Goal: Find specific page/section: Find specific page/section

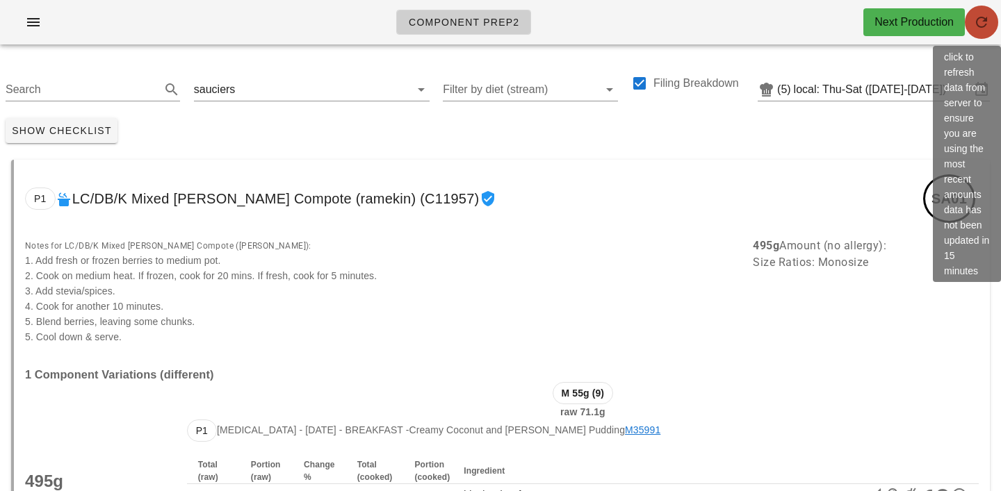
click at [972, 24] on span "button" at bounding box center [981, 22] width 33 height 17
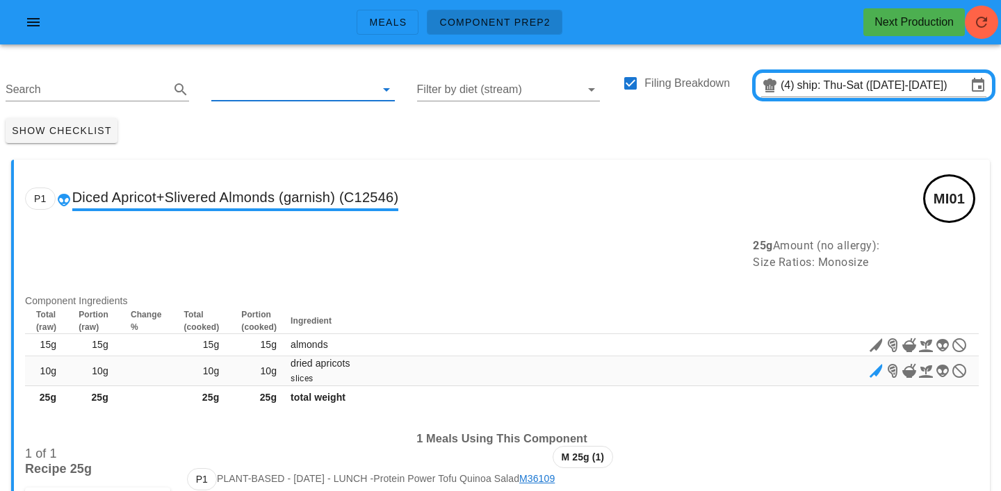
click at [245, 79] on input "text" at bounding box center [291, 90] width 161 height 22
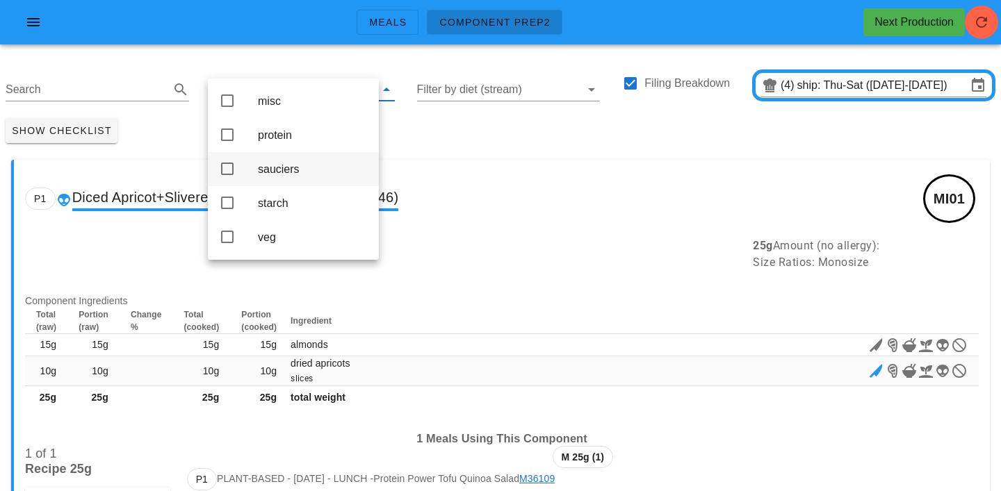
click at [272, 172] on div "sauciers" at bounding box center [313, 169] width 110 height 13
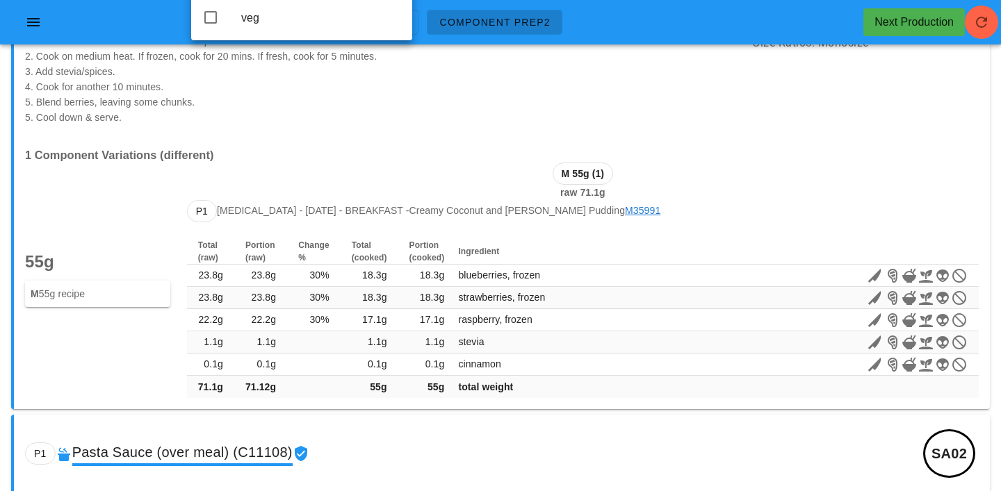
click at [272, 172] on div "M 55g (1) raw 71.1g" at bounding box center [583, 181] width 808 height 54
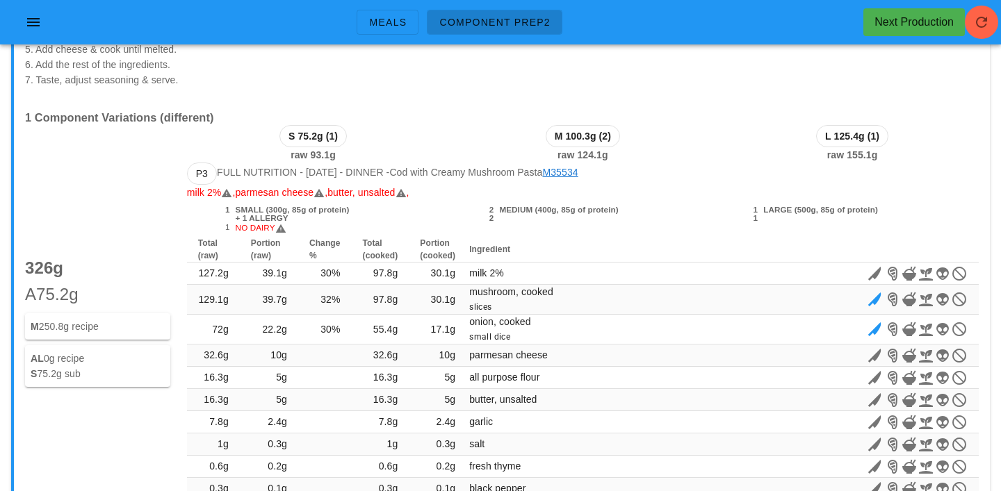
scroll to position [14142, 0]
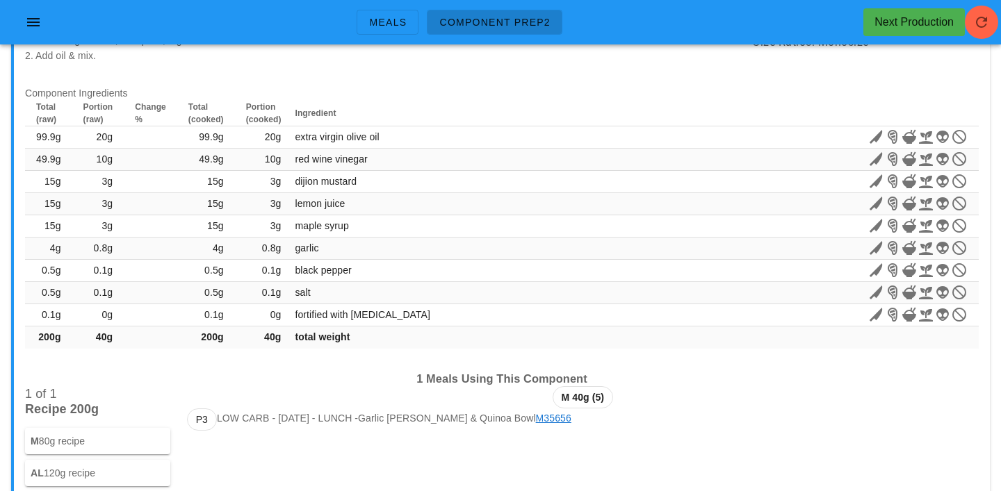
drag, startPoint x: 328, startPoint y: 242, endPoint x: 328, endPoint y: 662, distance: 420.4
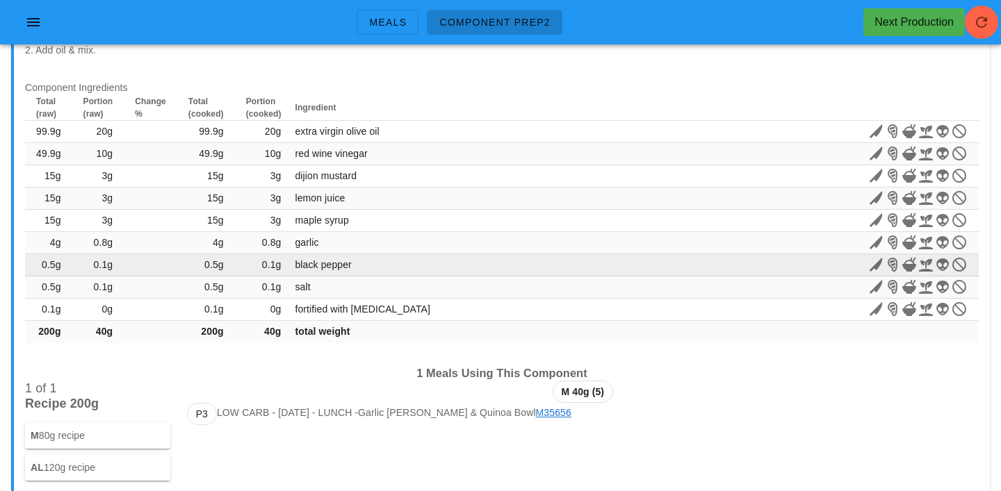
click at [555, 270] on td "black pepper" at bounding box center [480, 265] width 377 height 22
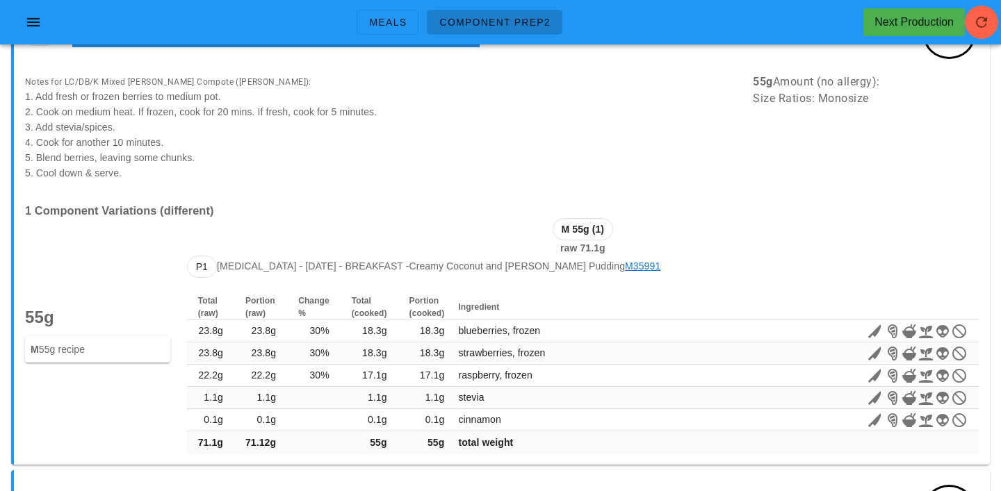
scroll to position [0, 0]
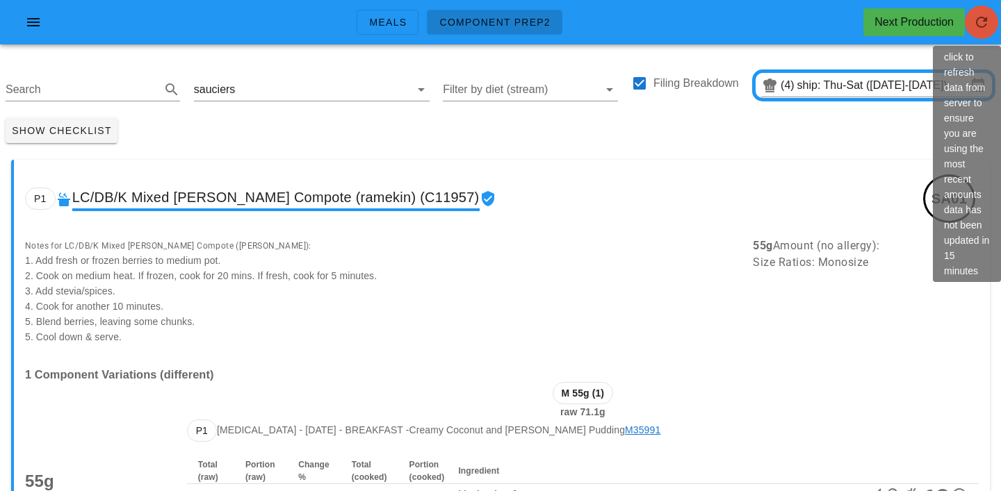
click at [985, 21] on icon "button" at bounding box center [981, 22] width 17 height 17
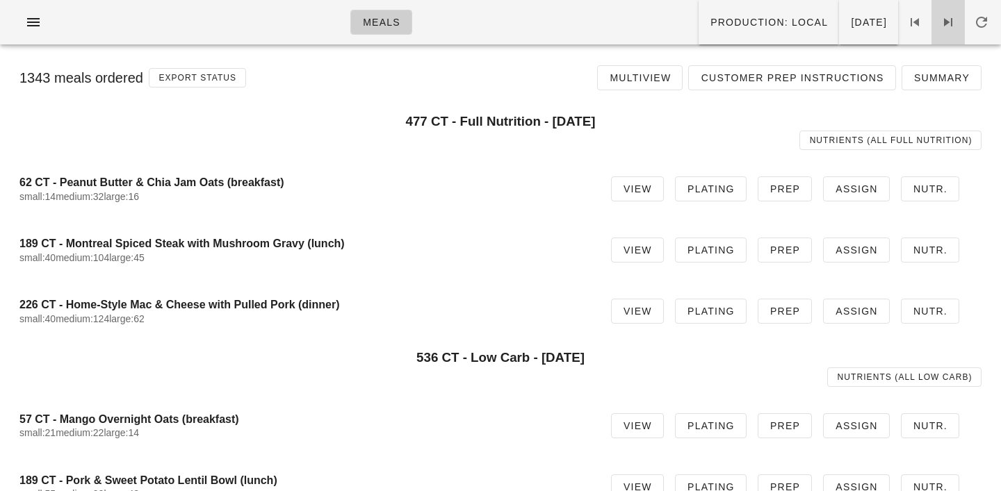
click at [950, 18] on icon at bounding box center [948, 22] width 17 height 17
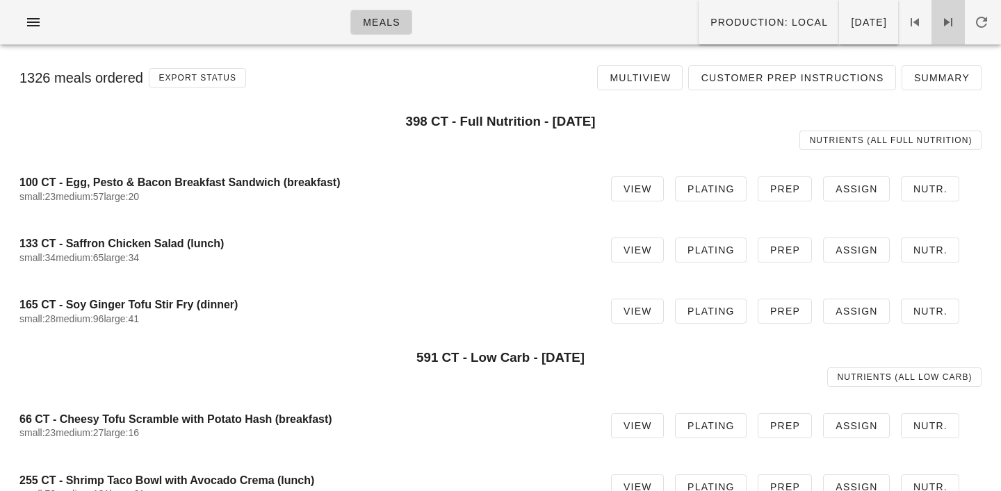
click at [950, 18] on icon at bounding box center [948, 22] width 17 height 17
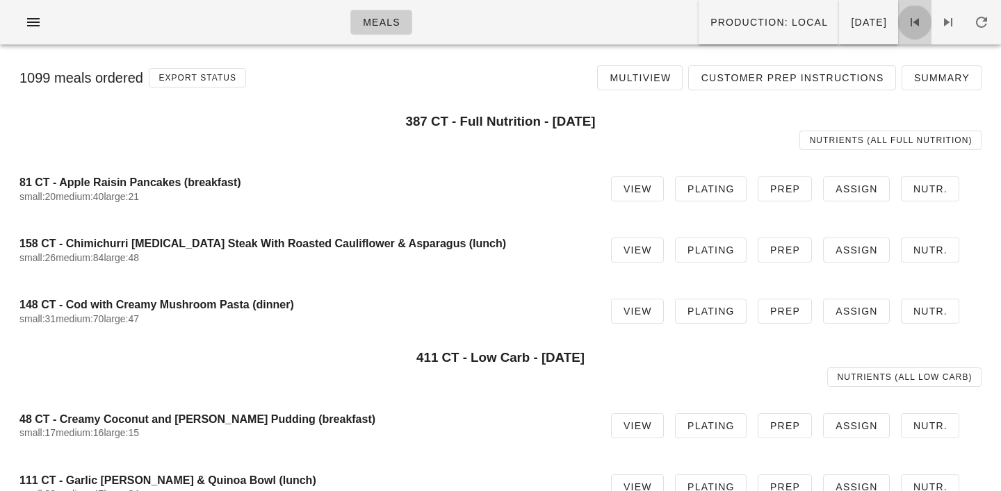
click at [916, 17] on icon at bounding box center [914, 22] width 17 height 17
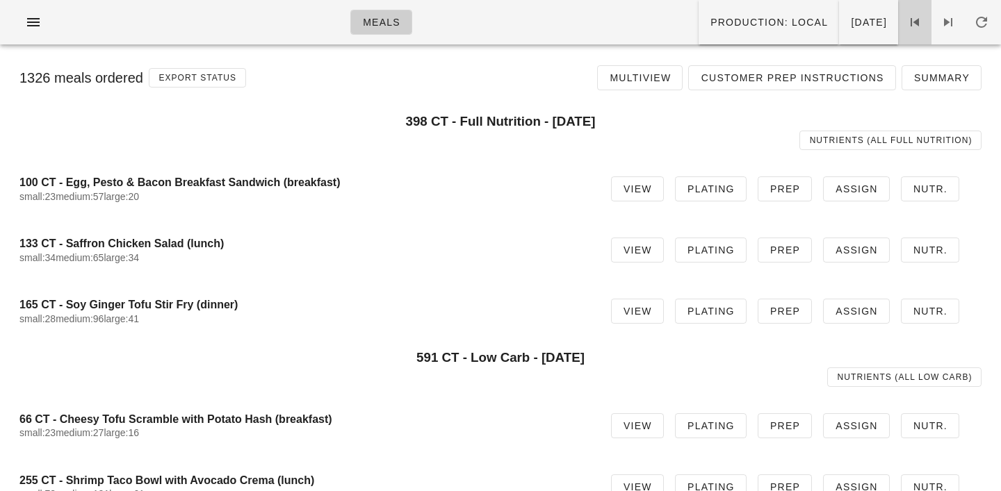
click at [916, 17] on icon at bounding box center [914, 22] width 17 height 17
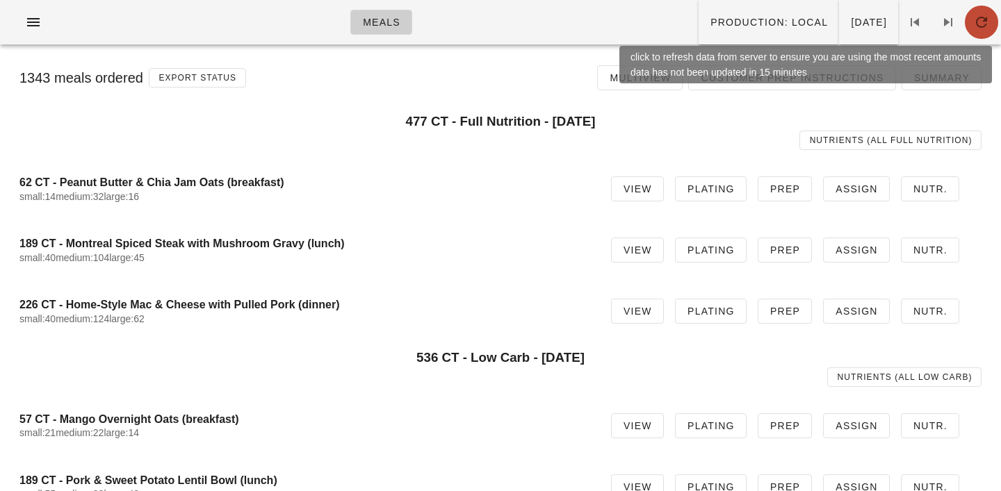
click at [988, 26] on icon "button" at bounding box center [981, 22] width 17 height 17
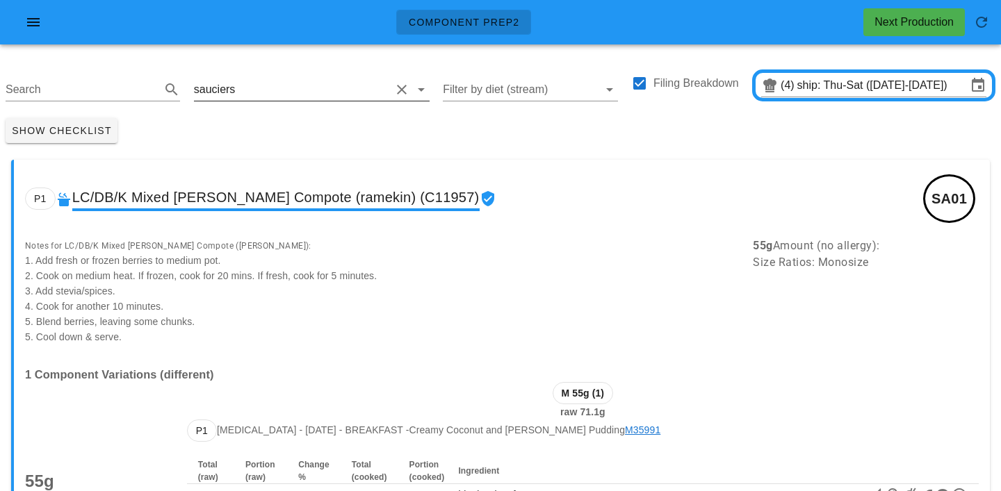
drag, startPoint x: 301, startPoint y: 74, endPoint x: 290, endPoint y: 75, distance: 11.1
click at [295, 74] on div "sauciers" at bounding box center [312, 85] width 236 height 31
click at [290, 75] on div "sauciers" at bounding box center [312, 85] width 236 height 31
click at [245, 97] on input "text" at bounding box center [314, 90] width 152 height 22
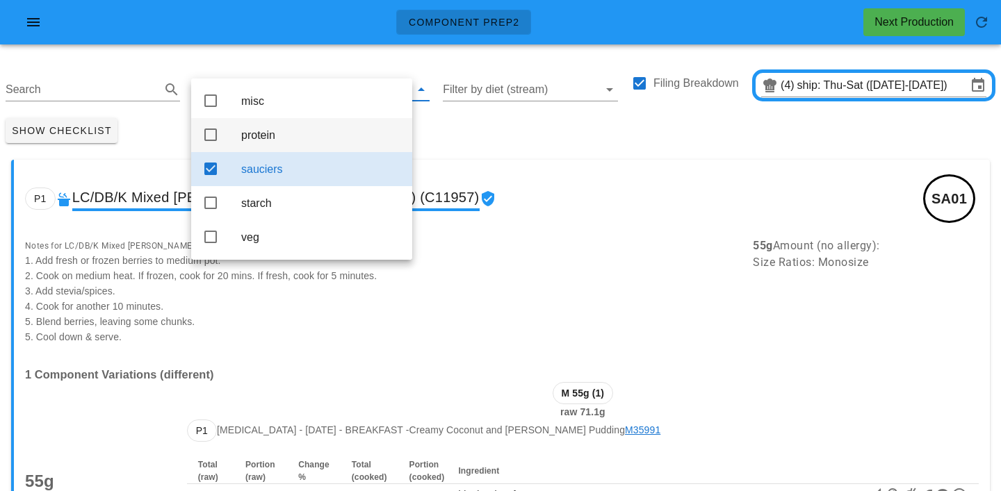
drag, startPoint x: 261, startPoint y: 137, endPoint x: 270, endPoint y: 133, distance: 9.3
click at [261, 135] on div "protein" at bounding box center [321, 135] width 160 height 13
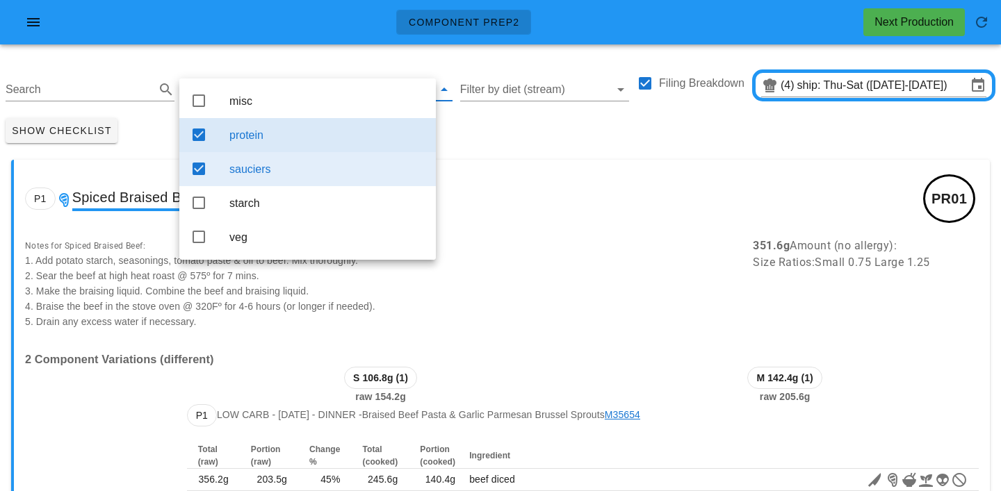
click at [423, 170] on div "sauciers" at bounding box center [326, 169] width 195 height 13
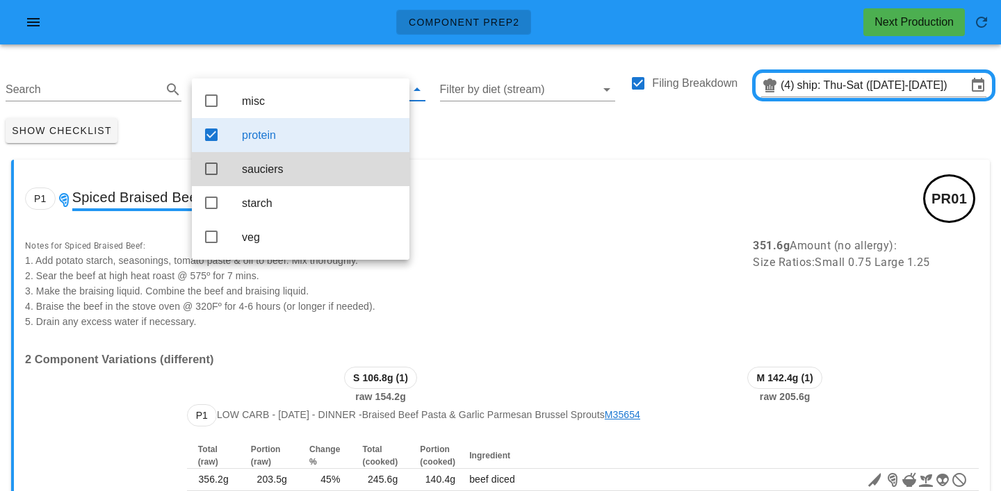
click at [509, 141] on div "Show Checklist" at bounding box center [500, 131] width 1001 height 36
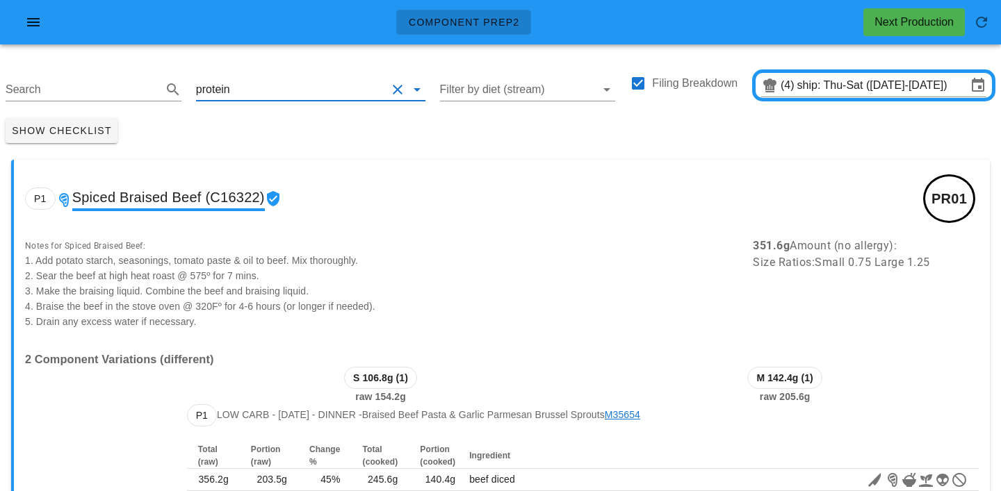
click at [245, 87] on input "text" at bounding box center [310, 90] width 154 height 22
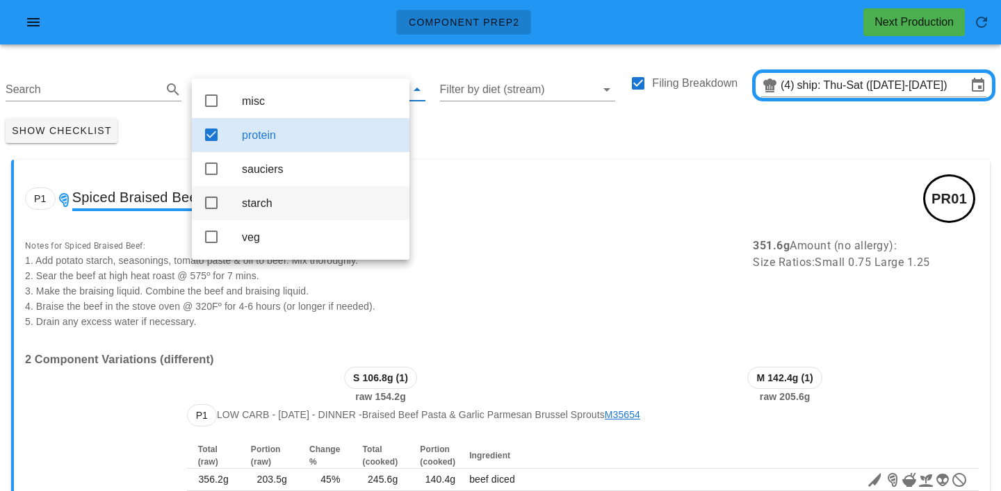
click at [258, 206] on div "starch" at bounding box center [320, 203] width 156 height 13
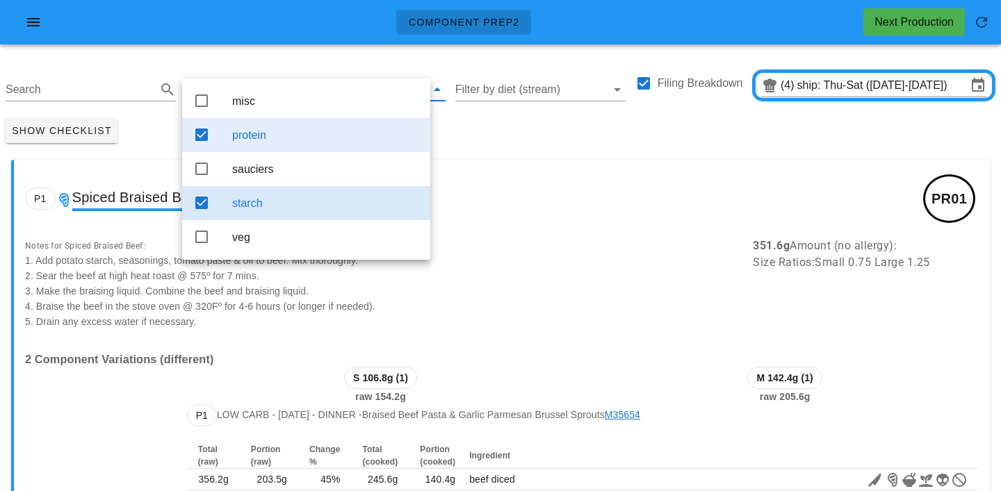
click at [267, 145] on div "protein" at bounding box center [325, 135] width 187 height 30
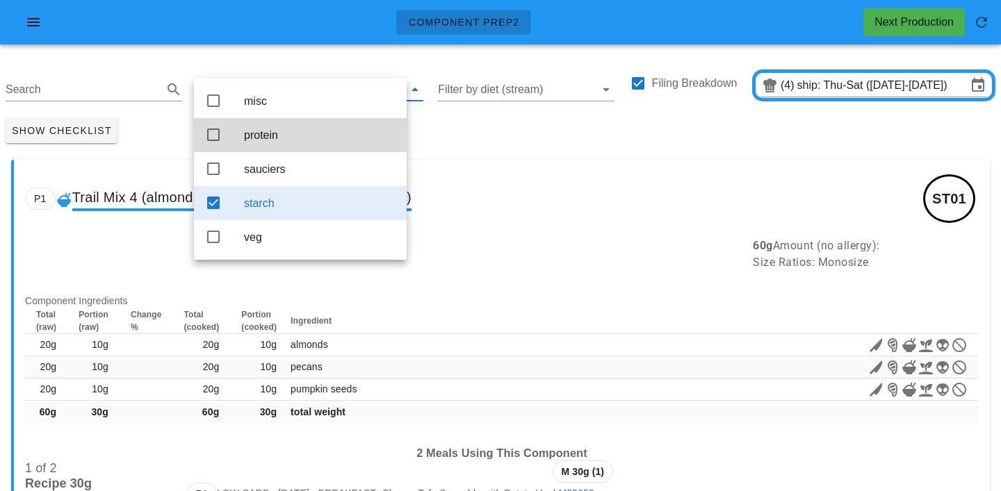
click at [477, 124] on div "Show Checklist" at bounding box center [500, 131] width 1001 height 36
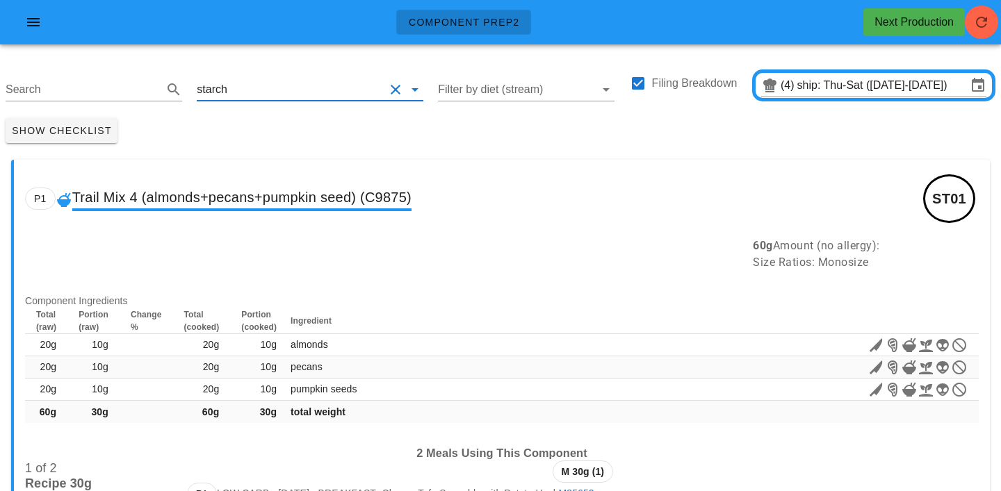
drag, startPoint x: 752, startPoint y: 236, endPoint x: 713, endPoint y: 273, distance: 54.1
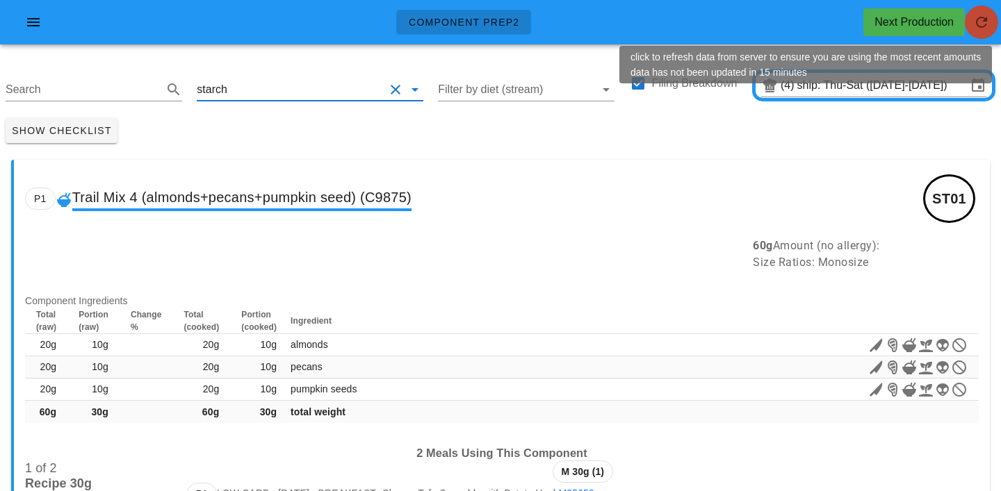
click at [988, 19] on icon "button" at bounding box center [981, 22] width 17 height 17
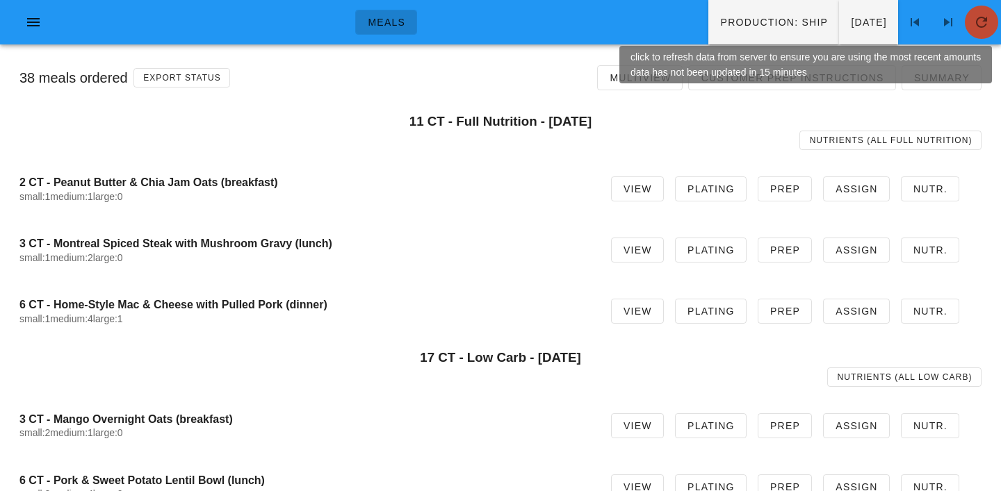
click at [986, 17] on icon "button" at bounding box center [981, 22] width 17 height 17
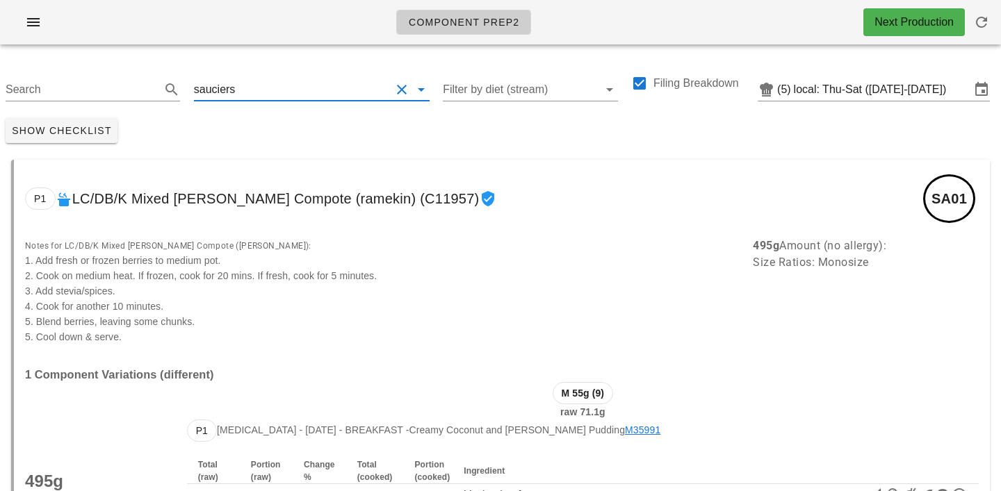
click at [256, 82] on input "text" at bounding box center [314, 90] width 152 height 22
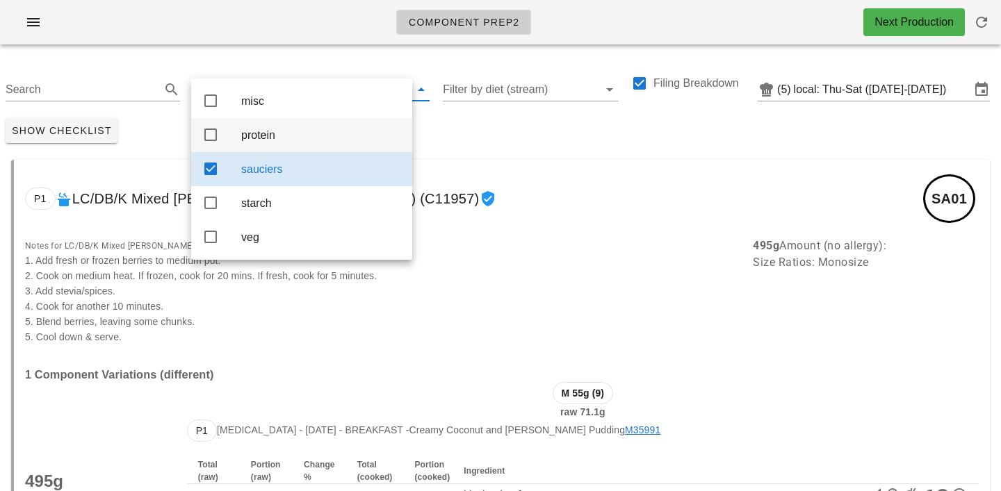
click at [271, 132] on div "protein" at bounding box center [321, 135] width 160 height 13
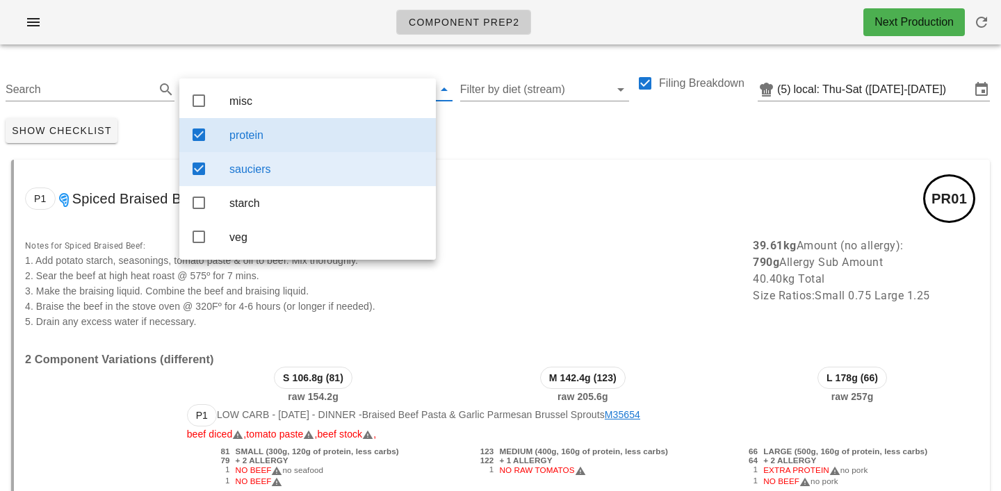
click at [296, 181] on div "sauciers" at bounding box center [326, 169] width 195 height 30
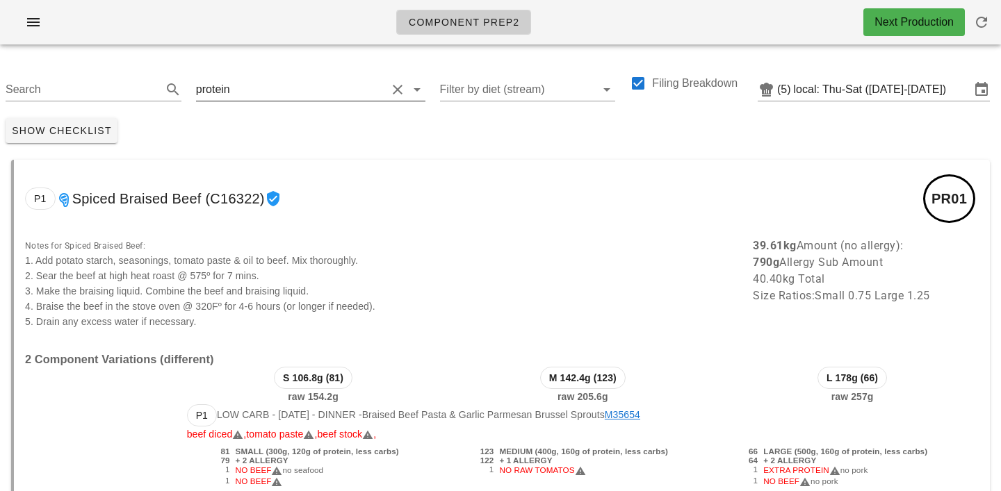
click at [245, 98] on input "text" at bounding box center [310, 90] width 154 height 22
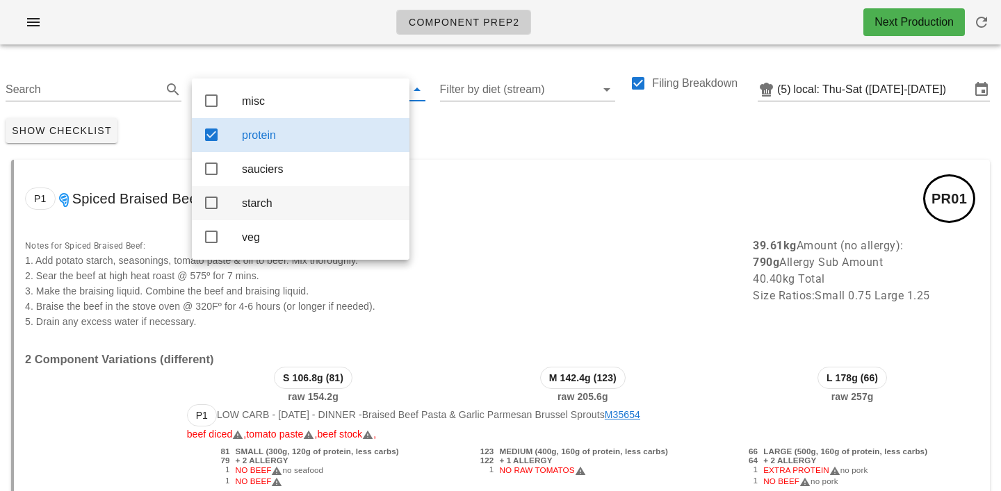
click at [258, 204] on div "starch" at bounding box center [320, 203] width 156 height 13
click at [254, 138] on div "protein" at bounding box center [320, 135] width 156 height 13
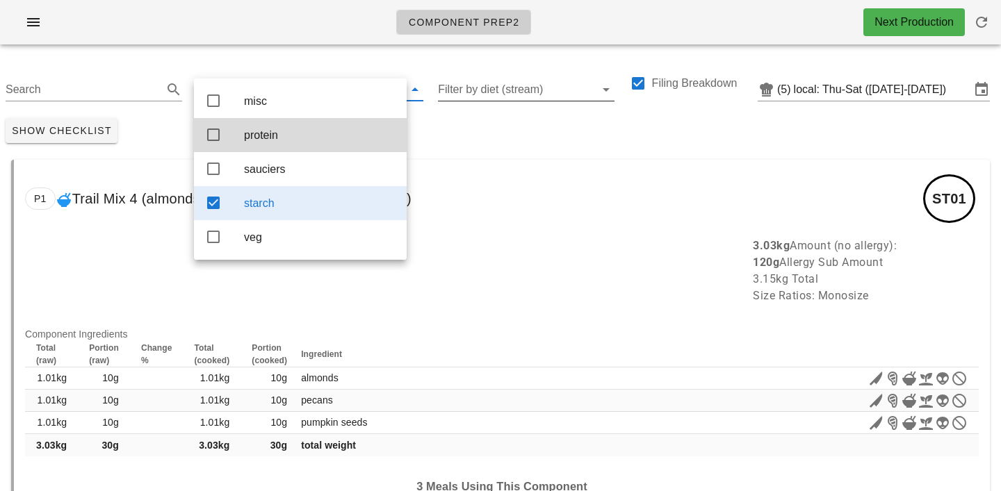
click at [497, 95] on input "Filter by diet (stream)" at bounding box center [515, 90] width 154 height 22
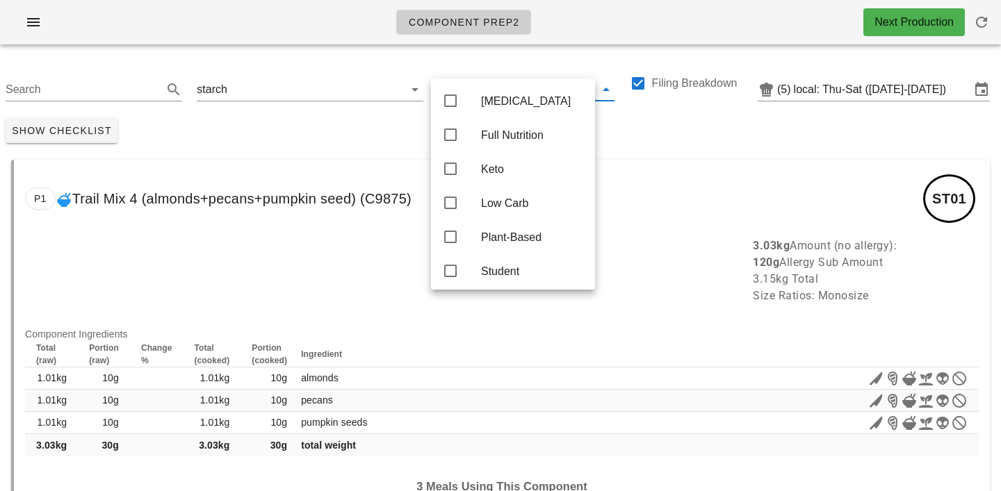
click at [611, 139] on div "Show Checklist" at bounding box center [500, 131] width 1001 height 36
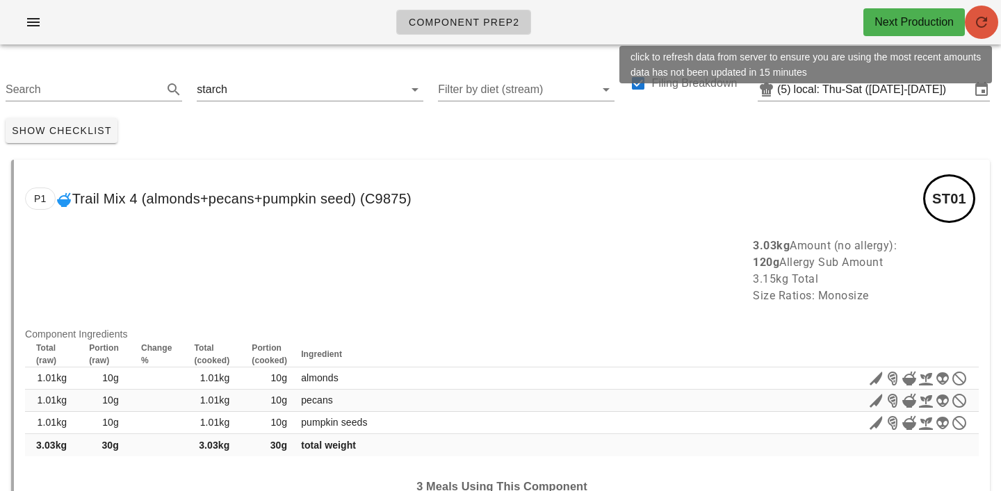
click at [970, 28] on span "button" at bounding box center [981, 22] width 33 height 17
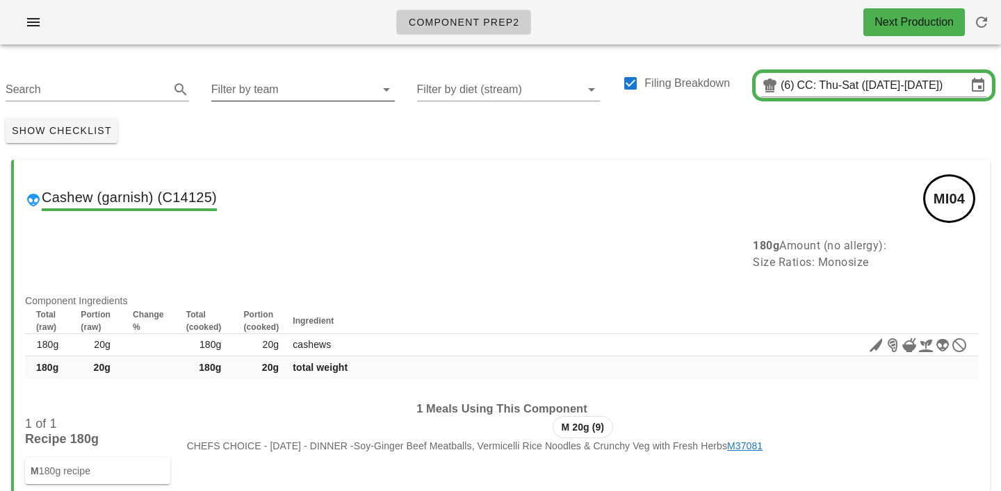
click at [252, 87] on input "Filter by team" at bounding box center [291, 90] width 161 height 22
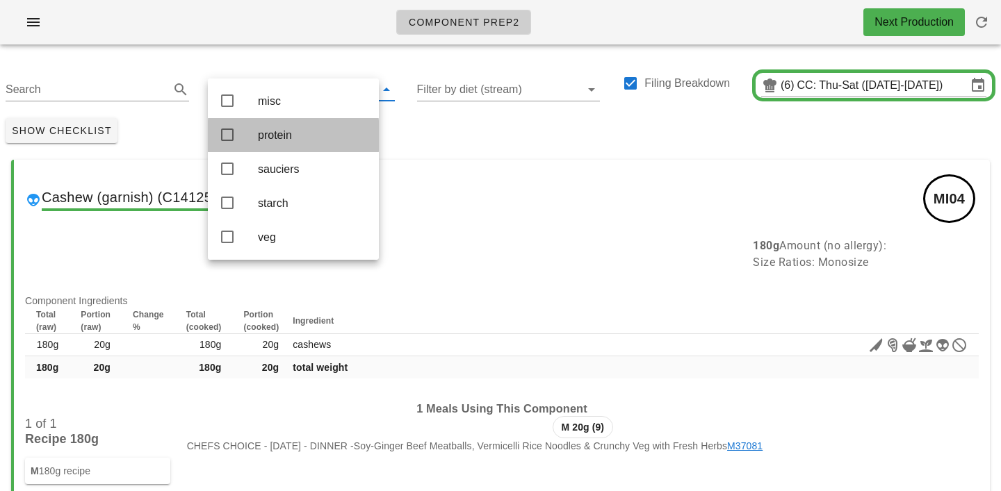
click at [274, 134] on div "protein" at bounding box center [313, 135] width 110 height 13
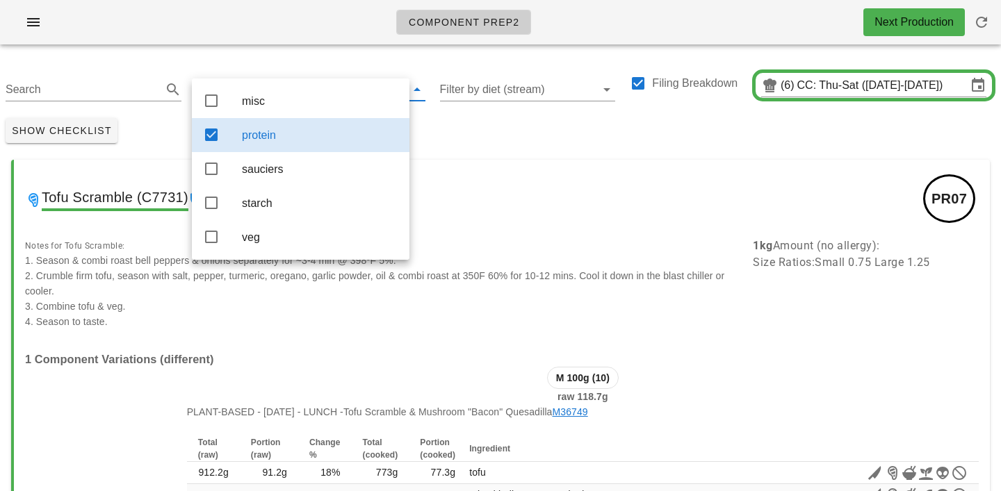
click at [454, 129] on div "Show Checklist" at bounding box center [500, 131] width 1001 height 36
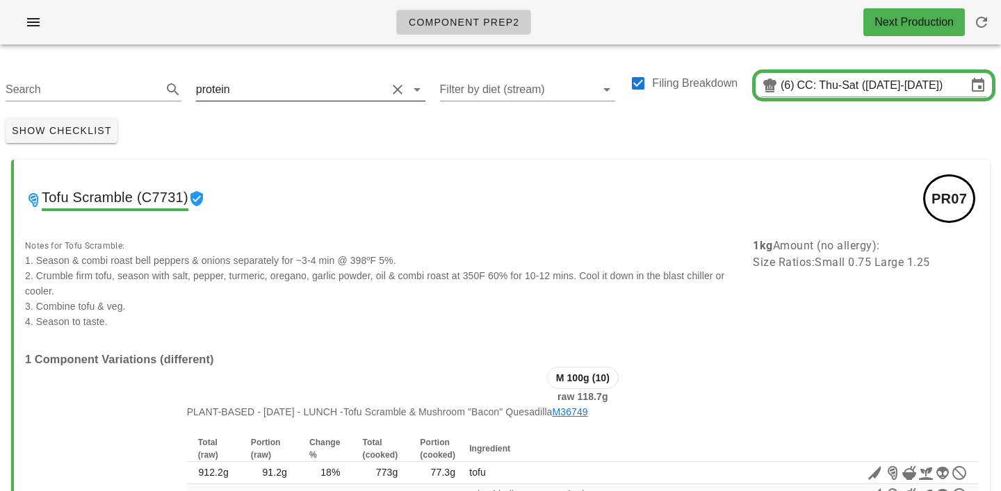
click at [261, 90] on input "text" at bounding box center [310, 90] width 154 height 22
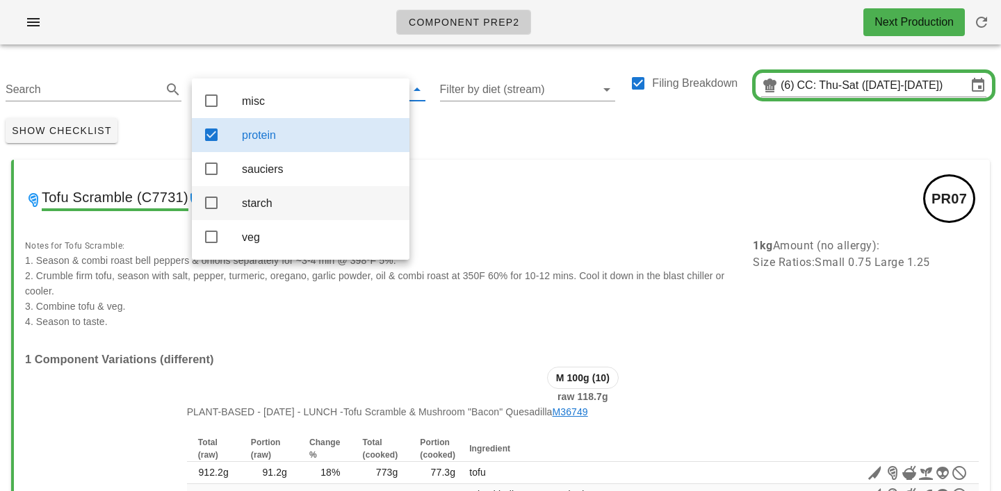
click at [265, 199] on div "starch" at bounding box center [320, 203] width 156 height 30
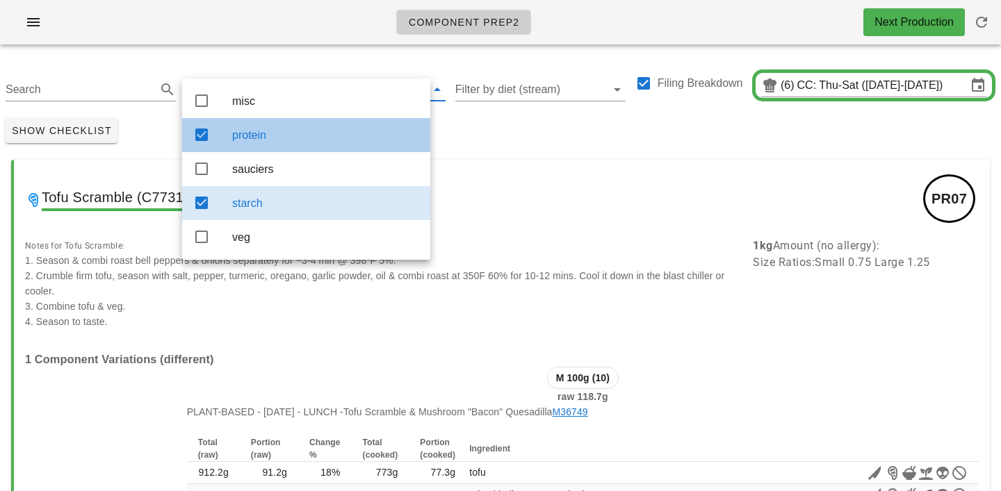
click at [298, 144] on div "protein" at bounding box center [325, 135] width 187 height 30
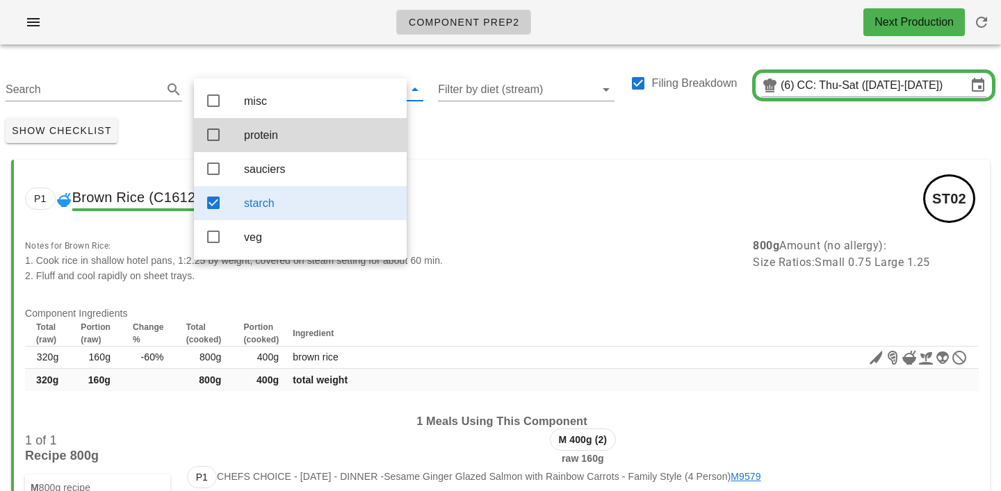
click at [486, 122] on div "Show Checklist" at bounding box center [500, 131] width 1001 height 36
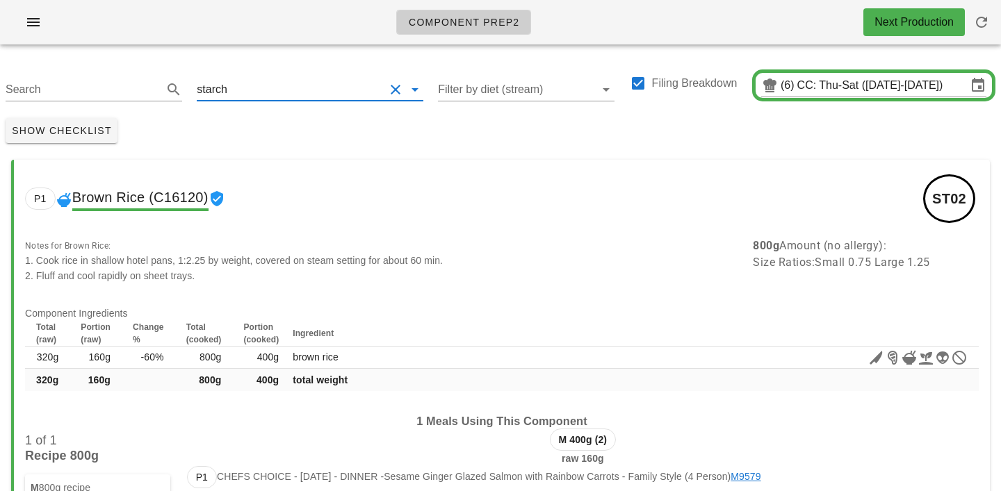
click at [256, 90] on input "text" at bounding box center [307, 90] width 154 height 22
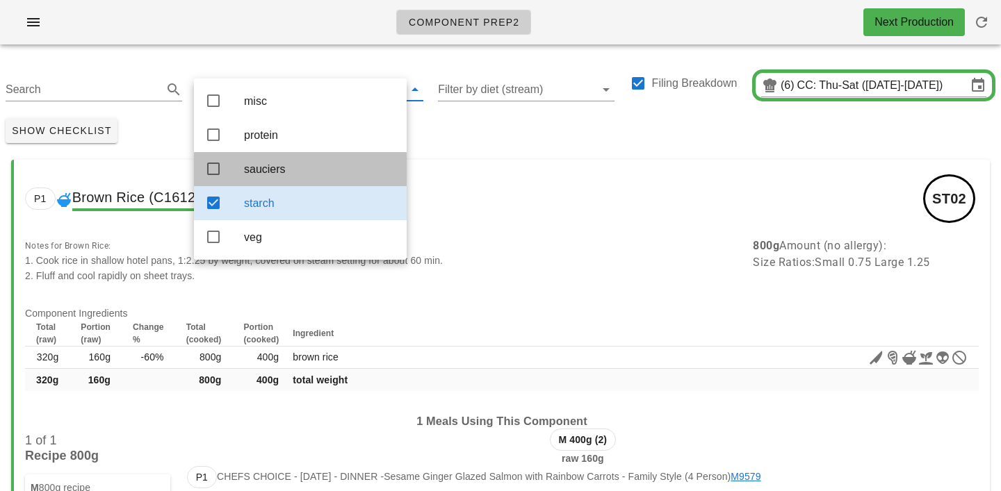
click at [280, 170] on div "sauciers" at bounding box center [319, 169] width 151 height 13
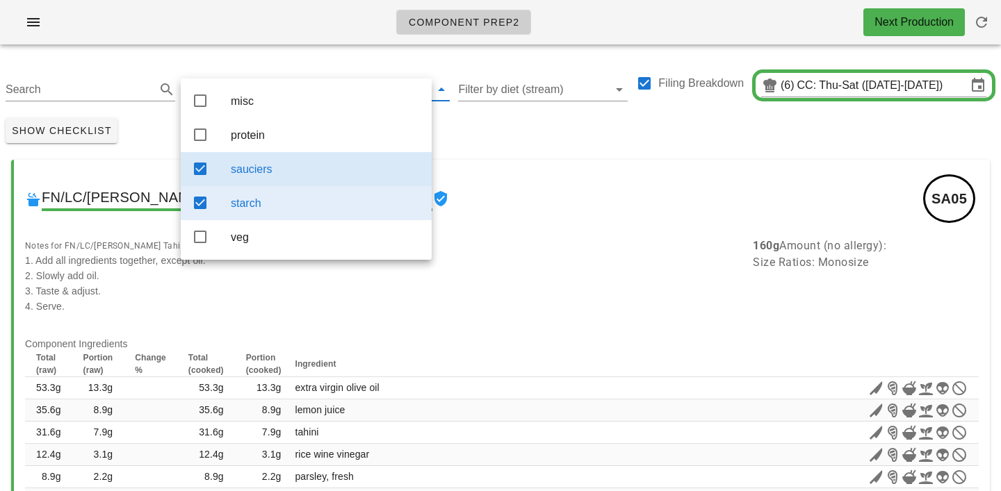
click at [288, 206] on div "starch" at bounding box center [326, 203] width 190 height 13
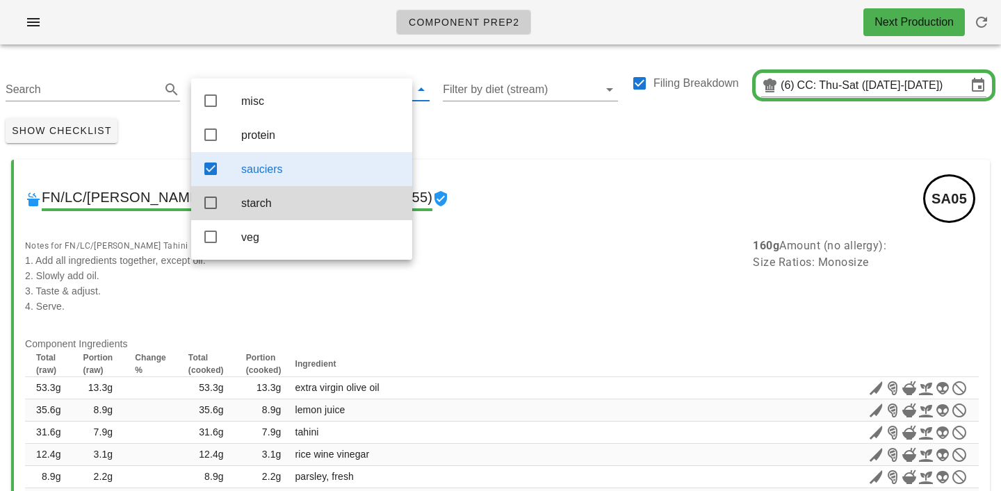
click at [431, 127] on div "Show Checklist" at bounding box center [500, 131] width 1001 height 36
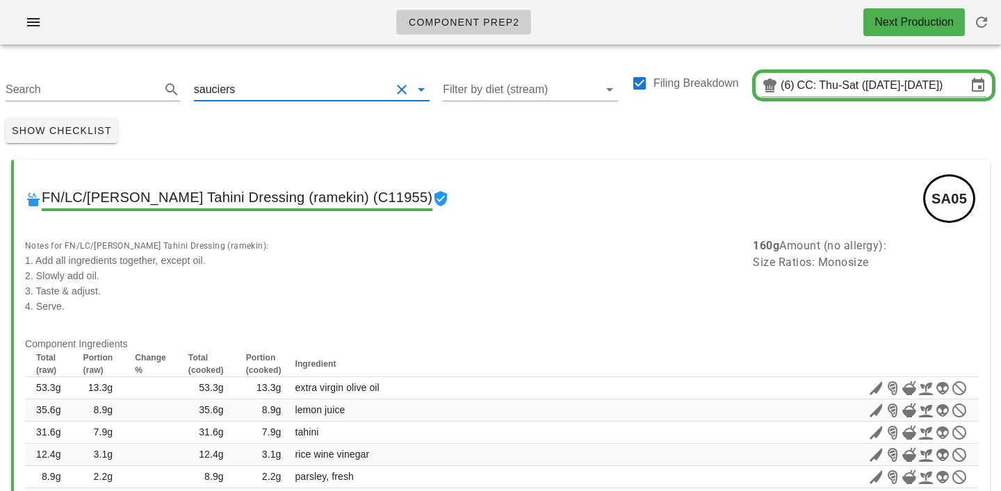
click at [245, 87] on input "text" at bounding box center [314, 90] width 152 height 22
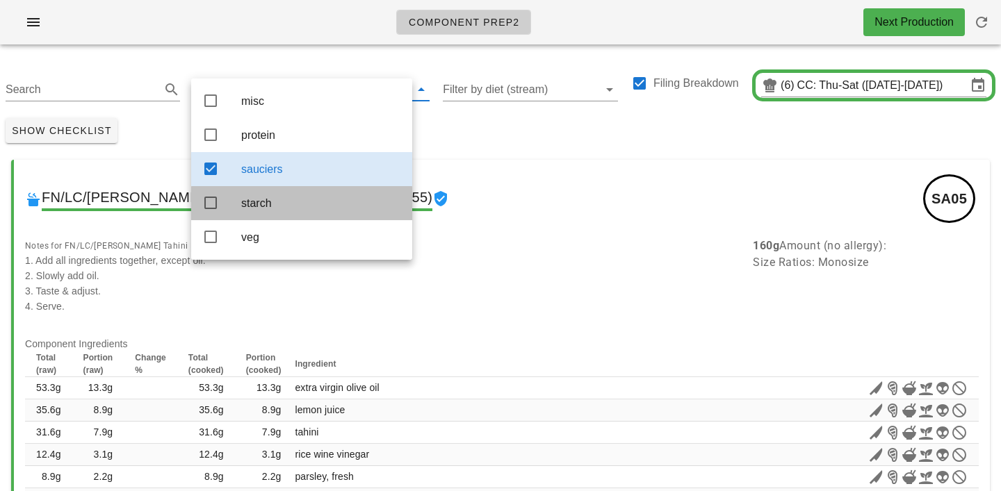
click at [252, 216] on div "starch" at bounding box center [321, 203] width 160 height 30
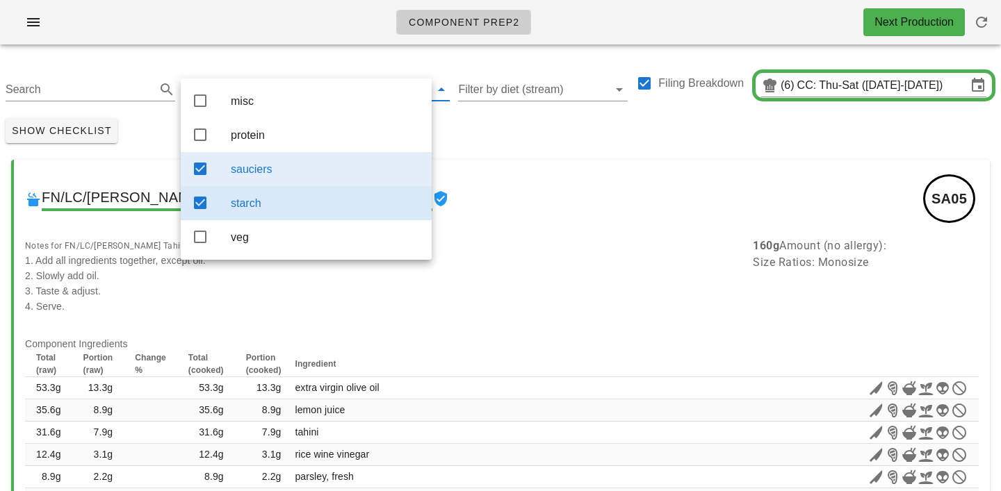
click at [260, 179] on div "sauciers" at bounding box center [326, 169] width 190 height 30
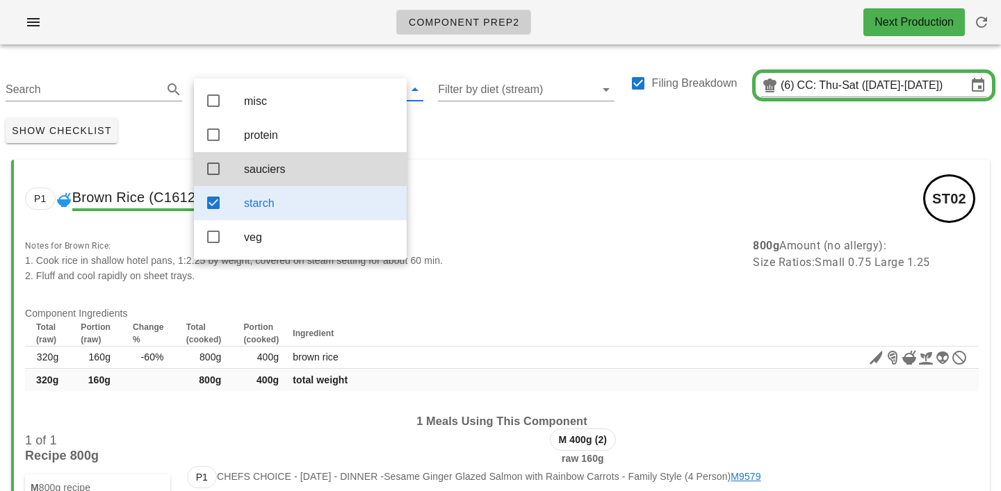
click at [455, 133] on div "Show Checklist" at bounding box center [500, 131] width 1001 height 36
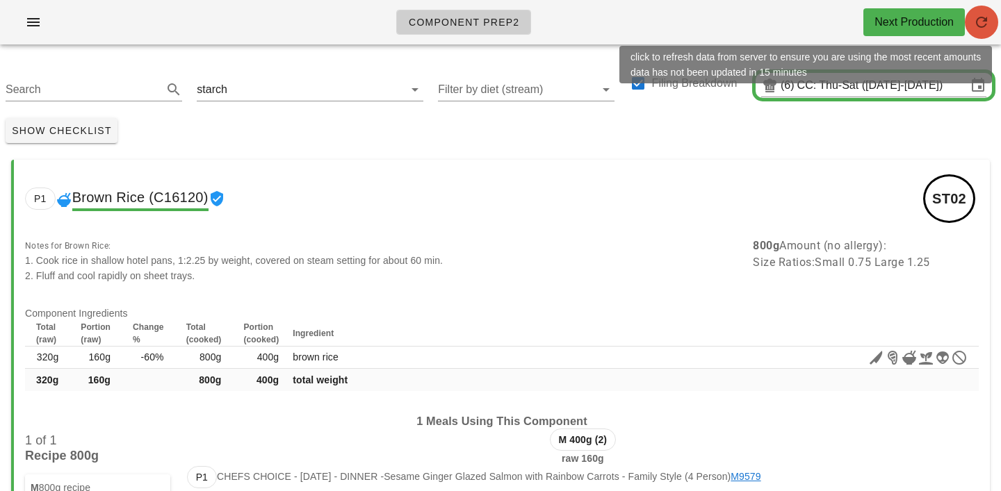
click at [983, 28] on icon "button" at bounding box center [981, 22] width 17 height 17
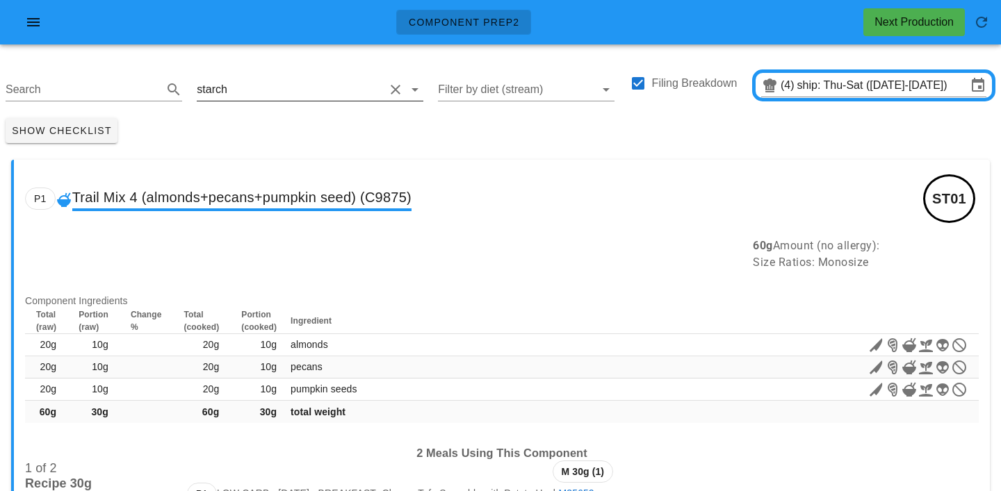
click at [234, 88] on input "text" at bounding box center [307, 90] width 154 height 22
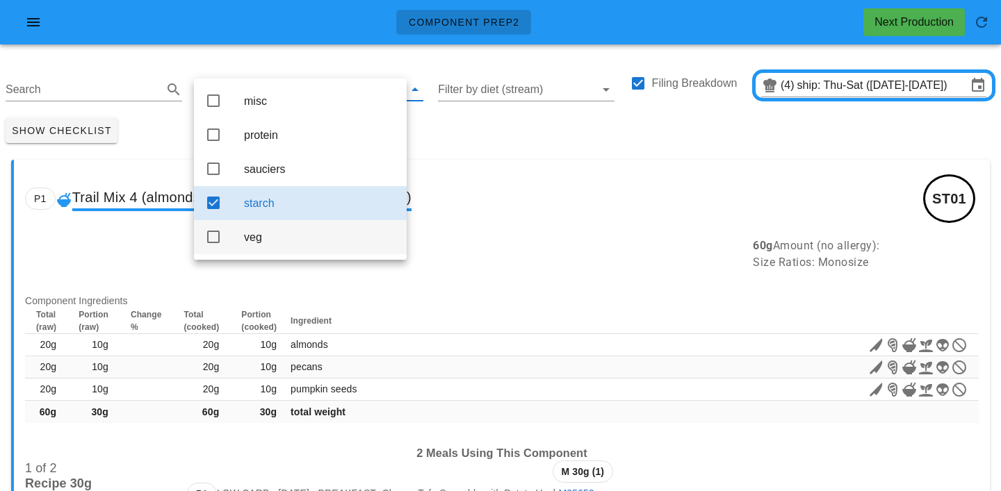
click at [264, 242] on div "veg" at bounding box center [319, 237] width 151 height 13
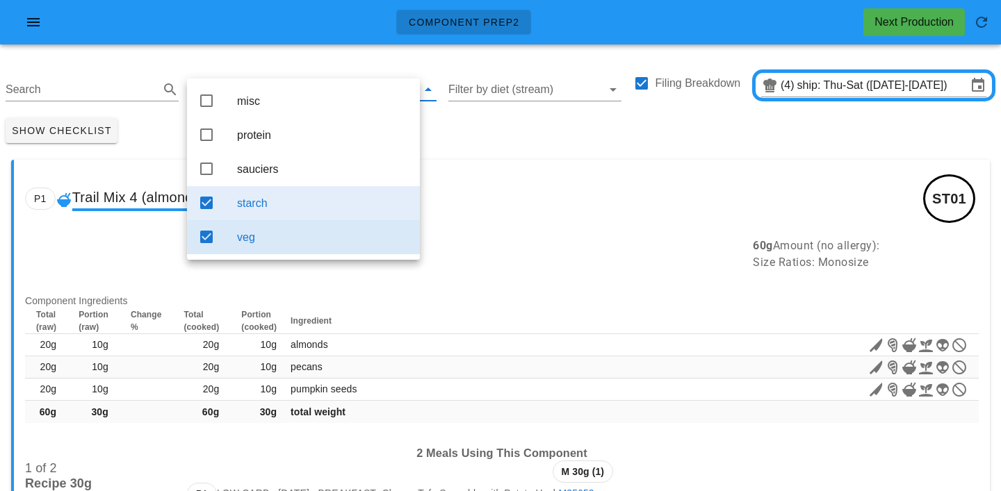
click at [265, 218] on div "starch" at bounding box center [323, 203] width 172 height 30
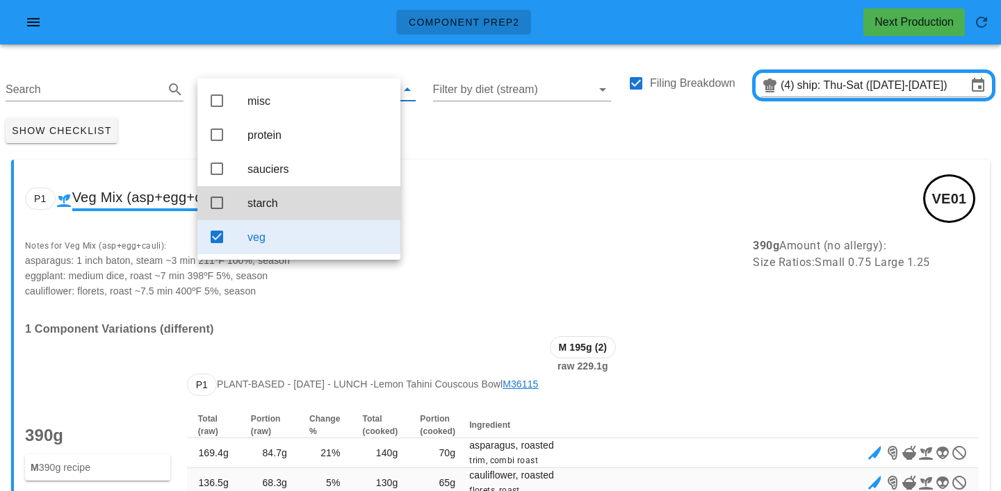
click at [458, 138] on div "Show Checklist" at bounding box center [500, 131] width 1001 height 36
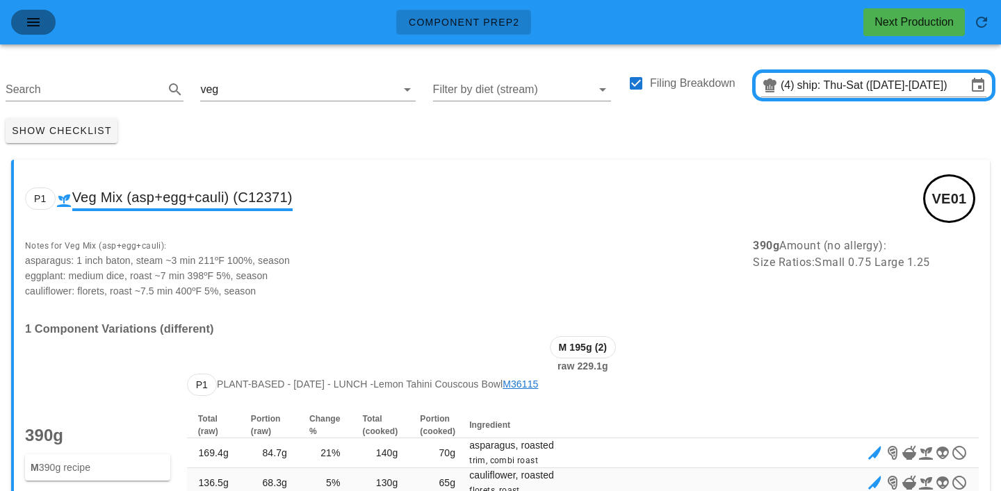
click at [25, 17] on icon "button" at bounding box center [33, 22] width 17 height 17
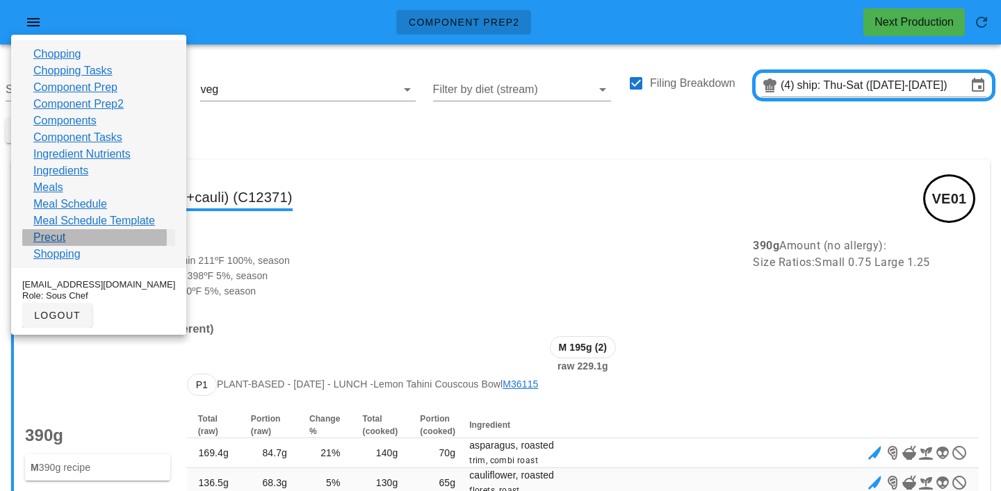
click at [44, 234] on link "Precut" at bounding box center [49, 237] width 32 height 17
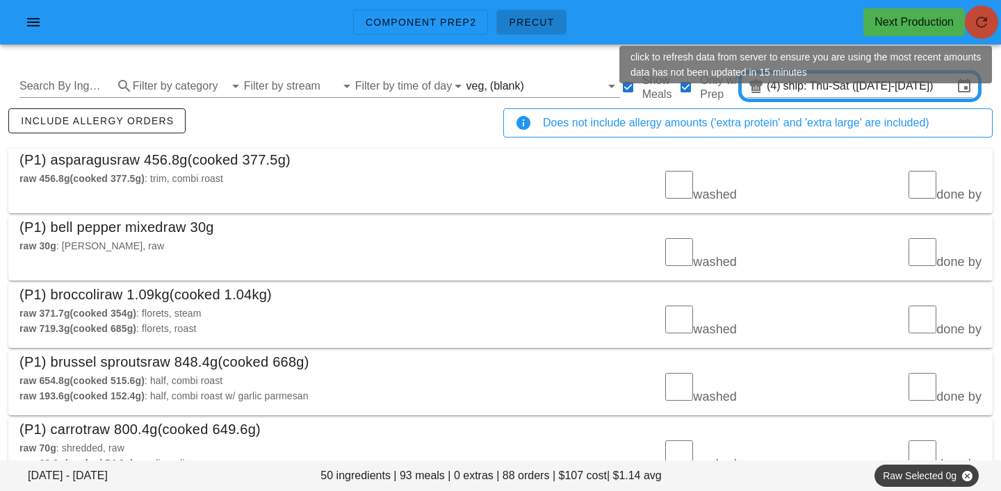
click at [997, 22] on span "button" at bounding box center [981, 22] width 33 height 17
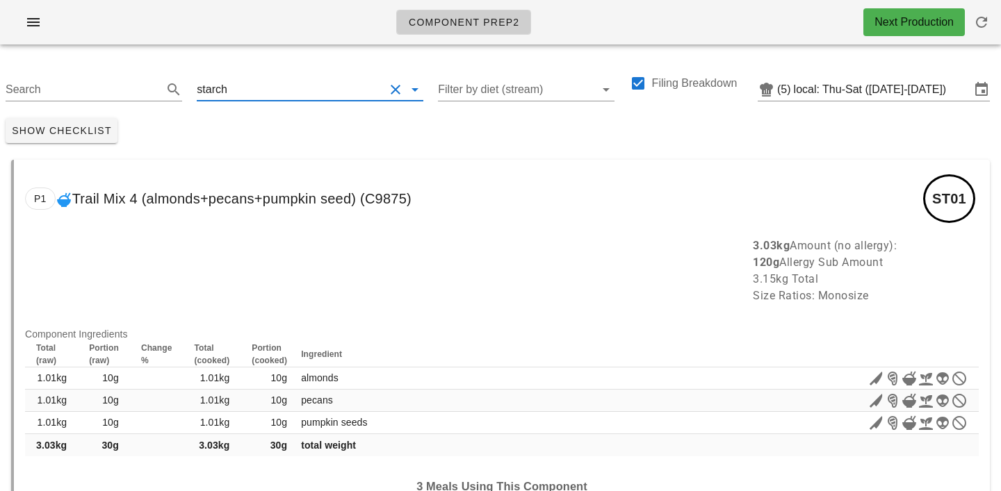
click at [246, 87] on input "text" at bounding box center [307, 90] width 154 height 22
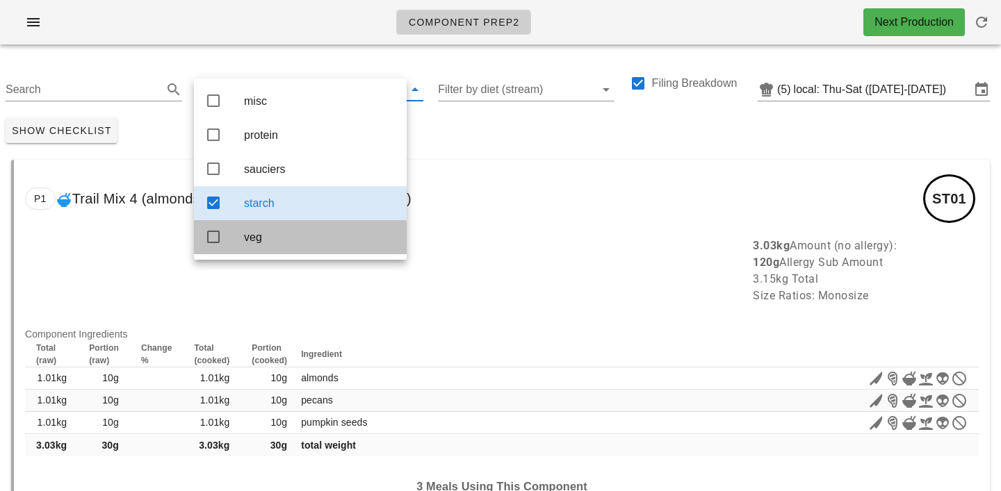
click at [240, 238] on div "veg" at bounding box center [300, 237] width 213 height 34
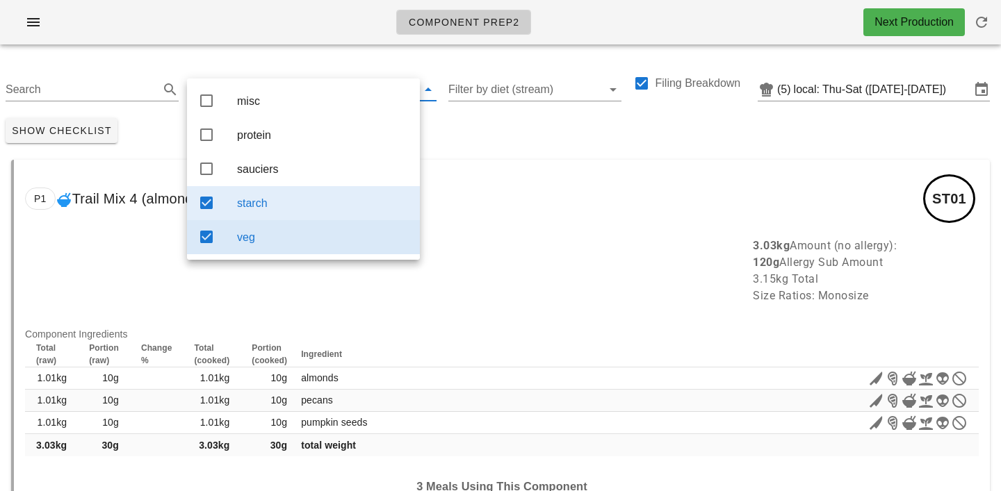
click at [261, 215] on div "starch" at bounding box center [323, 203] width 172 height 30
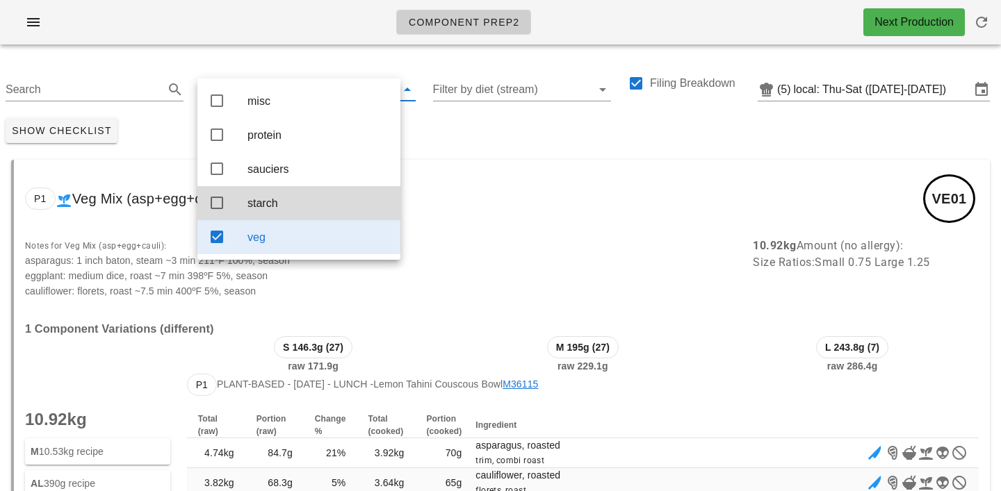
click at [445, 129] on div "Show Checklist" at bounding box center [500, 131] width 1001 height 36
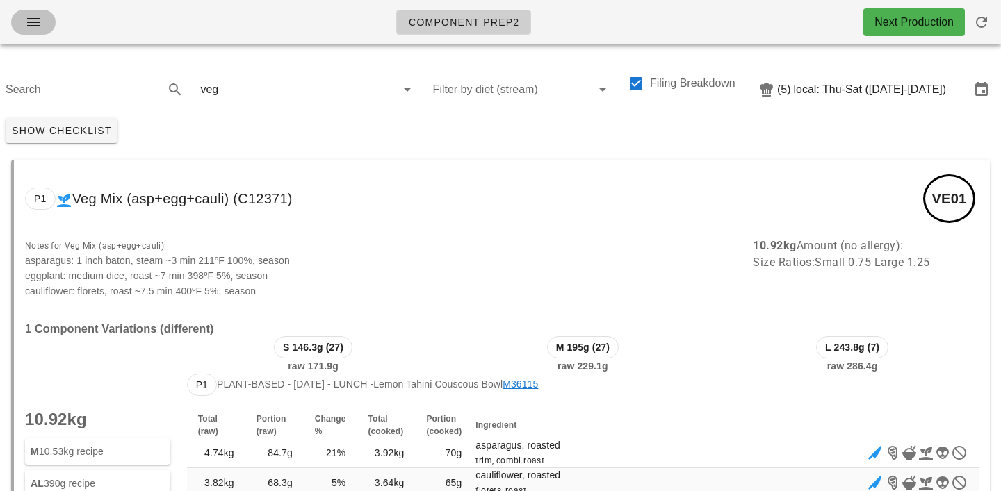
click at [29, 18] on icon "button" at bounding box center [33, 22] width 17 height 17
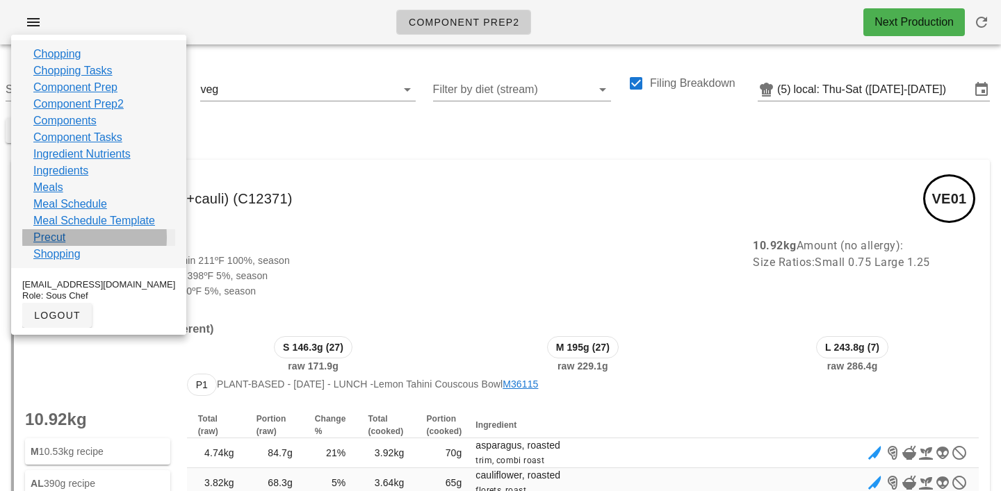
click at [49, 241] on link "Precut" at bounding box center [49, 237] width 32 height 17
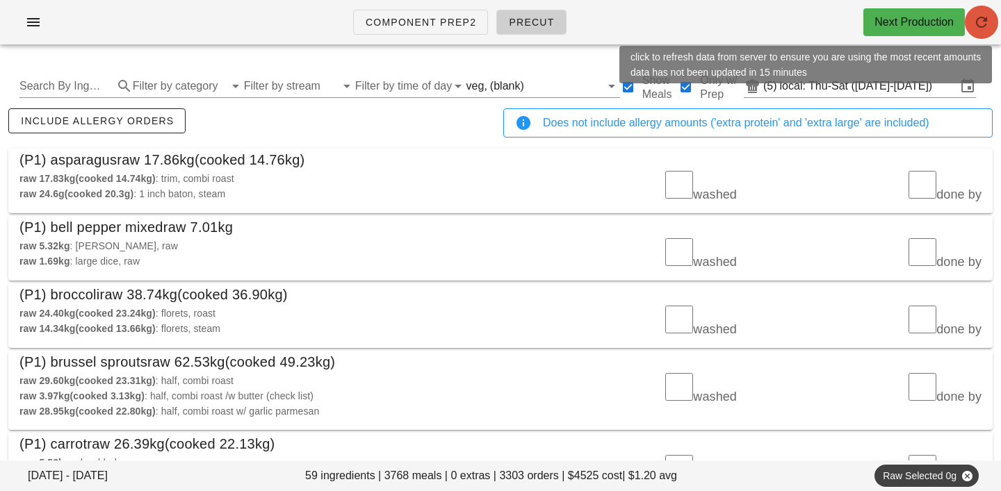
click at [984, 24] on icon "button" at bounding box center [981, 22] width 17 height 17
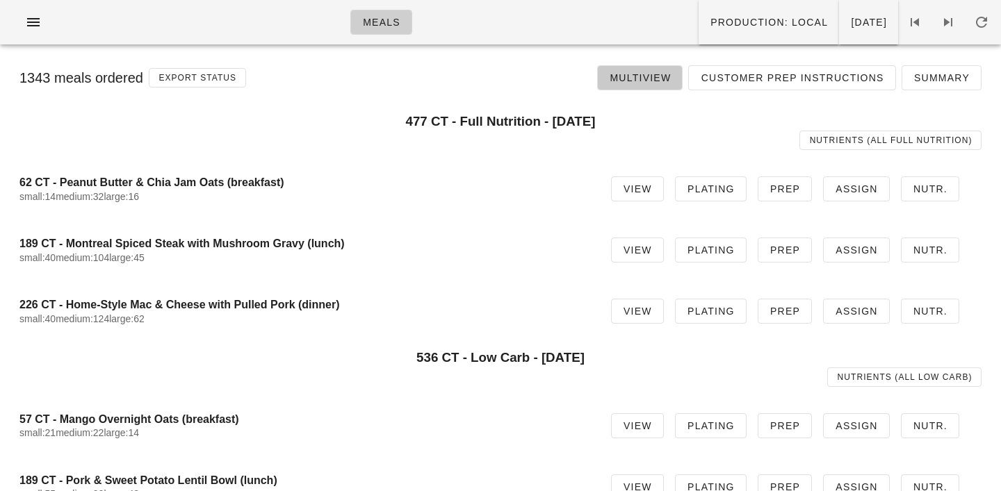
click at [656, 81] on span "Multiview" at bounding box center [640, 77] width 62 height 11
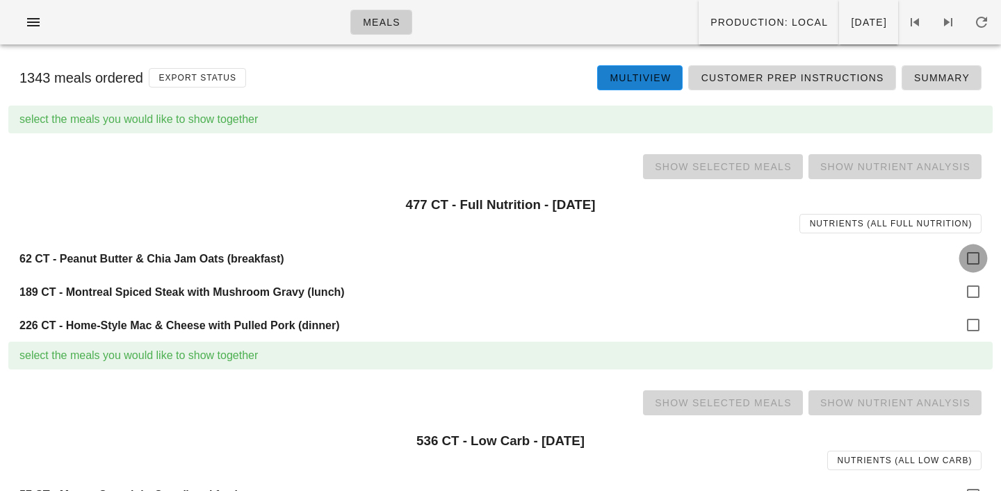
click at [972, 252] on div at bounding box center [973, 259] width 24 height 24
checkbox input "true"
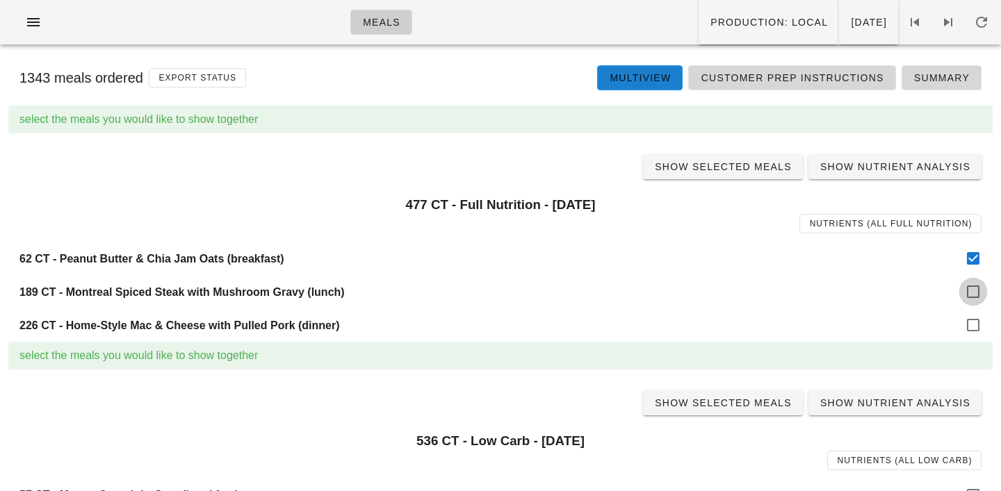
click at [976, 291] on div at bounding box center [973, 292] width 24 height 24
checkbox input "true"
click at [974, 329] on div at bounding box center [973, 325] width 24 height 24
checkbox input "true"
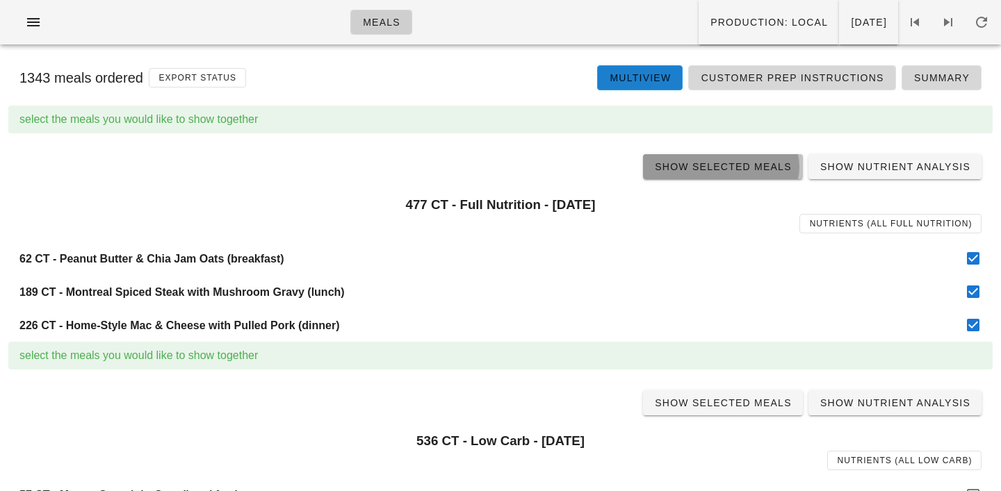
click at [730, 155] on link "Show Selected Meals" at bounding box center [723, 166] width 160 height 25
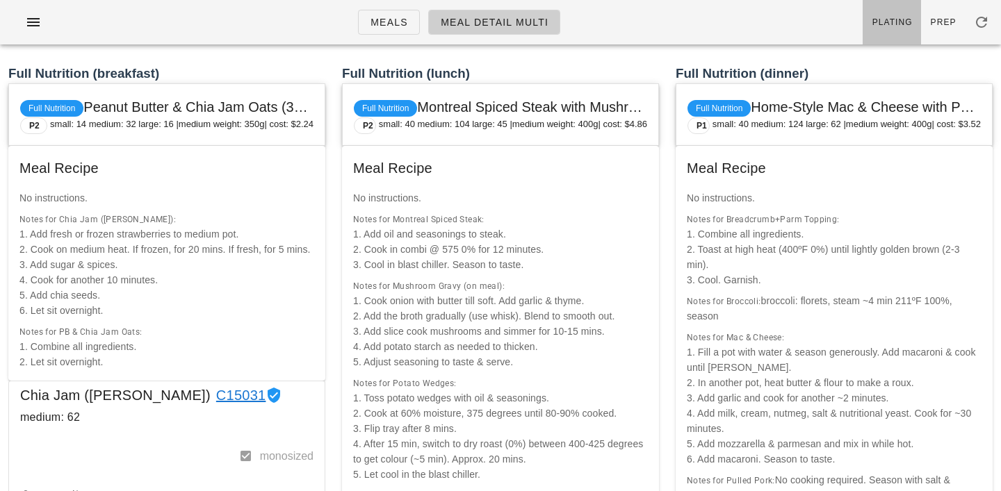
click at [892, 28] on link "Plating" at bounding box center [891, 22] width 58 height 44
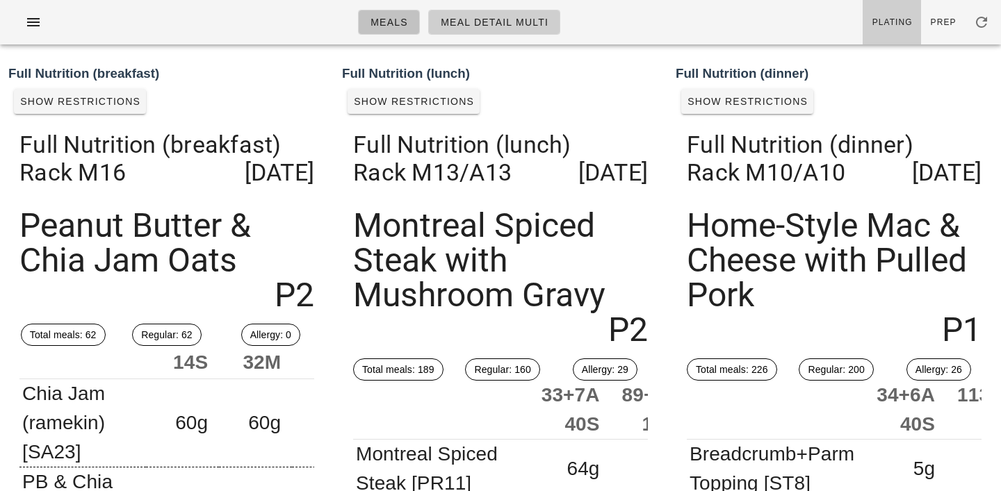
click at [387, 31] on link "Meals" at bounding box center [389, 22] width 62 height 25
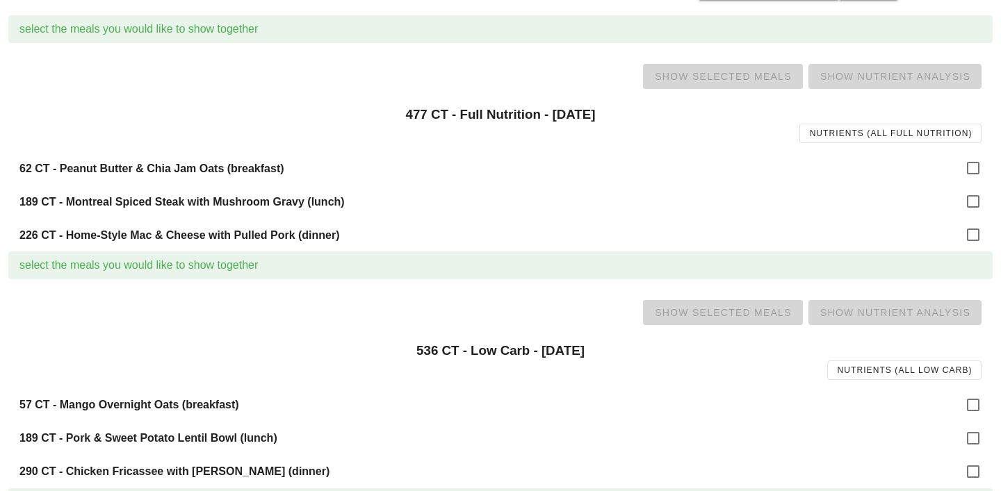
scroll to position [96, 0]
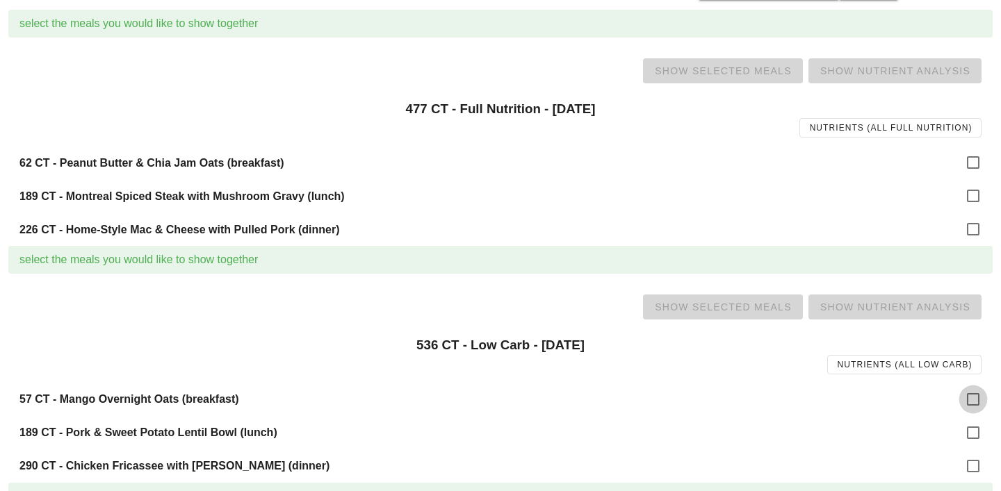
click at [977, 398] on div at bounding box center [973, 400] width 24 height 24
checkbox input "true"
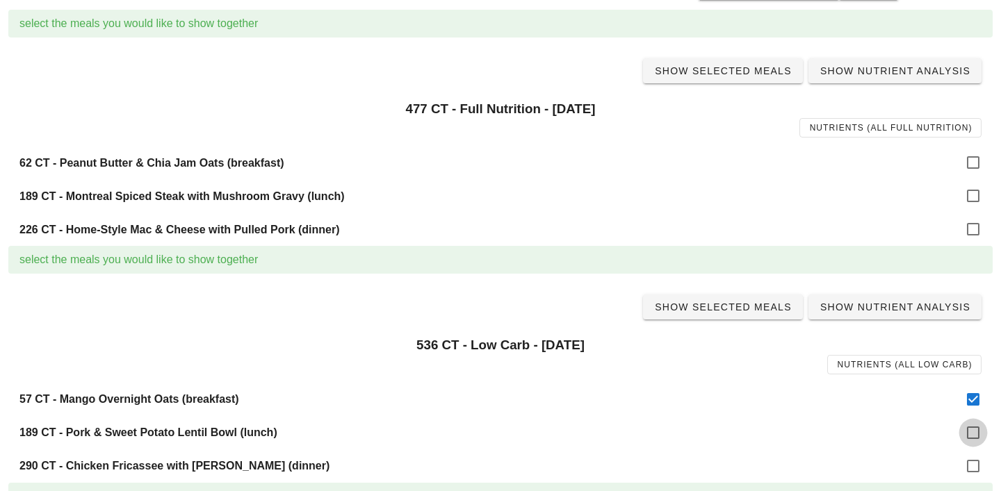
click at [977, 427] on div at bounding box center [973, 433] width 24 height 24
checkbox input "true"
click at [977, 468] on div at bounding box center [973, 466] width 24 height 24
checkbox input "true"
click at [726, 311] on span "Show Selected Meals" at bounding box center [723, 307] width 138 height 11
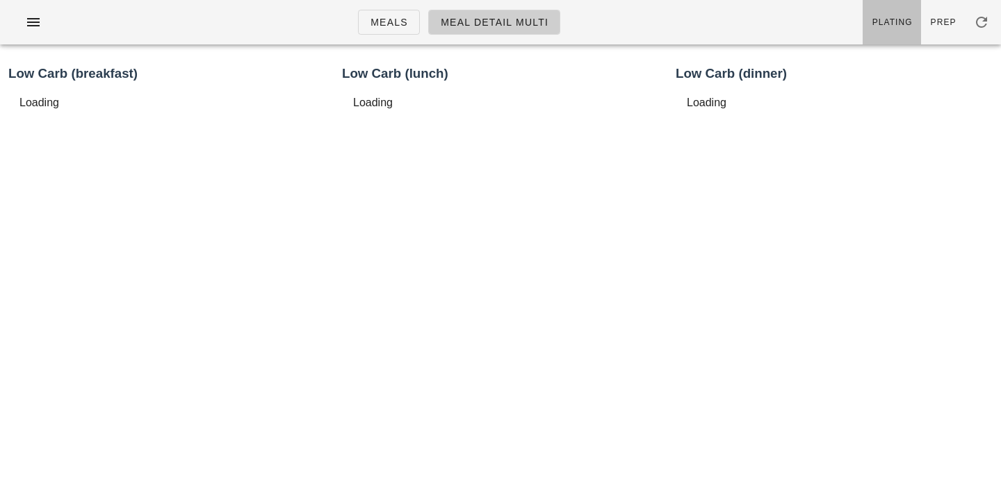
click at [903, 15] on link "Plating" at bounding box center [891, 22] width 58 height 44
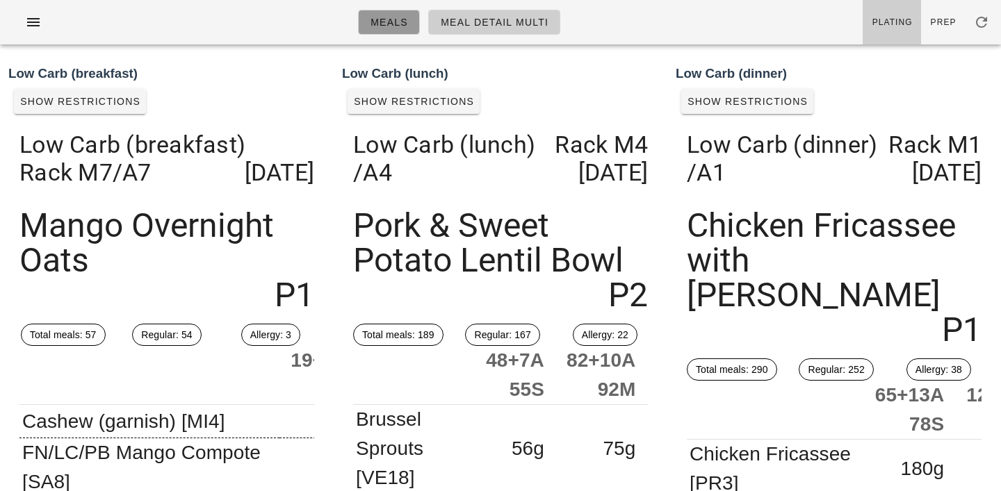
click at [382, 20] on span "Meals" at bounding box center [389, 22] width 38 height 11
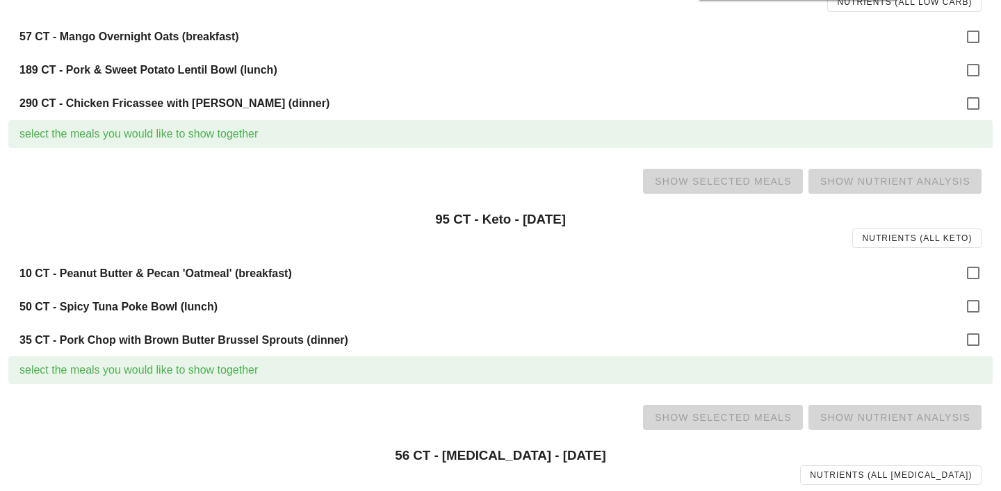
scroll to position [528, 0]
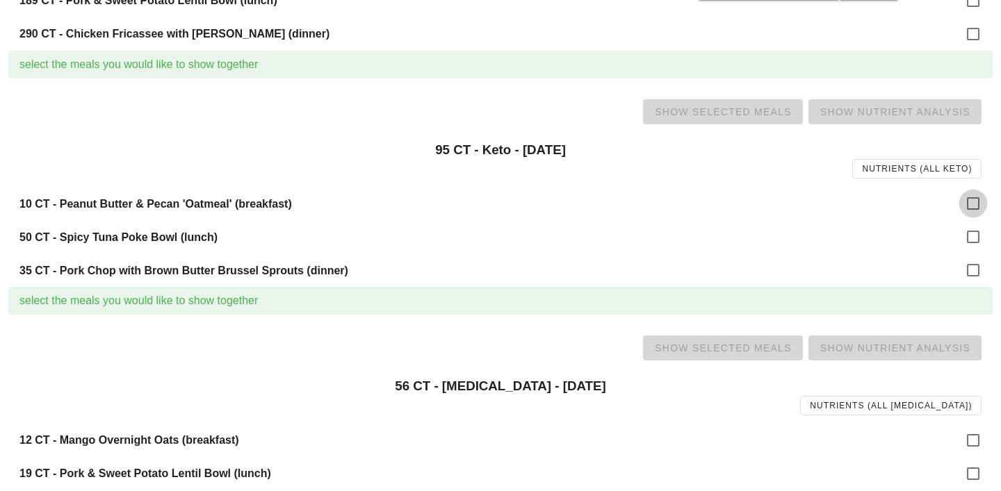
click at [972, 204] on div at bounding box center [973, 204] width 24 height 24
checkbox input "true"
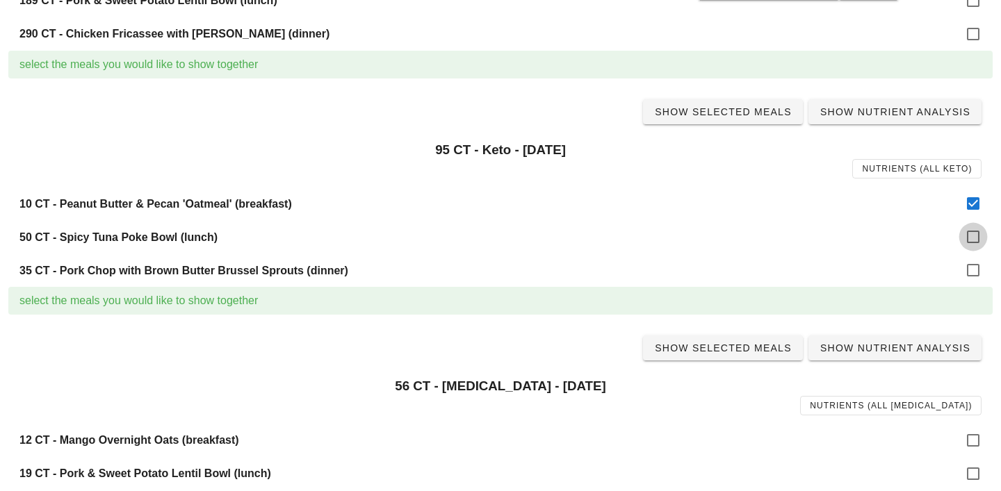
click at [980, 240] on div at bounding box center [973, 237] width 24 height 24
checkbox input "true"
click at [977, 272] on div at bounding box center [973, 271] width 24 height 24
checkbox input "true"
click at [741, 112] on span "Show Selected Meals" at bounding box center [723, 111] width 138 height 11
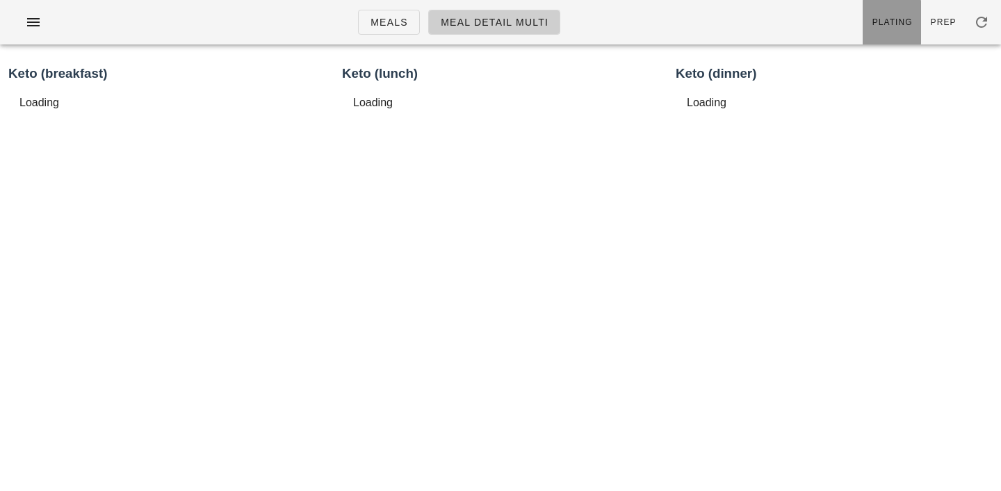
click at [876, 17] on span "Plating" at bounding box center [891, 22] width 41 height 10
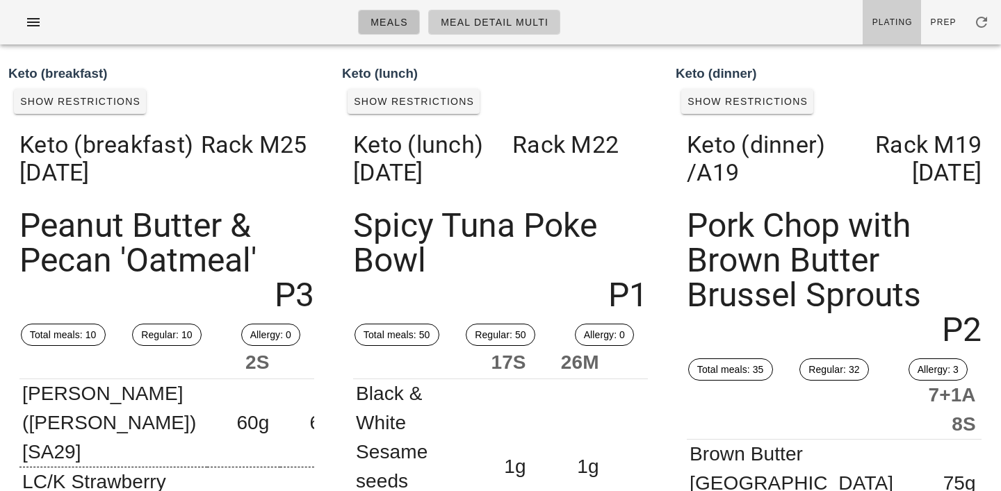
click at [389, 28] on span "Meals" at bounding box center [389, 22] width 38 height 11
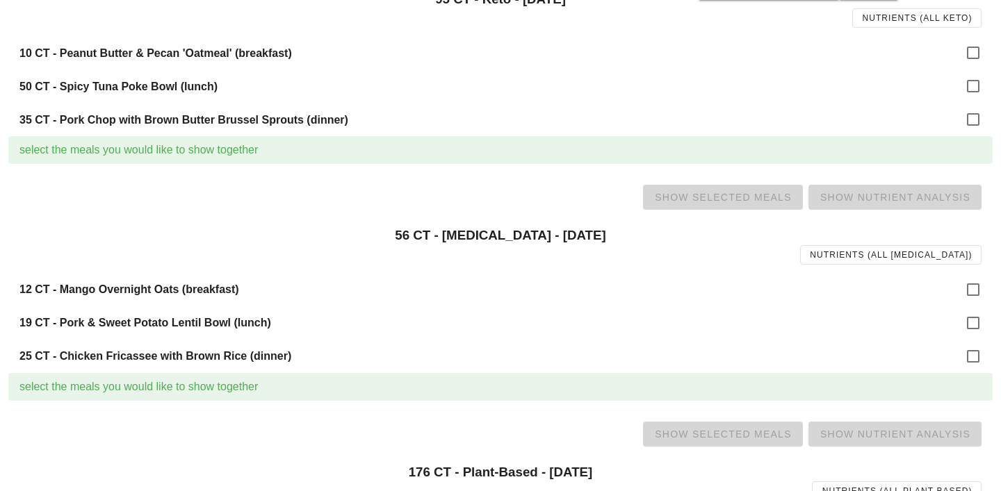
scroll to position [786, 0]
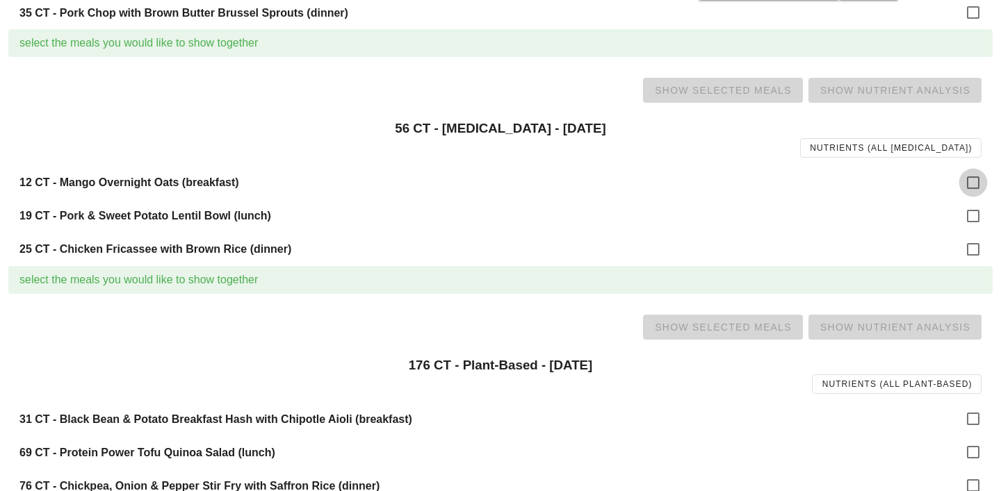
click at [972, 195] on div at bounding box center [973, 183] width 24 height 24
checkbox input "true"
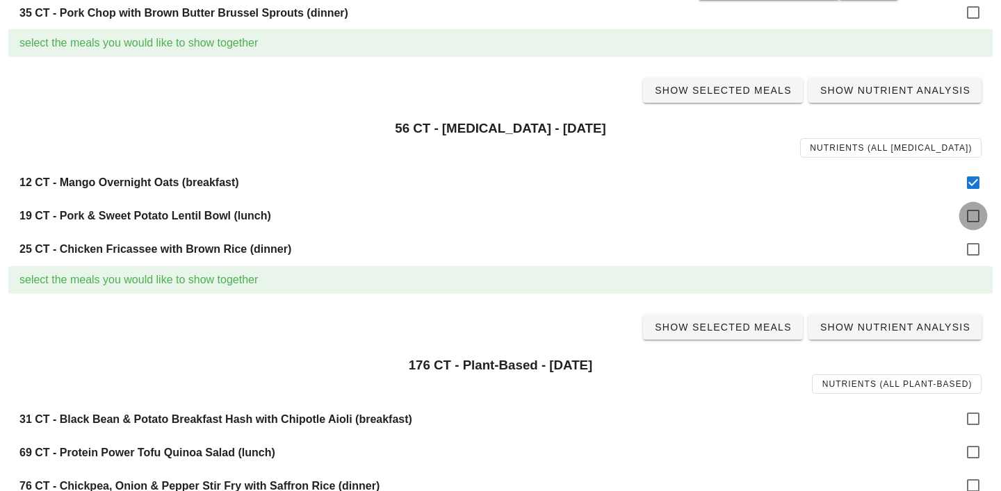
click at [973, 211] on div at bounding box center [973, 216] width 24 height 24
checkbox input "true"
click at [973, 248] on div at bounding box center [973, 250] width 24 height 24
checkbox input "true"
click at [733, 96] on span "Show Selected Meals" at bounding box center [723, 90] width 138 height 11
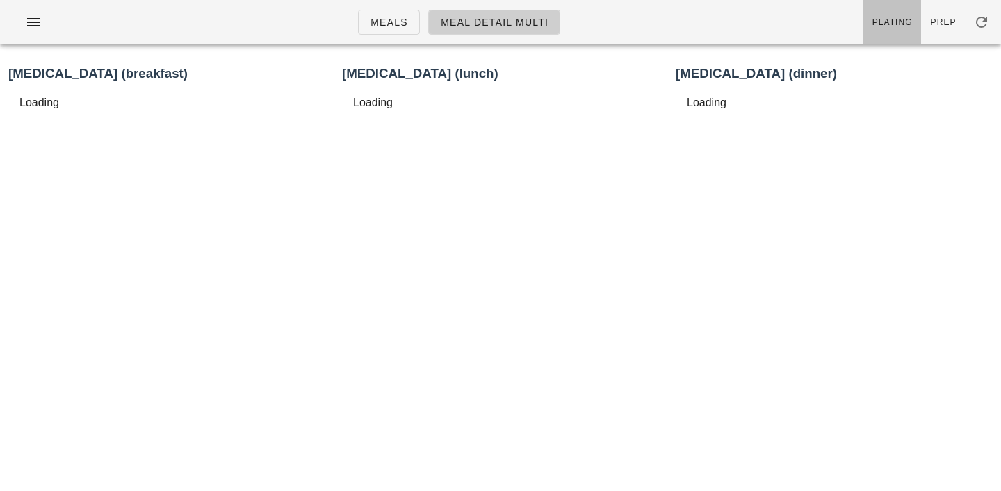
click at [903, 0] on link "Plating" at bounding box center [891, 22] width 58 height 44
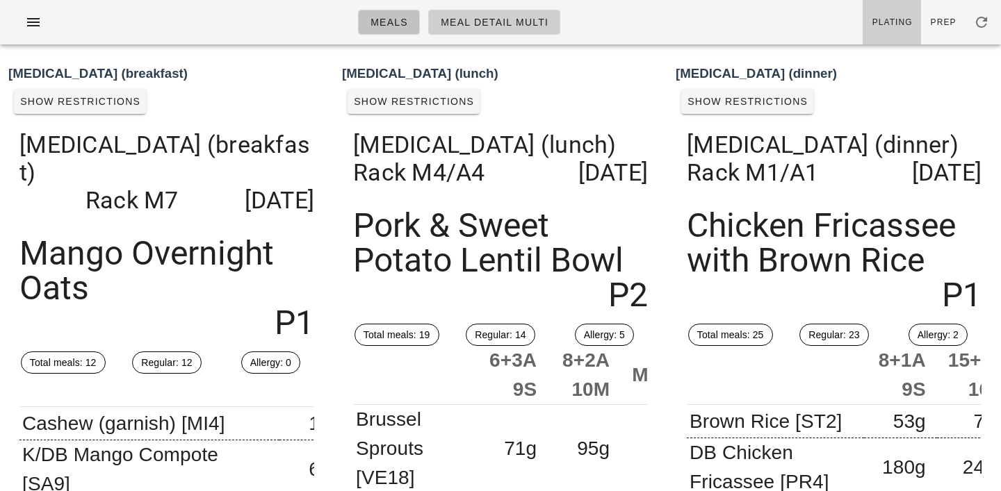
click at [404, 26] on span "Meals" at bounding box center [389, 22] width 38 height 11
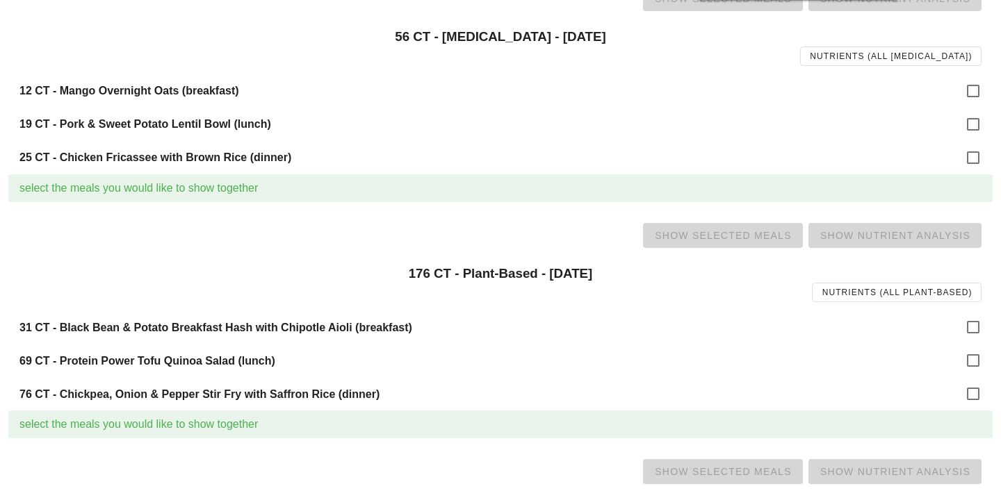
scroll to position [983, 0]
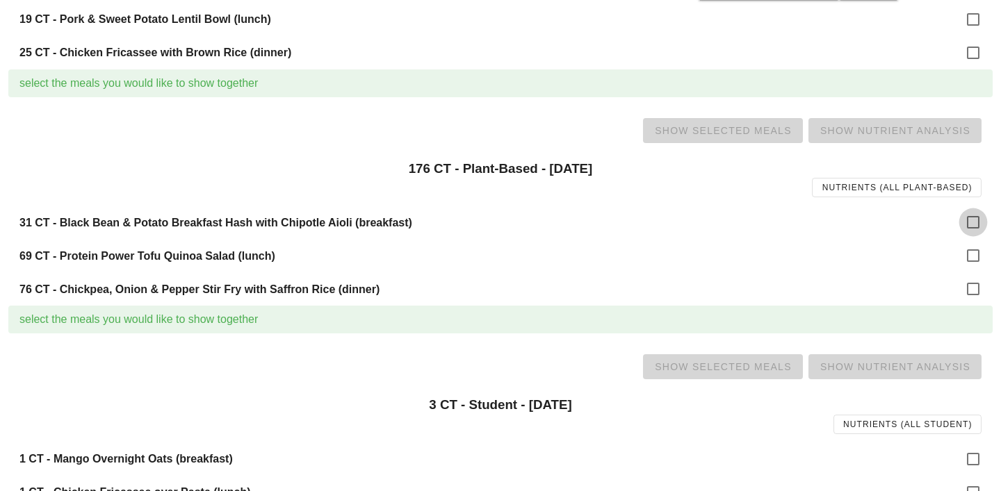
click at [974, 218] on div at bounding box center [973, 223] width 24 height 24
checkbox input "true"
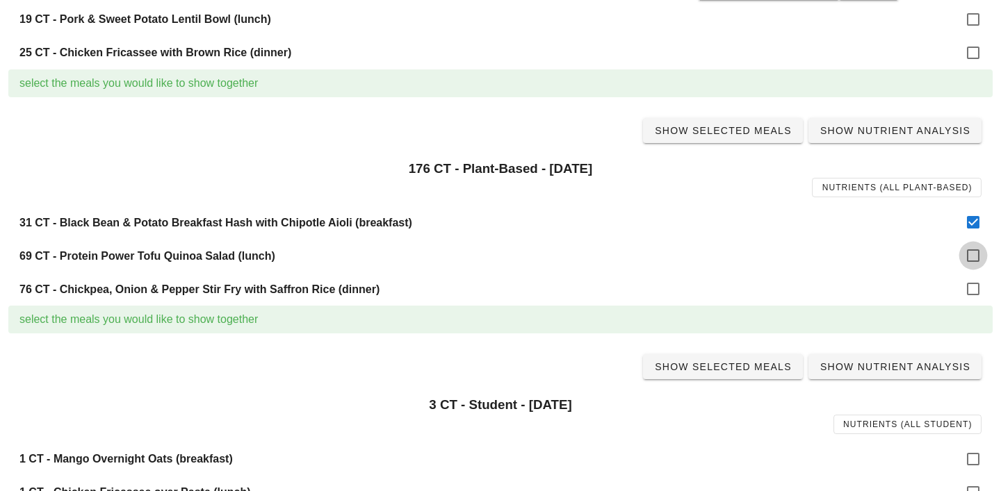
click at [974, 247] on div at bounding box center [973, 256] width 24 height 24
checkbox input "true"
click at [974, 284] on div at bounding box center [973, 289] width 24 height 24
checkbox input "true"
click at [721, 122] on link "Show Selected Meals" at bounding box center [723, 130] width 160 height 25
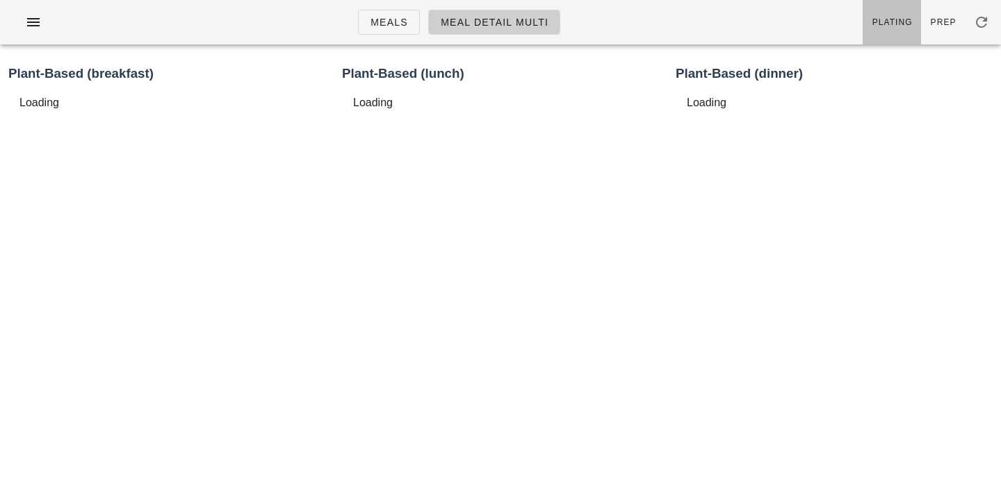
click at [881, 23] on span "Plating" at bounding box center [891, 22] width 41 height 10
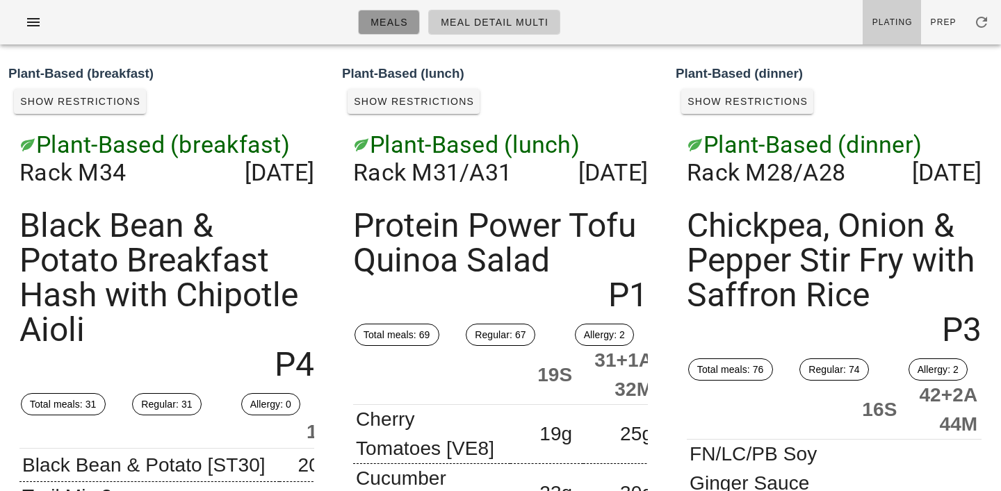
click at [389, 21] on span "Meals" at bounding box center [389, 22] width 38 height 11
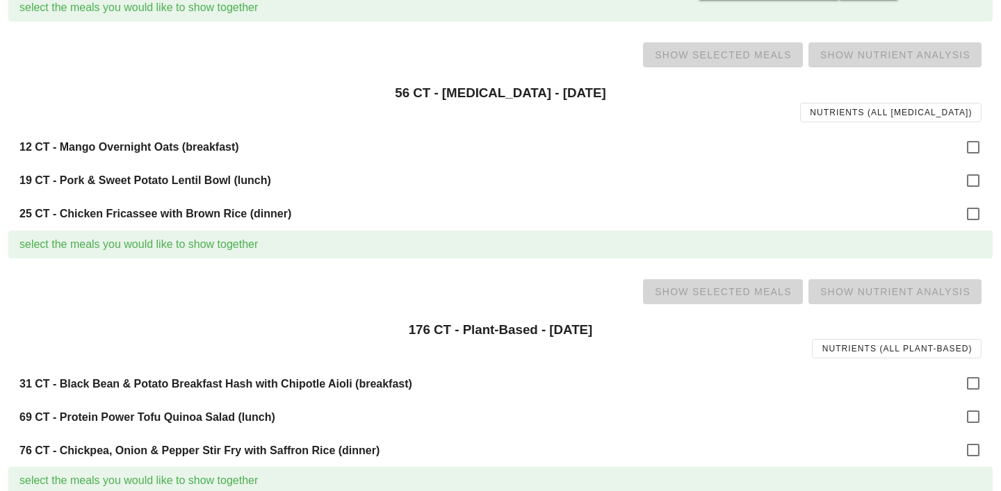
scroll to position [1048, 0]
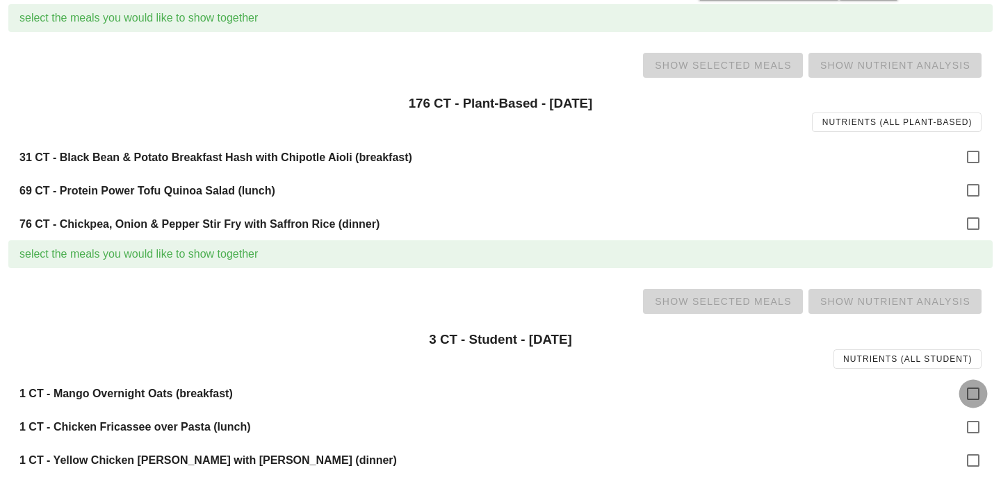
click at [977, 388] on div at bounding box center [973, 394] width 24 height 24
checkbox input "true"
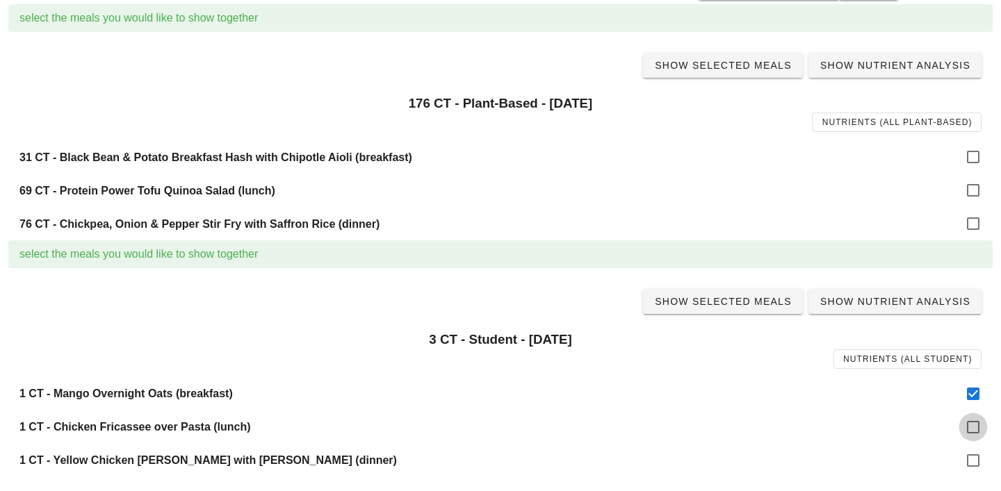
click at [978, 422] on div at bounding box center [973, 428] width 24 height 24
checkbox input "true"
click at [973, 464] on div at bounding box center [973, 461] width 24 height 24
checkbox input "true"
click at [760, 306] on span "Show Selected Meals" at bounding box center [723, 301] width 138 height 11
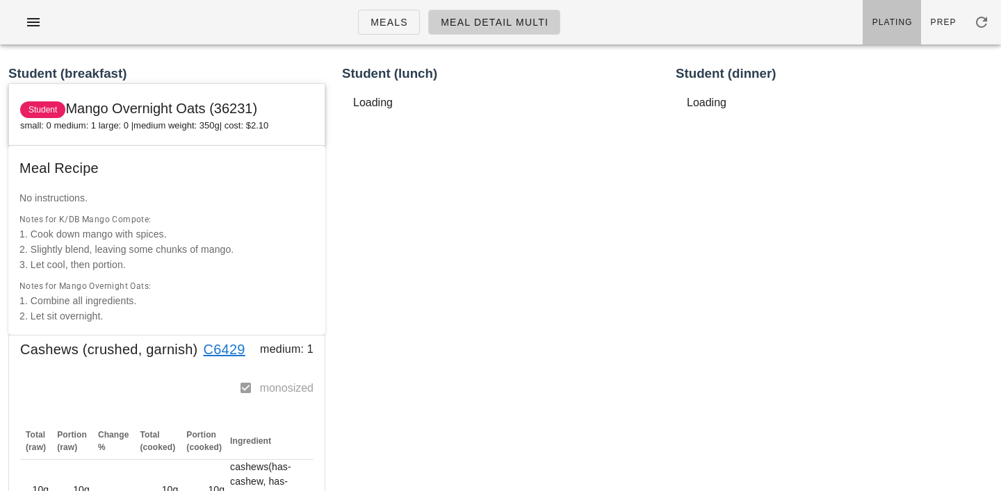
click at [899, 22] on span "Plating" at bounding box center [891, 22] width 41 height 10
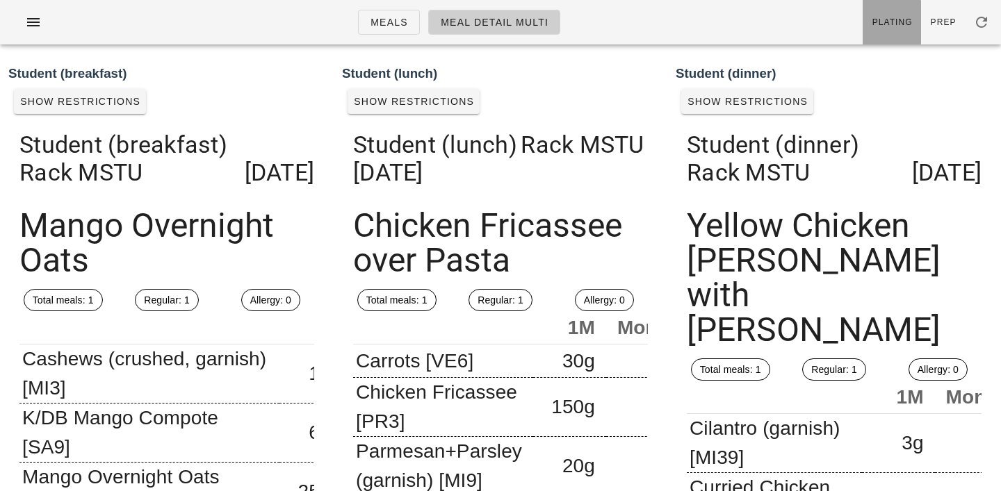
click at [899, 22] on span "Plating" at bounding box center [891, 22] width 41 height 10
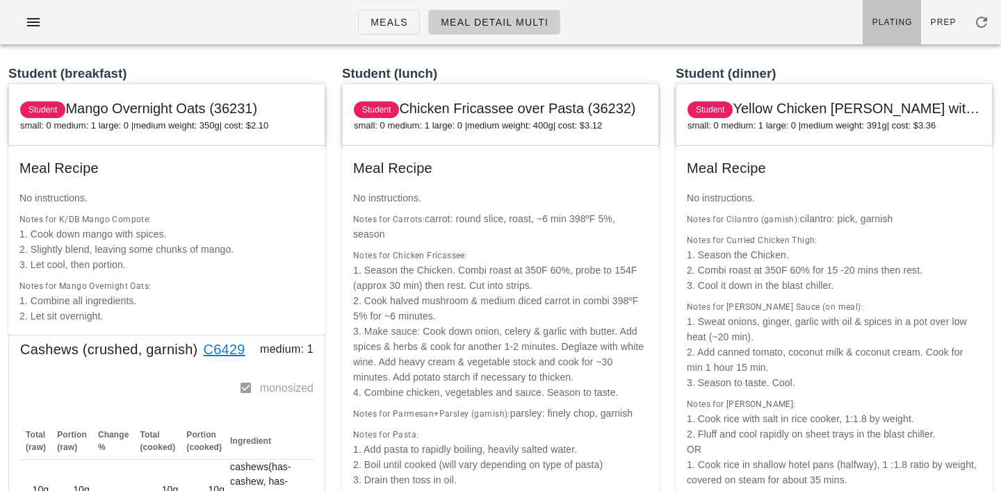
click at [899, 22] on span "Plating" at bounding box center [891, 22] width 41 height 10
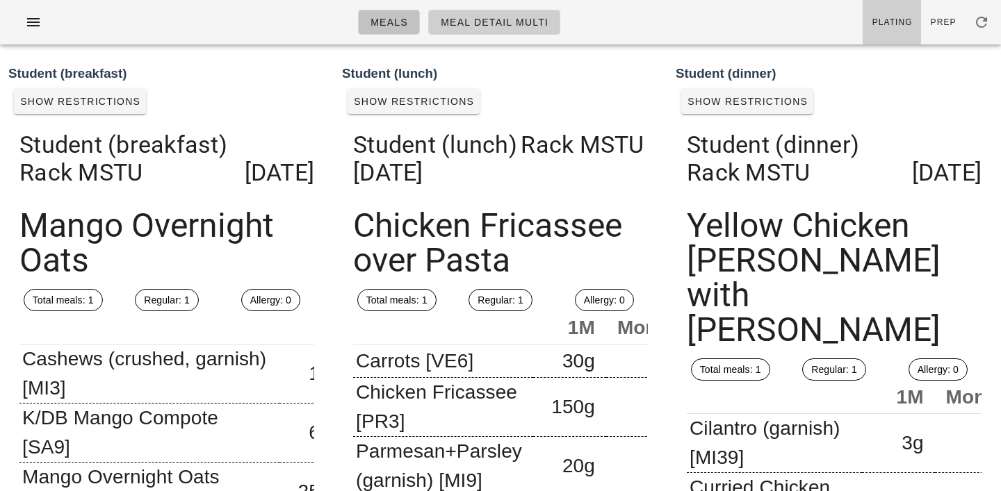
click at [401, 28] on link "Meals" at bounding box center [389, 22] width 62 height 25
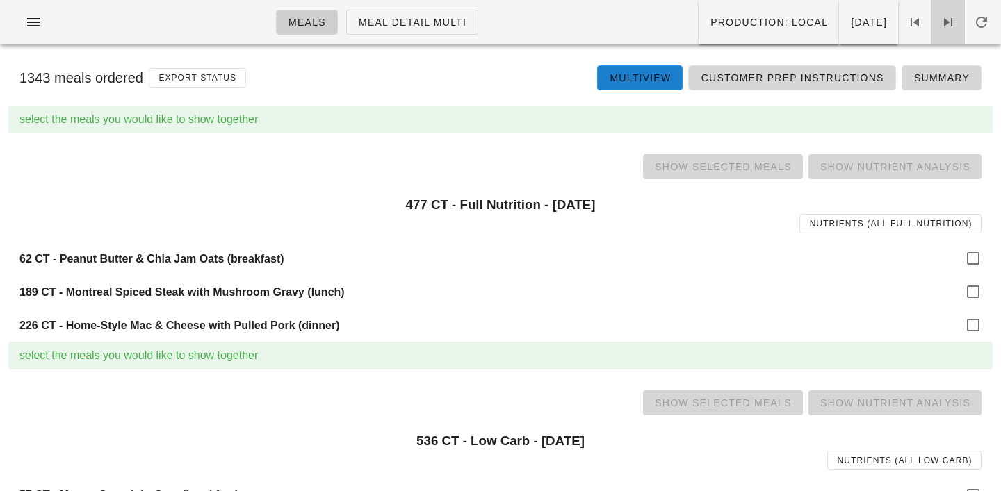
click at [949, 15] on icon at bounding box center [948, 22] width 17 height 17
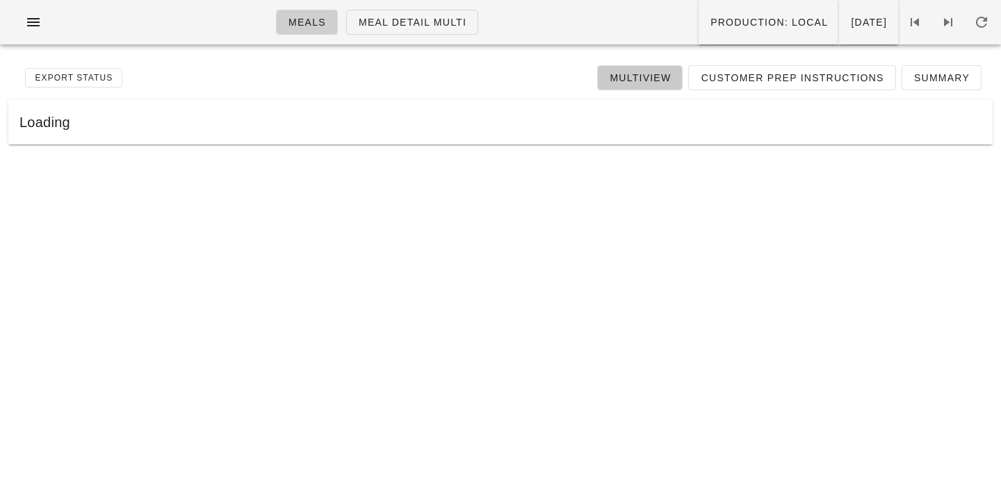
click at [637, 68] on link "Multiview" at bounding box center [639, 77] width 85 height 25
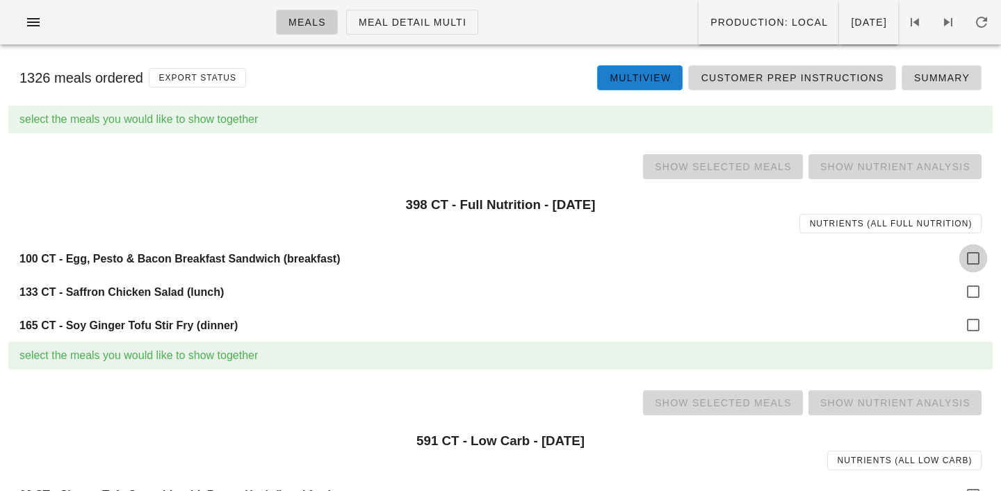
click at [974, 258] on div at bounding box center [973, 259] width 24 height 24
checkbox input "true"
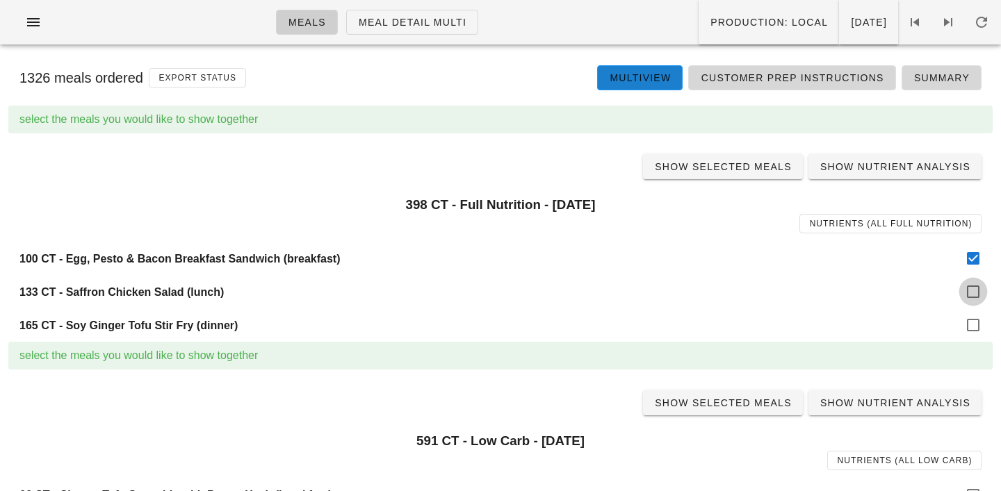
click at [974, 282] on div at bounding box center [973, 292] width 24 height 24
checkbox input "true"
click at [978, 318] on div at bounding box center [973, 325] width 24 height 24
checkbox input "true"
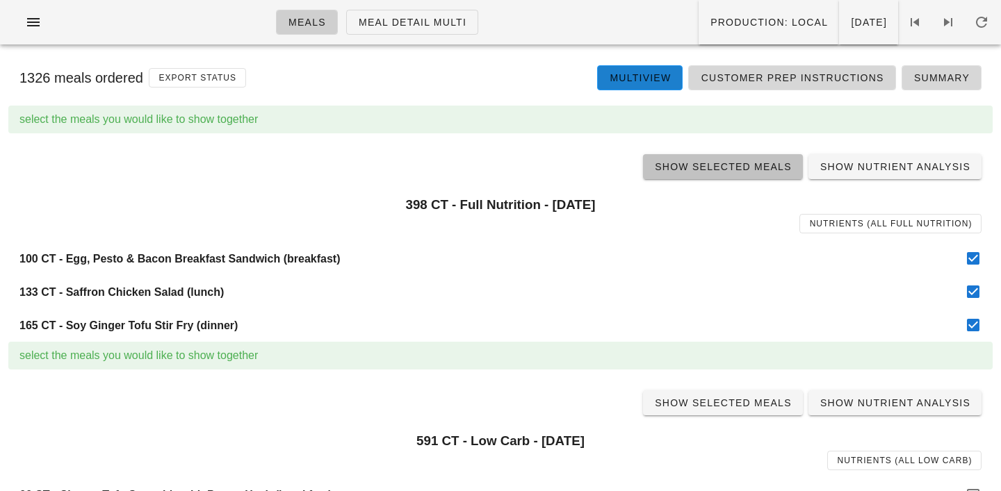
click at [730, 162] on span "Show Selected Meals" at bounding box center [723, 166] width 138 height 11
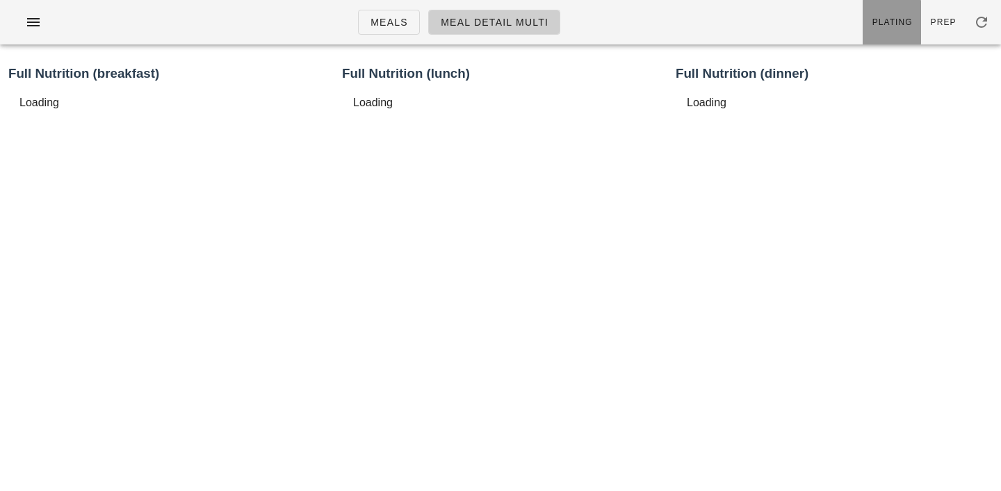
click at [916, 8] on link "Plating" at bounding box center [891, 22] width 58 height 44
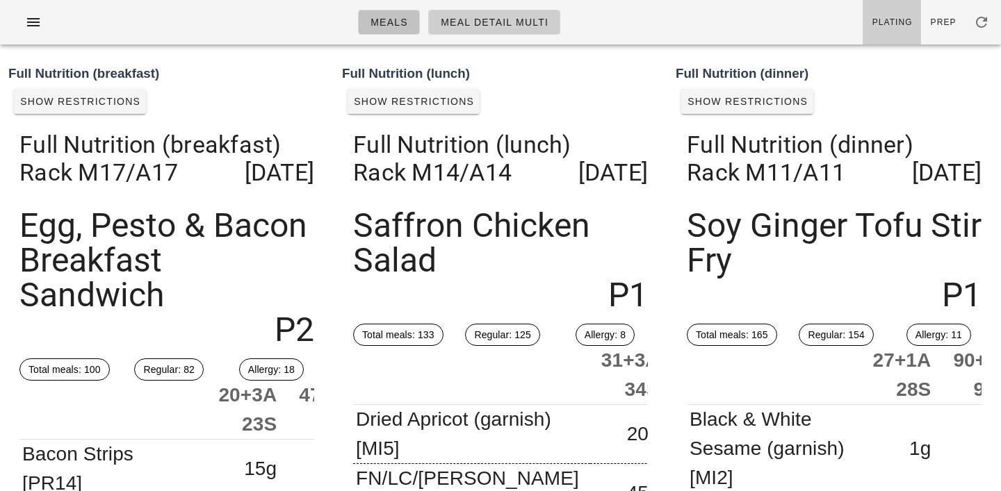
click at [375, 28] on link "Meals" at bounding box center [389, 22] width 62 height 25
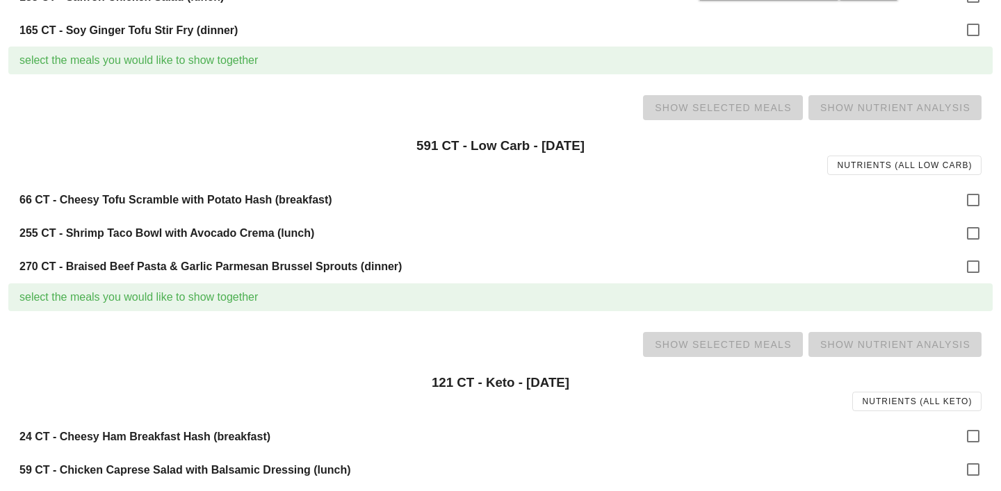
scroll to position [306, 0]
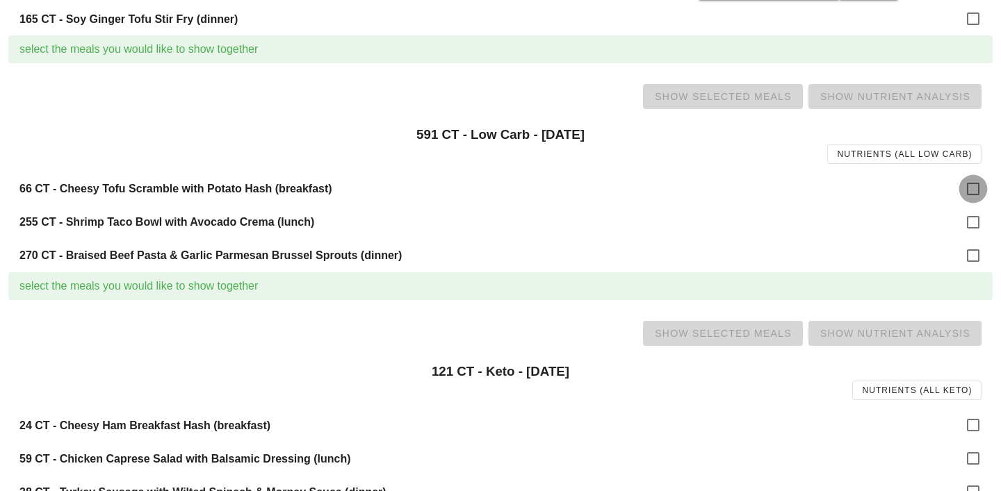
click at [980, 183] on div at bounding box center [973, 189] width 24 height 24
checkbox input "true"
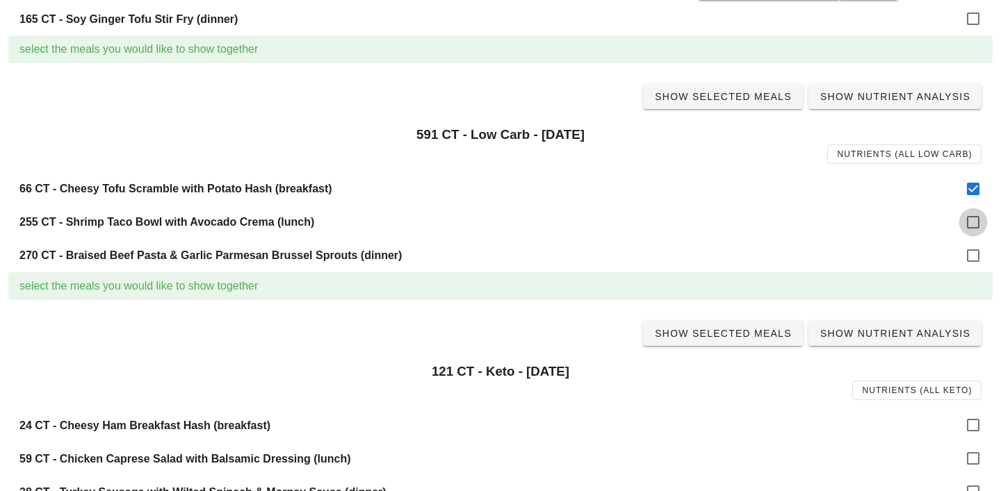
click at [976, 211] on div at bounding box center [973, 223] width 24 height 24
checkbox input "true"
click at [972, 259] on div at bounding box center [973, 256] width 24 height 24
checkbox input "true"
click at [728, 95] on span "Show Selected Meals" at bounding box center [723, 96] width 138 height 11
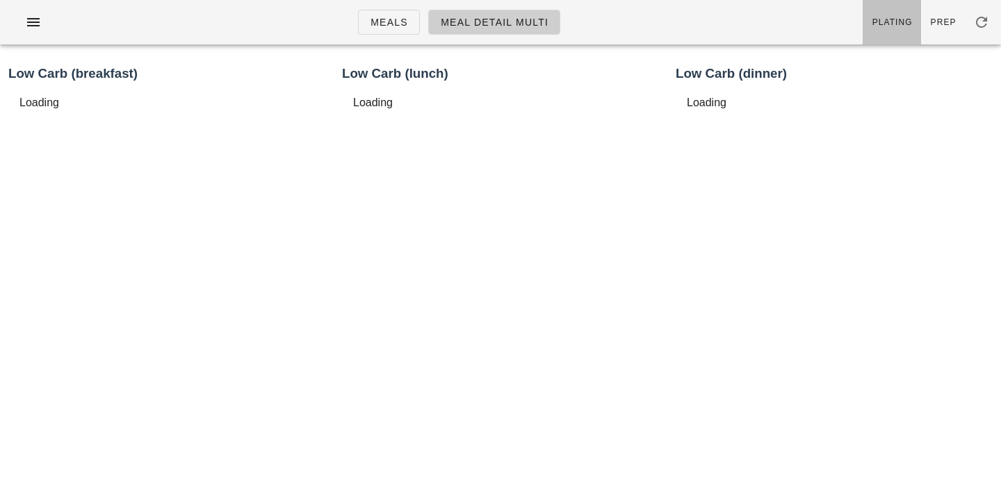
click at [885, 18] on span "Plating" at bounding box center [891, 22] width 41 height 10
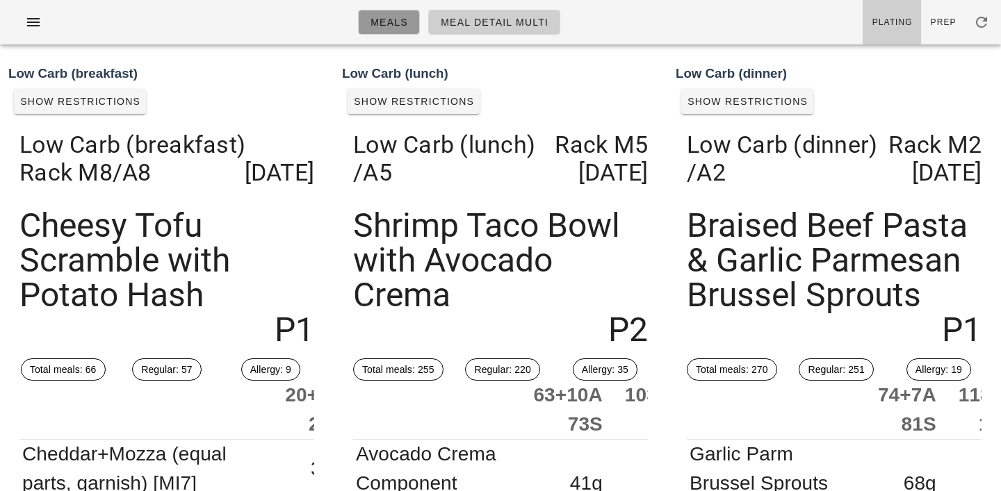
click at [401, 26] on span "Meals" at bounding box center [389, 22] width 38 height 11
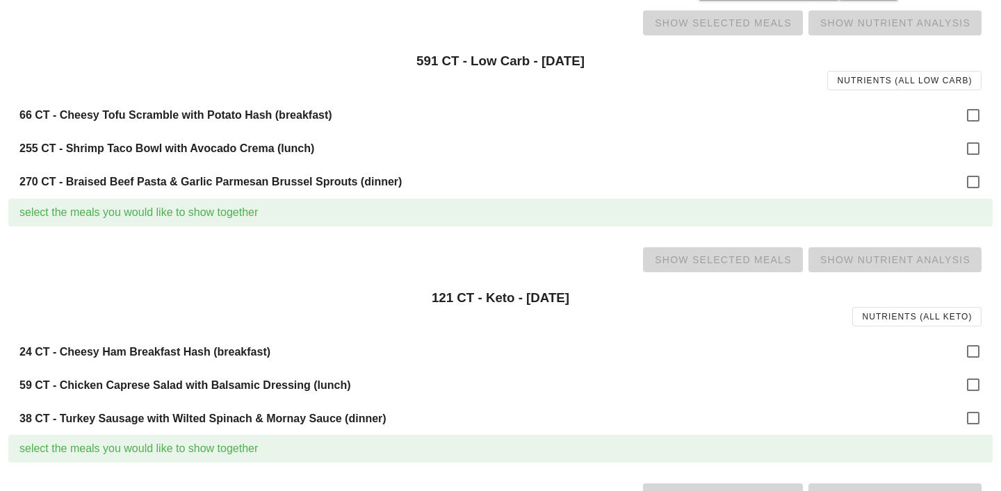
scroll to position [399, 0]
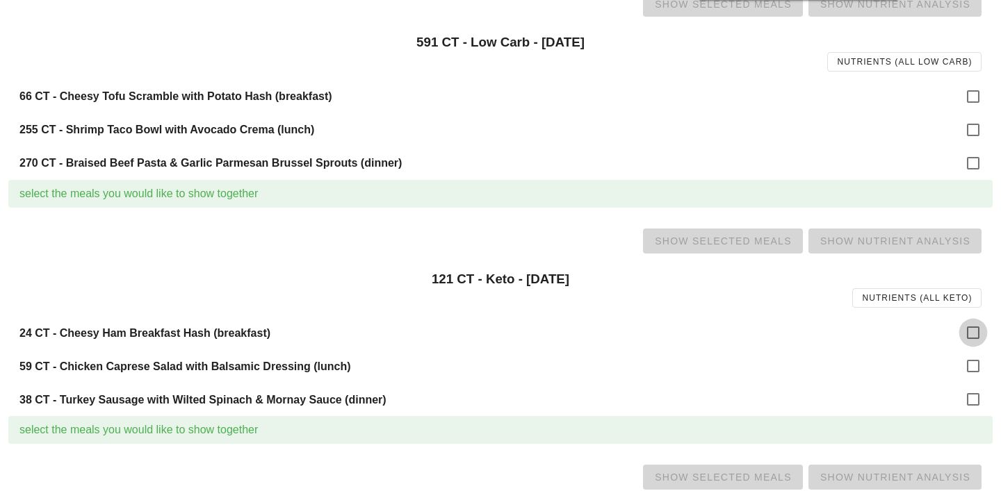
click at [964, 330] on div at bounding box center [973, 333] width 24 height 24
checkbox input "true"
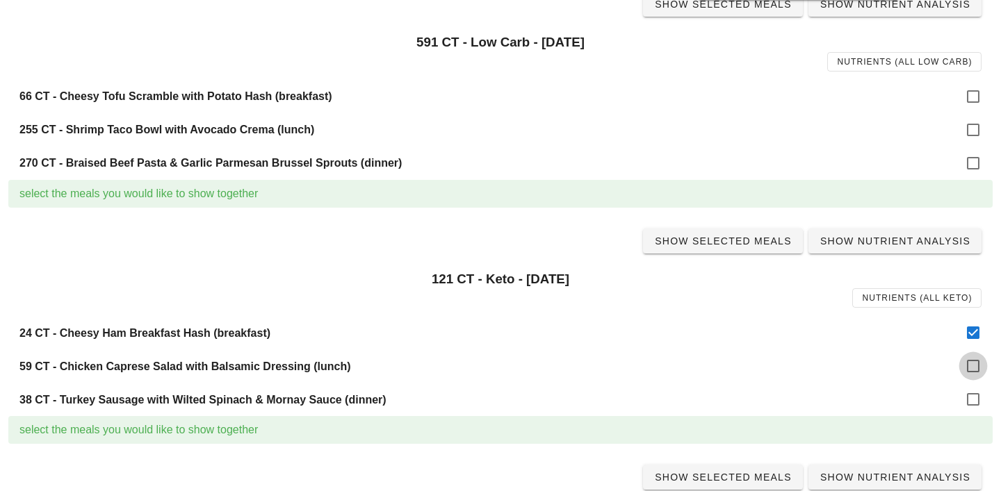
click at [974, 363] on div at bounding box center [973, 366] width 24 height 24
checkbox input "true"
click at [974, 402] on div at bounding box center [973, 400] width 24 height 24
checkbox input "true"
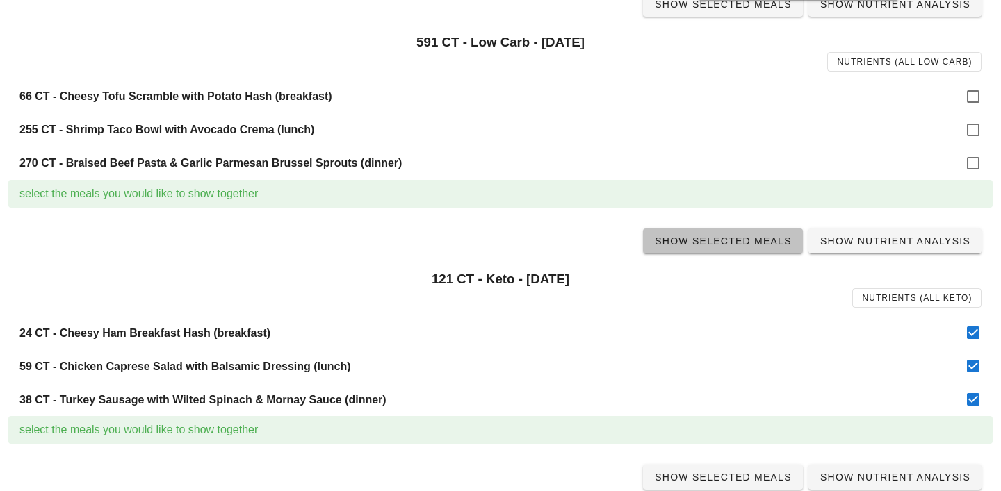
click at [731, 244] on span "Show Selected Meals" at bounding box center [723, 241] width 138 height 11
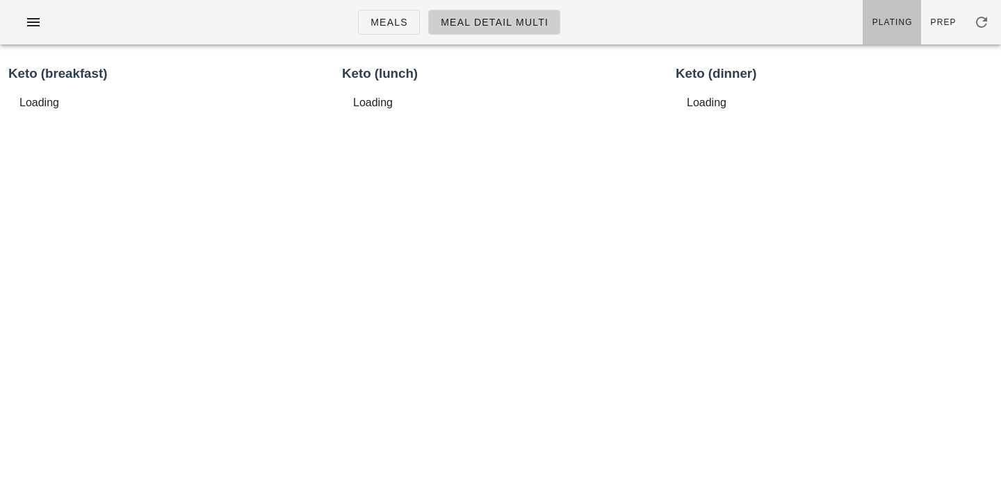
click at [899, 20] on span "Plating" at bounding box center [891, 22] width 41 height 10
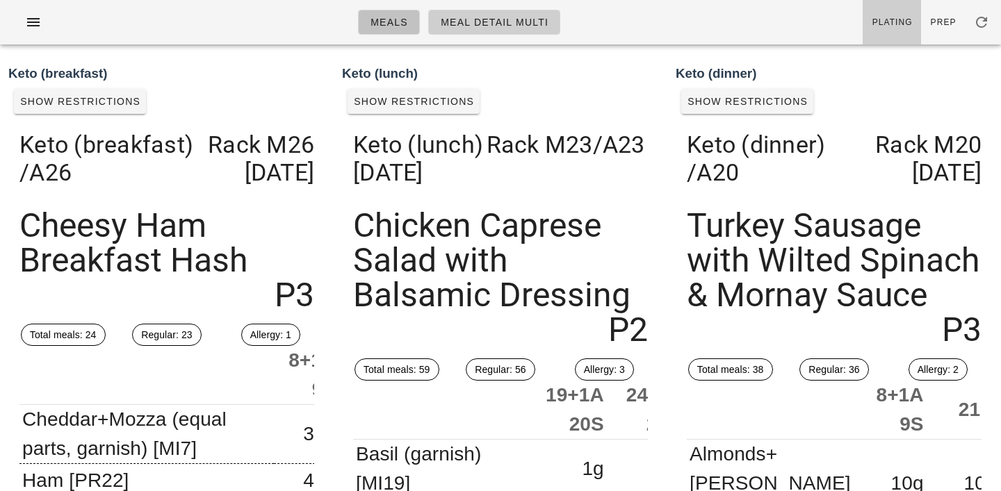
click at [391, 10] on link "Meals" at bounding box center [389, 22] width 62 height 25
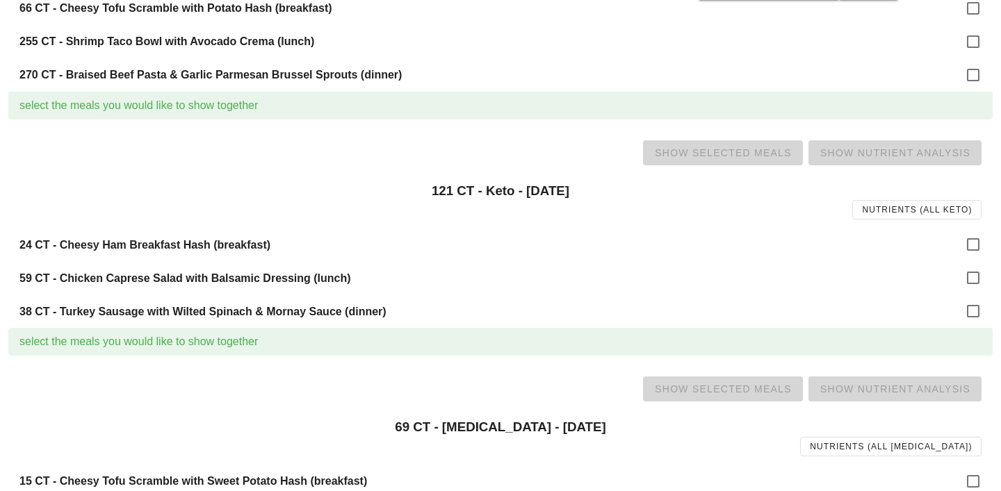
scroll to position [563, 0]
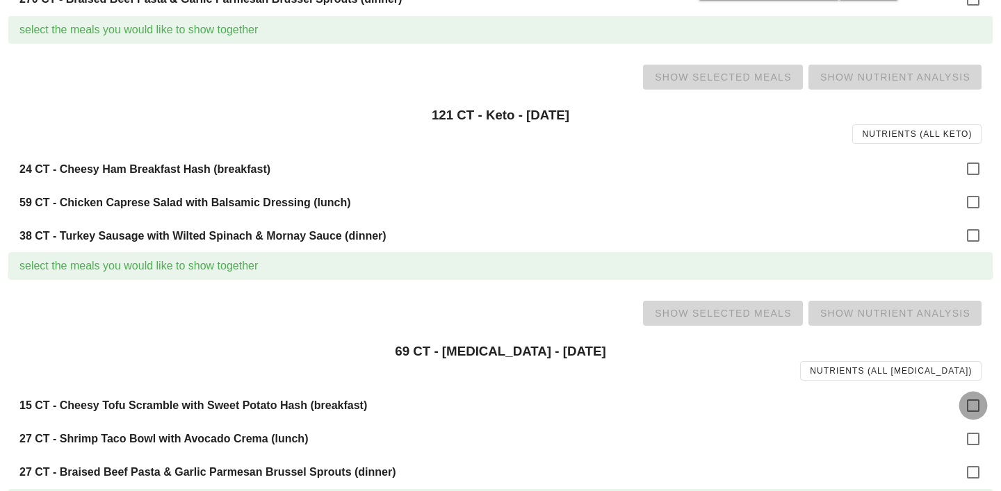
click at [970, 404] on div at bounding box center [973, 406] width 24 height 24
checkbox input "true"
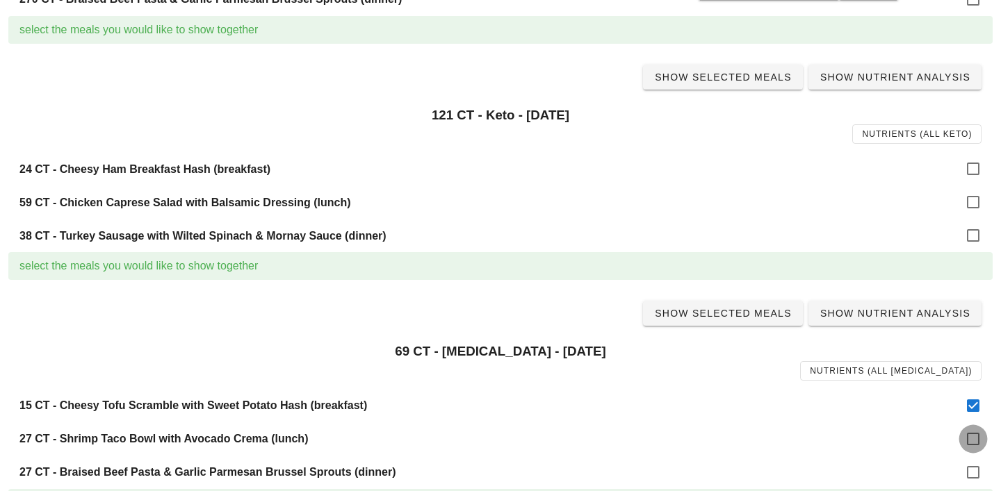
click at [974, 443] on div at bounding box center [973, 439] width 24 height 24
checkbox input "true"
click at [974, 474] on div at bounding box center [973, 473] width 24 height 24
checkbox input "true"
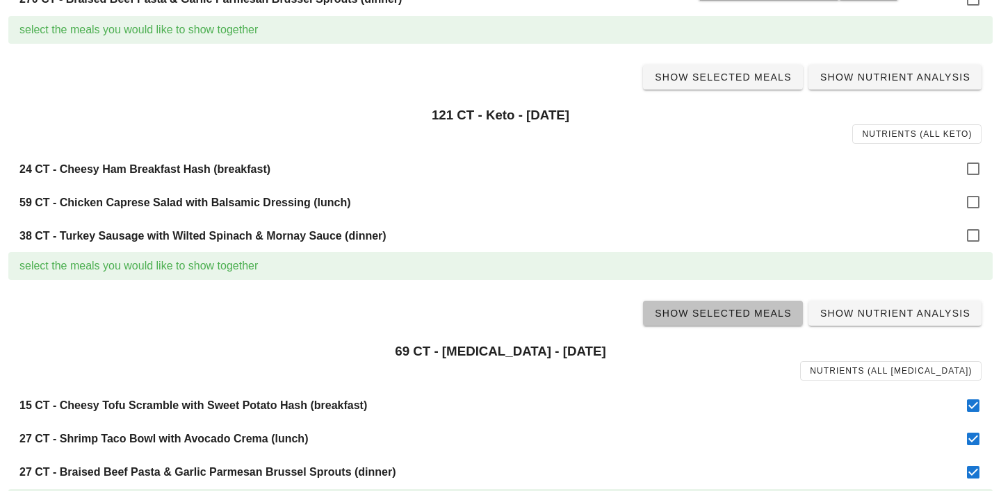
click at [738, 322] on link "Show Selected Meals" at bounding box center [723, 313] width 160 height 25
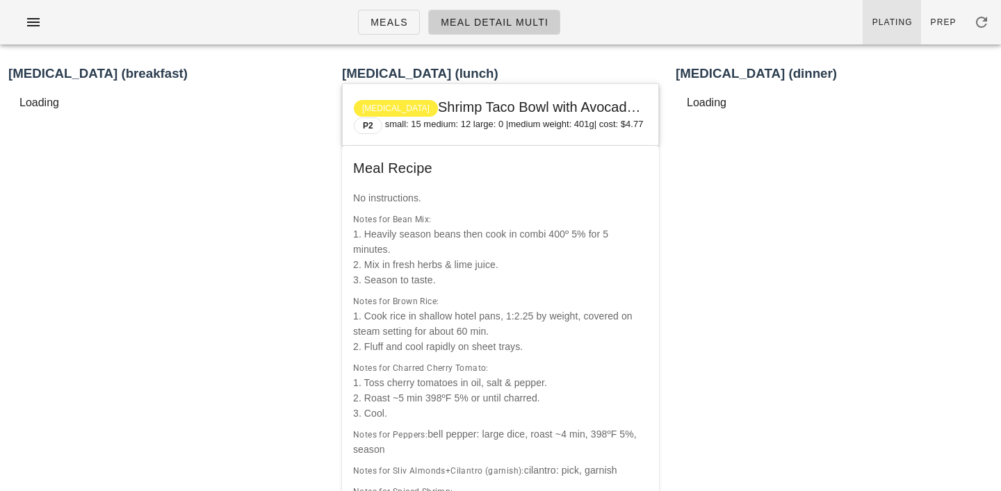
click at [896, 26] on span "Plating" at bounding box center [891, 22] width 41 height 10
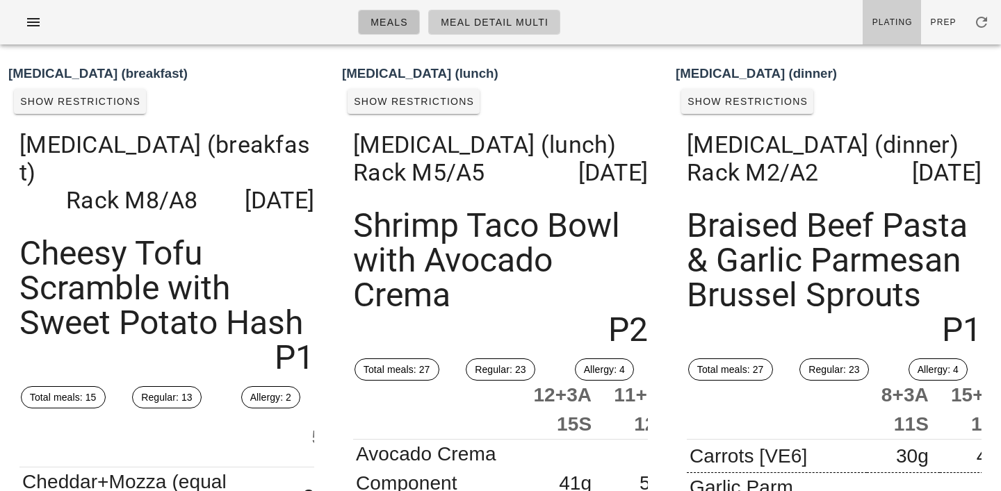
click at [390, 26] on span "Meals" at bounding box center [389, 22] width 38 height 11
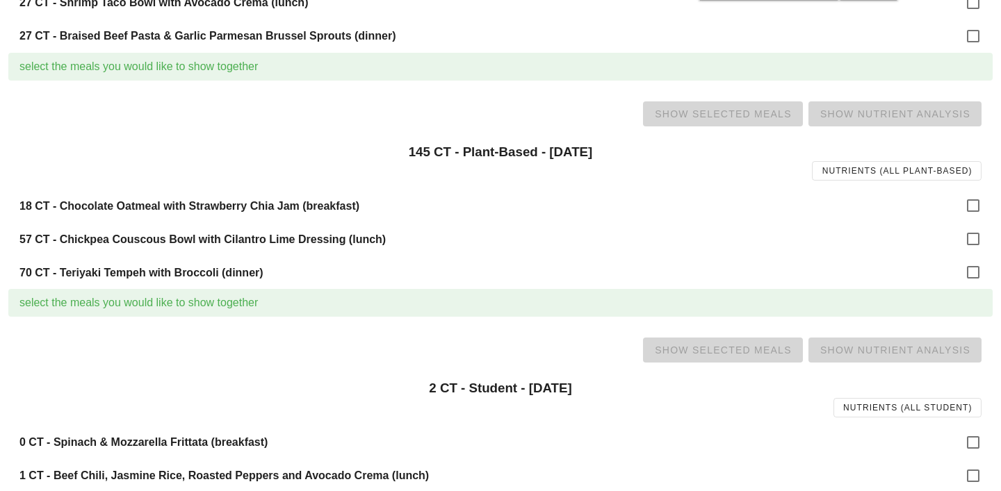
scroll to position [1005, 0]
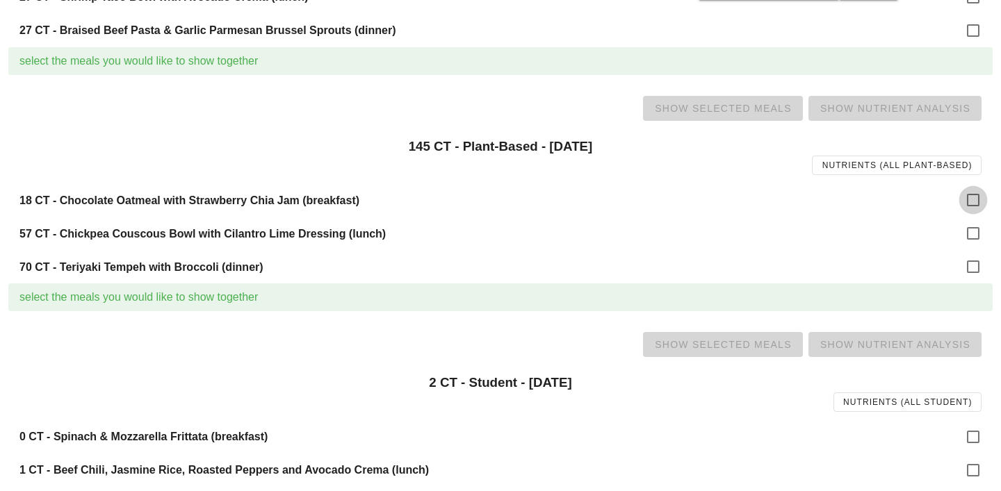
click at [983, 199] on div at bounding box center [973, 200] width 24 height 24
checkbox input "true"
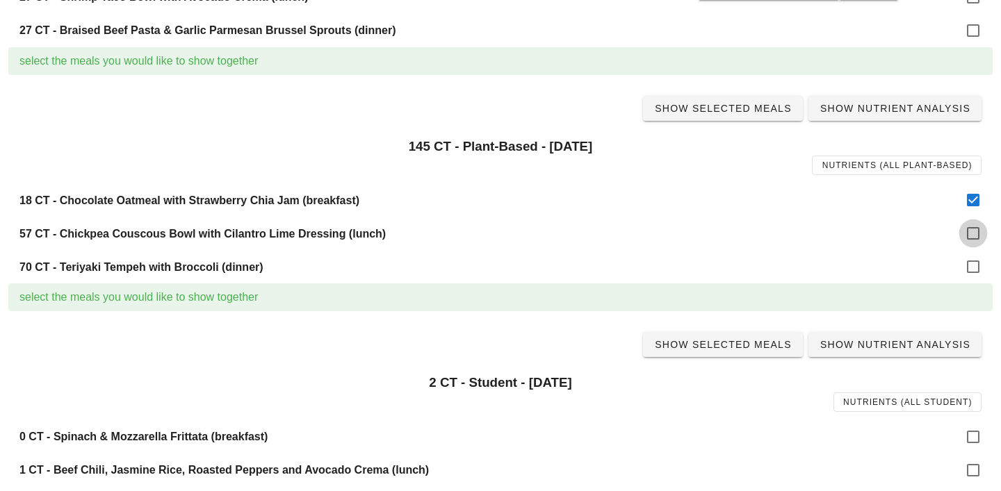
click at [976, 236] on div at bounding box center [973, 234] width 24 height 24
checkbox input "true"
click at [973, 268] on div at bounding box center [973, 267] width 24 height 24
checkbox input "true"
click at [731, 115] on link "Show Selected Meals" at bounding box center [723, 108] width 160 height 25
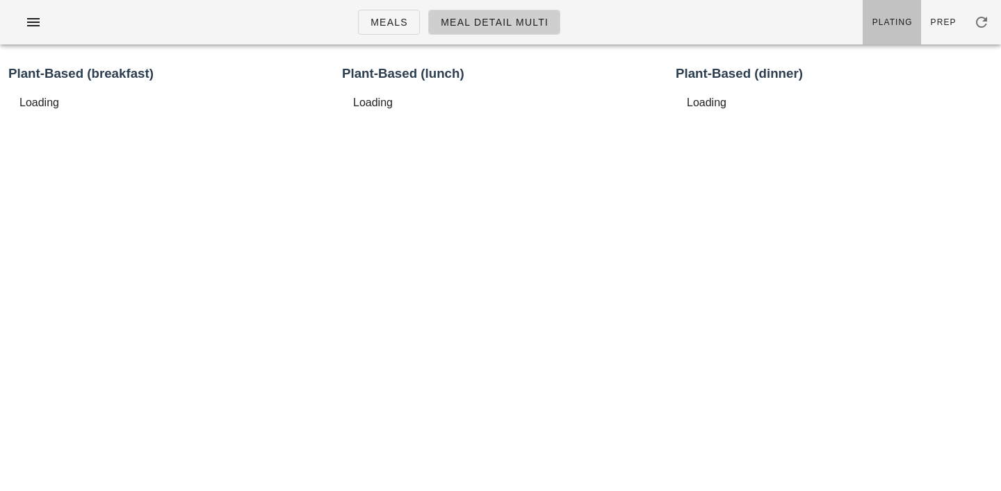
click at [903, 9] on link "Plating" at bounding box center [891, 22] width 58 height 44
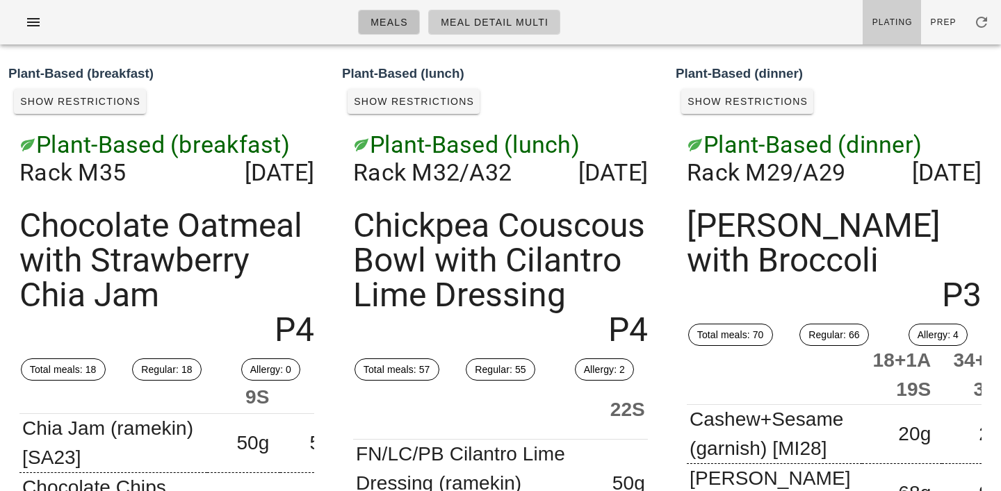
click at [384, 12] on link "Meals" at bounding box center [389, 22] width 62 height 25
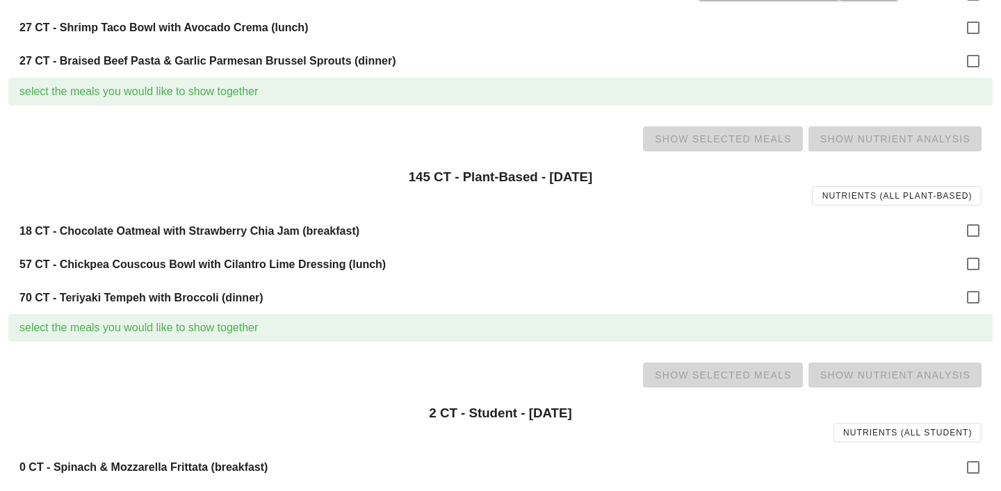
scroll to position [1048, 0]
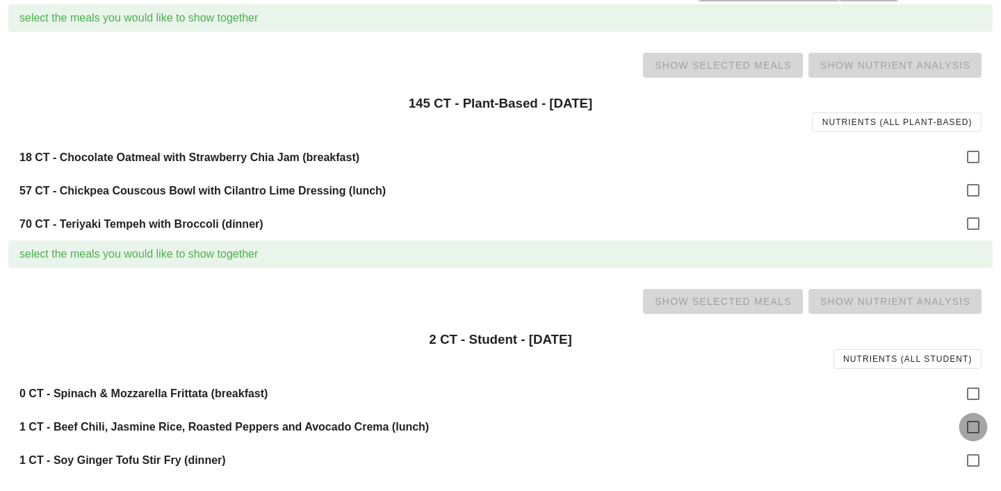
click at [983, 425] on div at bounding box center [973, 428] width 24 height 24
checkbox input "true"
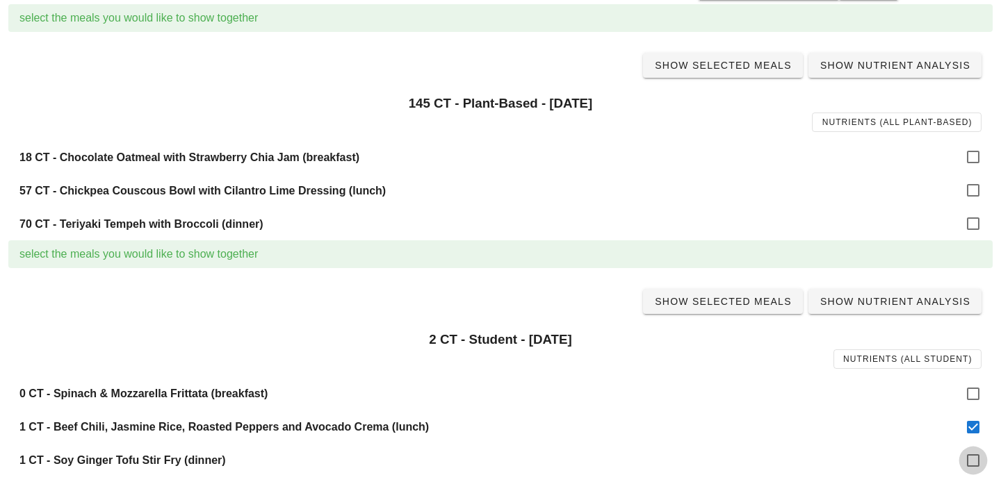
click at [972, 462] on div at bounding box center [973, 461] width 24 height 24
checkbox input "true"
click at [697, 297] on span "Show Selected Meals" at bounding box center [723, 301] width 138 height 11
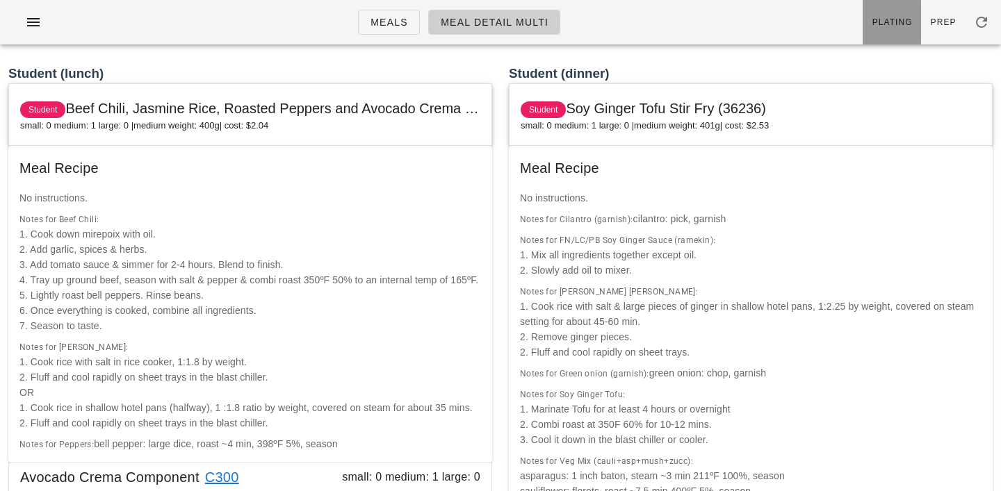
click at [895, 21] on span "Plating" at bounding box center [891, 22] width 41 height 10
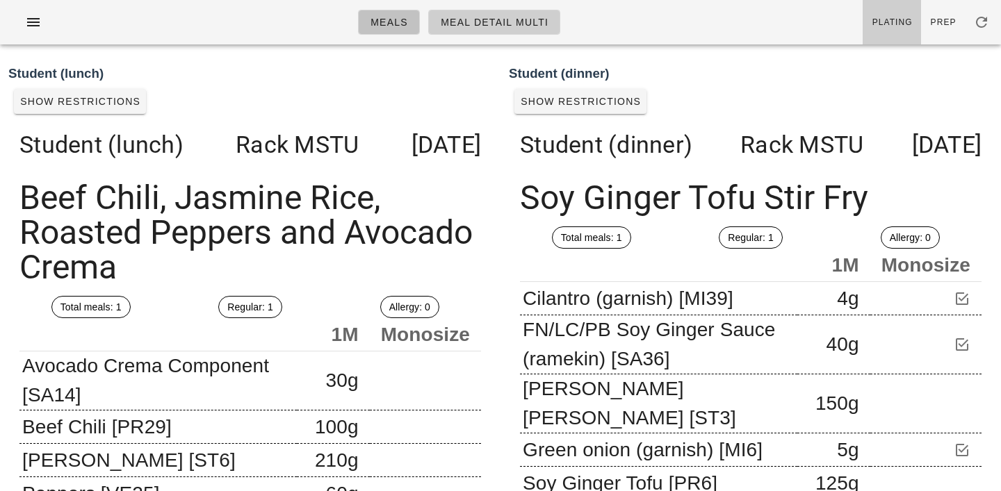
click at [399, 31] on link "Meals" at bounding box center [389, 22] width 62 height 25
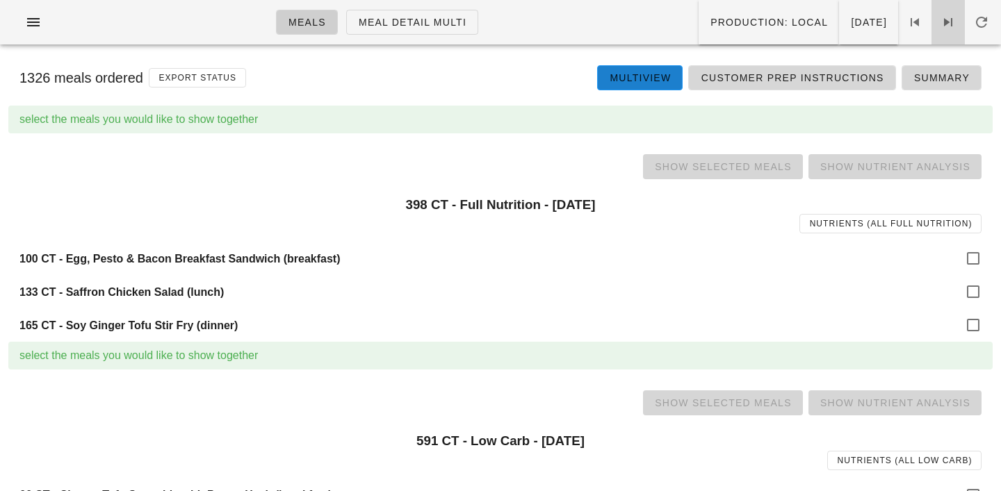
click at [951, 19] on icon at bounding box center [948, 22] width 17 height 17
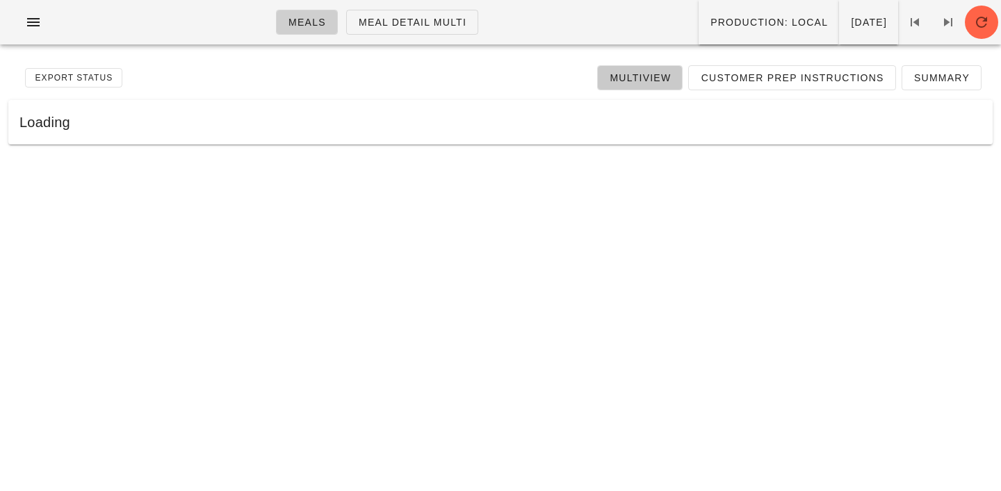
click at [641, 72] on span "Multiview" at bounding box center [640, 77] width 62 height 11
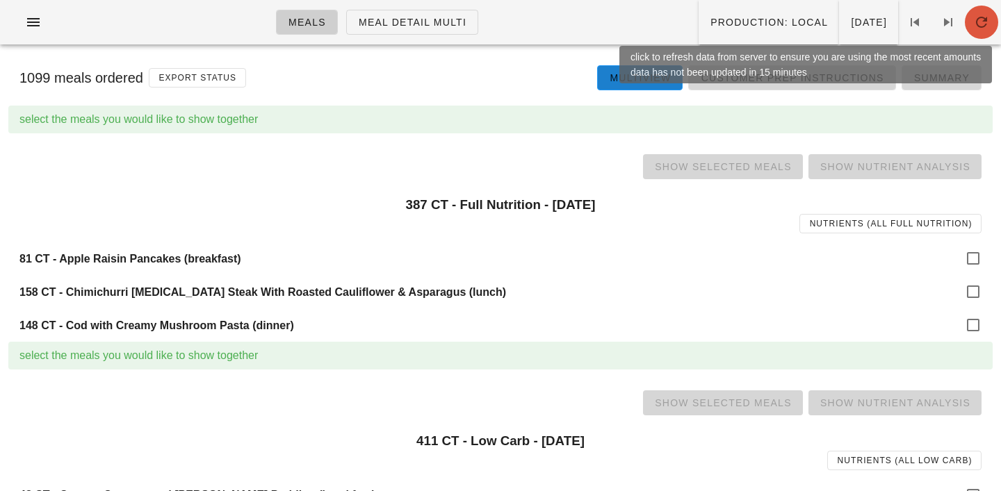
click at [968, 29] on span "button" at bounding box center [981, 22] width 33 height 17
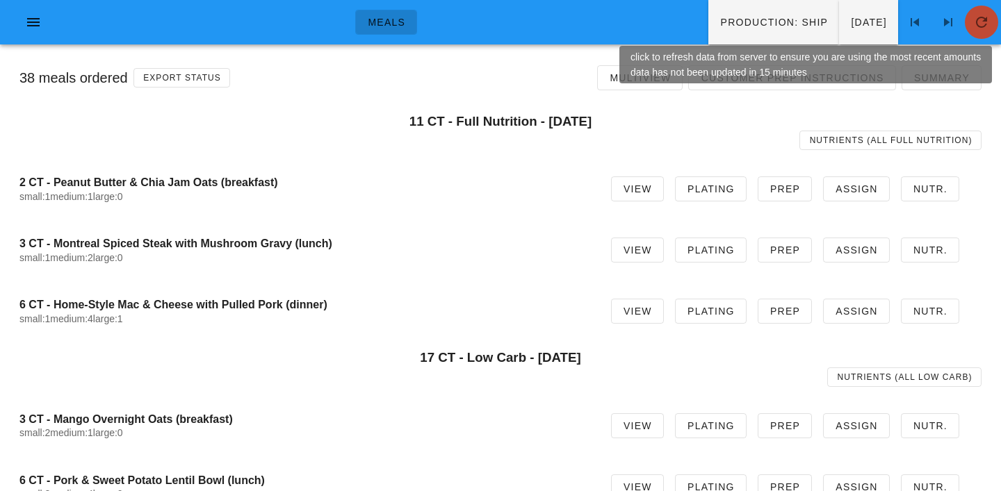
click at [979, 24] on icon "button" at bounding box center [981, 22] width 17 height 17
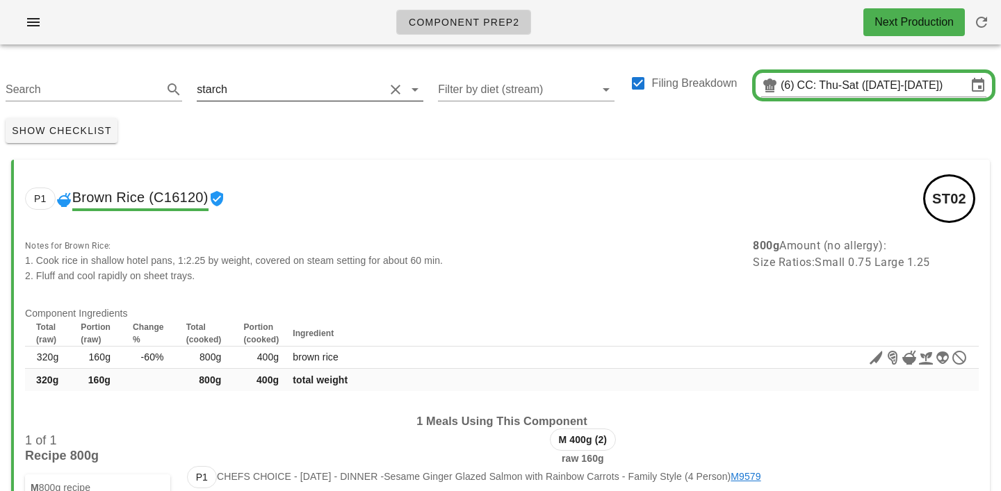
click at [235, 81] on input "text" at bounding box center [307, 90] width 154 height 22
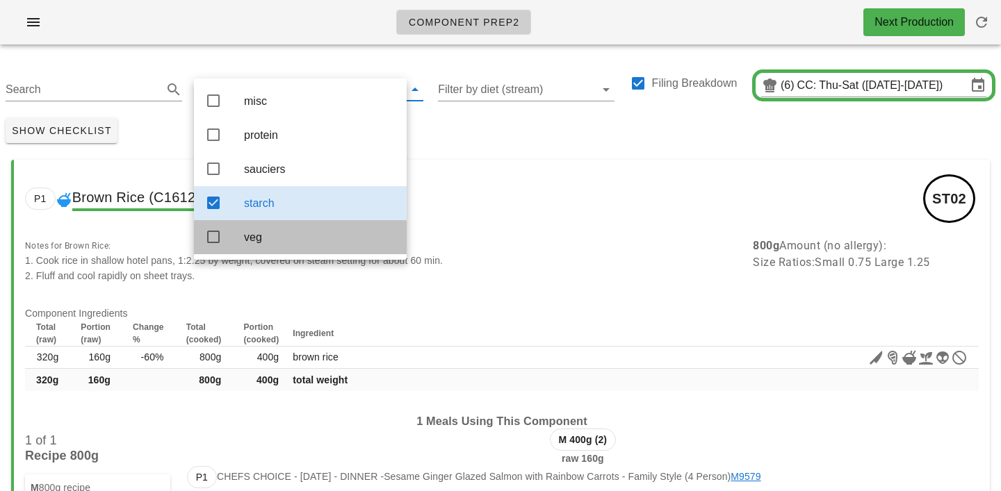
click at [249, 244] on div "veg" at bounding box center [319, 237] width 151 height 13
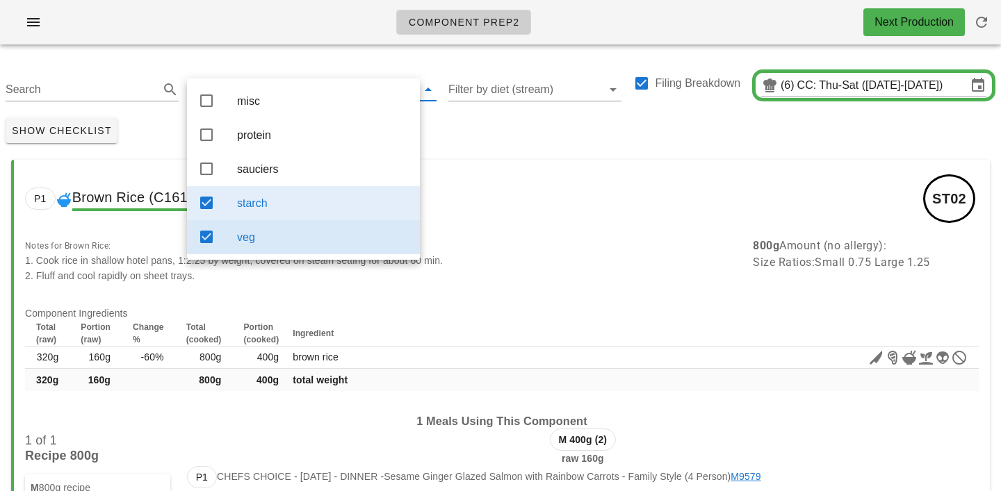
click at [253, 210] on div "starch" at bounding box center [323, 203] width 172 height 13
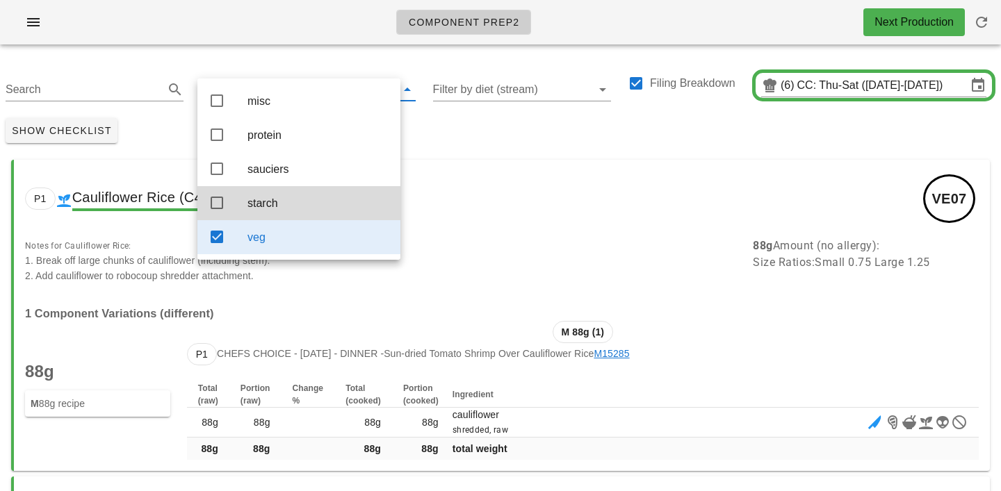
click at [427, 161] on div "P1 Cauliflower Rice (C4780) VE07" at bounding box center [502, 199] width 976 height 78
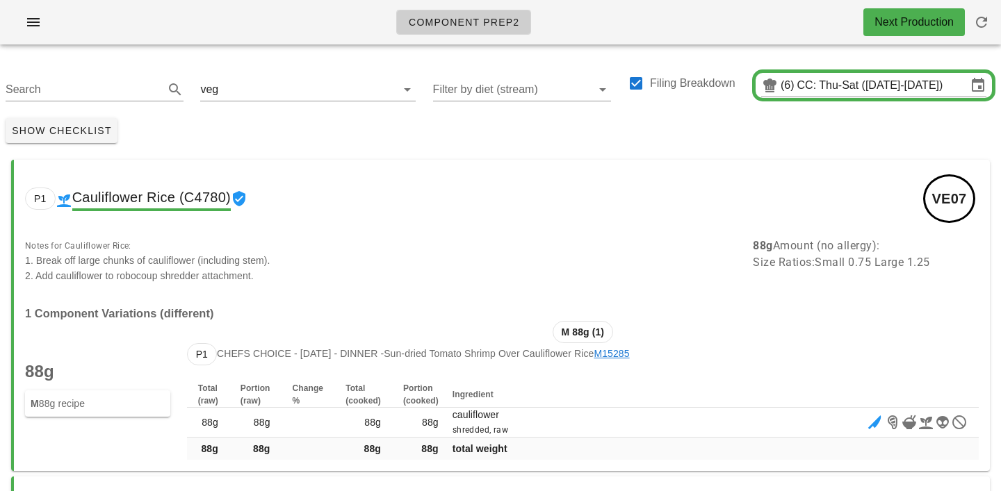
click at [320, 142] on div "Show Checklist" at bounding box center [500, 131] width 1001 height 36
click at [221, 83] on input "text" at bounding box center [299, 90] width 156 height 22
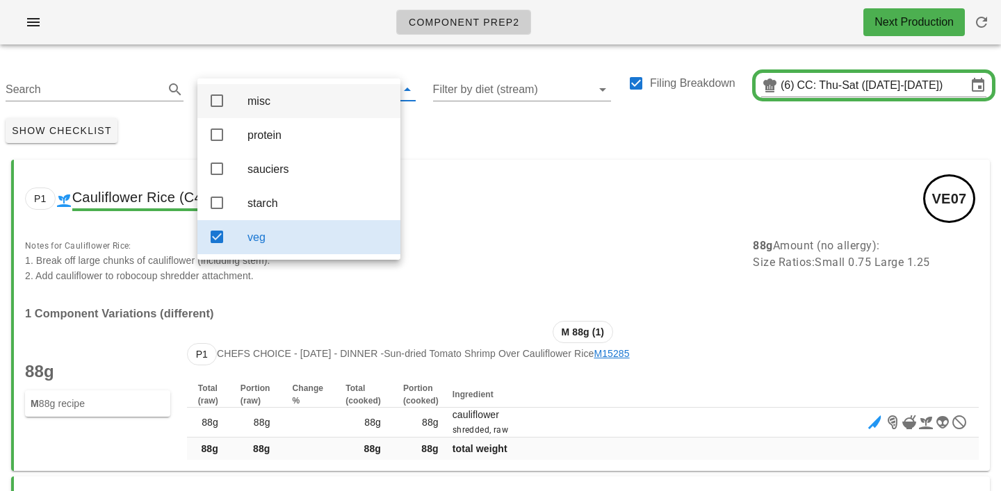
click at [254, 94] on div "misc" at bounding box center [318, 101] width 142 height 30
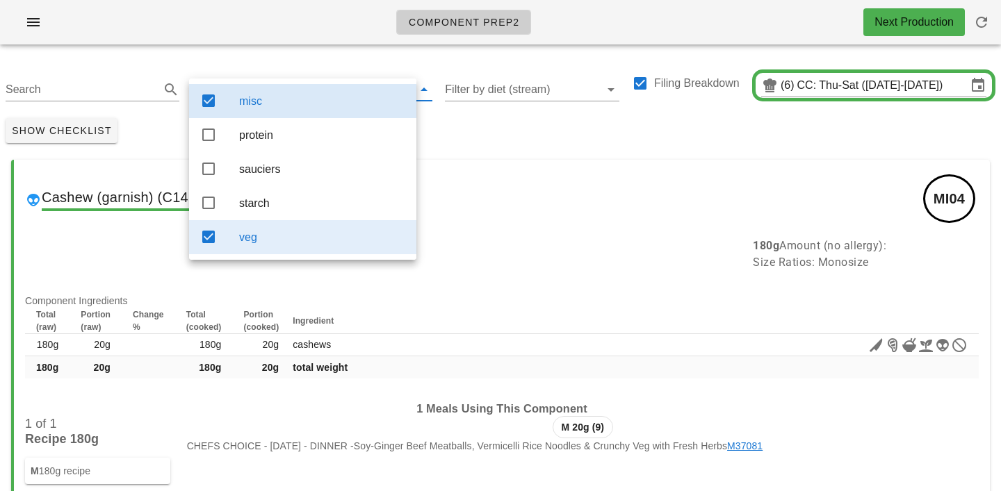
click at [268, 244] on div "veg" at bounding box center [322, 237] width 166 height 13
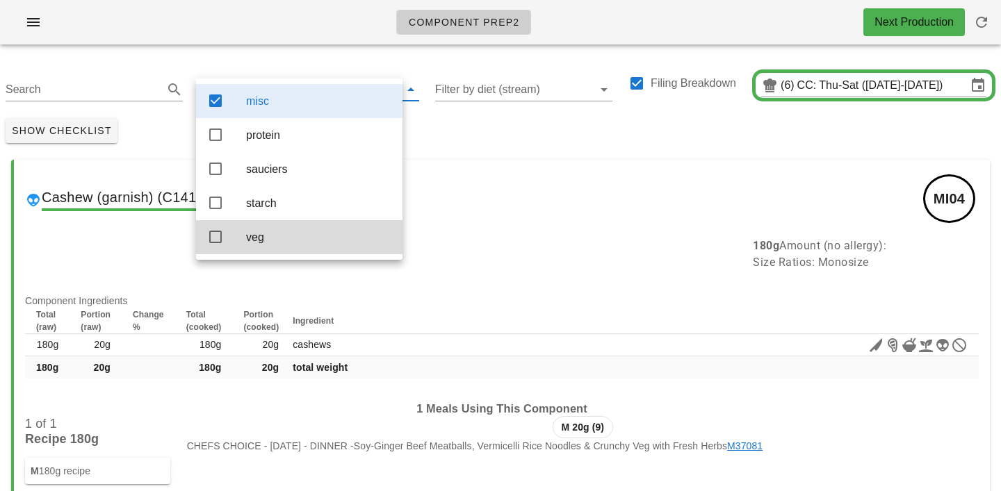
click at [423, 145] on div "Show Checklist" at bounding box center [500, 131] width 1001 height 36
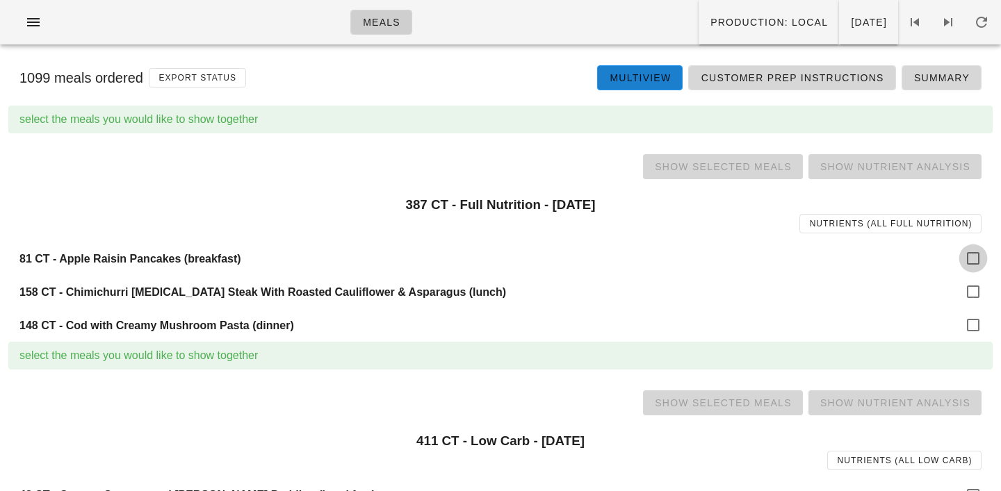
click at [974, 268] on div at bounding box center [973, 259] width 24 height 24
checkbox input "true"
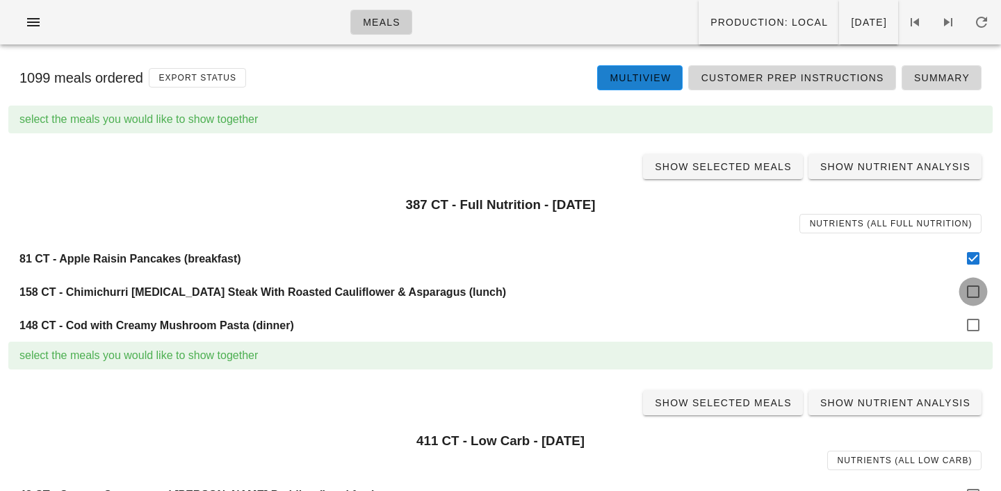
click at [975, 297] on div at bounding box center [973, 292] width 24 height 24
checkbox input "true"
click at [974, 318] on div at bounding box center [973, 325] width 24 height 24
checkbox input "true"
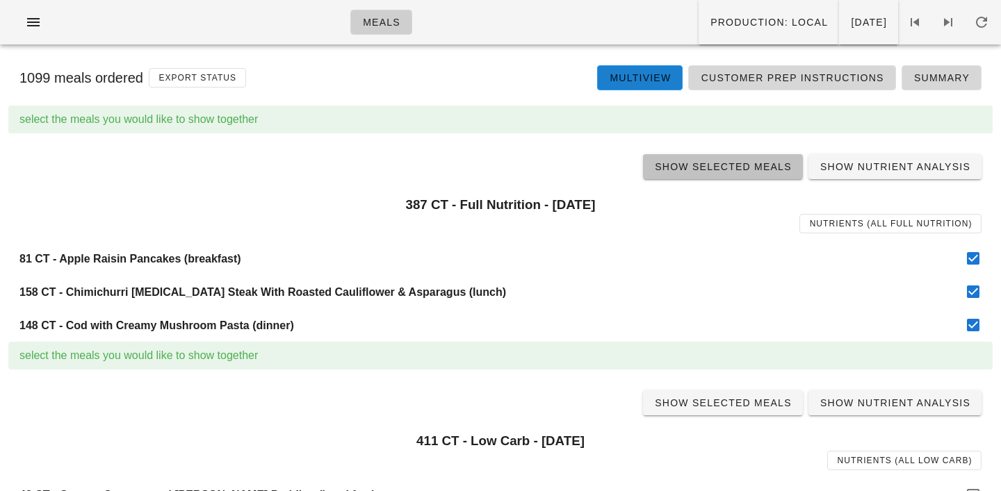
click at [714, 167] on span "Show Selected Meals" at bounding box center [723, 166] width 138 height 11
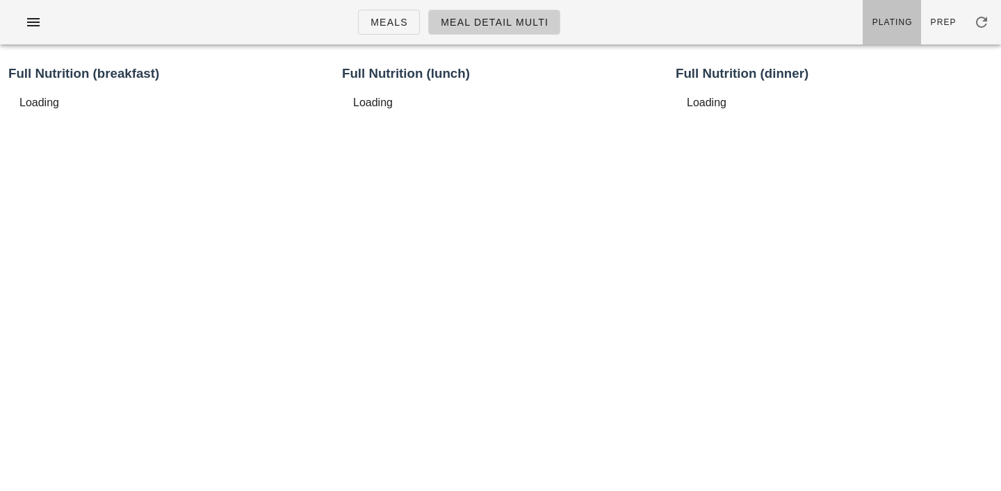
click at [905, 15] on link "Plating" at bounding box center [891, 22] width 58 height 44
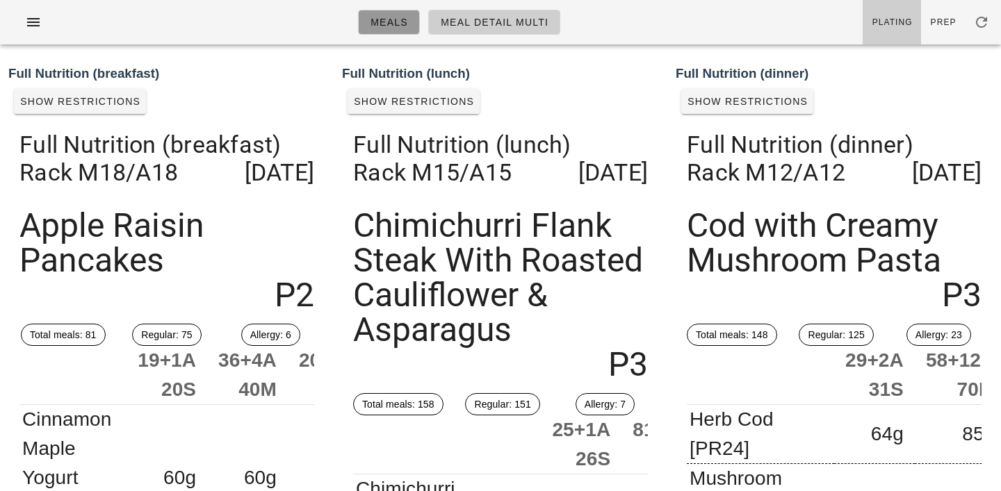
click at [404, 22] on span "Meals" at bounding box center [389, 22] width 38 height 11
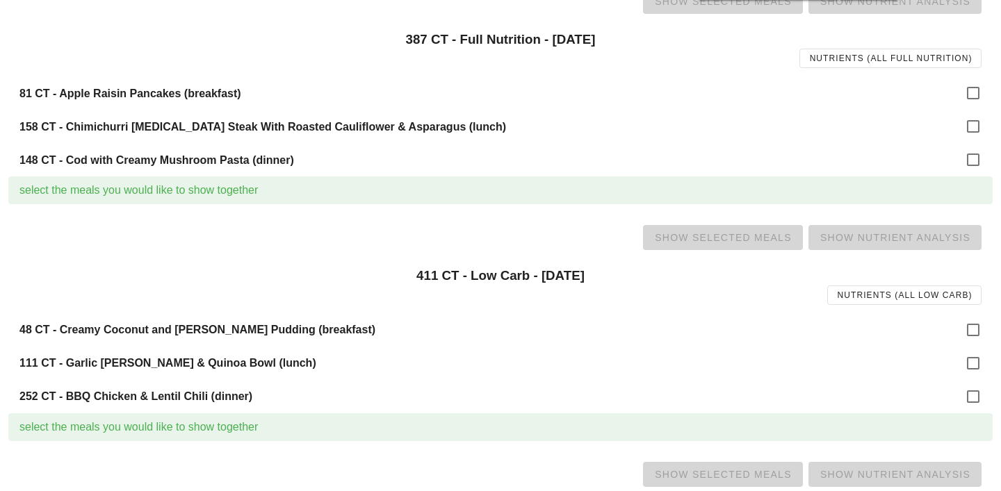
scroll to position [210, 0]
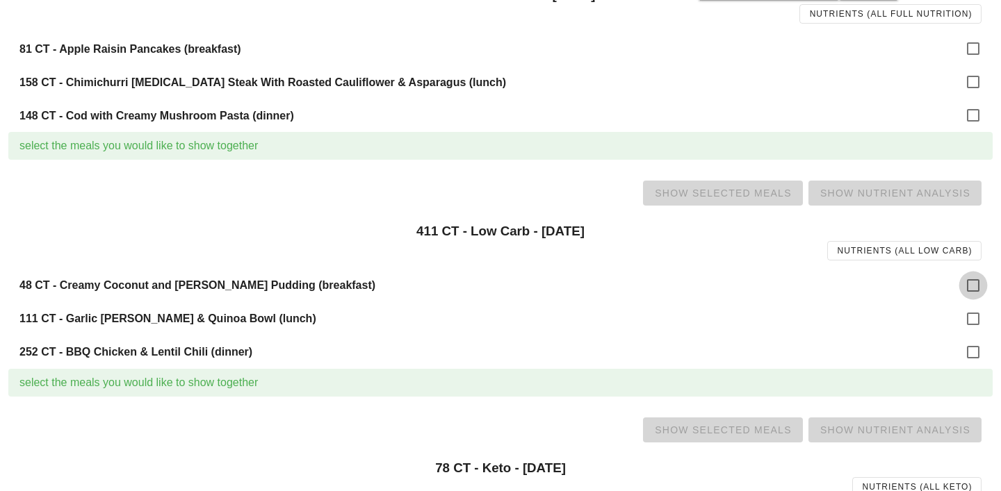
click at [976, 280] on div at bounding box center [973, 286] width 24 height 24
checkbox input "true"
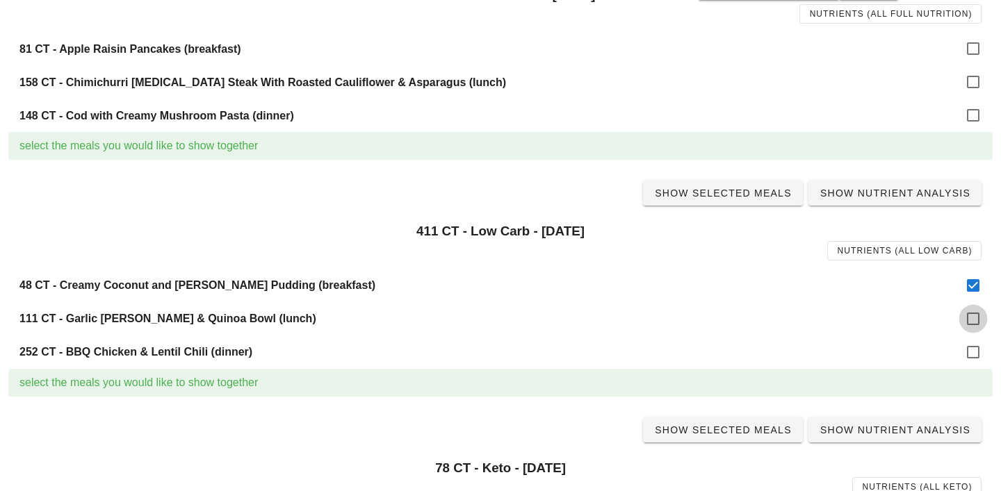
click at [976, 311] on div at bounding box center [973, 319] width 24 height 24
checkbox input "true"
click at [976, 354] on div at bounding box center [973, 353] width 24 height 24
checkbox input "true"
click at [728, 190] on span "Show Selected Meals" at bounding box center [723, 193] width 138 height 11
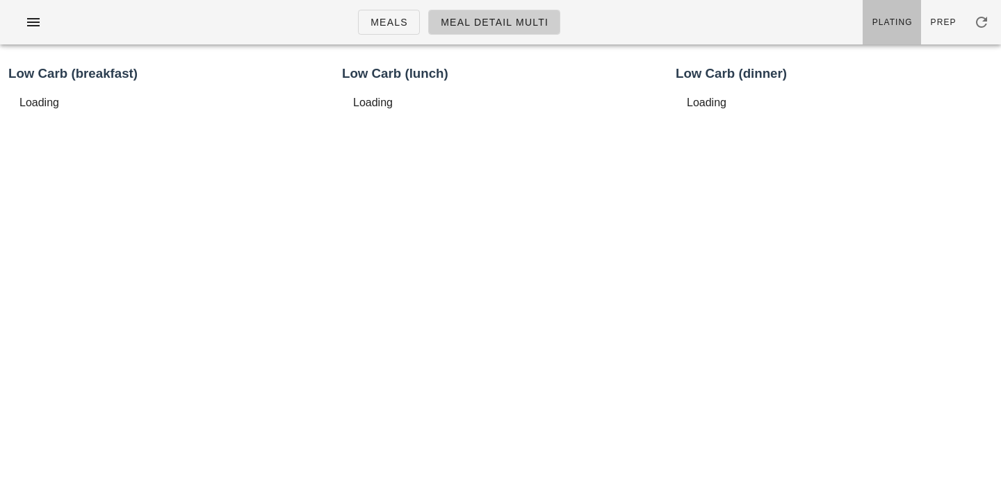
click at [896, 20] on span "Plating" at bounding box center [891, 22] width 41 height 10
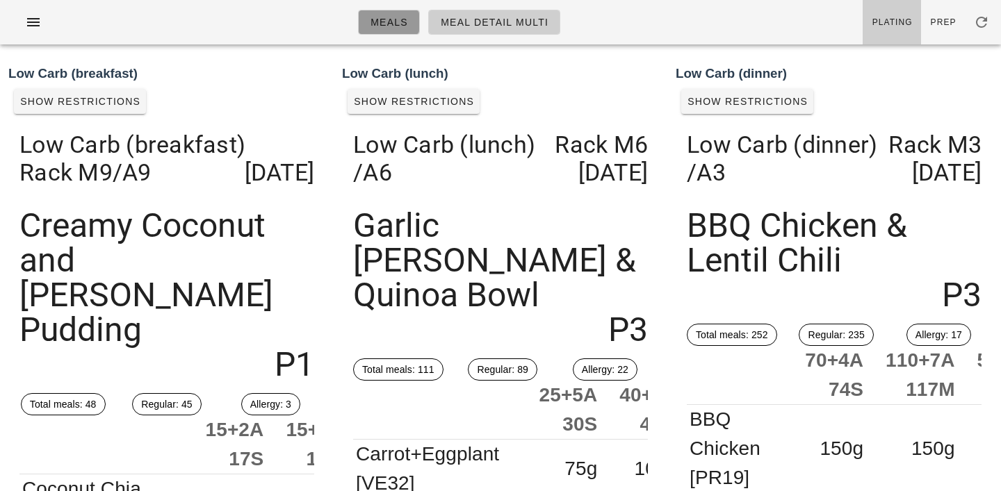
click at [394, 31] on link "Meals" at bounding box center [389, 22] width 62 height 25
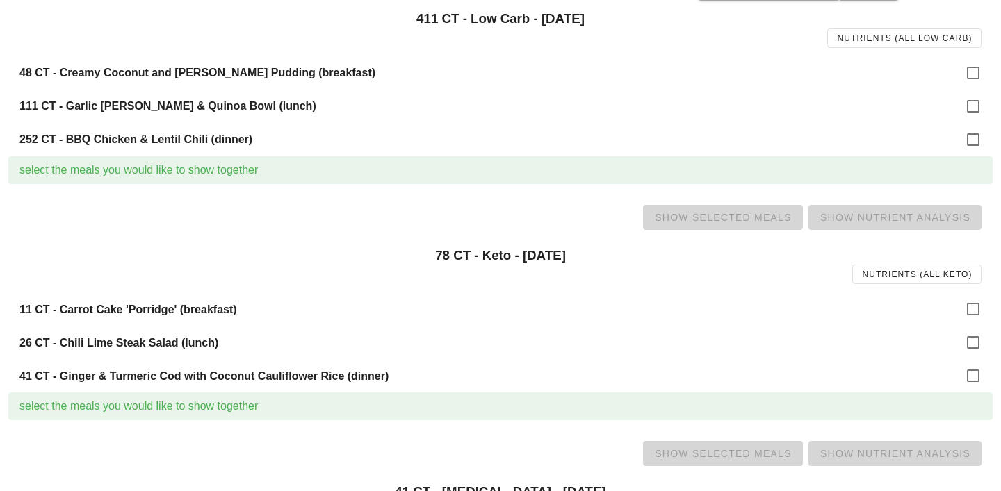
scroll to position [448, 0]
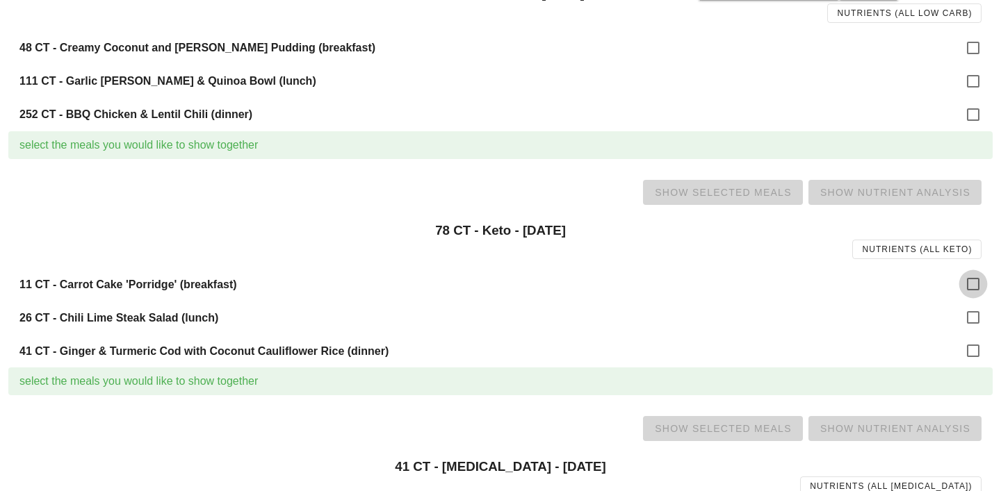
click at [976, 285] on div at bounding box center [973, 284] width 24 height 24
checkbox input "true"
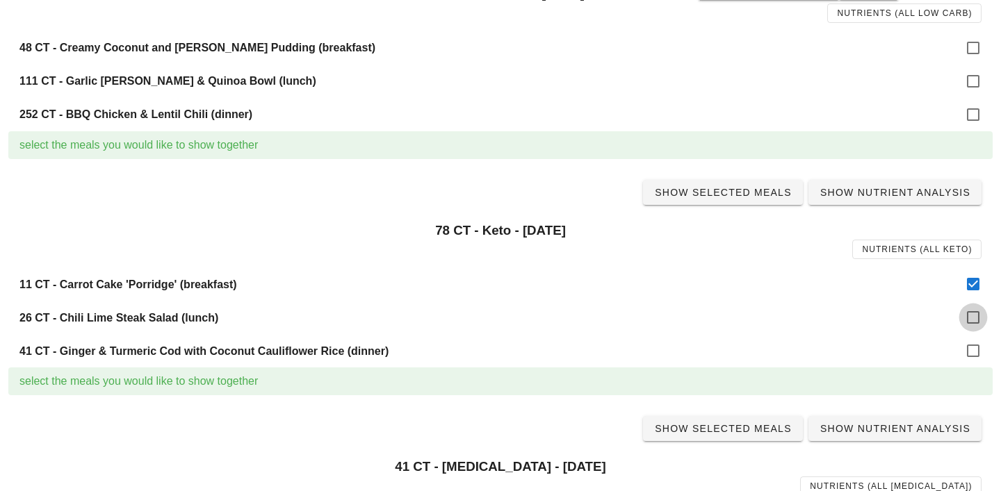
click at [973, 320] on div at bounding box center [973, 318] width 24 height 24
checkbox input "true"
click at [973, 338] on div "41 CT - Ginger & Turmeric Cod with Coconut Cauliflower Rice (dinner)" at bounding box center [500, 350] width 984 height 33
click at [973, 349] on div at bounding box center [973, 351] width 24 height 24
checkbox input "true"
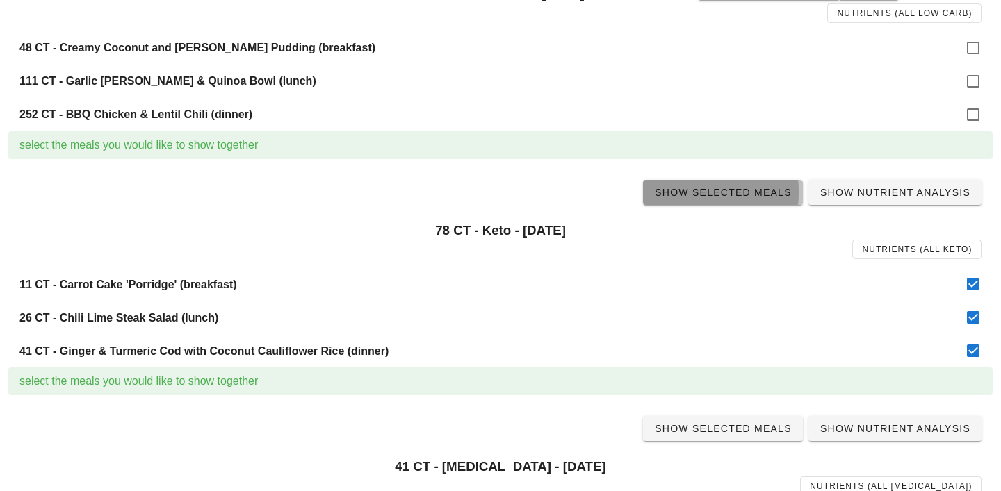
click at [734, 193] on span "Show Selected Meals" at bounding box center [723, 192] width 138 height 11
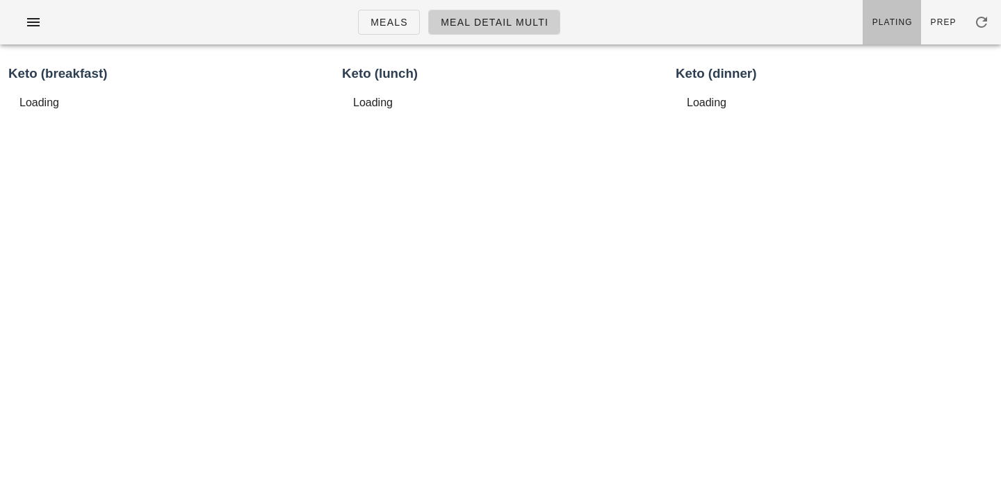
click at [901, 15] on link "Plating" at bounding box center [891, 22] width 58 height 44
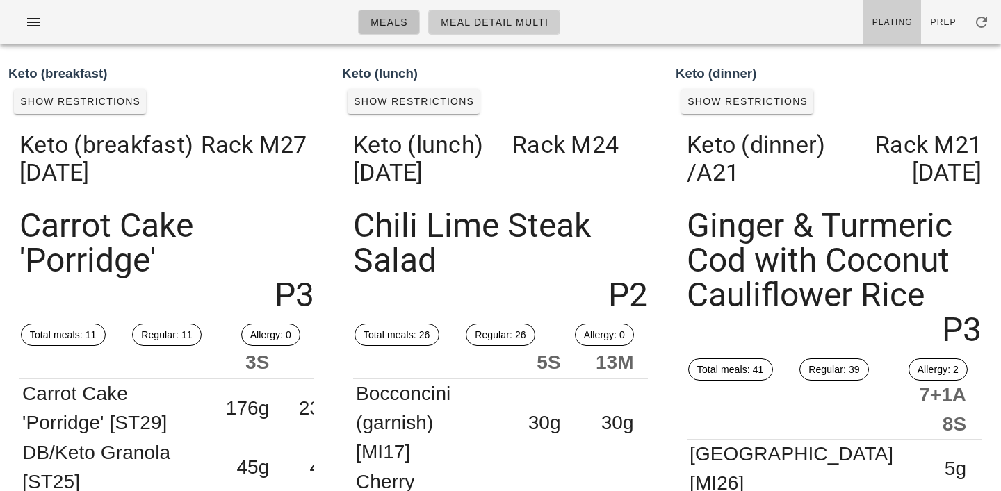
click at [387, 22] on span "Meals" at bounding box center [389, 22] width 38 height 11
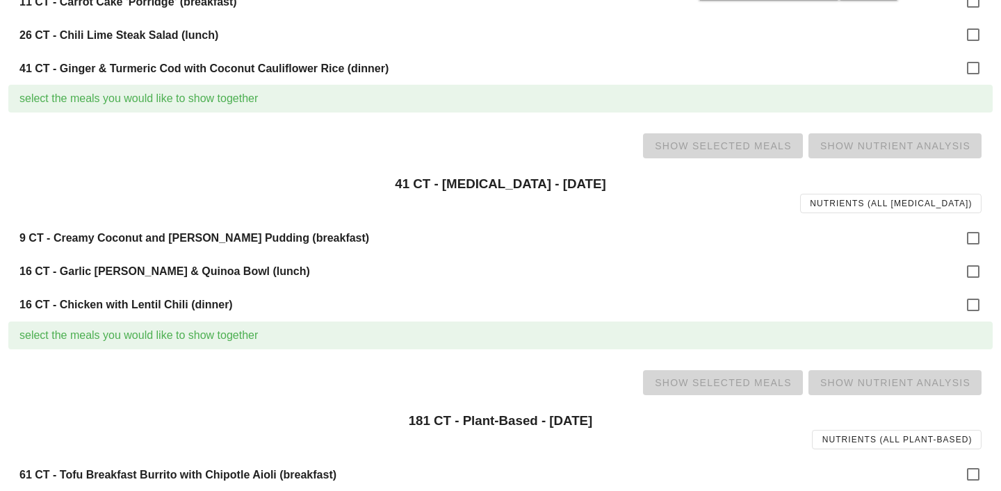
scroll to position [740, 0]
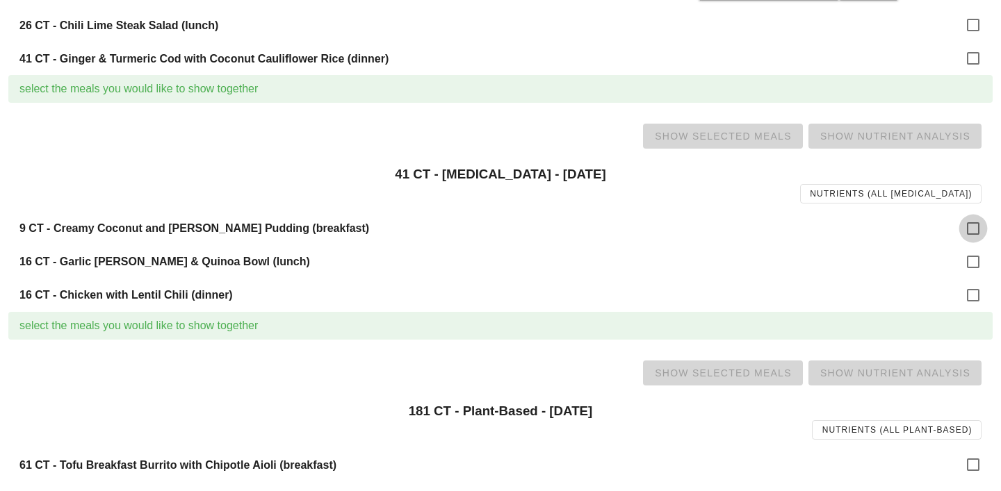
click at [970, 227] on div at bounding box center [973, 229] width 24 height 24
checkbox input "true"
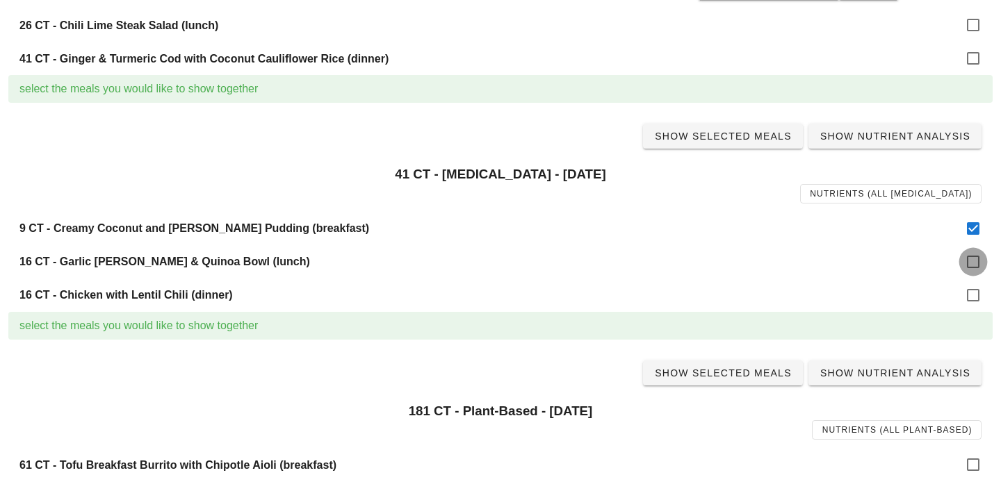
click at [970, 263] on div at bounding box center [973, 262] width 24 height 24
checkbox input "true"
click at [970, 292] on div at bounding box center [973, 296] width 24 height 24
checkbox input "true"
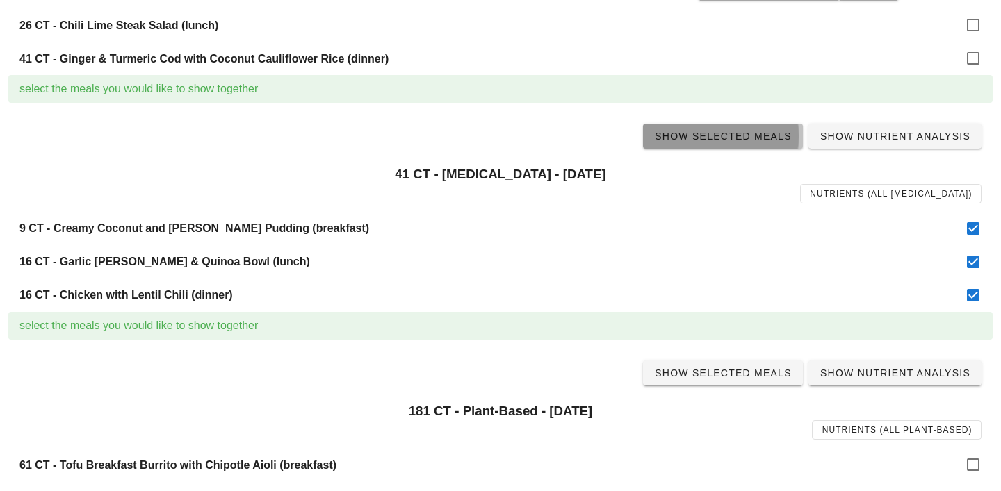
click at [717, 131] on span "Show Selected Meals" at bounding box center [723, 136] width 138 height 11
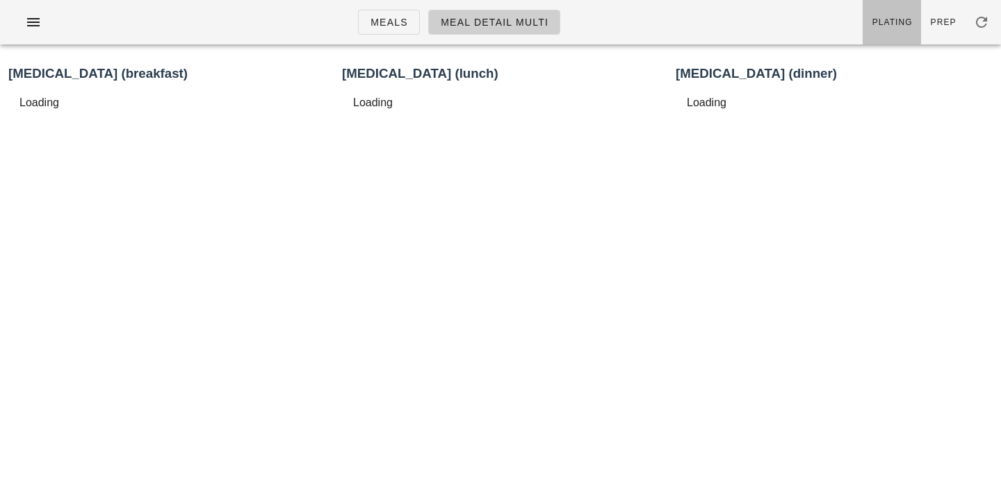
click at [891, 24] on span "Plating" at bounding box center [891, 22] width 41 height 10
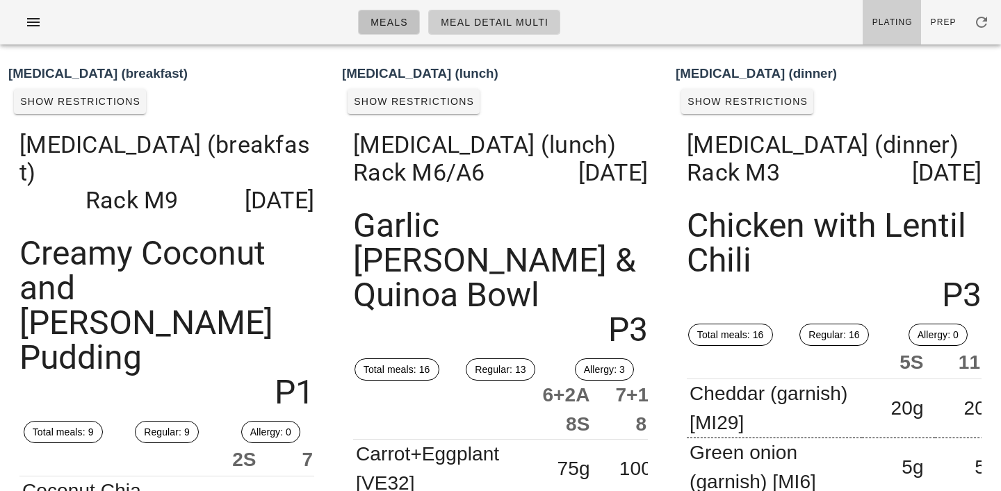
click at [397, 24] on span "Meals" at bounding box center [389, 22] width 38 height 11
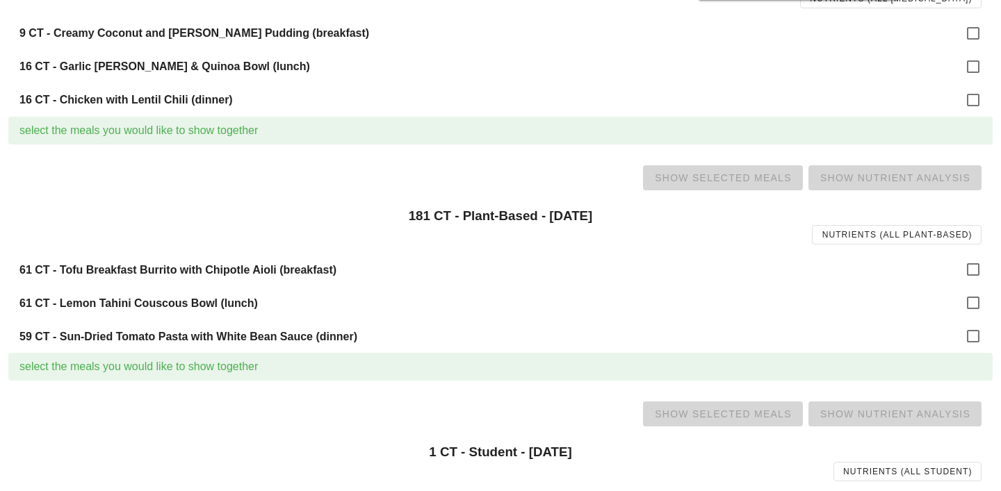
scroll to position [938, 0]
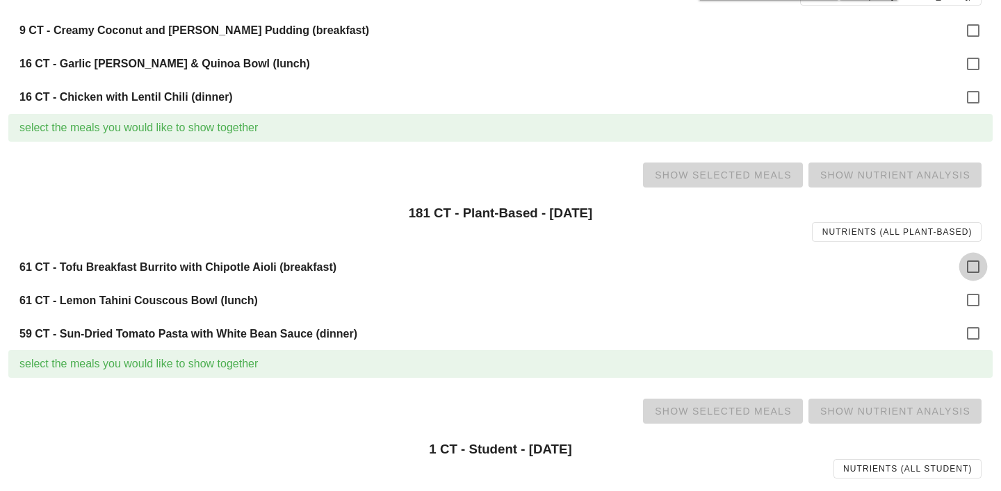
click at [982, 265] on div at bounding box center [973, 267] width 24 height 24
checkbox input "true"
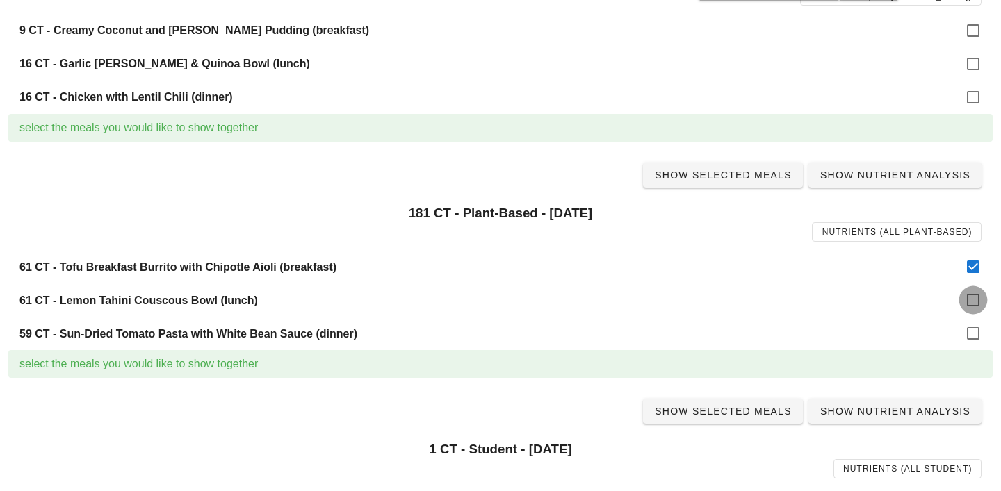
click at [979, 292] on div at bounding box center [973, 300] width 24 height 24
checkbox input "true"
click at [974, 338] on div at bounding box center [973, 334] width 24 height 24
checkbox input "true"
click at [742, 175] on span "Show Selected Meals" at bounding box center [723, 175] width 138 height 11
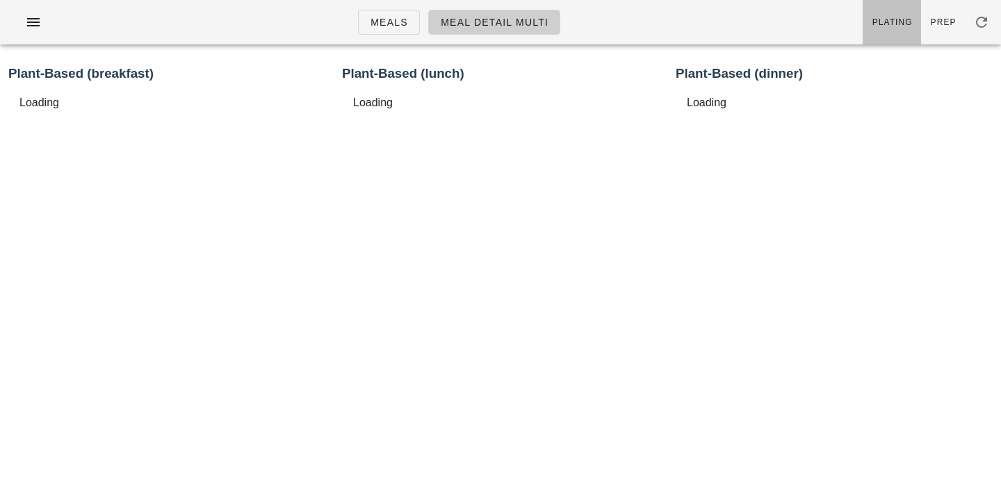
click at [902, 17] on span "Plating" at bounding box center [891, 22] width 41 height 10
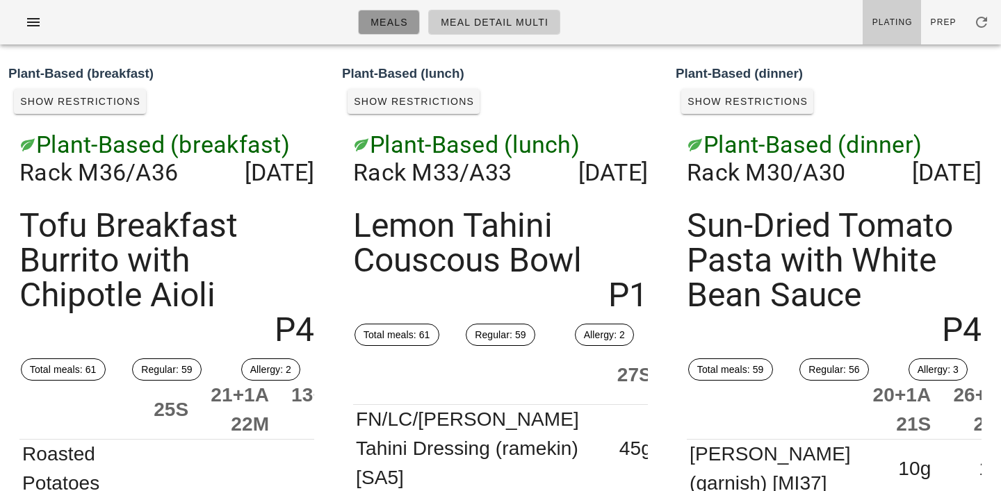
click at [403, 30] on link "Meals" at bounding box center [389, 22] width 62 height 25
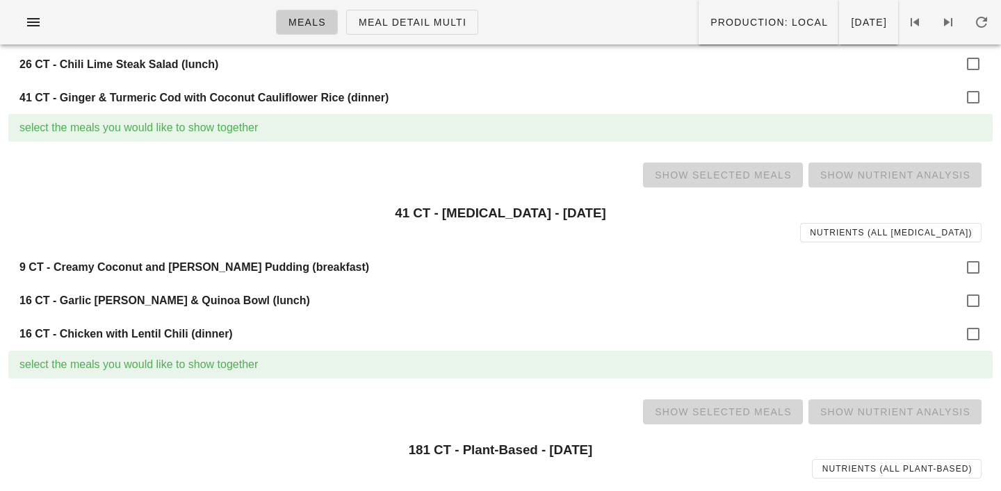
scroll to position [1048, 0]
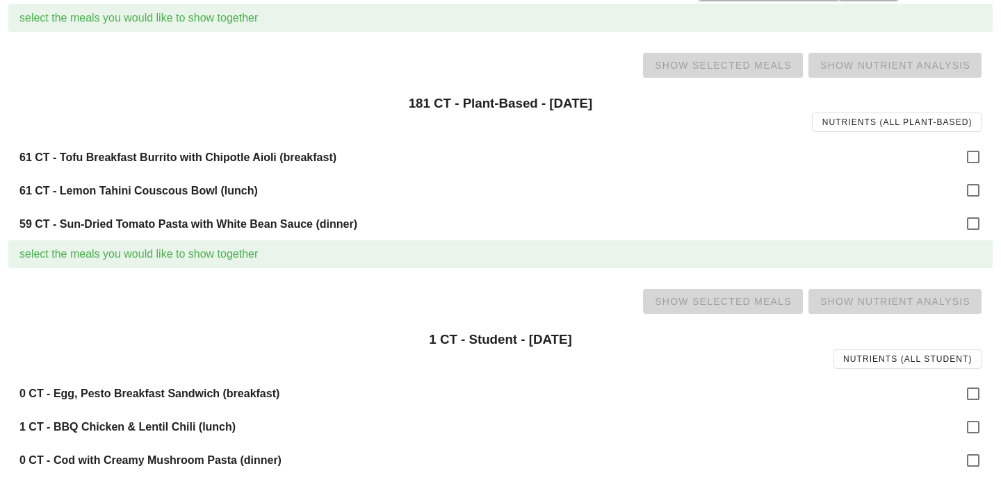
click at [987, 425] on div "1 CT - BBQ Chicken & Lentil Chili (lunch)" at bounding box center [500, 427] width 984 height 33
click at [969, 429] on div at bounding box center [973, 428] width 24 height 24
checkbox input "true"
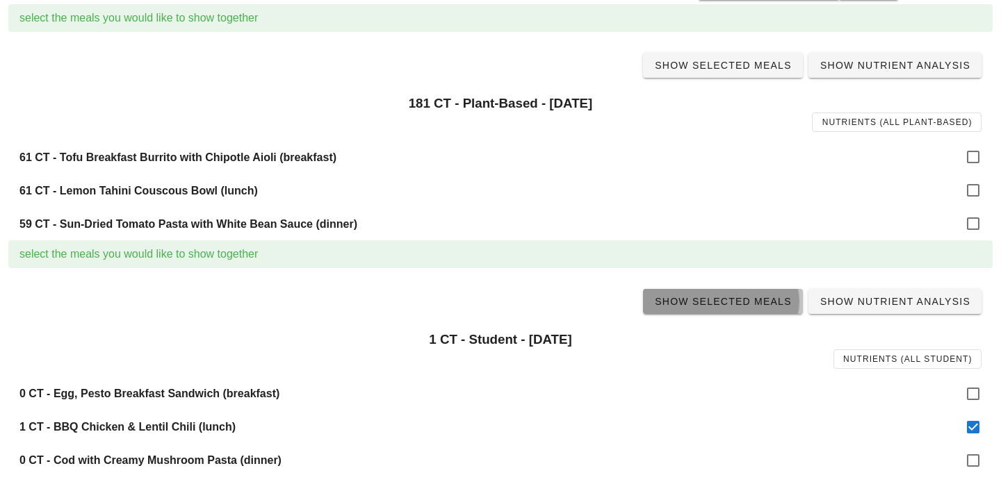
click at [752, 310] on link "Show Selected Meals" at bounding box center [723, 301] width 160 height 25
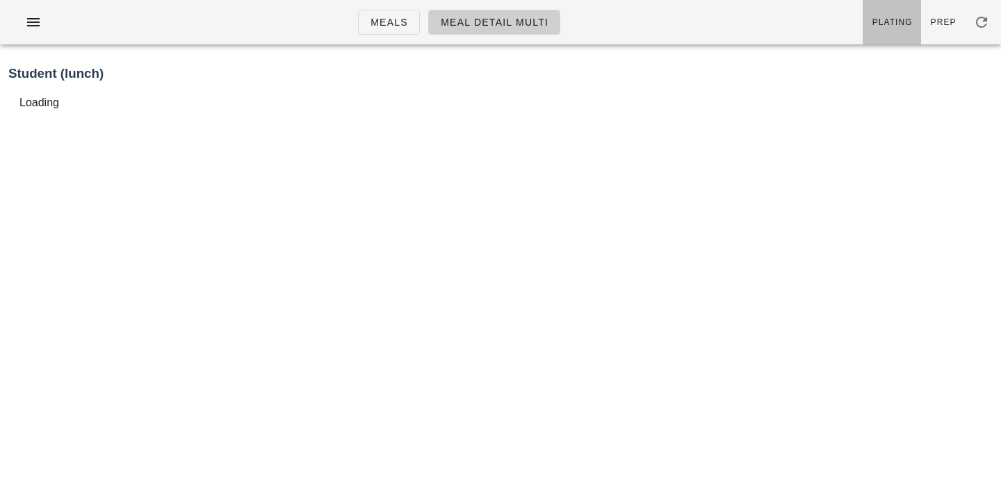
click at [893, 22] on span "Plating" at bounding box center [891, 22] width 41 height 10
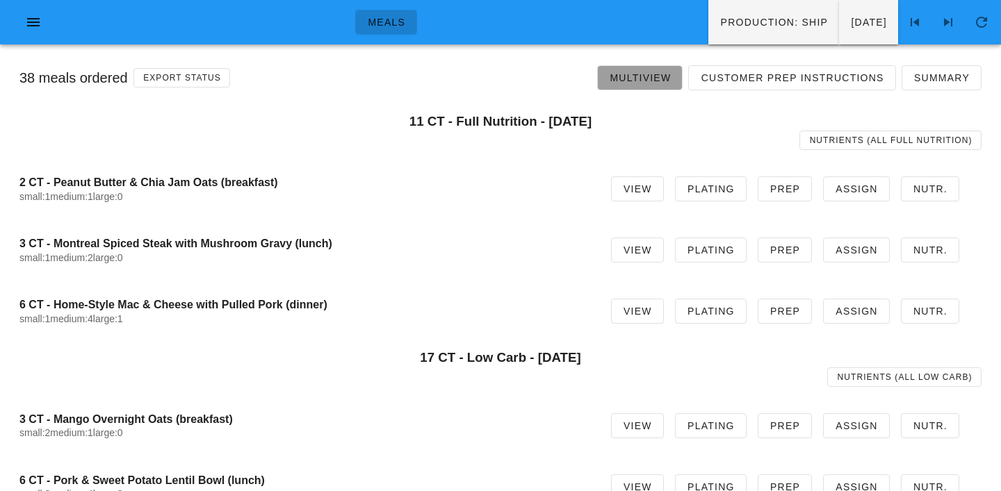
click at [657, 77] on span "Multiview" at bounding box center [640, 77] width 62 height 11
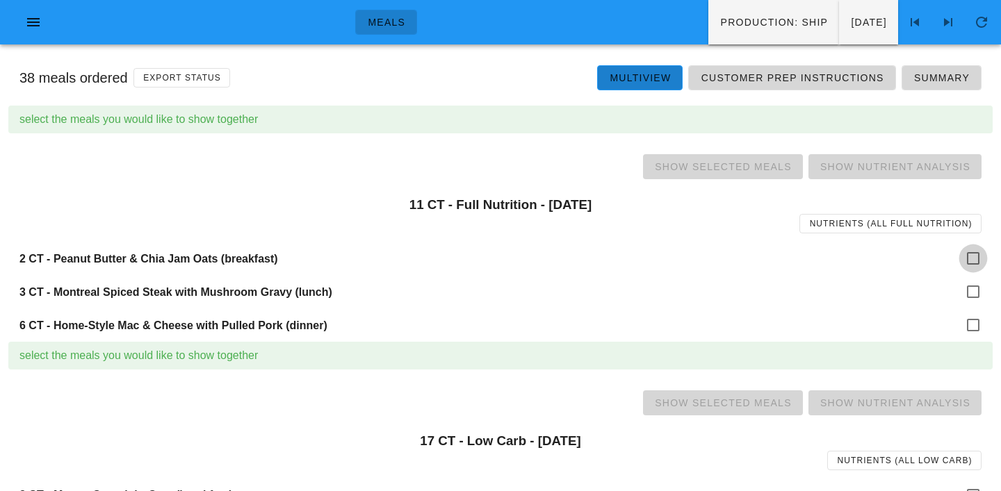
click at [967, 258] on div at bounding box center [973, 259] width 24 height 24
checkbox input "true"
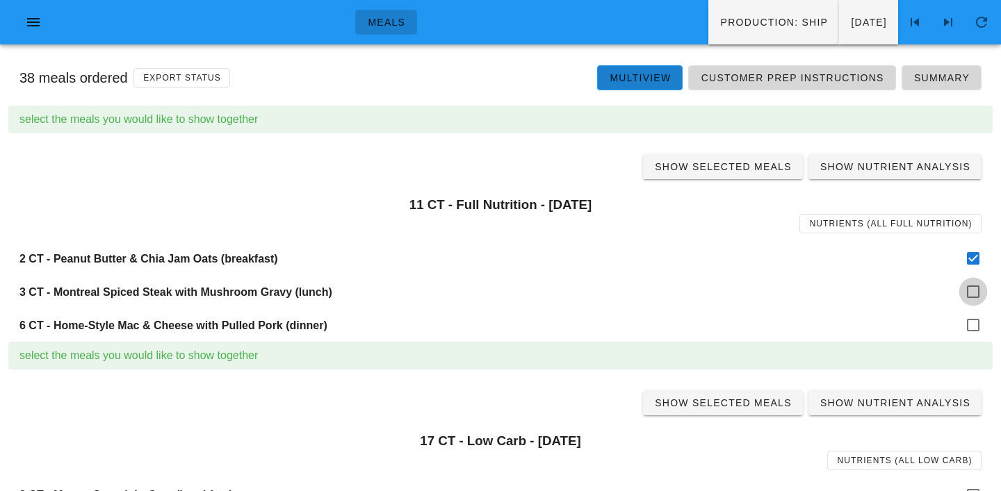
click at [971, 288] on div at bounding box center [973, 292] width 24 height 24
checkbox input "true"
click at [971, 320] on div at bounding box center [973, 325] width 24 height 24
checkbox input "true"
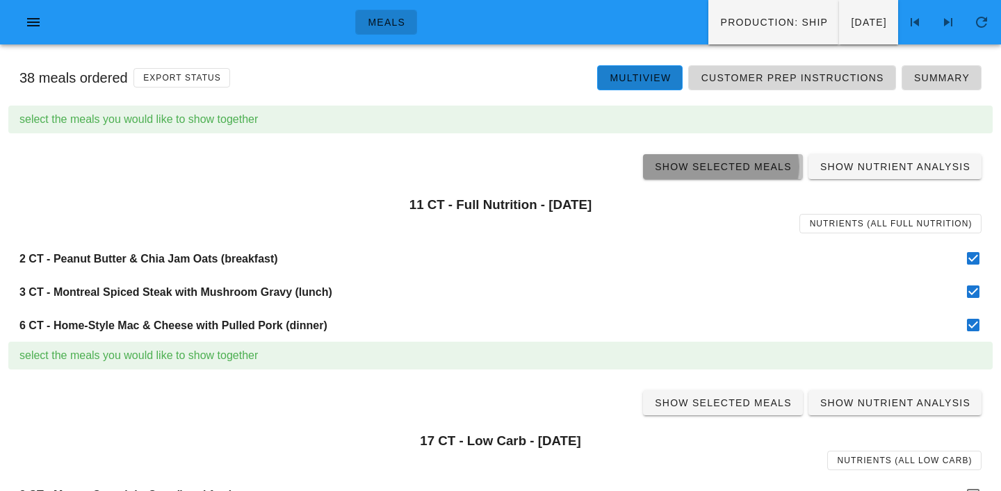
click at [716, 171] on span "Show Selected Meals" at bounding box center [723, 166] width 138 height 11
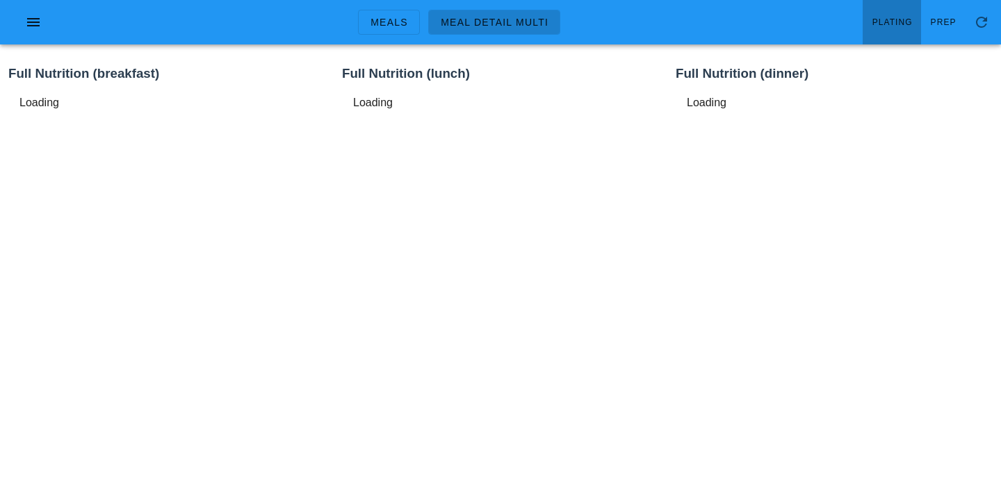
click at [898, 26] on span "Plating" at bounding box center [891, 22] width 41 height 10
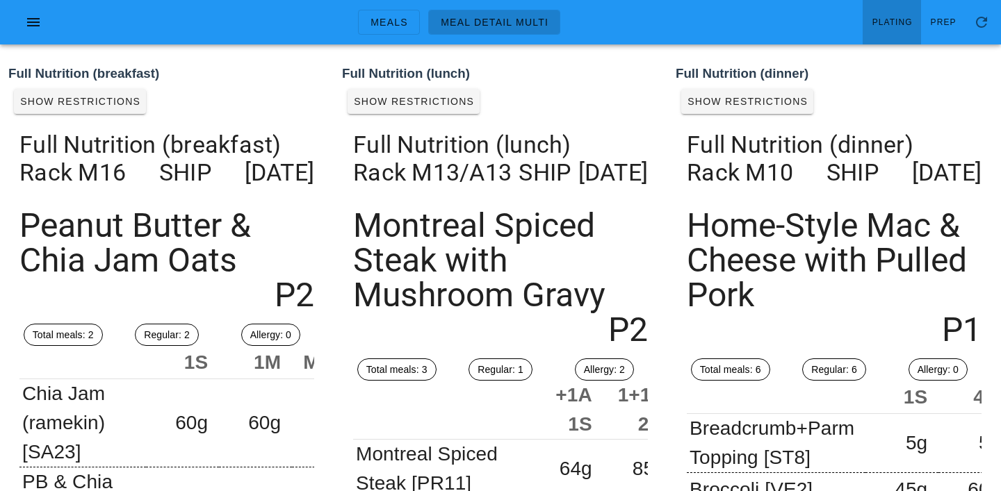
click at [369, 8] on ul "Meals Meal Detail Multi" at bounding box center [459, 22] width 236 height 50
click at [387, 19] on span "Meals" at bounding box center [389, 22] width 38 height 11
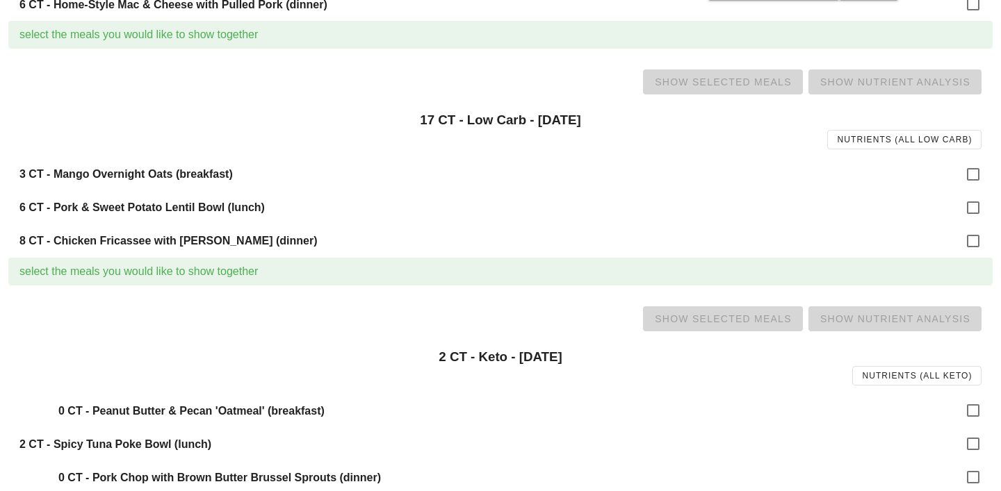
scroll to position [358, 0]
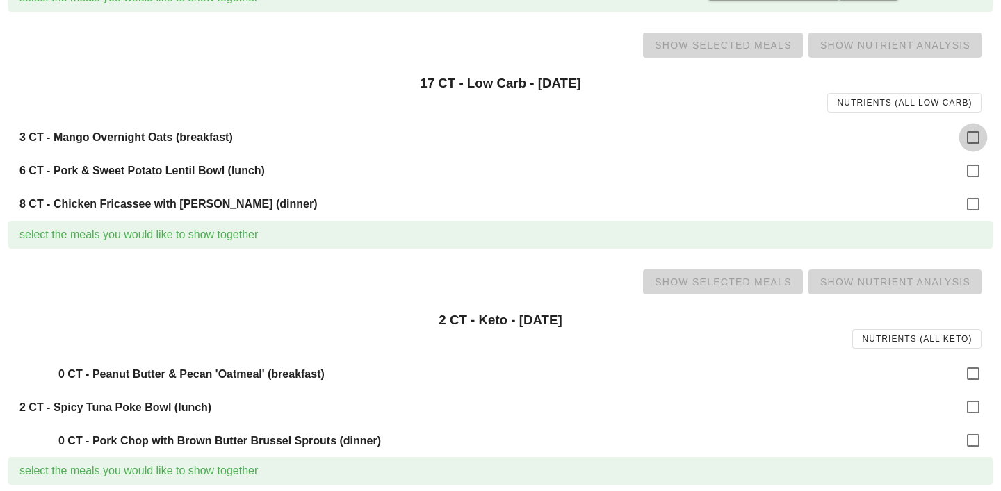
click at [964, 133] on div at bounding box center [973, 138] width 24 height 24
checkbox input "true"
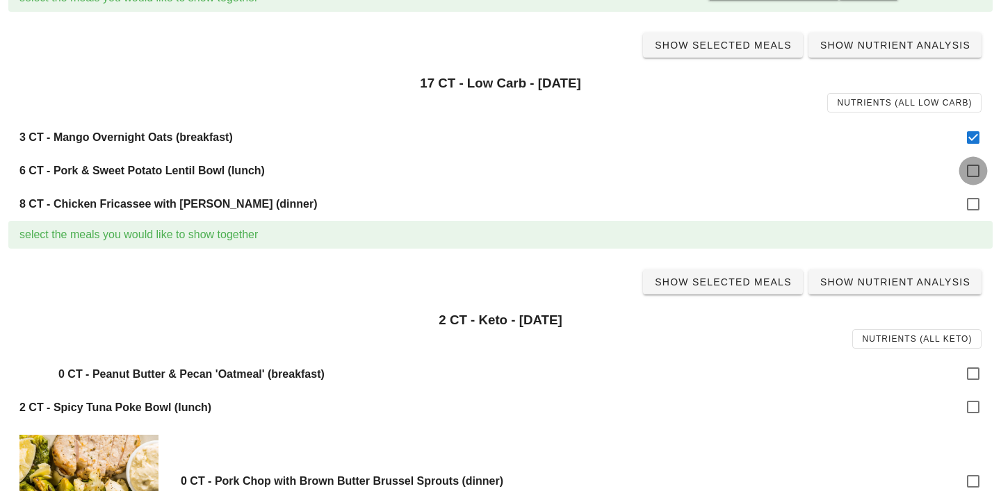
click at [969, 174] on div at bounding box center [973, 171] width 24 height 24
checkbox input "true"
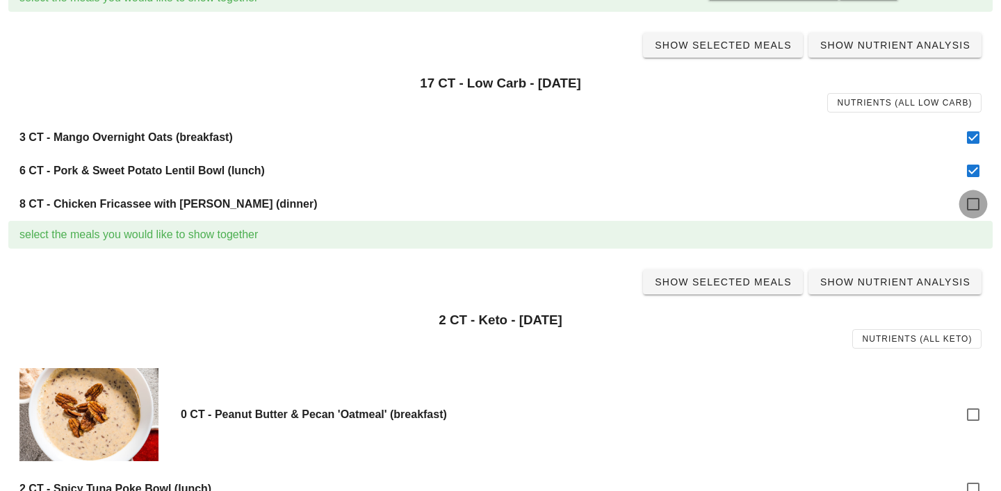
click at [970, 202] on div at bounding box center [973, 205] width 24 height 24
checkbox input "true"
click at [710, 42] on span "Show Selected Meals" at bounding box center [723, 45] width 138 height 11
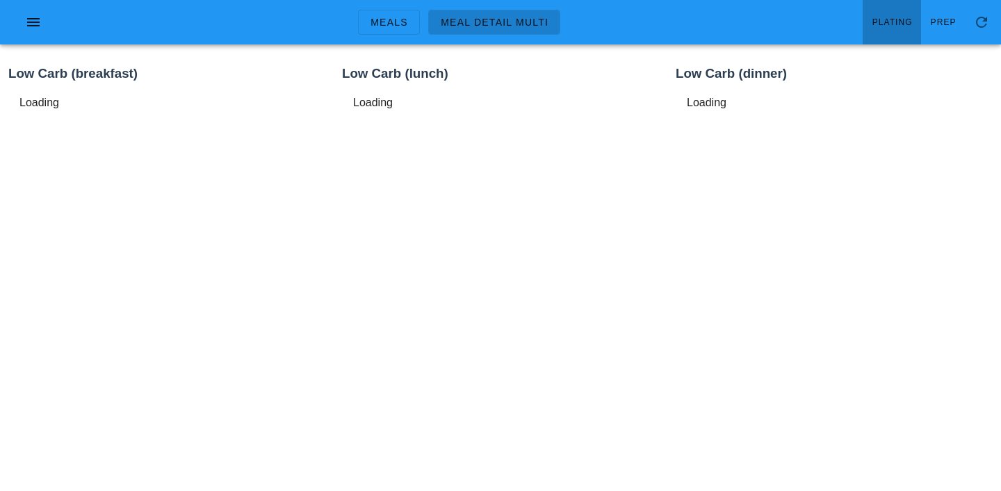
click at [890, 13] on link "Plating" at bounding box center [891, 22] width 58 height 44
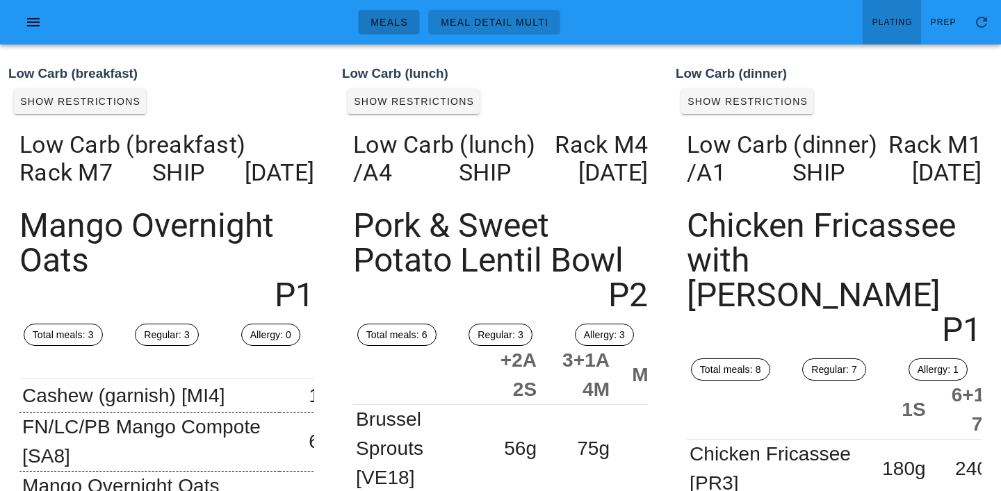
click at [394, 24] on span "Meals" at bounding box center [389, 22] width 38 height 11
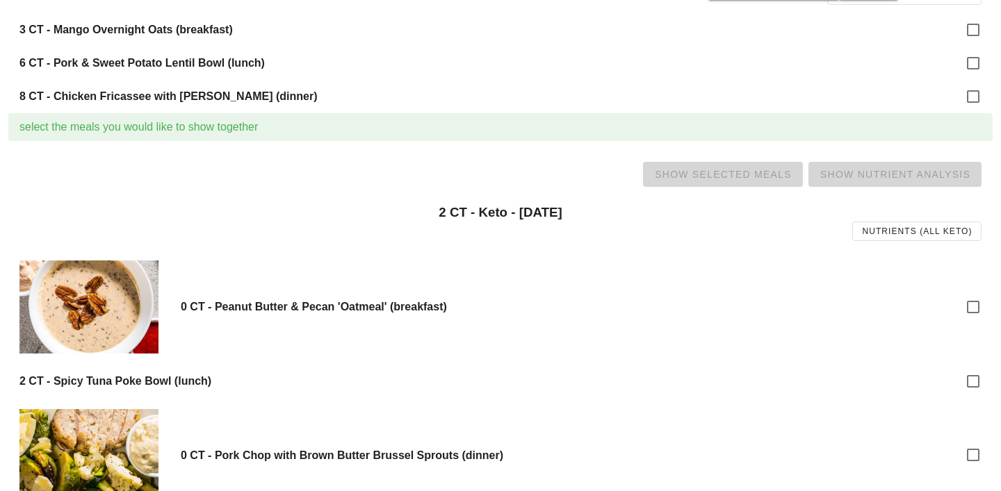
scroll to position [471, 0]
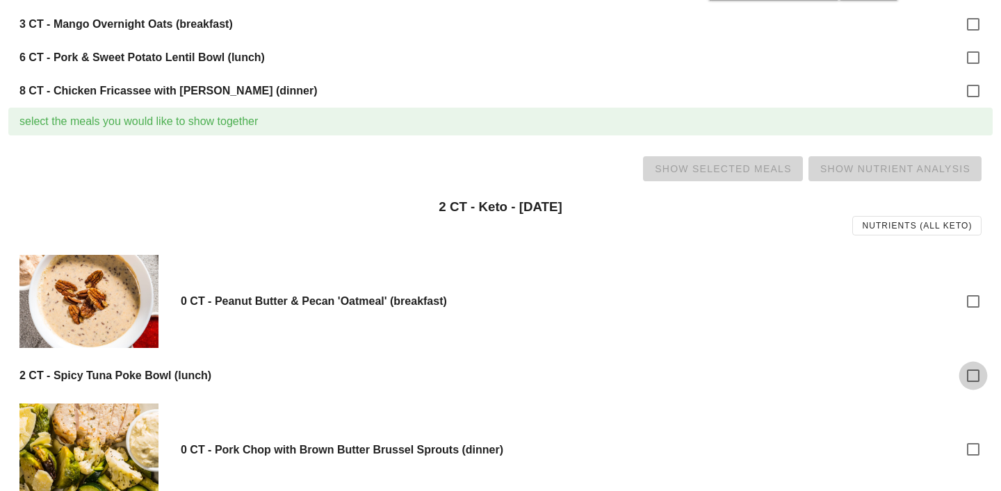
click at [974, 369] on div at bounding box center [973, 376] width 24 height 24
checkbox input "true"
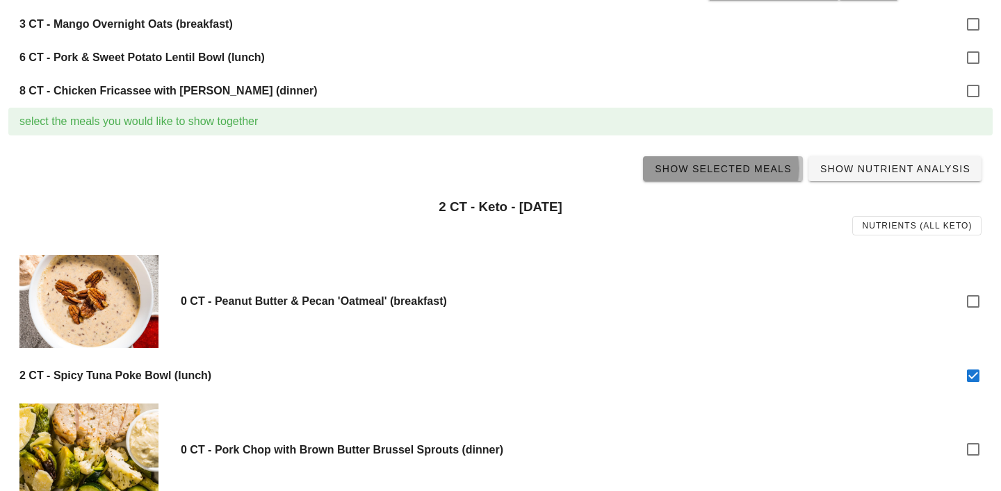
click at [716, 167] on span "Show Selected Meals" at bounding box center [723, 168] width 138 height 11
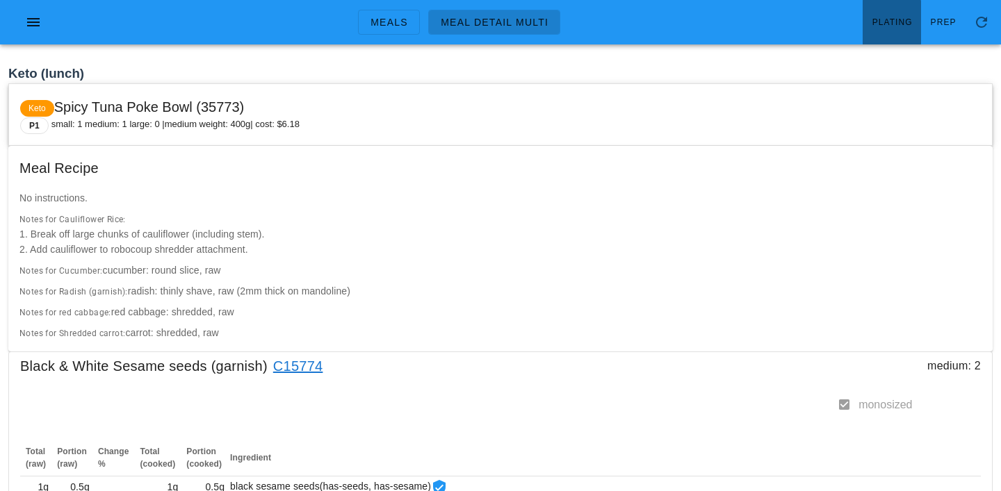
click at [881, 20] on span "Plating" at bounding box center [891, 22] width 41 height 10
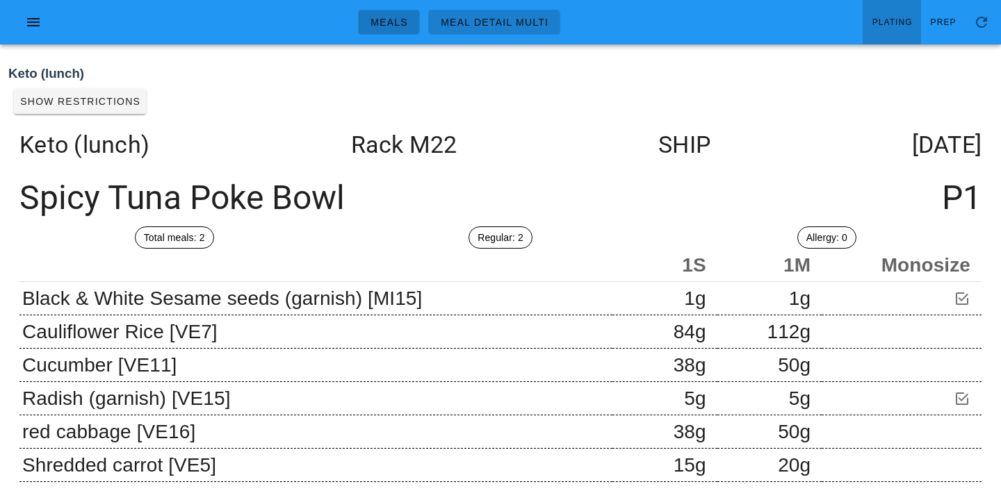
click at [395, 25] on span "Meals" at bounding box center [389, 22] width 38 height 11
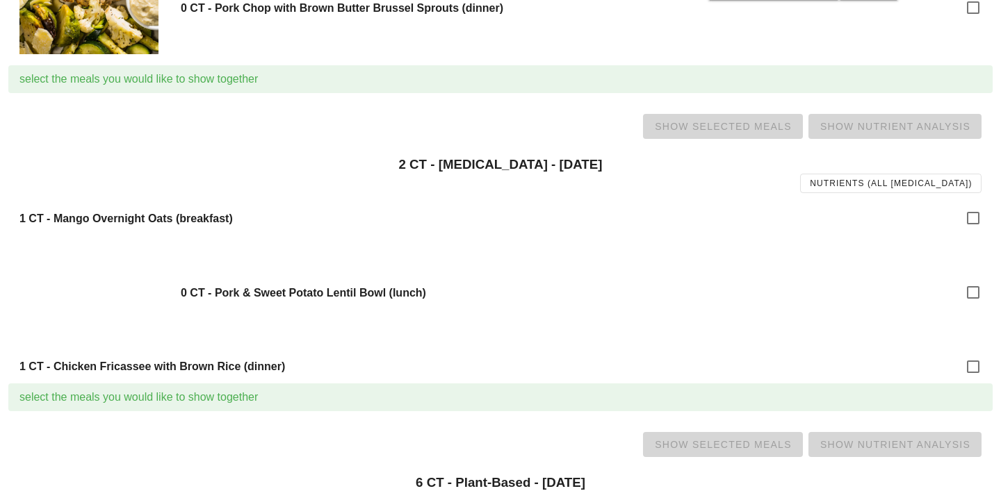
scroll to position [925, 0]
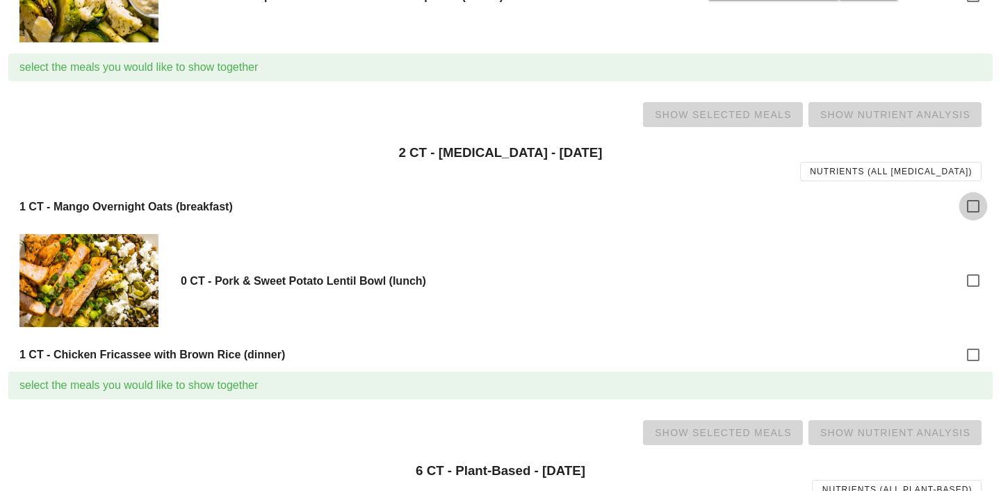
click at [969, 208] on div at bounding box center [973, 207] width 24 height 24
checkbox input "true"
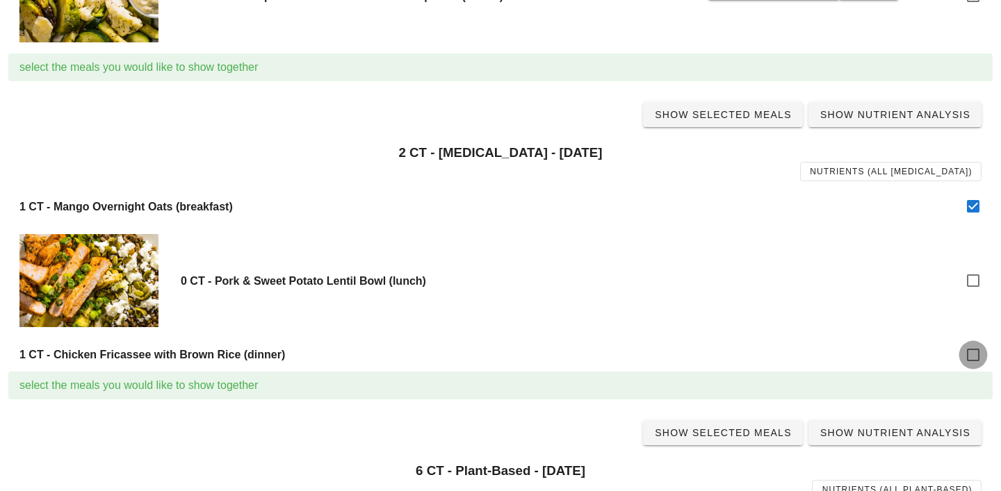
click at [977, 354] on div at bounding box center [973, 355] width 24 height 24
checkbox input "true"
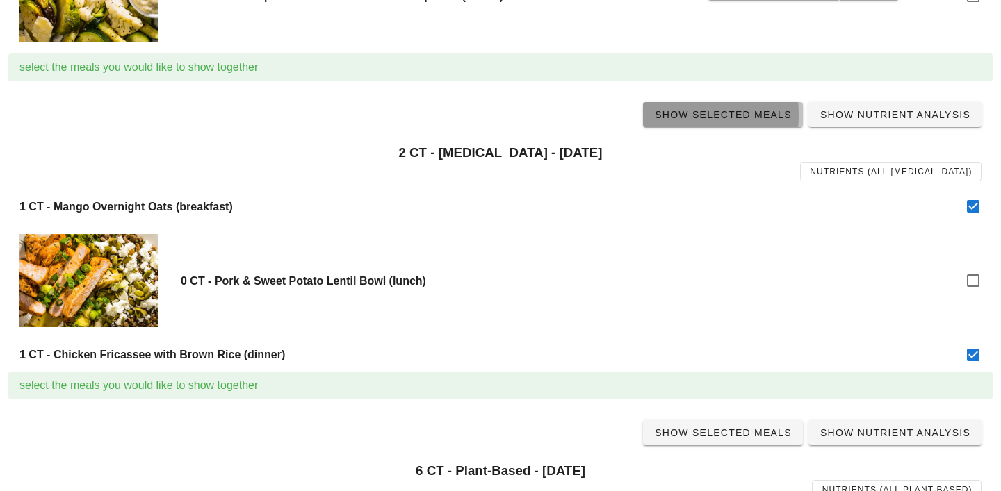
click at [706, 116] on span "Show Selected Meals" at bounding box center [723, 114] width 138 height 11
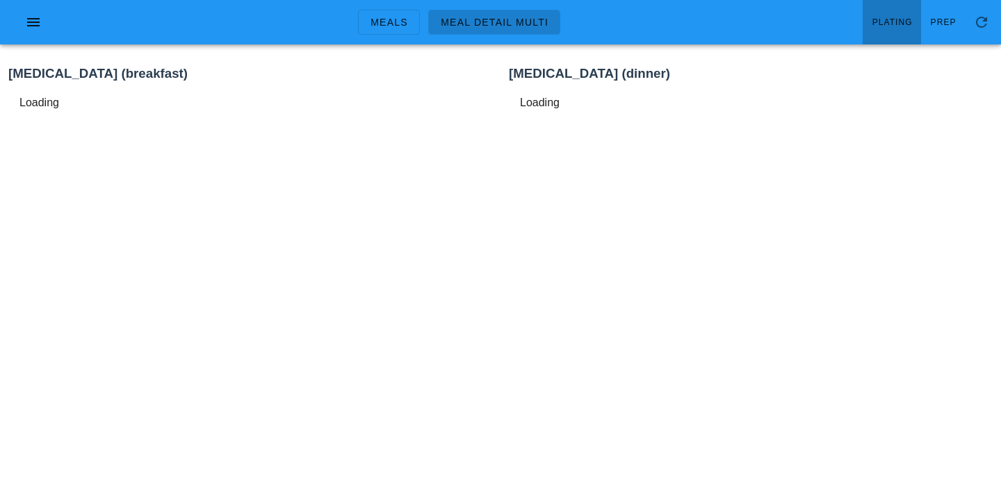
click at [885, 25] on span "Plating" at bounding box center [891, 22] width 41 height 10
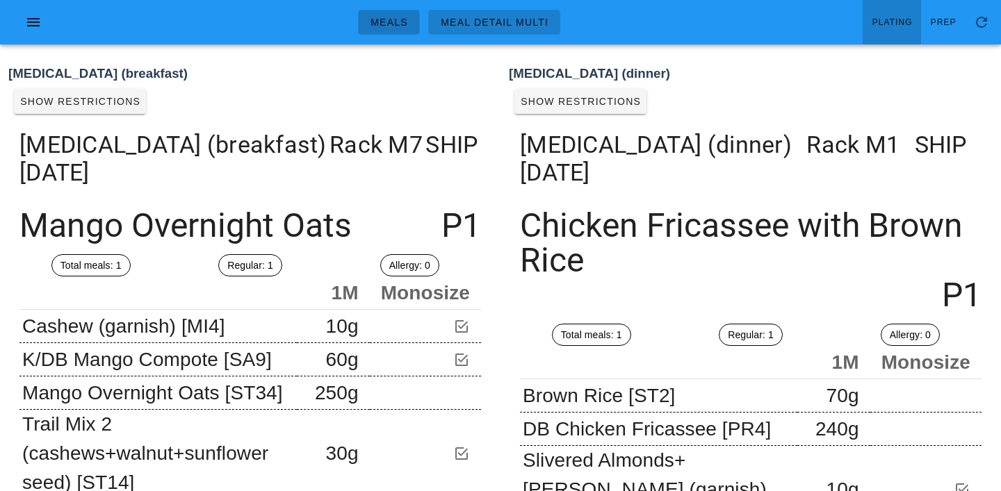
click at [391, 24] on span "Meals" at bounding box center [389, 22] width 38 height 11
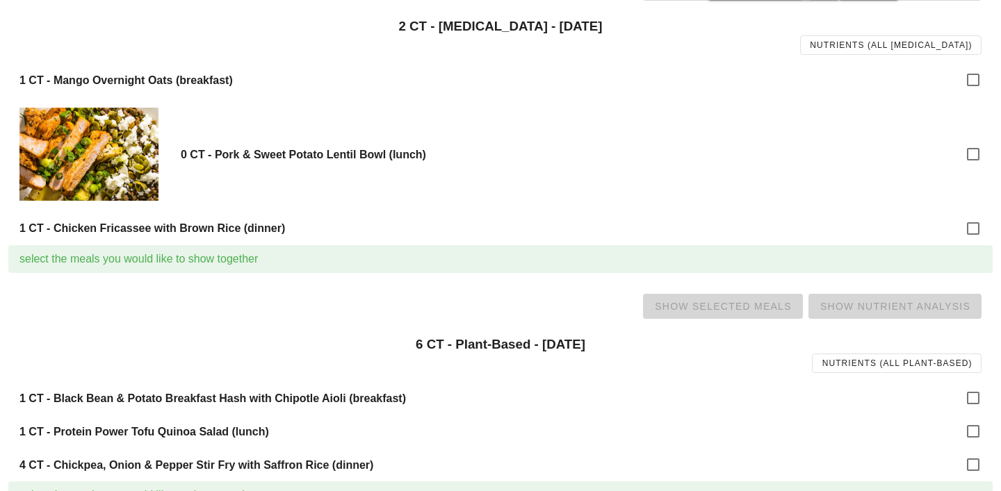
scroll to position [1070, 0]
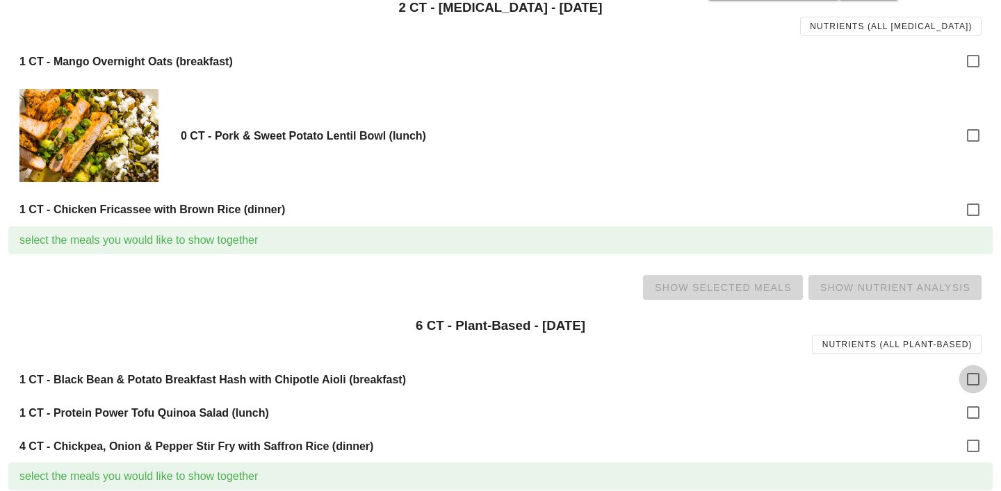
click at [974, 375] on div at bounding box center [973, 380] width 24 height 24
checkbox input "true"
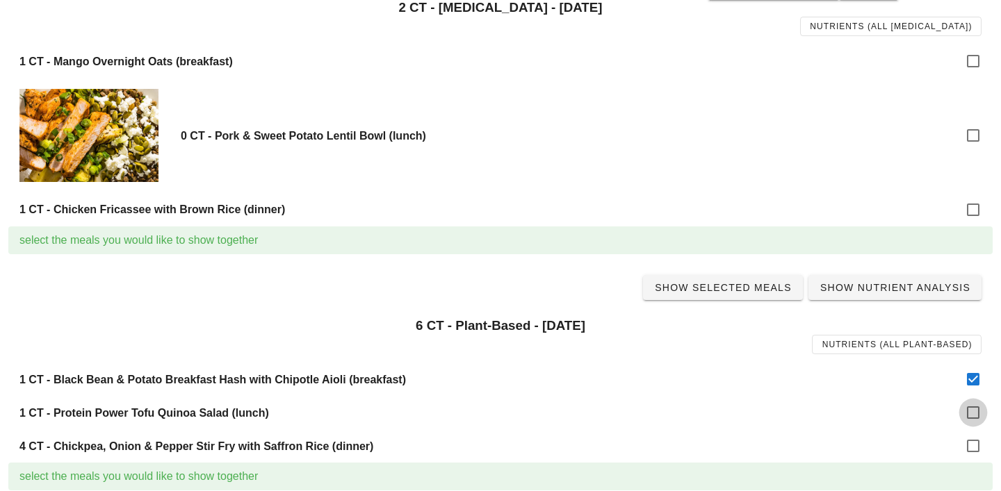
click at [976, 416] on div at bounding box center [973, 413] width 24 height 24
checkbox input "true"
click at [976, 450] on div at bounding box center [973, 446] width 24 height 24
checkbox input "true"
click at [732, 289] on span "Show Selected Meals" at bounding box center [723, 287] width 138 height 11
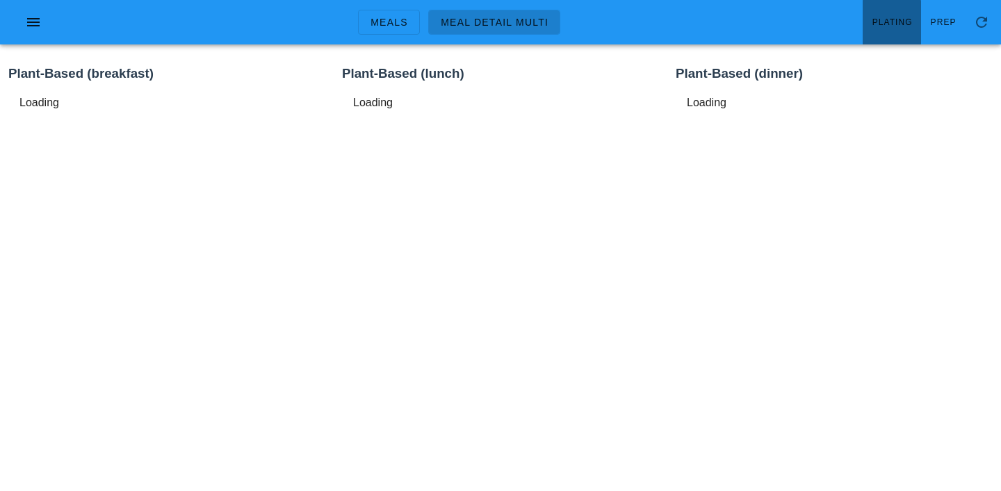
click at [894, 21] on span "Plating" at bounding box center [891, 22] width 41 height 10
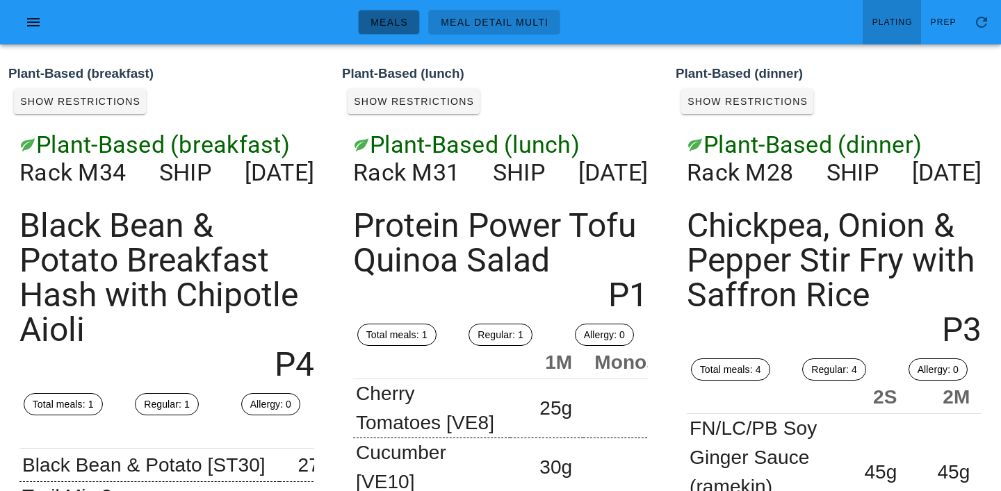
click at [405, 22] on span "Meals" at bounding box center [389, 22] width 38 height 11
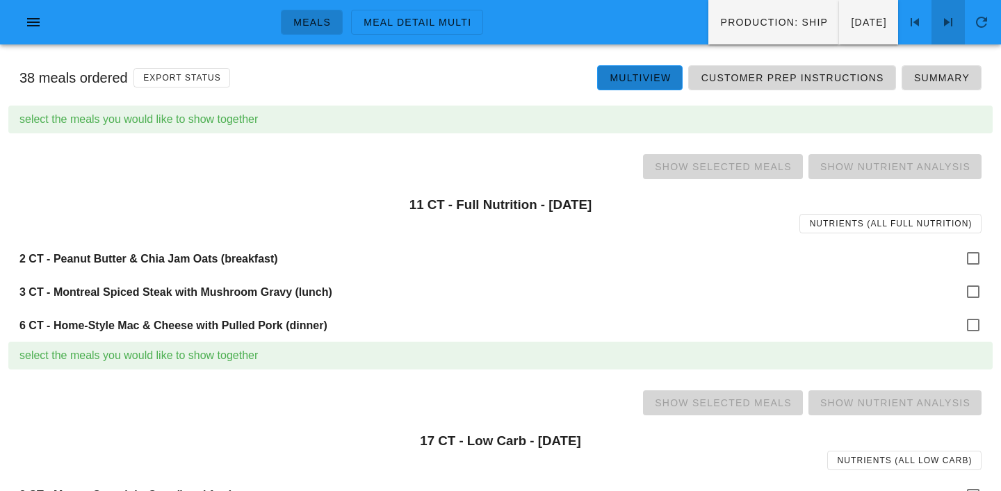
click at [944, 19] on icon at bounding box center [948, 22] width 17 height 17
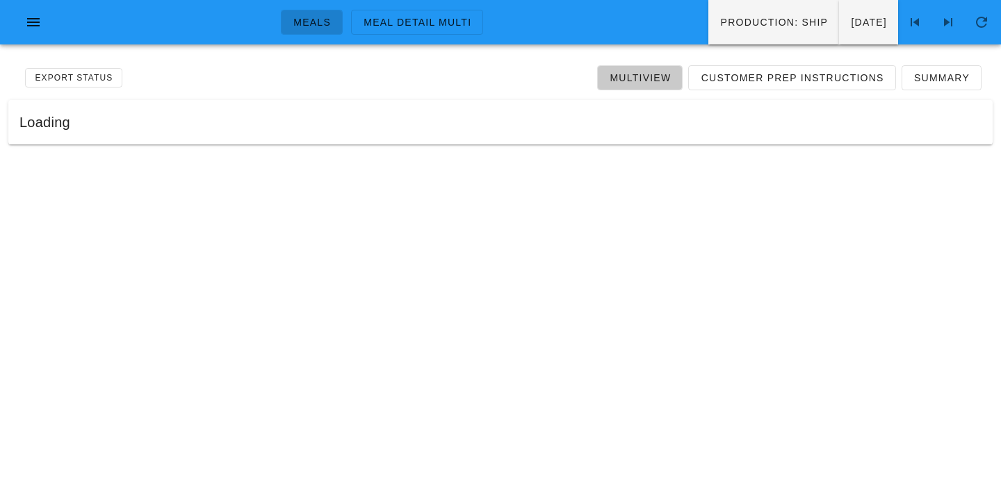
click at [637, 79] on span "Multiview" at bounding box center [640, 77] width 62 height 11
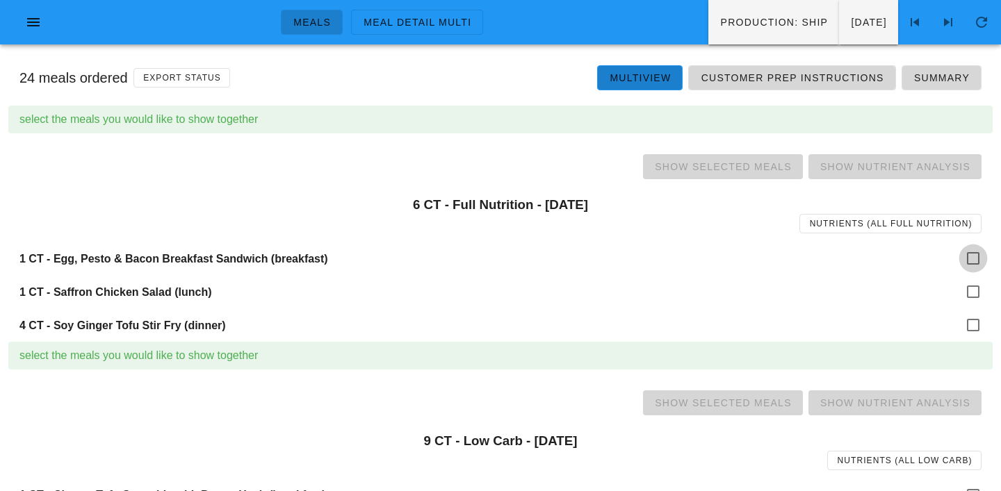
click at [980, 260] on div at bounding box center [973, 259] width 24 height 24
checkbox input "true"
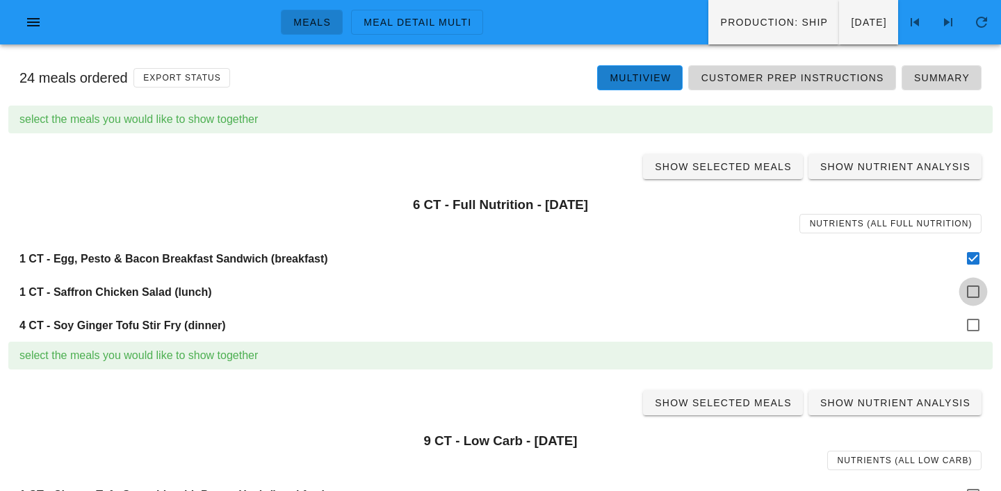
click at [980, 288] on div at bounding box center [973, 292] width 24 height 24
checkbox input "true"
click at [976, 318] on div at bounding box center [973, 325] width 24 height 24
checkbox input "true"
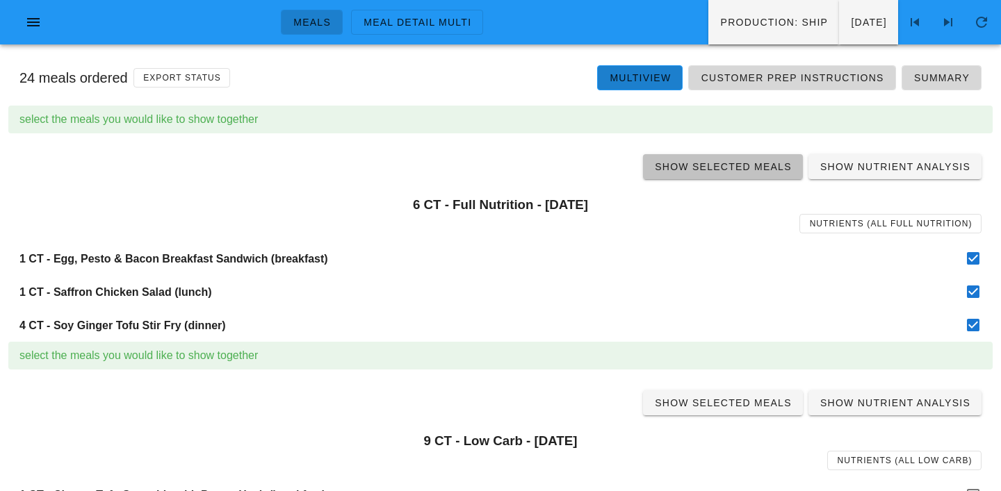
click at [722, 170] on span "Show Selected Meals" at bounding box center [723, 166] width 138 height 11
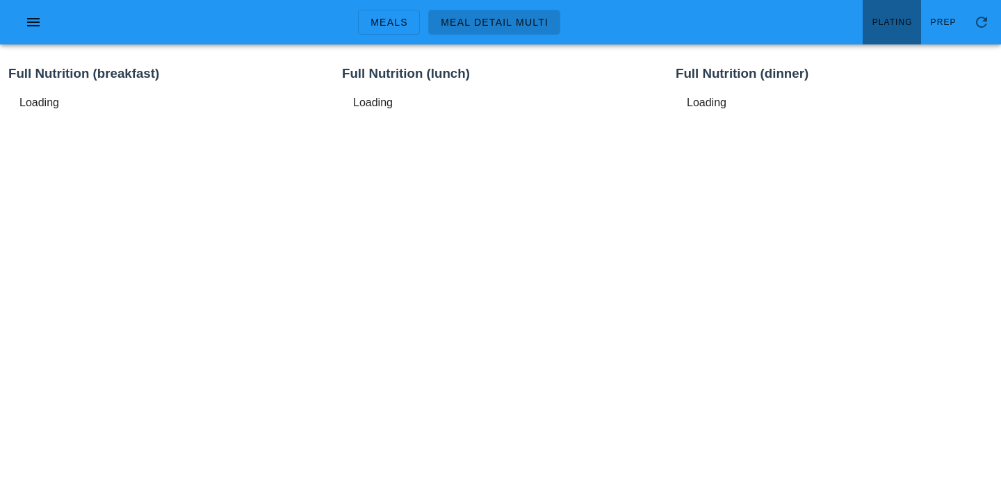
click at [892, 20] on span "Plating" at bounding box center [891, 22] width 41 height 10
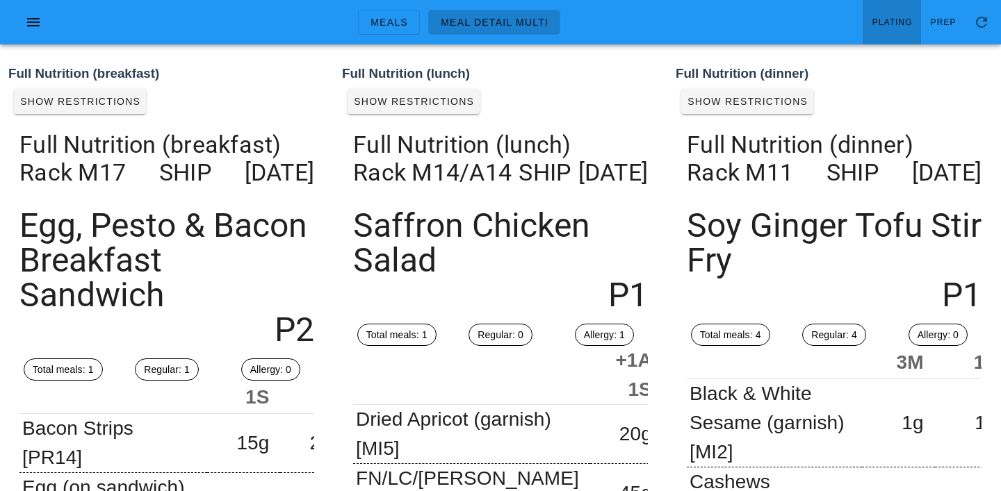
click at [397, 8] on ul "Meals Meal Detail Multi" at bounding box center [459, 22] width 236 height 50
click at [398, 24] on span "Meals" at bounding box center [389, 22] width 38 height 11
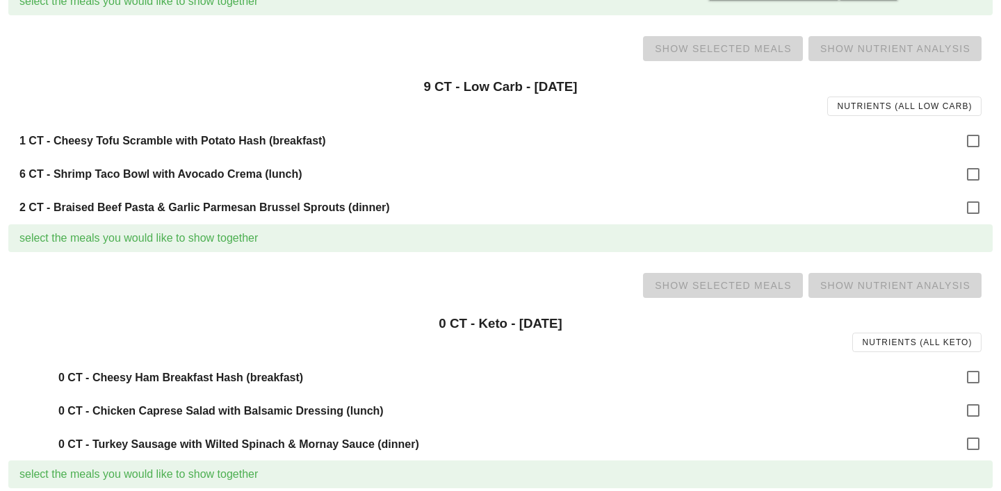
scroll to position [360, 0]
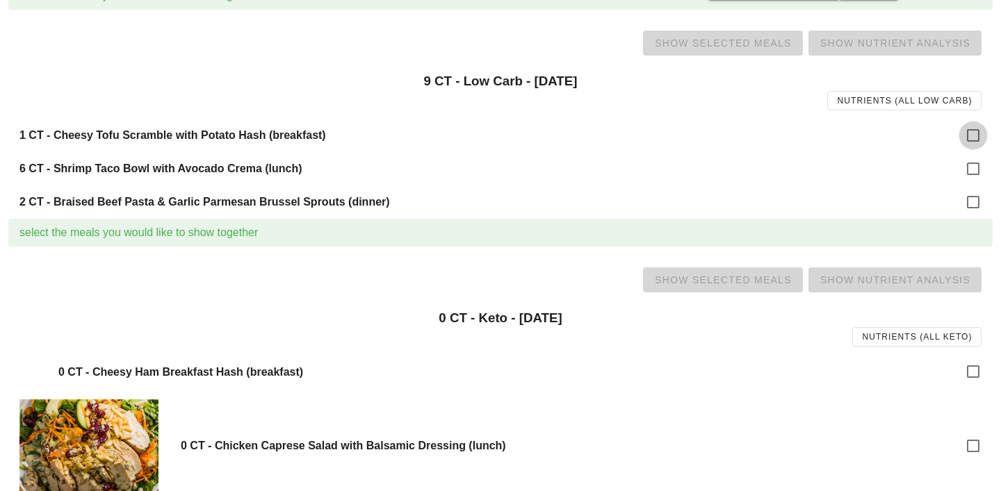
click at [965, 141] on div at bounding box center [973, 136] width 24 height 24
checkbox input "true"
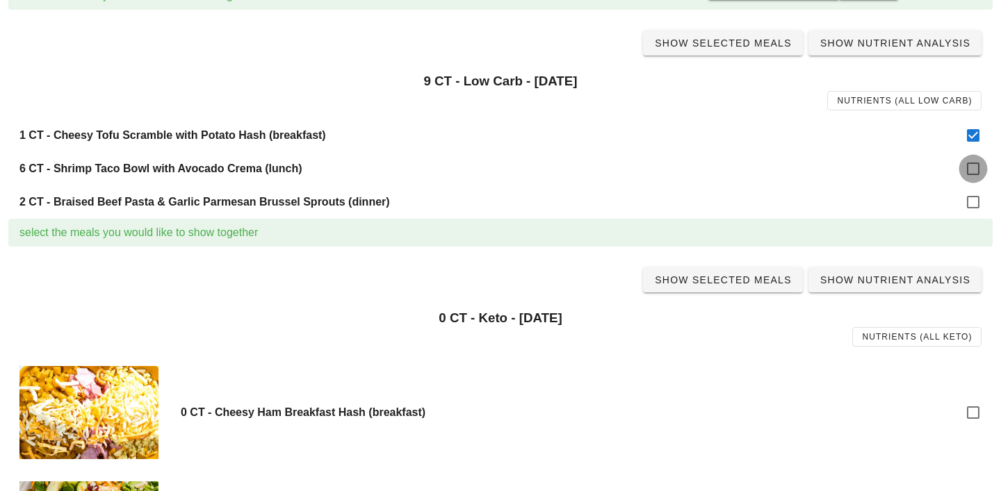
click at [967, 167] on div at bounding box center [973, 169] width 24 height 24
checkbox input "true"
click at [968, 202] on div at bounding box center [973, 202] width 24 height 24
checkbox input "true"
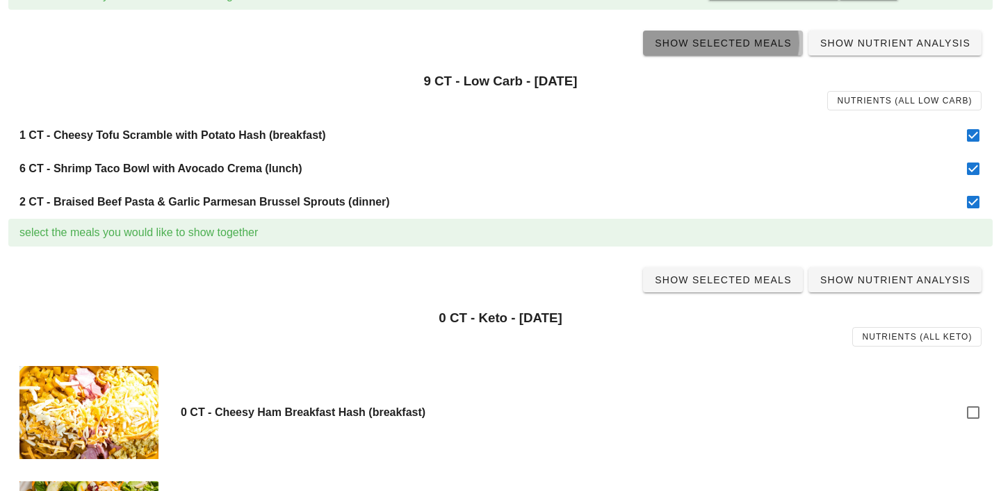
click at [730, 38] on span "Show Selected Meals" at bounding box center [723, 43] width 138 height 11
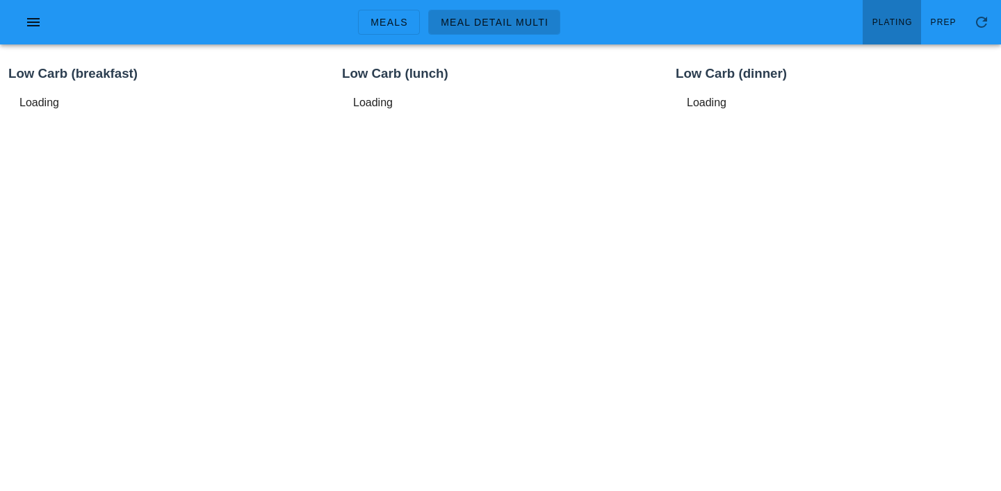
click at [887, 17] on span "Plating" at bounding box center [891, 22] width 41 height 10
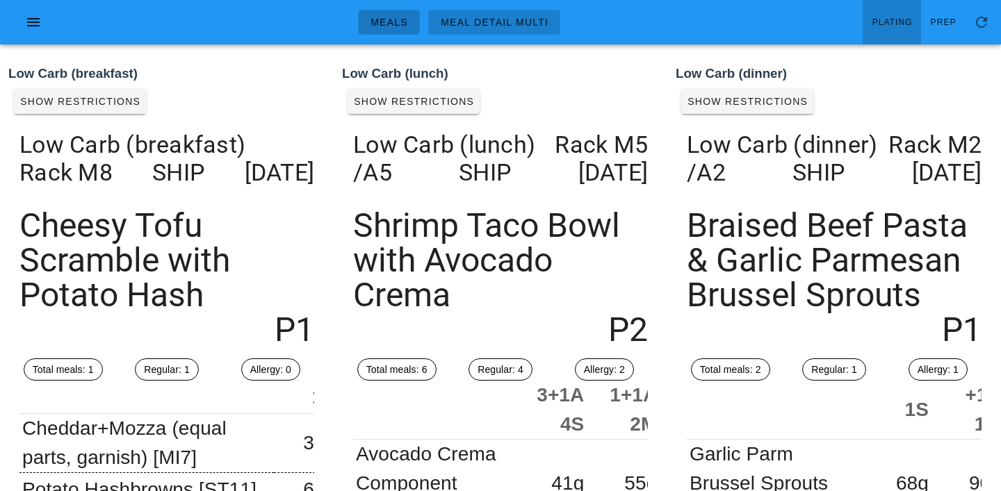
click at [385, 24] on span "Meals" at bounding box center [389, 22] width 38 height 11
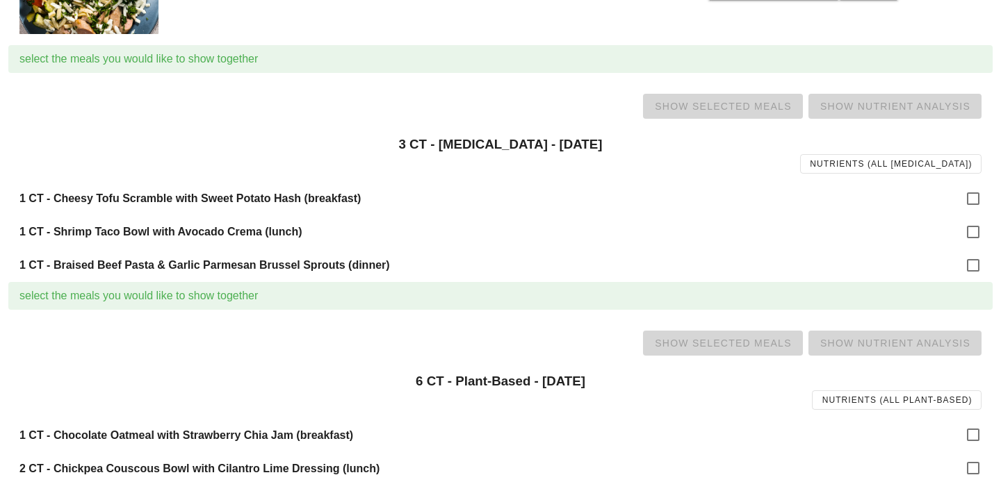
scroll to position [1031, 0]
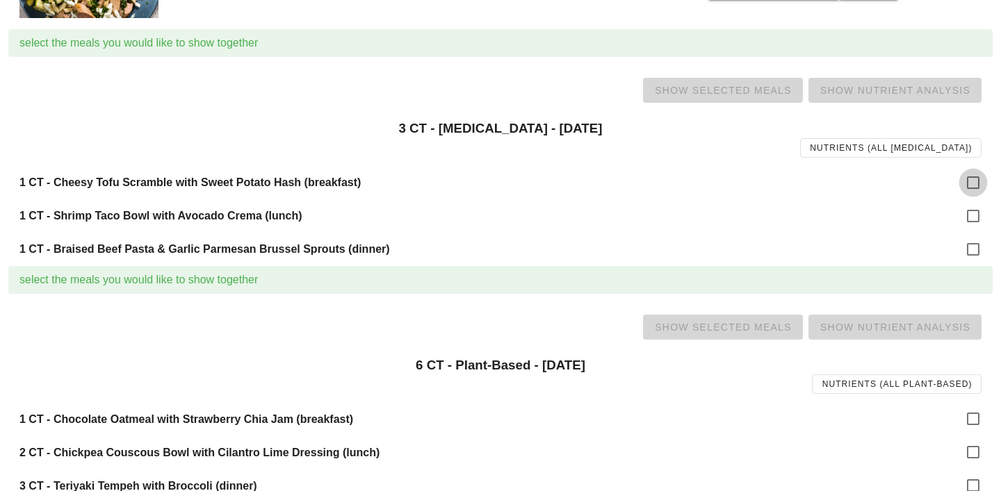
click at [965, 174] on div at bounding box center [973, 183] width 24 height 24
checkbox input "true"
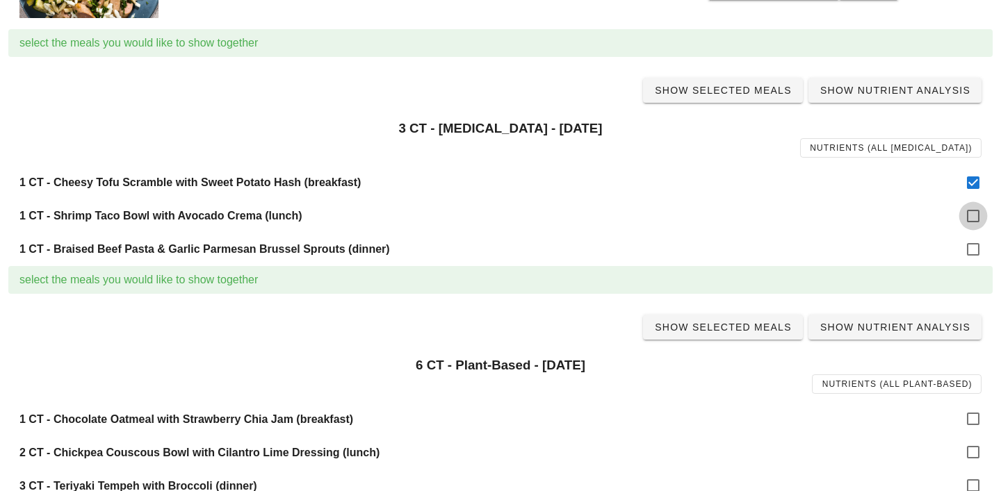
click at [975, 213] on div at bounding box center [973, 216] width 24 height 24
checkbox input "true"
click at [974, 257] on div at bounding box center [973, 250] width 24 height 24
checkbox input "true"
click at [727, 90] on span "Show Selected Meals" at bounding box center [723, 90] width 138 height 11
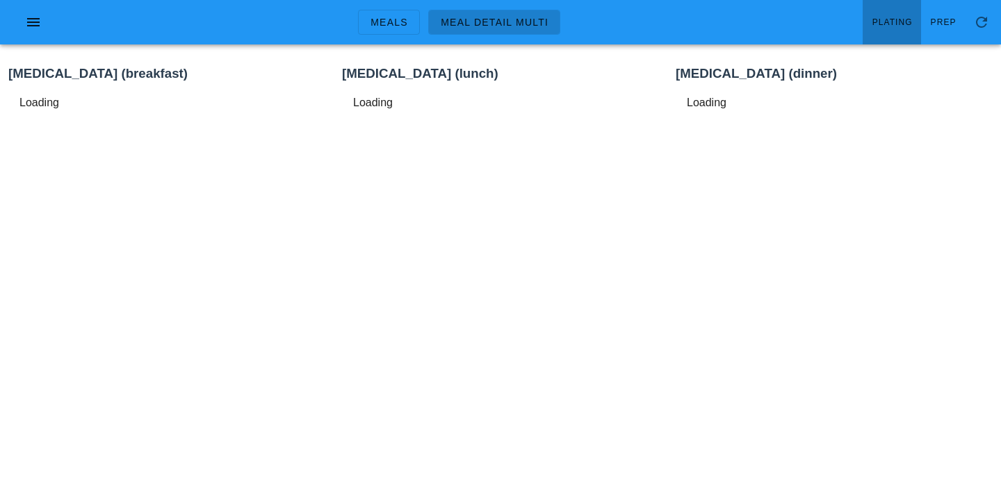
click at [912, 22] on span "Plating" at bounding box center [891, 22] width 41 height 10
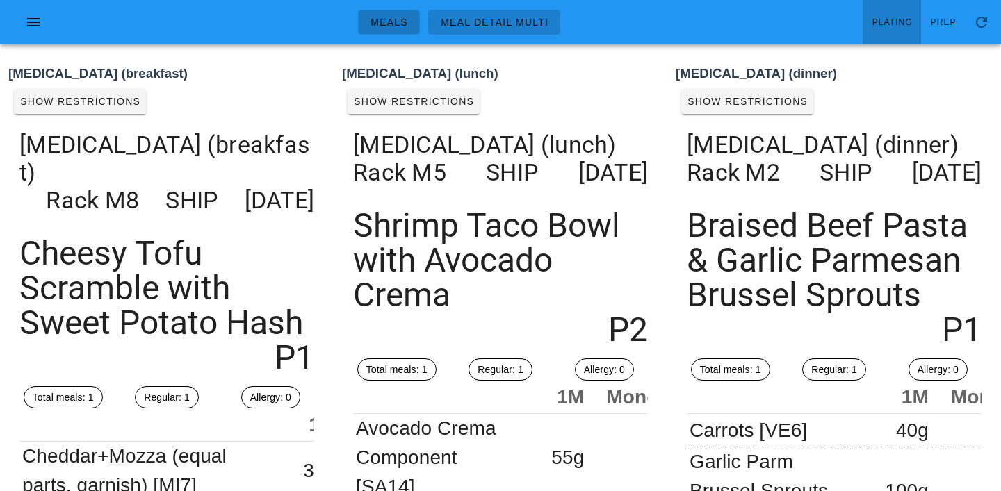
click at [387, 22] on span "Meals" at bounding box center [389, 22] width 38 height 11
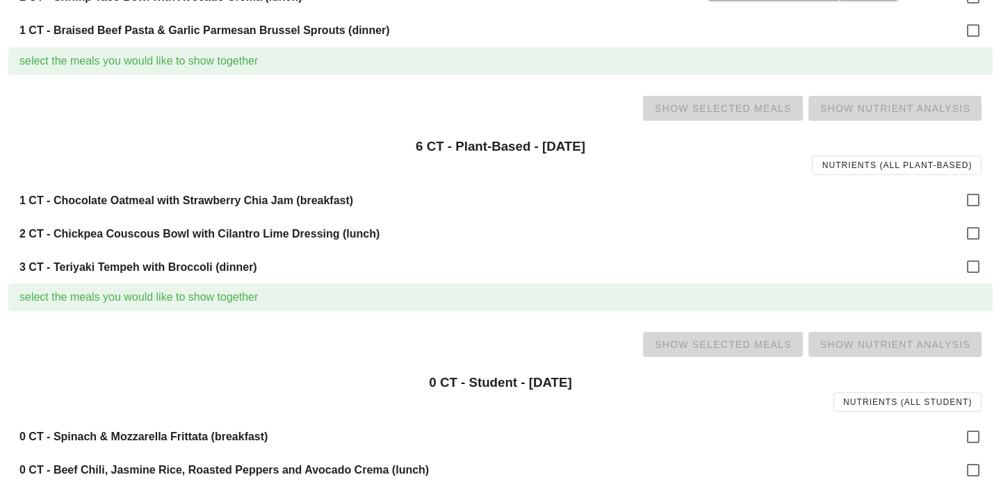
scroll to position [1293, 0]
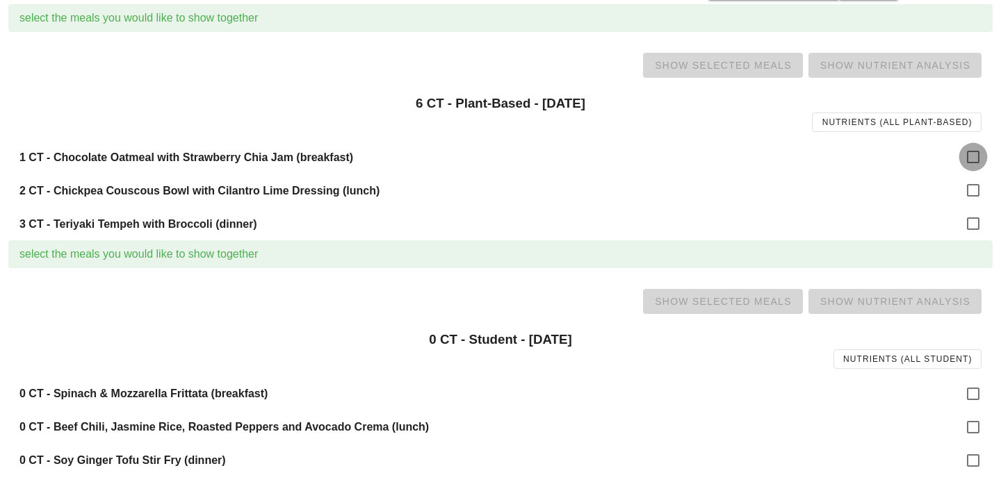
click at [961, 156] on div at bounding box center [973, 157] width 24 height 24
checkbox input "true"
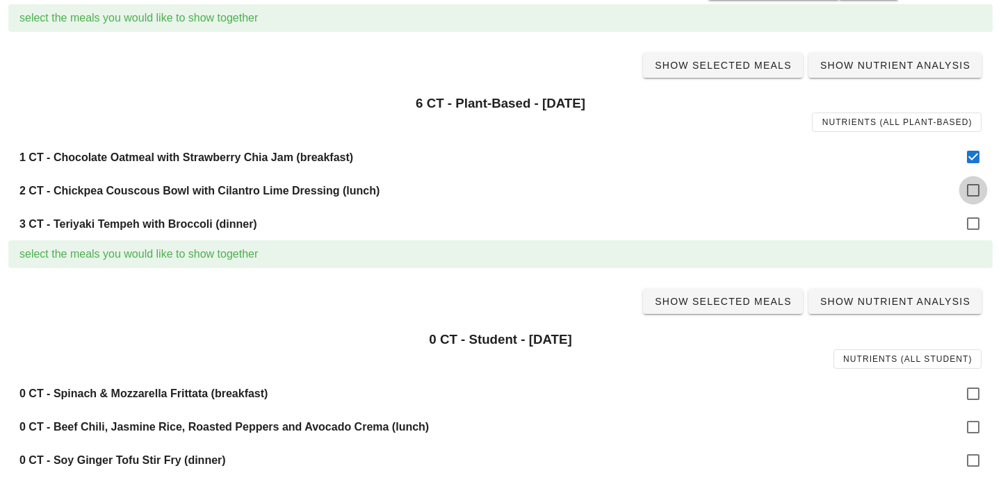
click at [972, 185] on div at bounding box center [973, 191] width 24 height 24
checkbox input "true"
click at [972, 216] on div at bounding box center [973, 224] width 24 height 24
checkbox input "true"
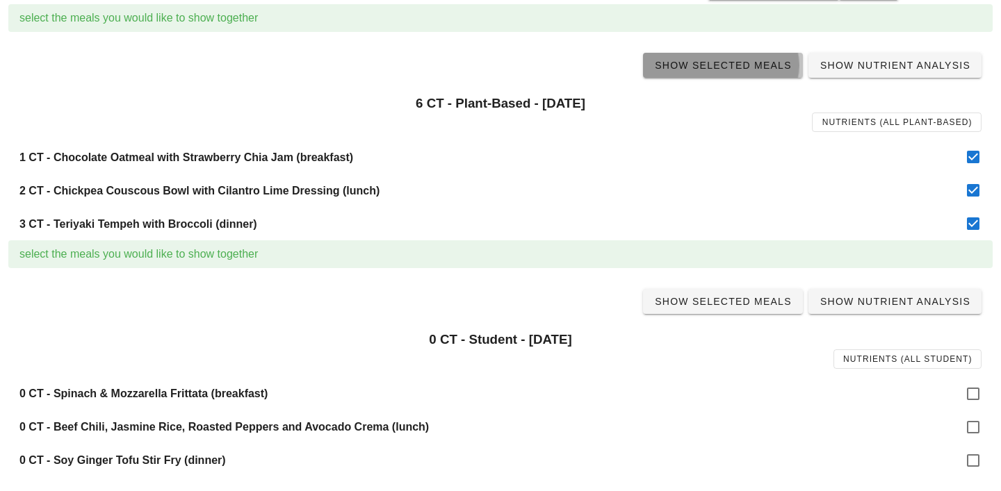
click at [669, 60] on span "Show Selected Meals" at bounding box center [723, 65] width 138 height 11
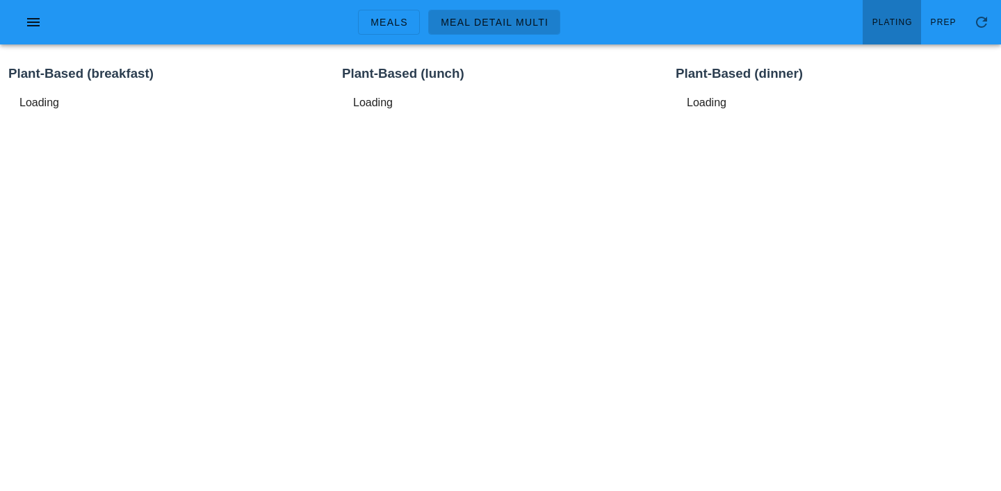
click at [910, 15] on link "Plating" at bounding box center [891, 22] width 58 height 44
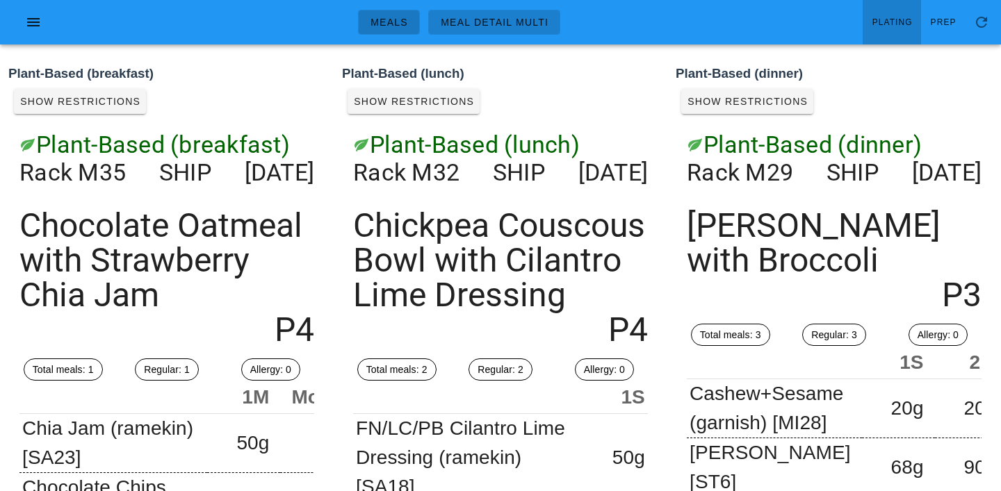
click at [393, 29] on link "Meals" at bounding box center [389, 22] width 62 height 25
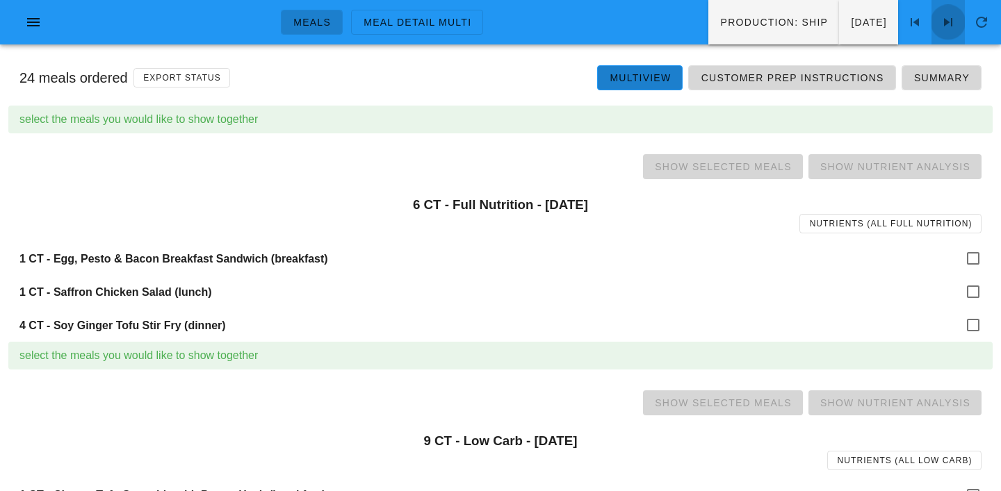
click at [944, 19] on icon at bounding box center [948, 22] width 17 height 17
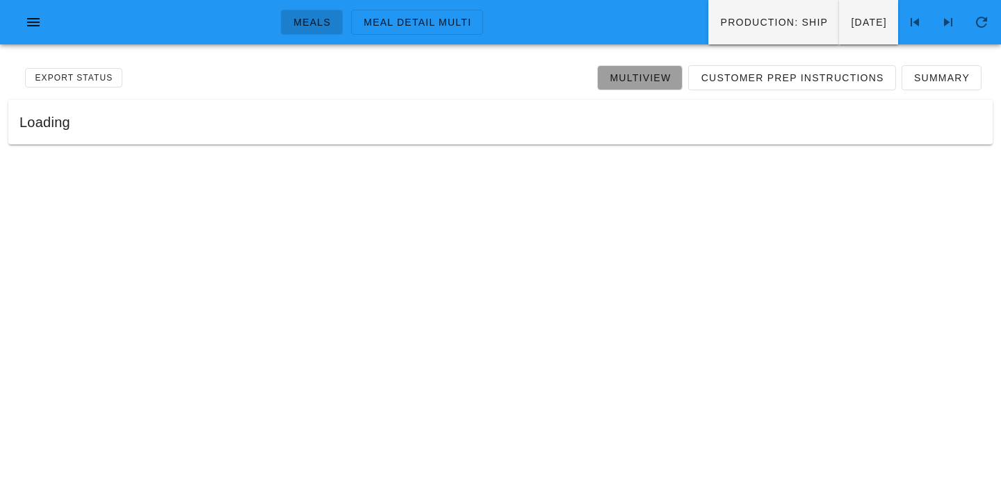
click at [654, 74] on span "Multiview" at bounding box center [640, 77] width 62 height 11
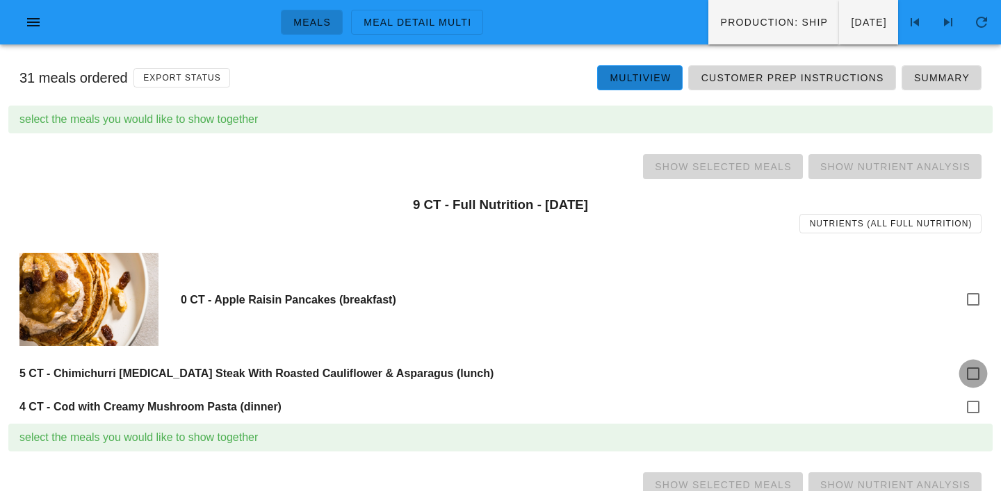
click at [976, 376] on div at bounding box center [973, 374] width 24 height 24
checkbox input "true"
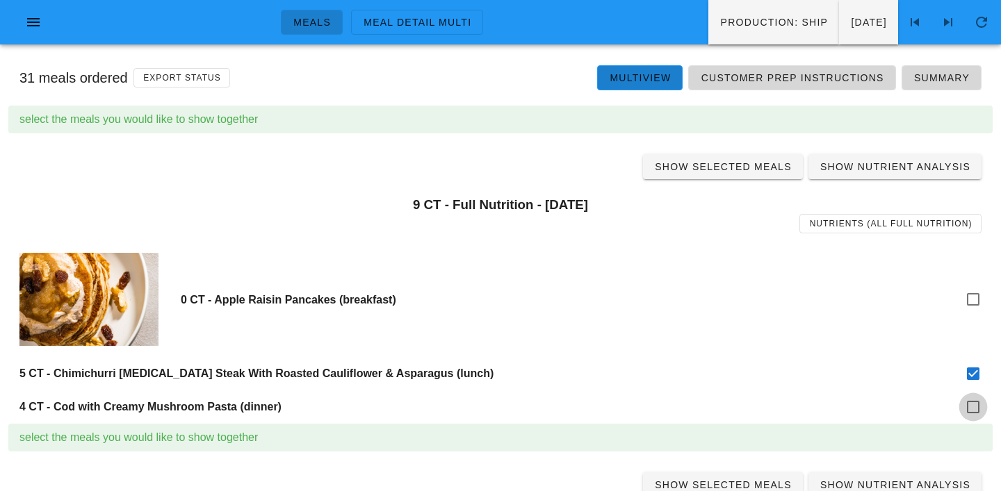
click at [976, 414] on div at bounding box center [973, 407] width 24 height 24
checkbox input "true"
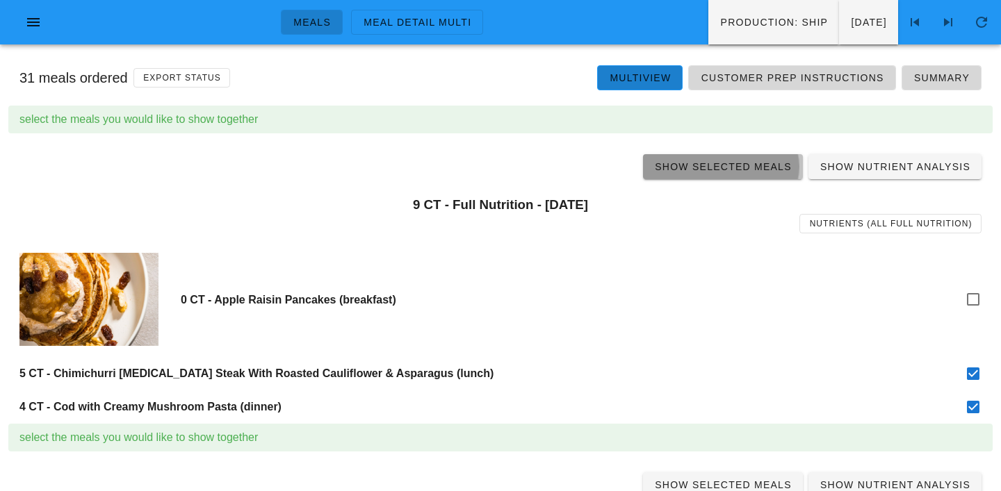
click at [727, 163] on span "Show Selected Meals" at bounding box center [723, 166] width 138 height 11
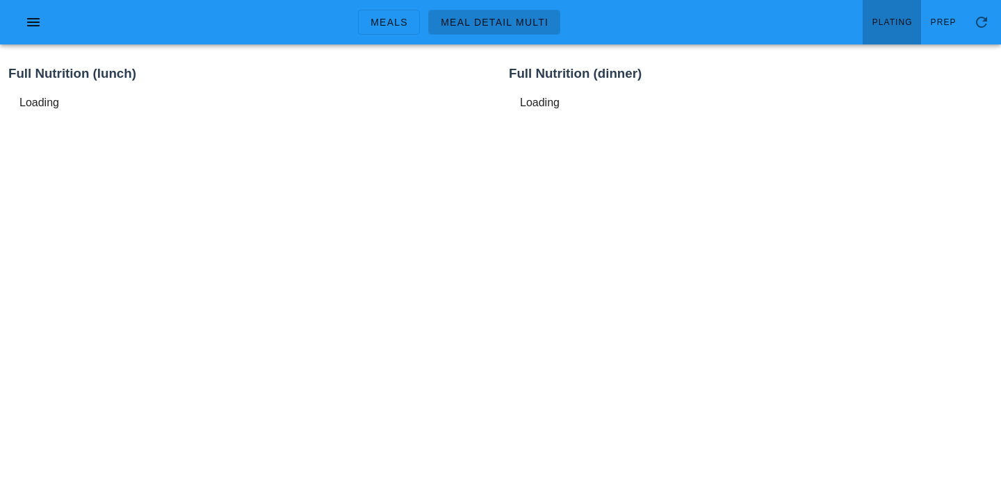
click at [897, 19] on span "Plating" at bounding box center [891, 22] width 41 height 10
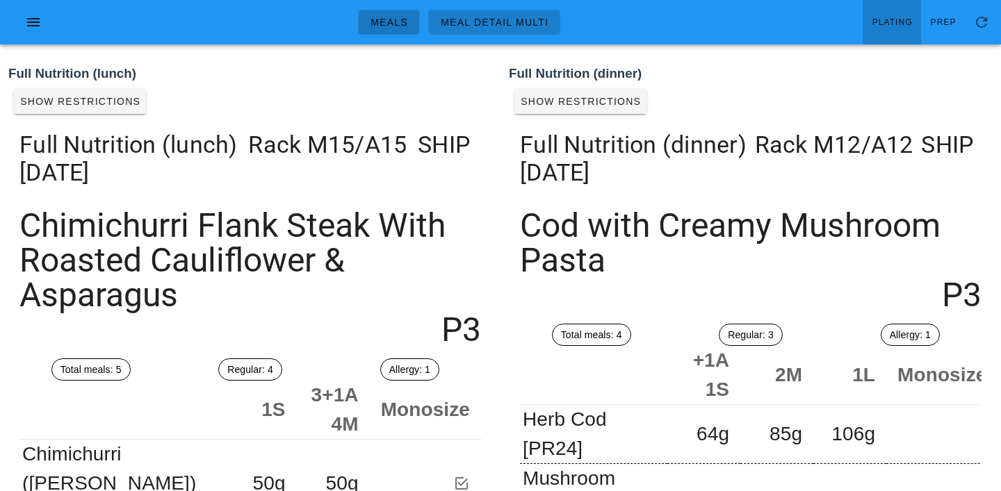
click at [396, 27] on span "Meals" at bounding box center [389, 22] width 38 height 11
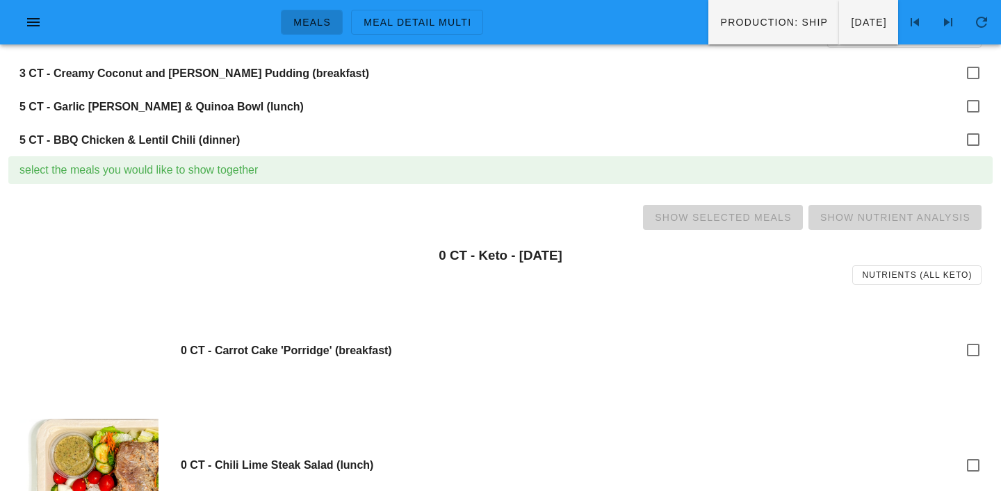
scroll to position [491, 0]
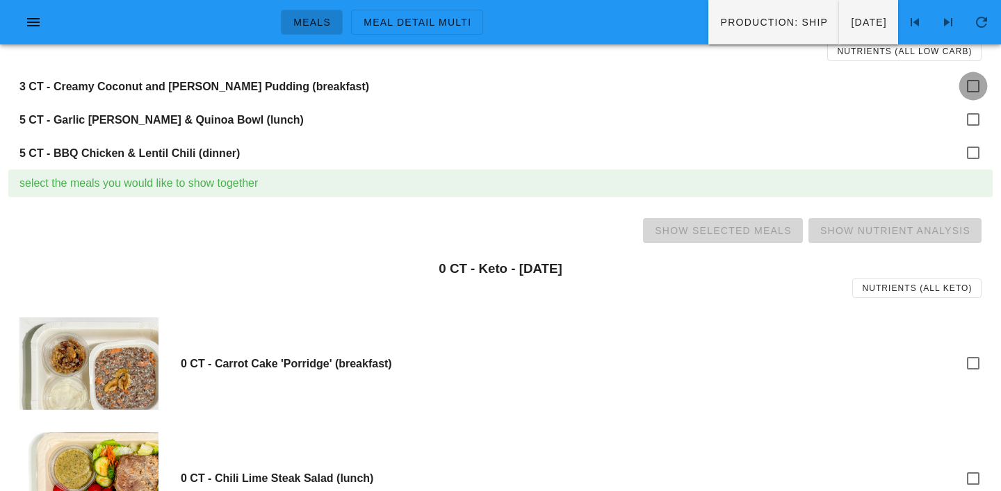
click at [982, 83] on div at bounding box center [973, 86] width 24 height 24
checkbox input "true"
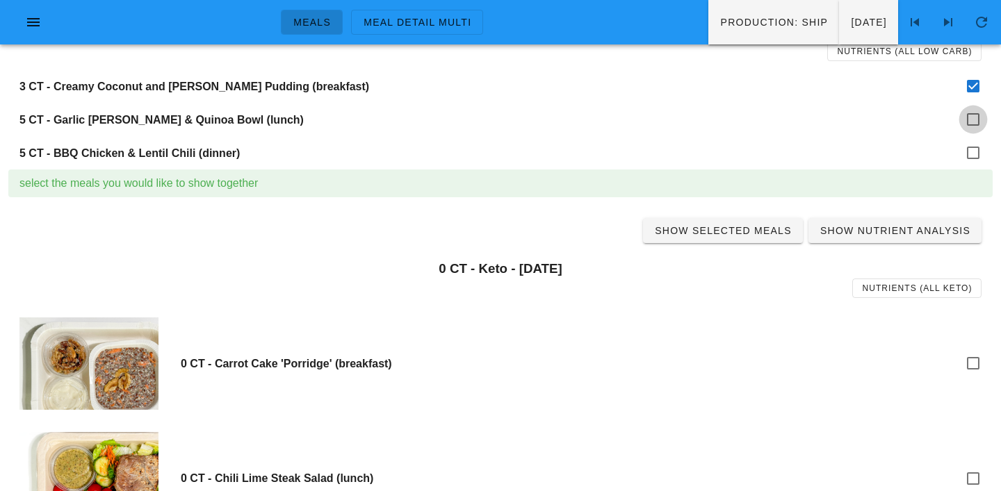
click at [981, 119] on div at bounding box center [973, 120] width 24 height 24
checkbox input "true"
click at [977, 147] on div at bounding box center [973, 153] width 24 height 24
checkbox input "true"
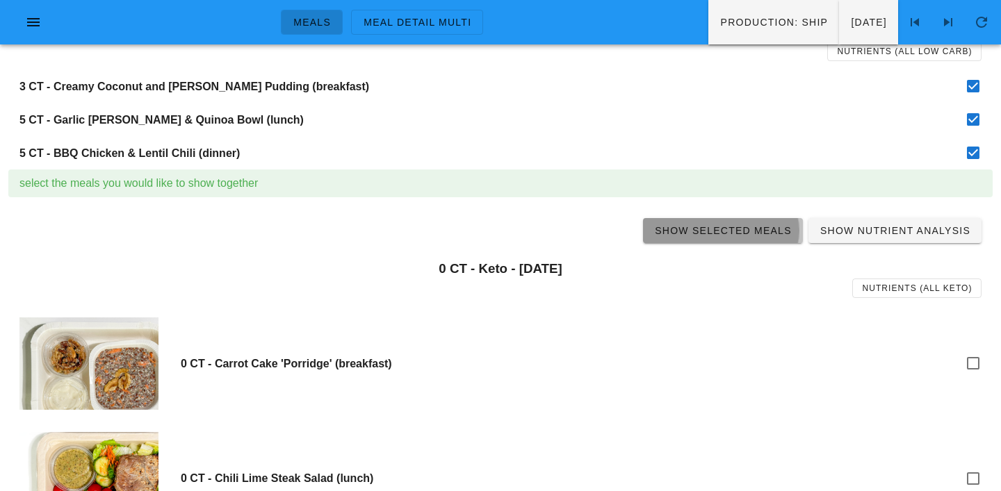
click at [739, 232] on span "Show Selected Meals" at bounding box center [723, 230] width 138 height 11
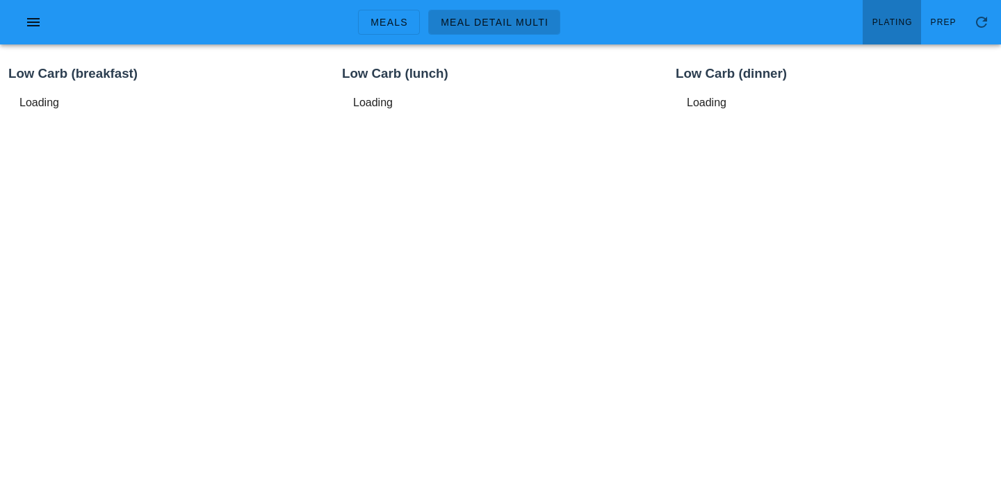
click at [895, 24] on span "Plating" at bounding box center [891, 22] width 41 height 10
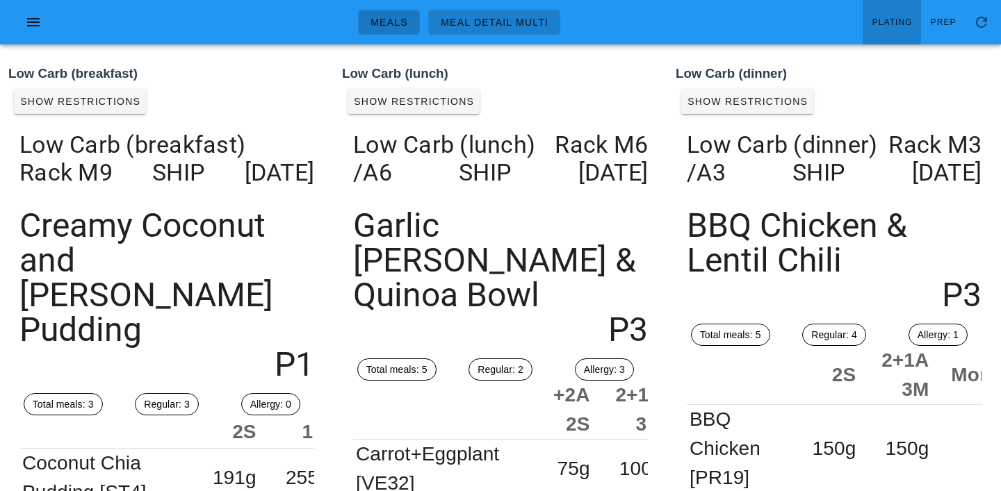
click at [396, 22] on span "Meals" at bounding box center [389, 22] width 38 height 11
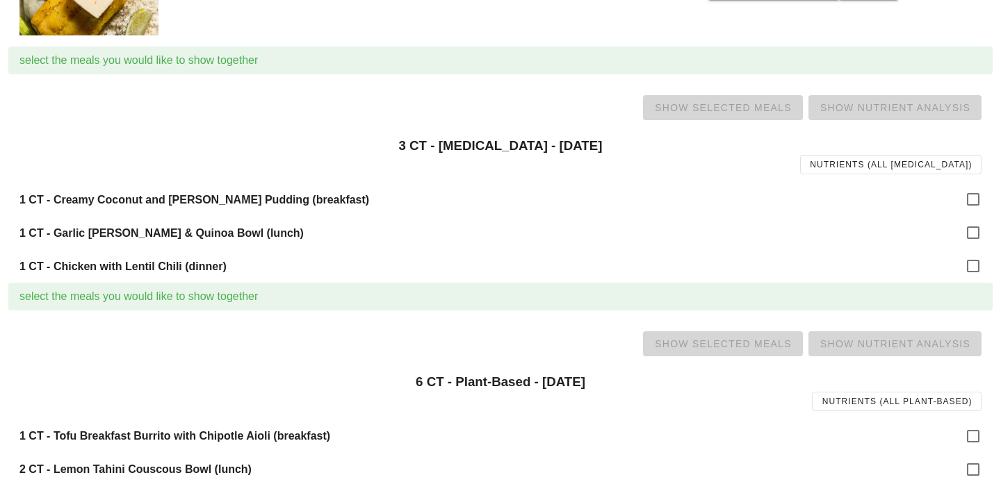
scroll to position [1105, 0]
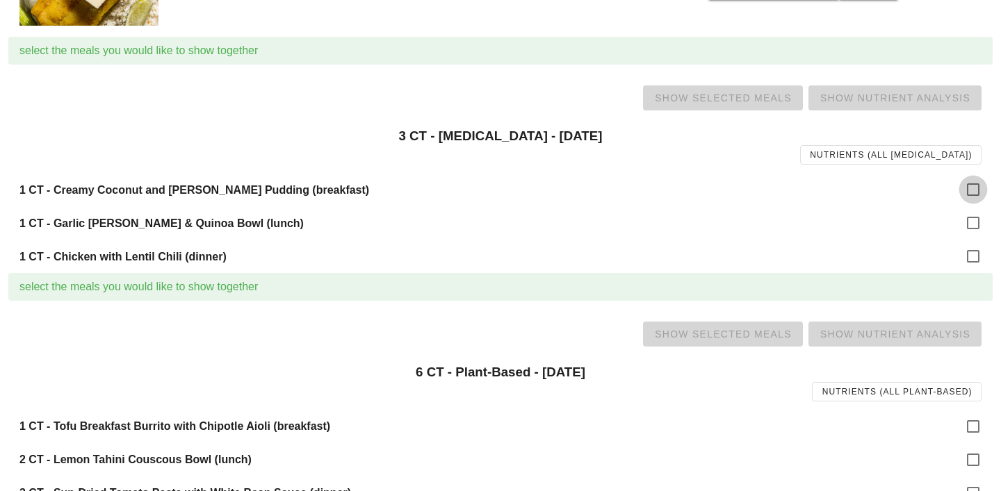
click at [971, 191] on div at bounding box center [973, 190] width 24 height 24
checkbox input "true"
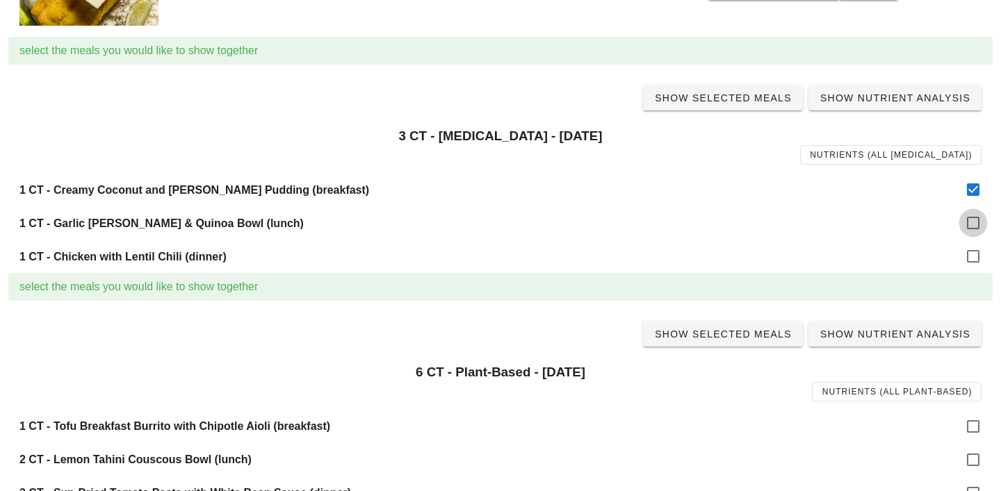
click at [973, 225] on div at bounding box center [973, 223] width 24 height 24
checkbox input "true"
click at [973, 247] on div at bounding box center [973, 257] width 24 height 24
checkbox input "true"
click at [721, 103] on span "Show Selected Meals" at bounding box center [723, 97] width 138 height 11
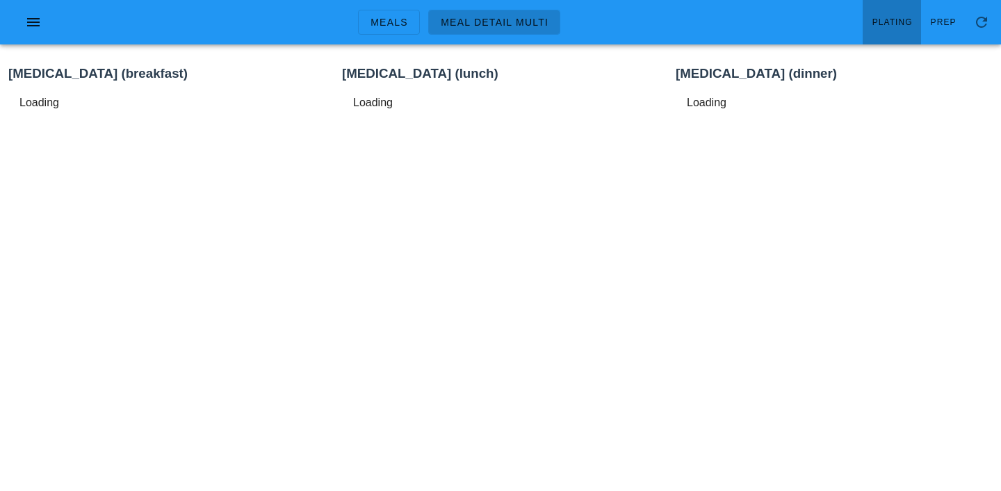
click at [899, 30] on link "Plating" at bounding box center [891, 22] width 58 height 44
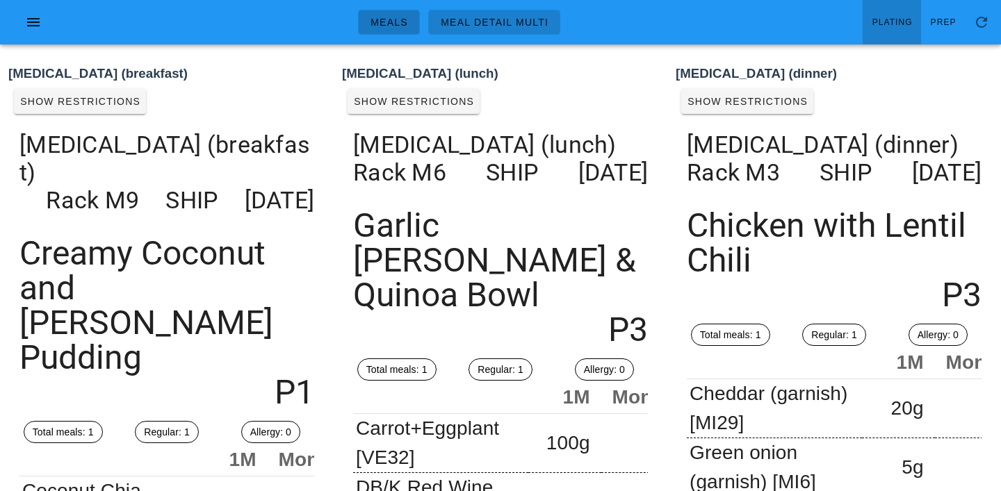
click at [408, 14] on link "Meals" at bounding box center [389, 22] width 62 height 25
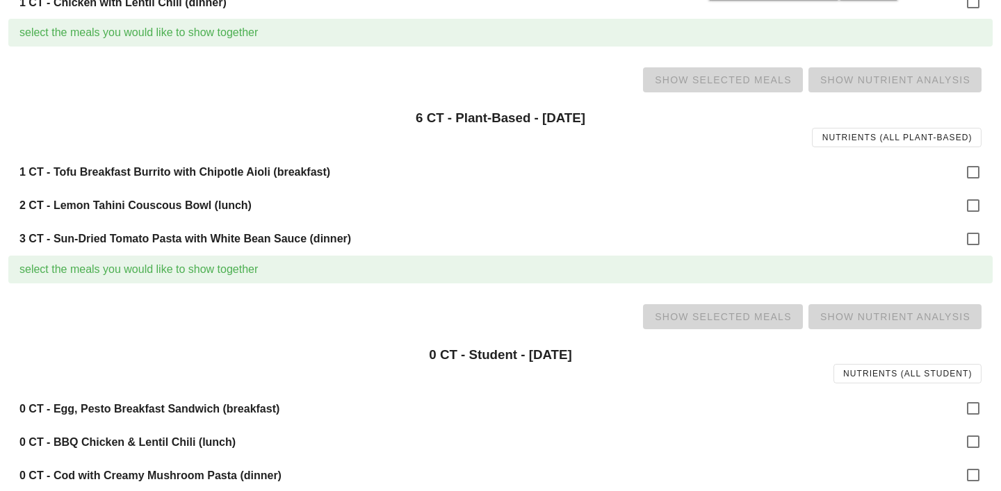
scroll to position [1374, 0]
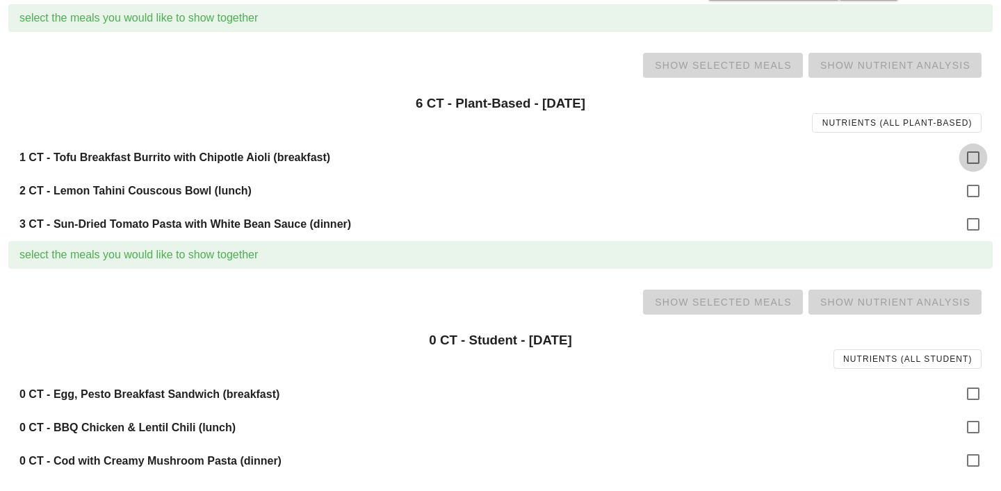
click at [973, 156] on div at bounding box center [973, 158] width 24 height 24
checkbox input "true"
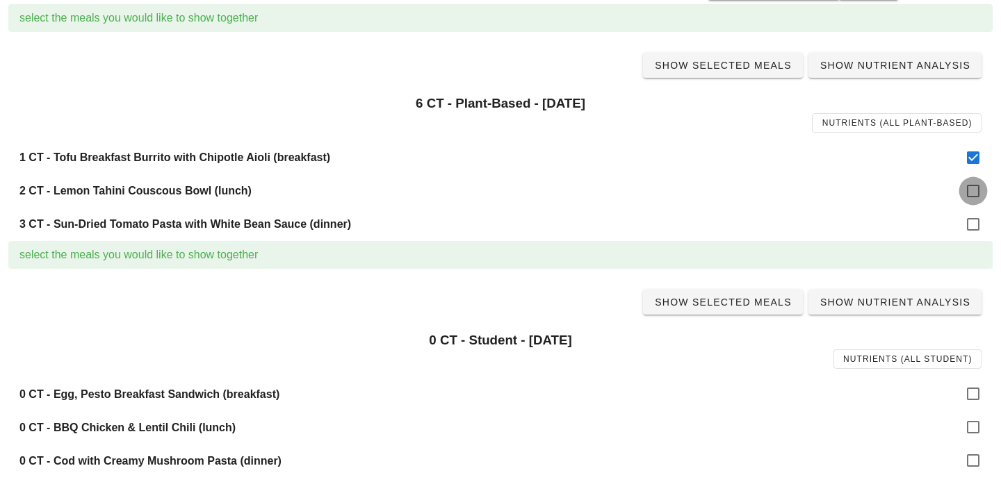
click at [977, 193] on div at bounding box center [973, 191] width 24 height 24
checkbox input "true"
click at [977, 227] on div at bounding box center [973, 225] width 24 height 24
checkbox input "true"
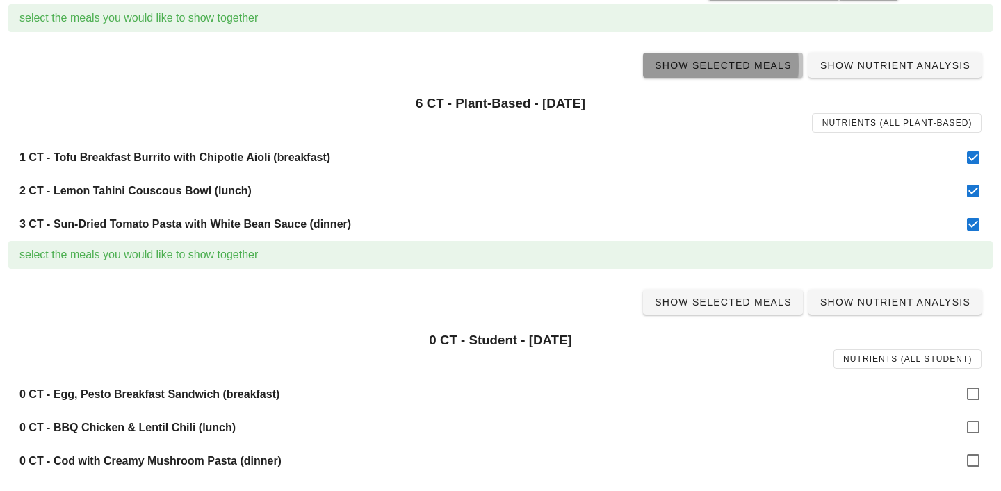
click at [738, 60] on span "Show Selected Meals" at bounding box center [723, 65] width 138 height 11
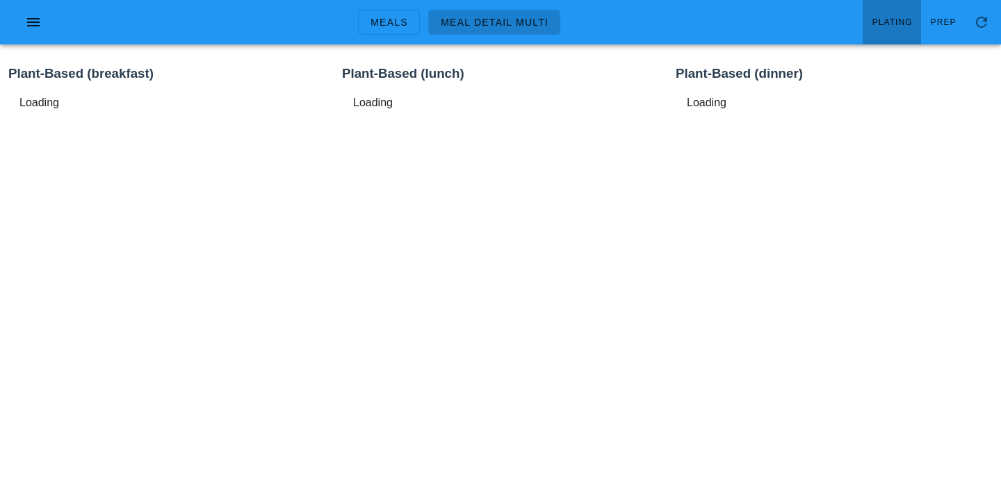
click at [899, 19] on span "Plating" at bounding box center [891, 22] width 41 height 10
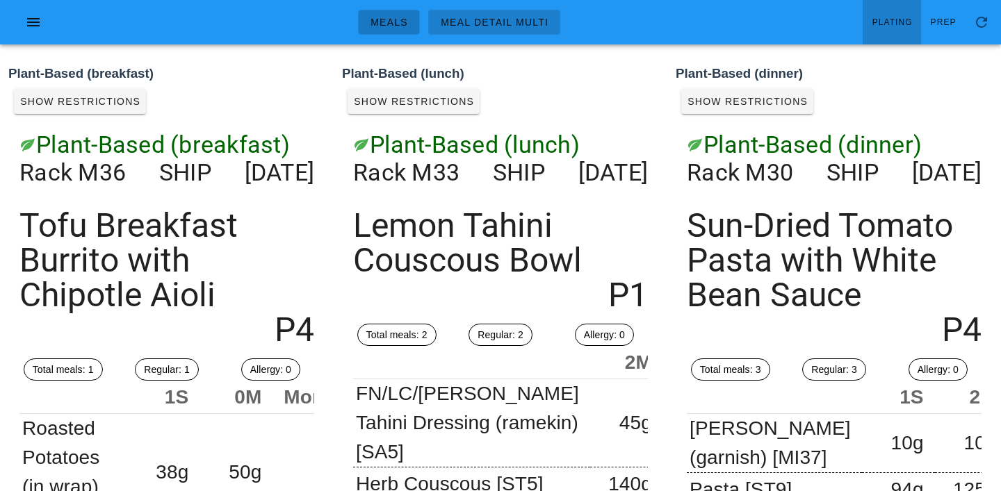
click at [386, 21] on span "Meals" at bounding box center [389, 22] width 38 height 11
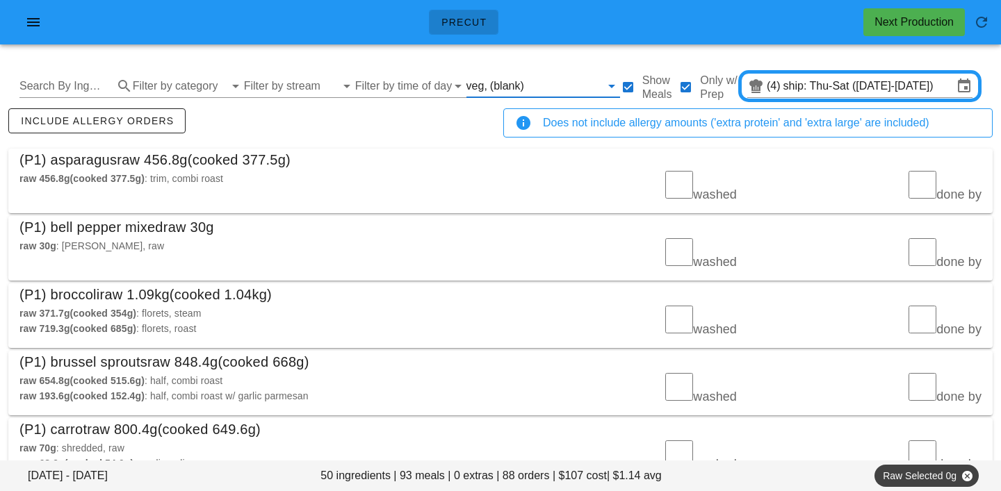
click at [527, 78] on input "text" at bounding box center [564, 86] width 74 height 22
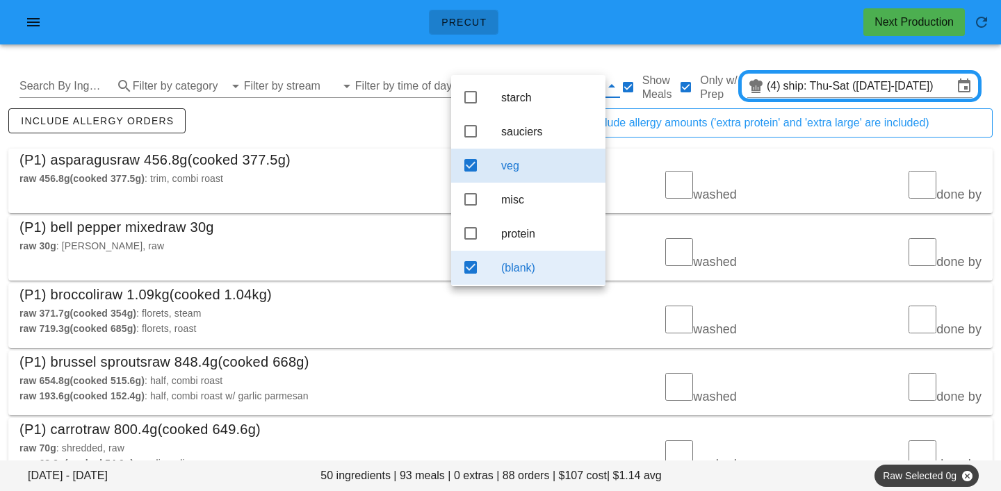
click at [528, 266] on div "(blank)" at bounding box center [547, 268] width 93 height 30
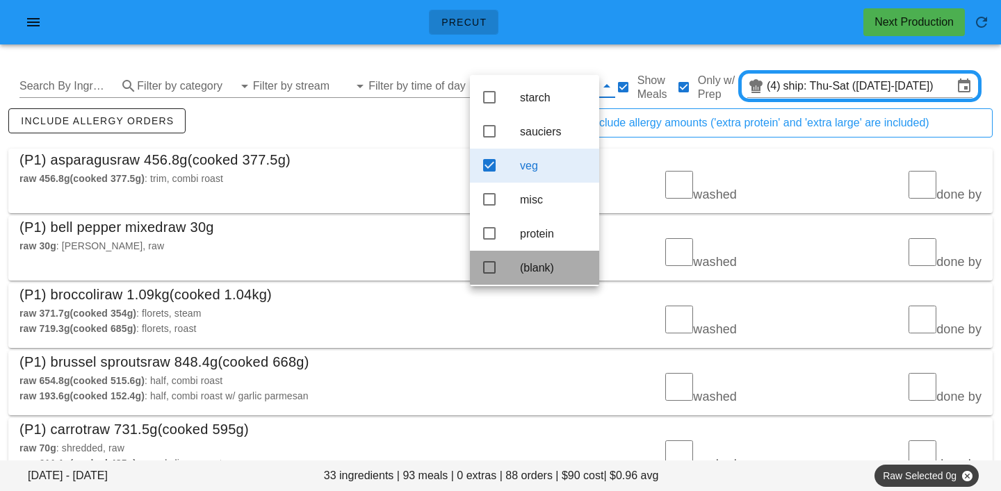
scroll to position [13, 0]
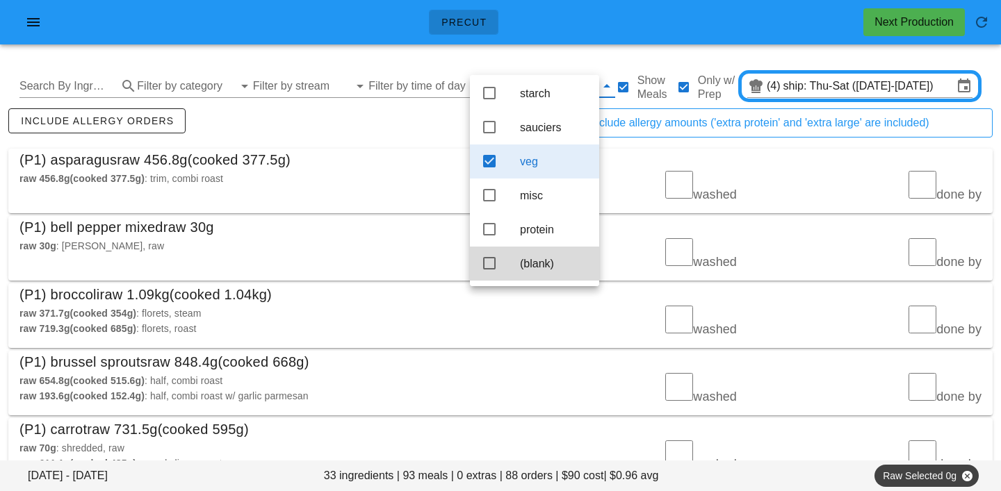
click at [381, 137] on div "include allergy orders" at bounding box center [253, 129] width 495 height 46
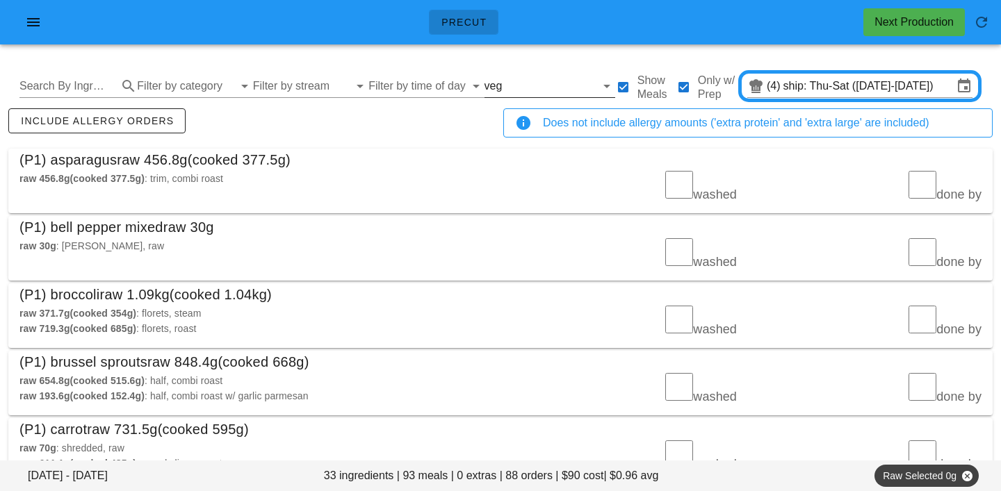
click at [505, 90] on input "text" at bounding box center [550, 86] width 90 height 22
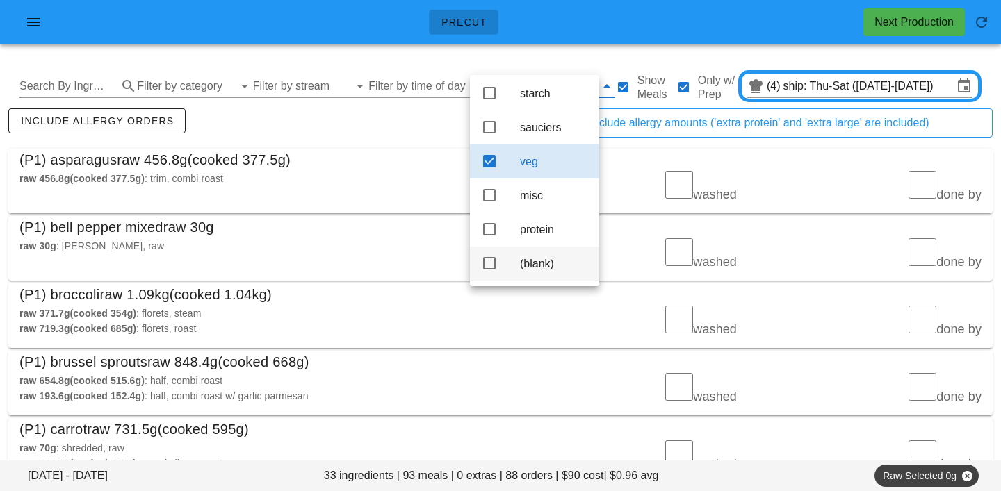
click at [530, 260] on div "(blank)" at bounding box center [554, 263] width 68 height 13
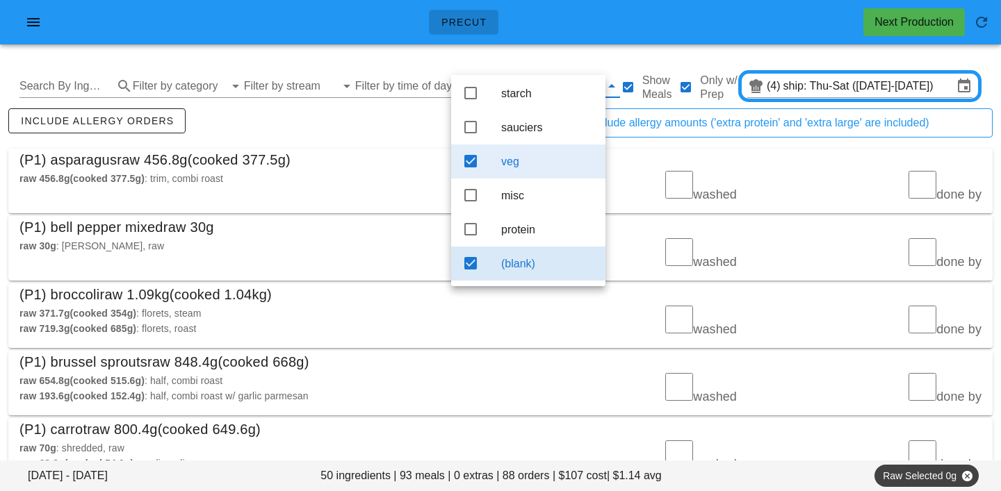
click at [539, 155] on div "veg" at bounding box center [547, 161] width 93 height 13
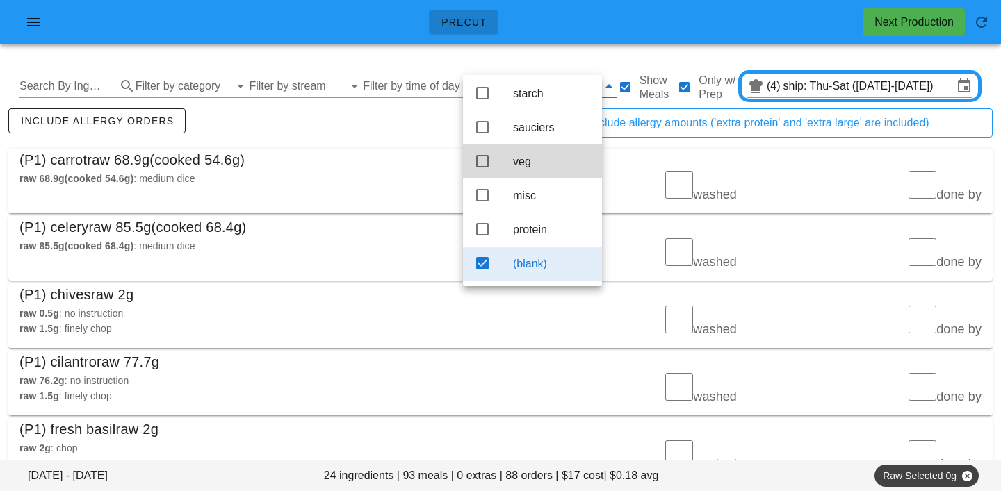
click at [381, 130] on div "include allergy orders" at bounding box center [253, 129] width 495 height 46
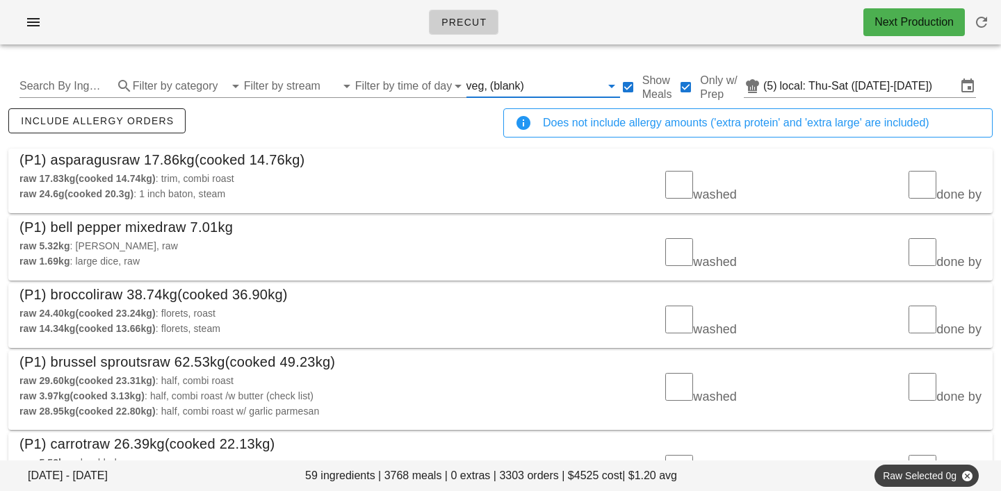
click at [527, 83] on input "text" at bounding box center [564, 86] width 74 height 22
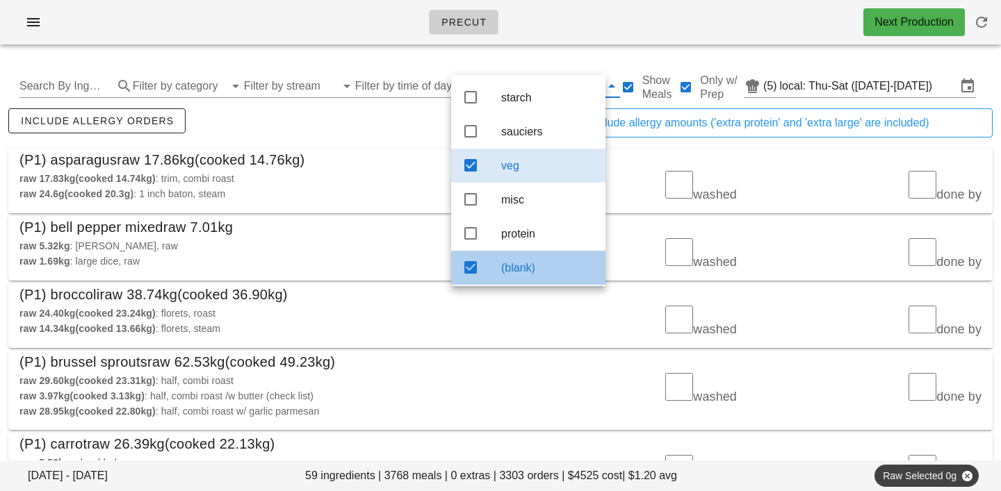
click at [524, 274] on div "(blank)" at bounding box center [547, 267] width 93 height 13
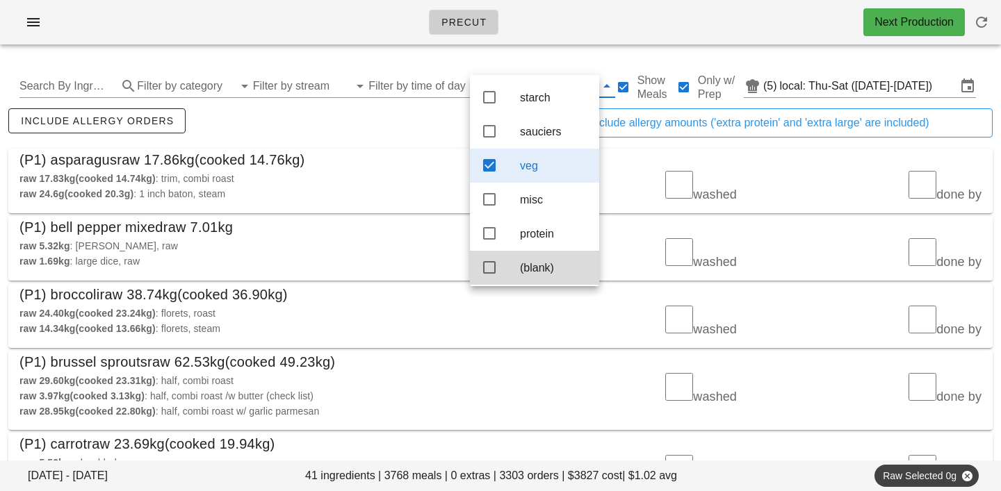
scroll to position [13, 0]
click at [427, 140] on div "include allergy orders" at bounding box center [253, 129] width 495 height 46
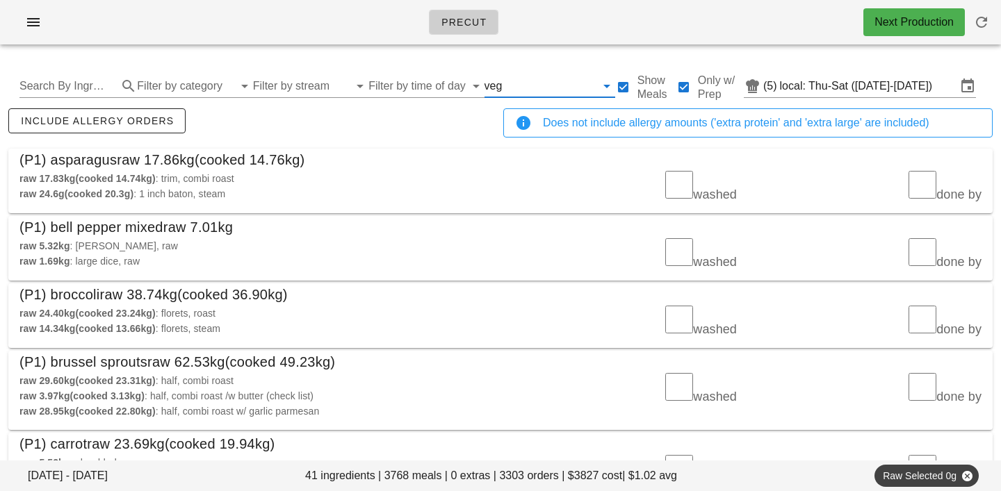
click at [505, 88] on input "text" at bounding box center [550, 86] width 90 height 22
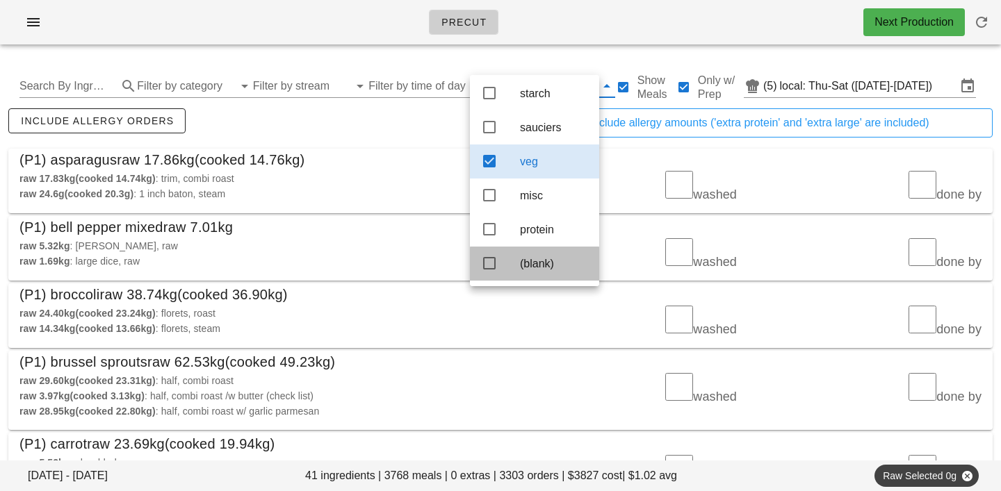
click at [530, 253] on div "(blank)" at bounding box center [554, 264] width 68 height 30
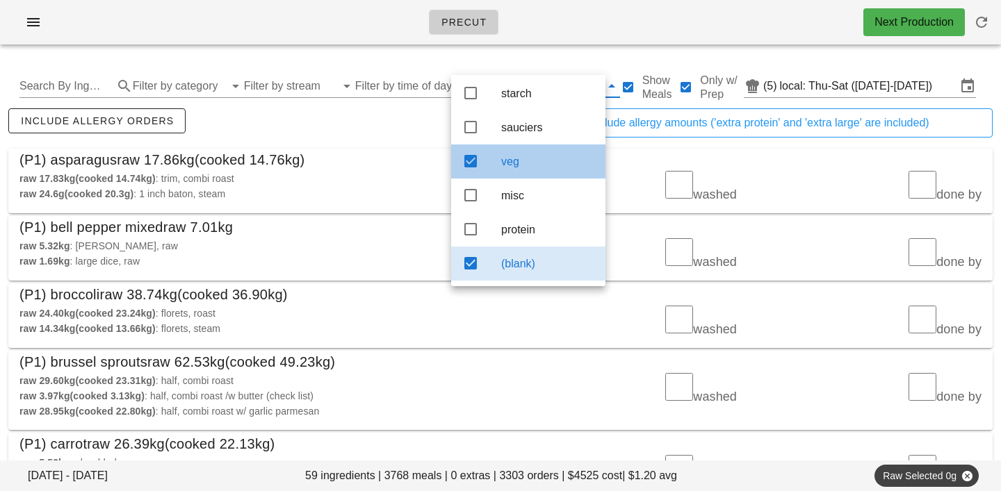
click at [530, 161] on div "veg" at bounding box center [547, 161] width 93 height 13
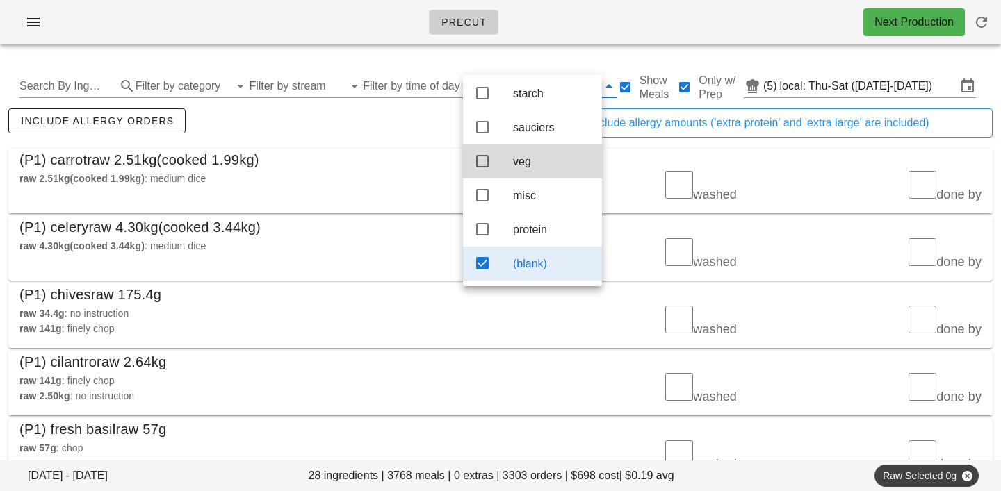
click at [361, 124] on div "include allergy orders" at bounding box center [253, 129] width 495 height 46
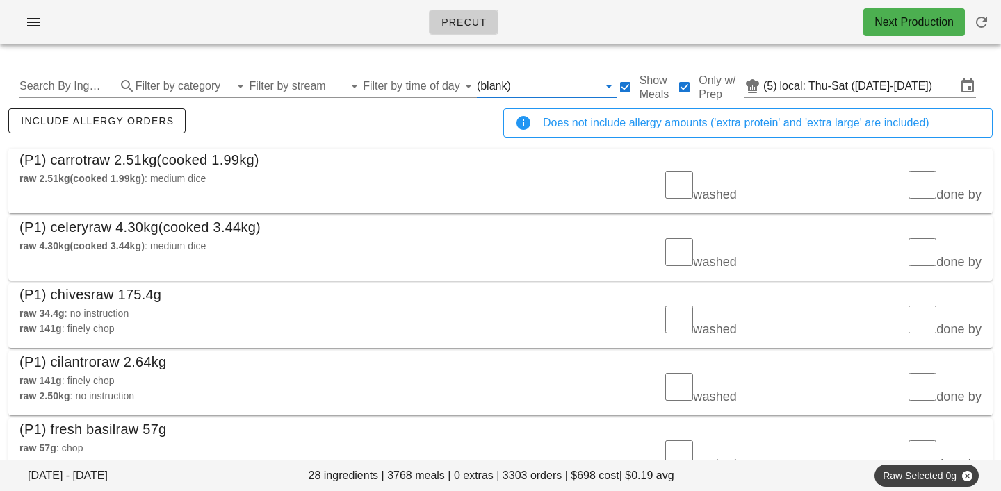
click at [514, 84] on input "text" at bounding box center [556, 86] width 84 height 22
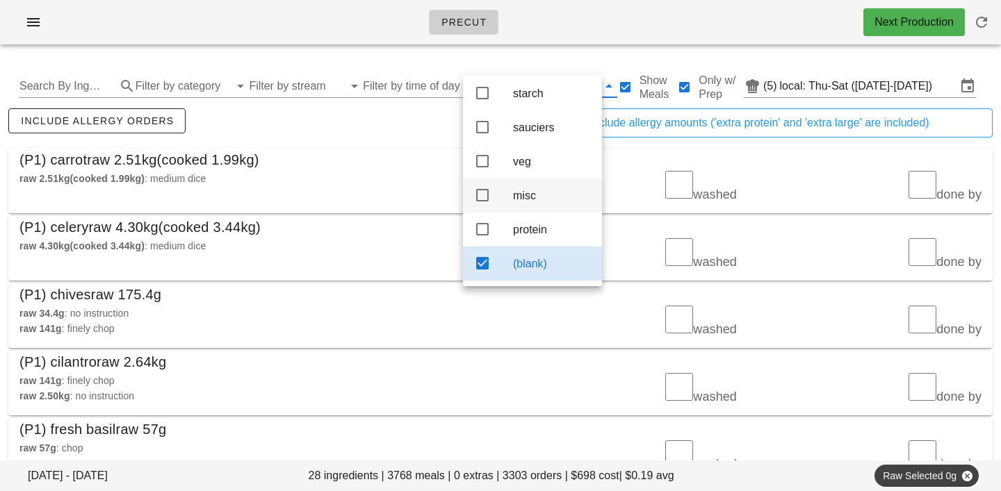
click at [528, 194] on div "misc" at bounding box center [552, 195] width 78 height 13
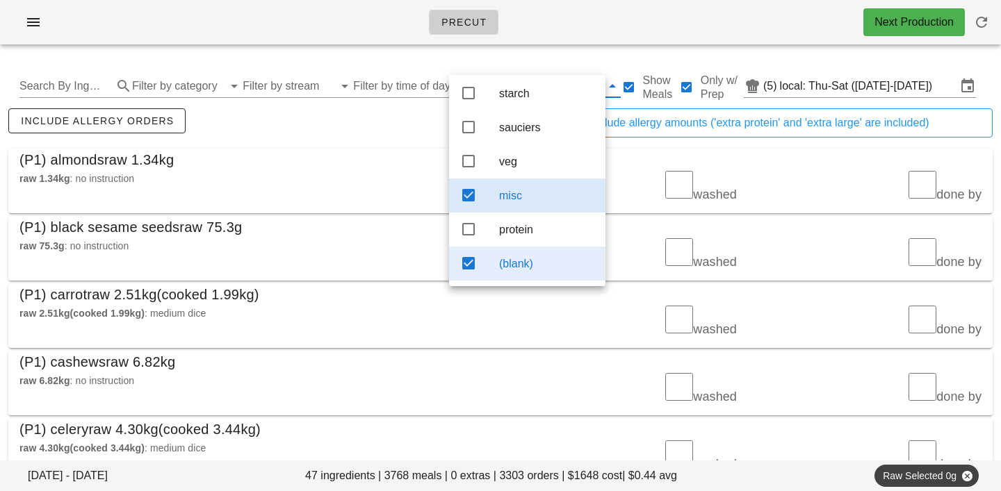
click at [557, 263] on div "(blank)" at bounding box center [546, 263] width 95 height 13
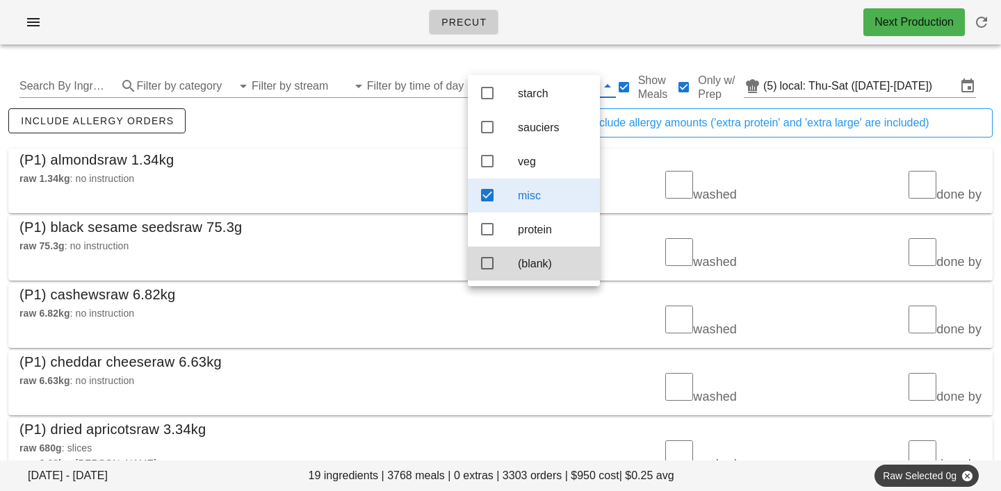
click at [351, 160] on div "(P1) almonds raw 1.34kg" at bounding box center [500, 160] width 984 height 22
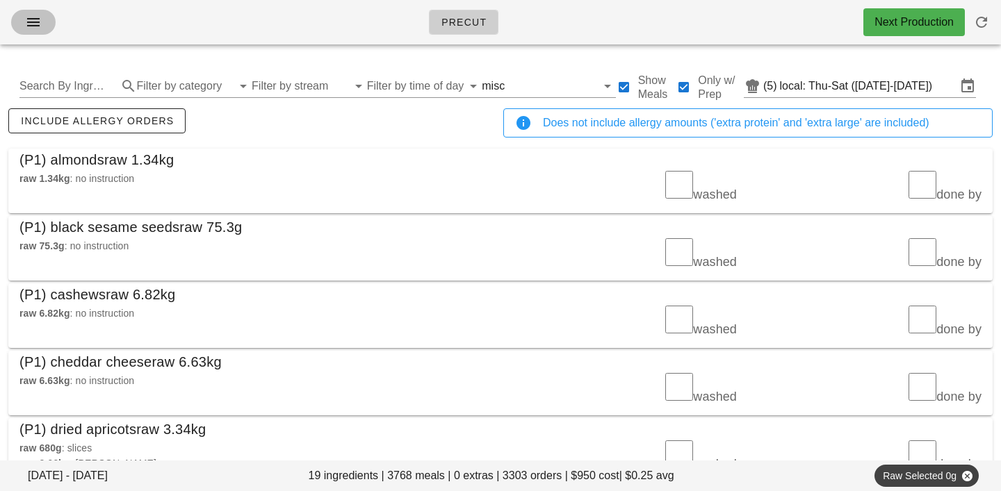
click at [26, 19] on icon "button" at bounding box center [33, 22] width 17 height 17
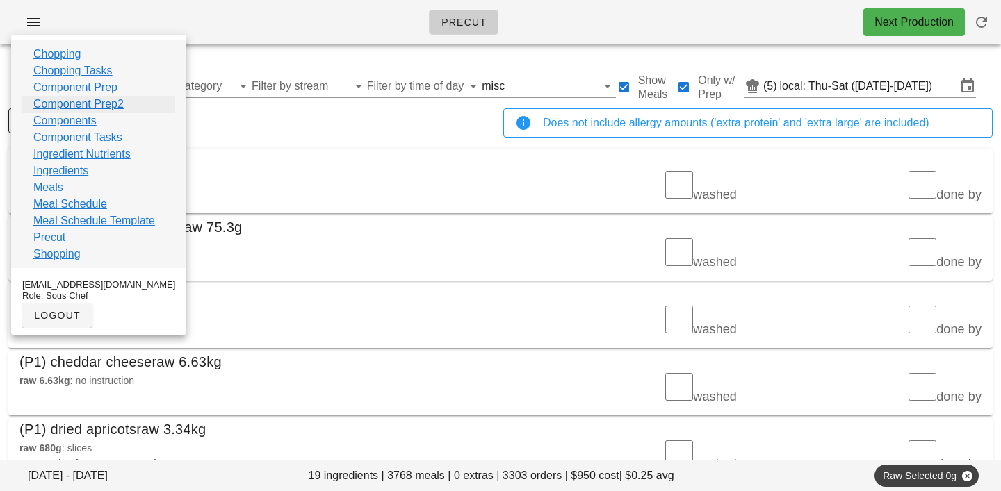
click at [56, 99] on link "Component Prep2" at bounding box center [78, 104] width 90 height 17
